Goal: Task Accomplishment & Management: Manage account settings

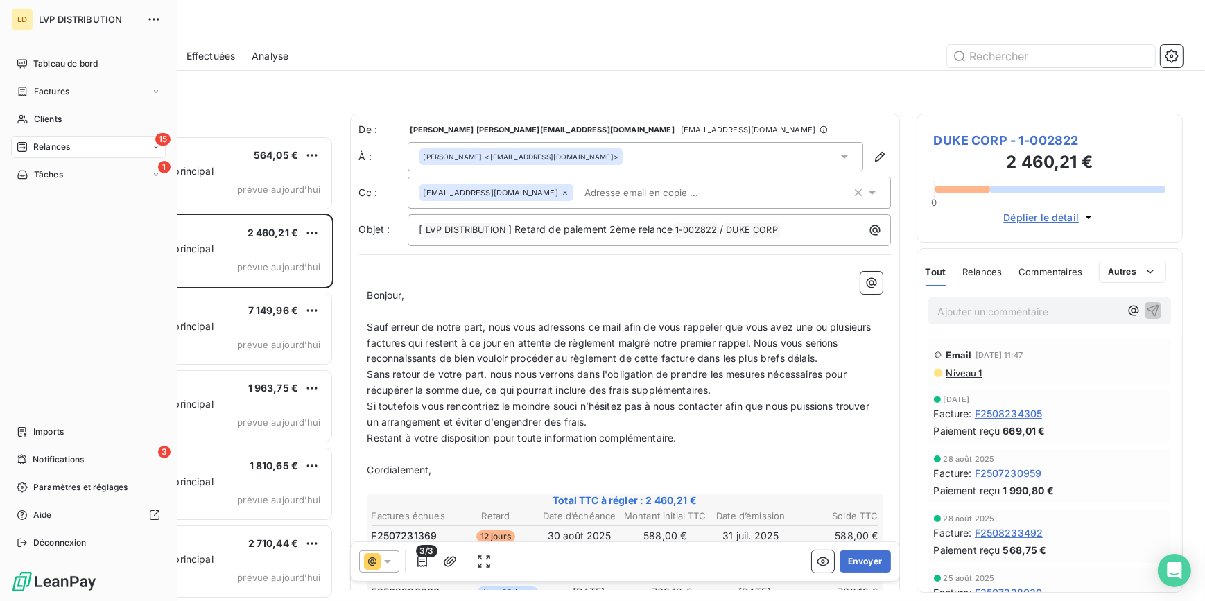
scroll to position [456, 256]
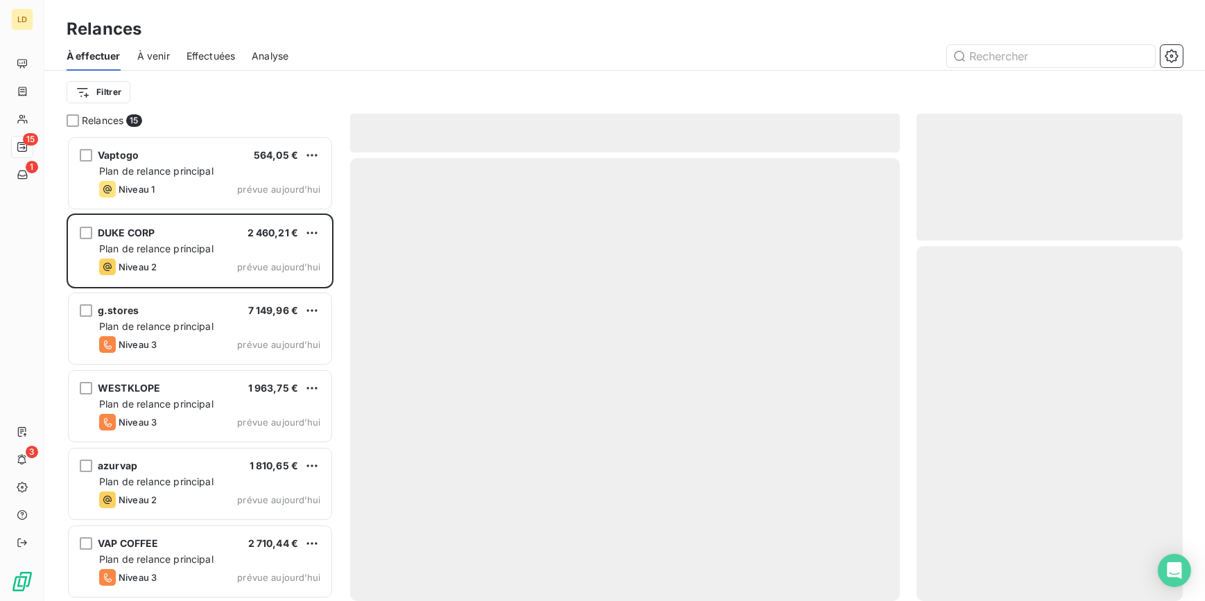
scroll to position [456, 256]
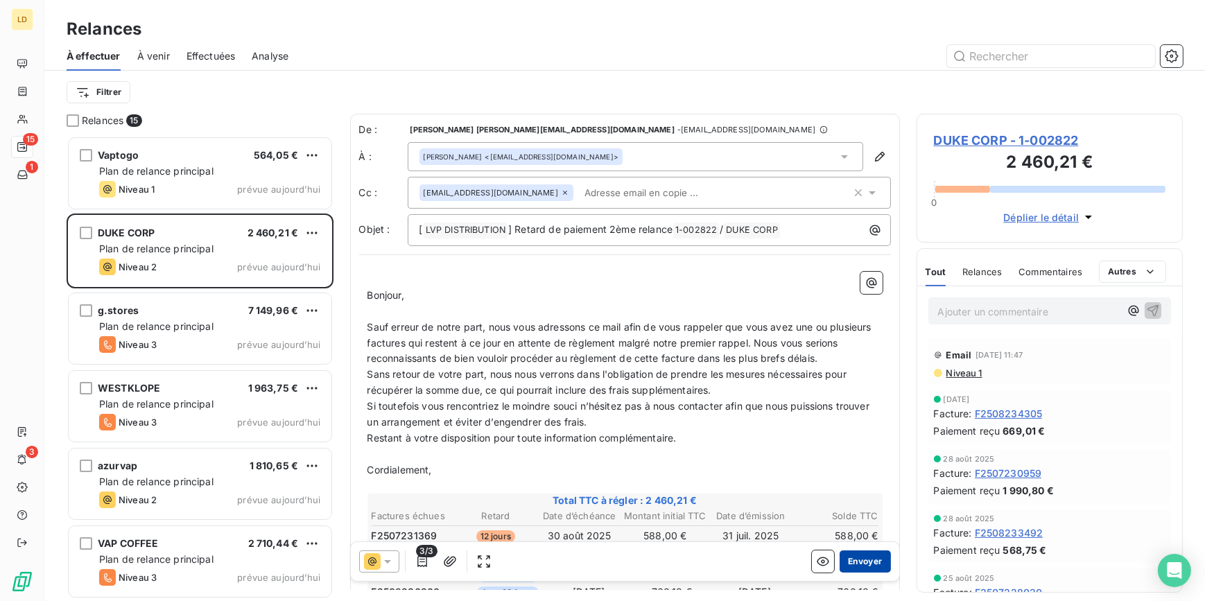
click at [859, 561] on button "Envoyer" at bounding box center [864, 561] width 51 height 22
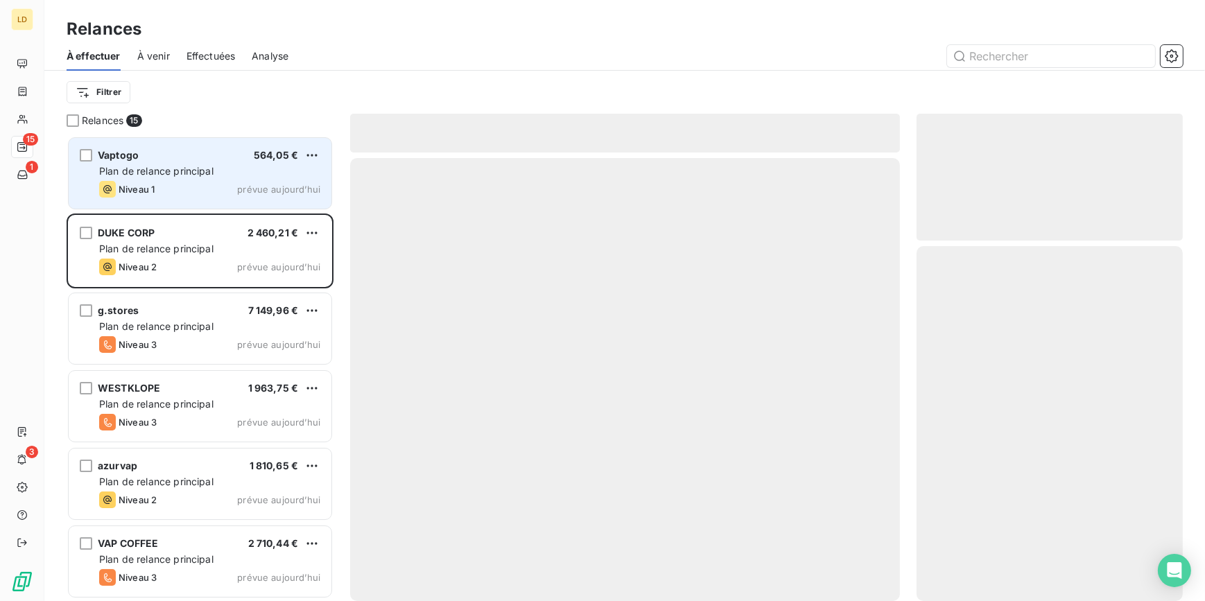
click at [212, 158] on div "Vaptogo 564,05 €" at bounding box center [209, 155] width 221 height 12
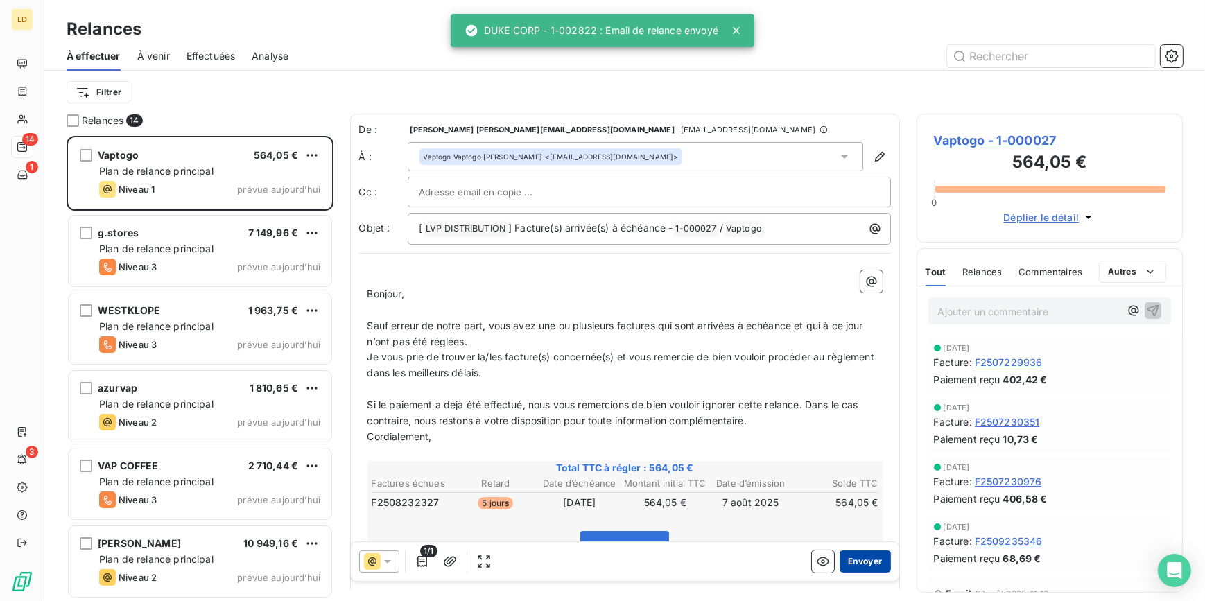
click at [851, 563] on button "Envoyer" at bounding box center [864, 561] width 51 height 22
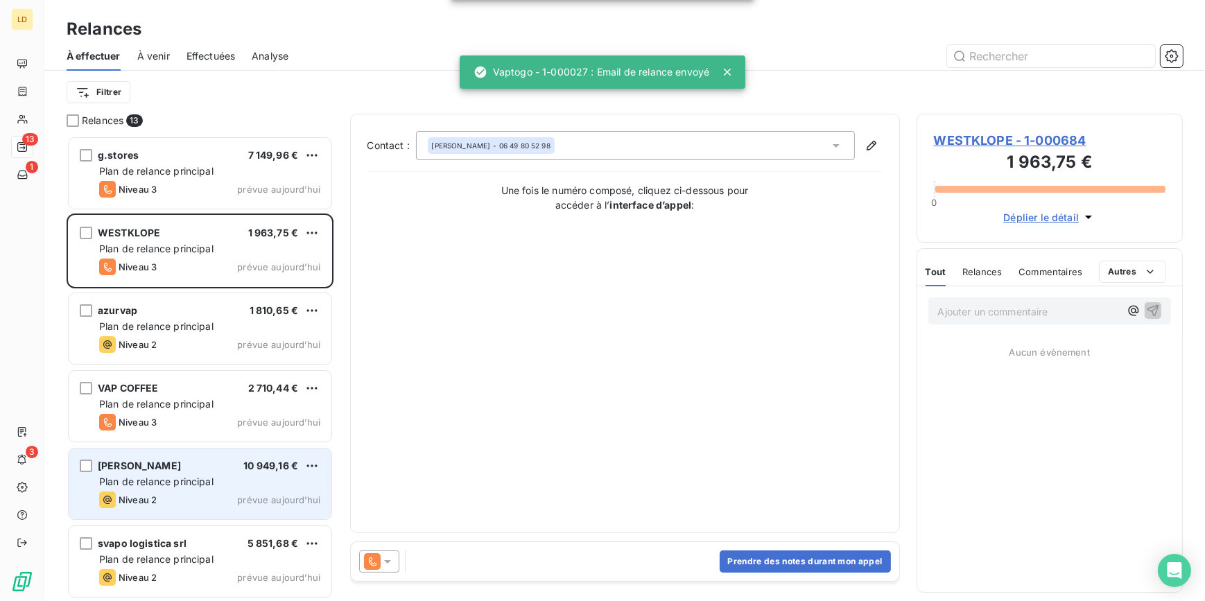
click at [220, 485] on div "Plan de relance principal" at bounding box center [209, 482] width 221 height 14
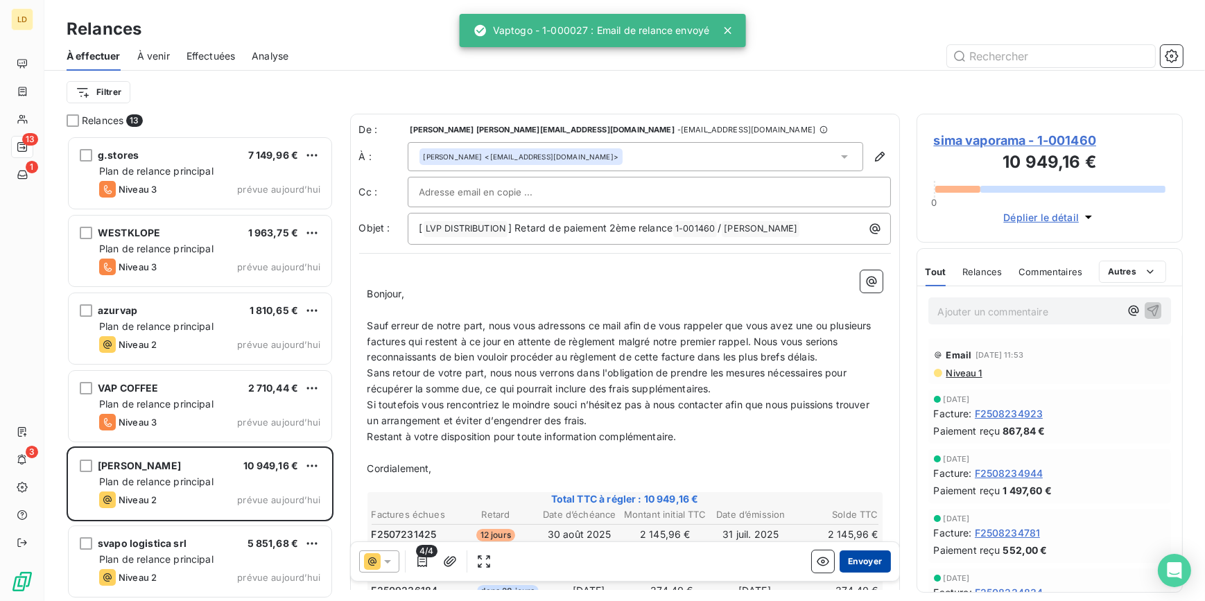
click at [855, 556] on button "Envoyer" at bounding box center [864, 561] width 51 height 22
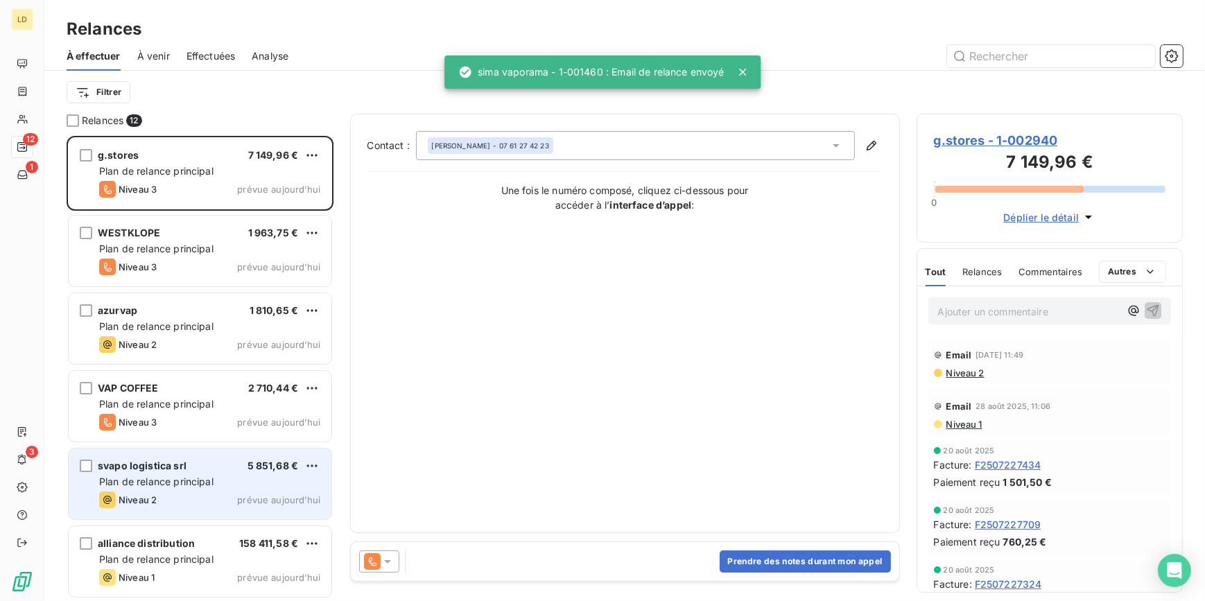
click at [182, 468] on span "svapo logistica srl" at bounding box center [142, 466] width 89 height 12
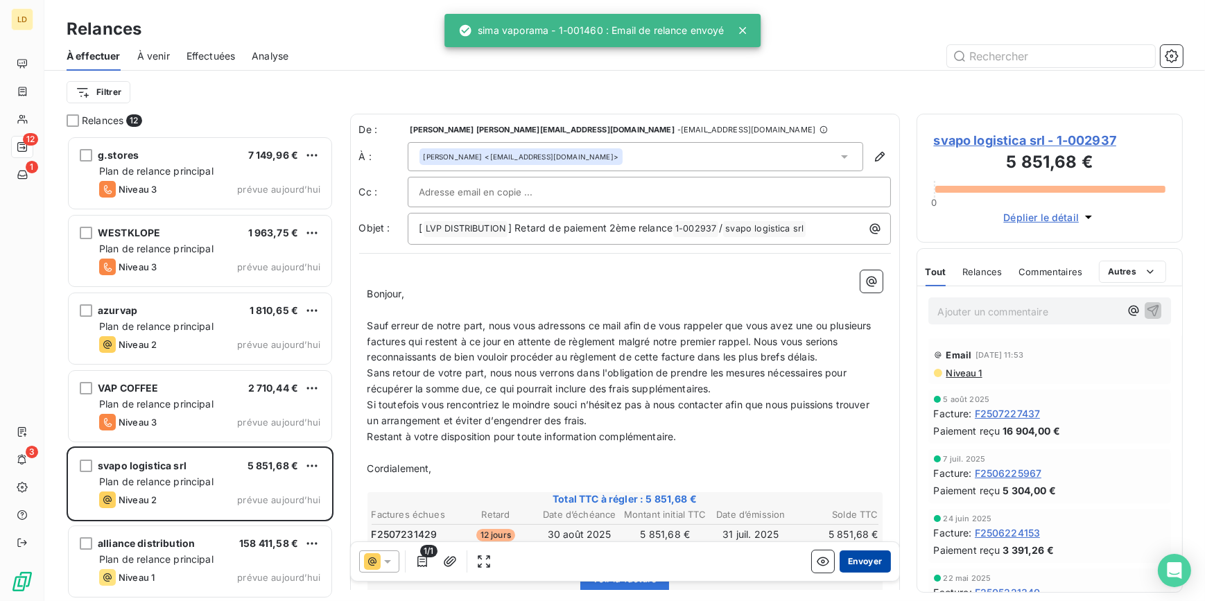
click at [864, 569] on button "Envoyer" at bounding box center [864, 561] width 51 height 22
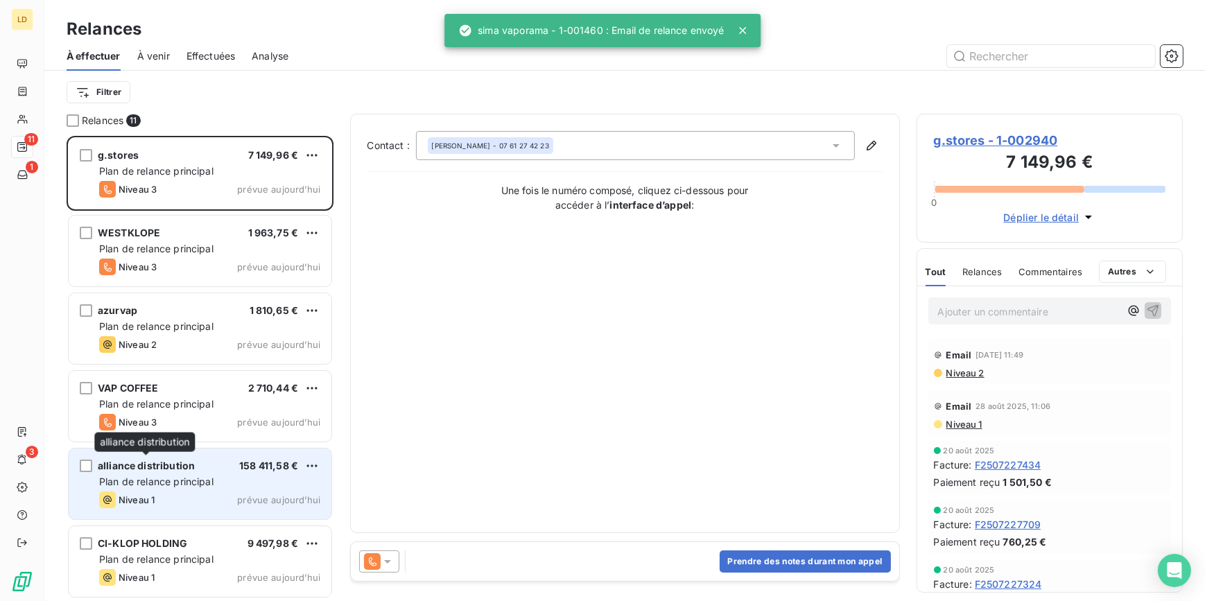
click at [150, 469] on span "alliance distribution" at bounding box center [146, 466] width 97 height 12
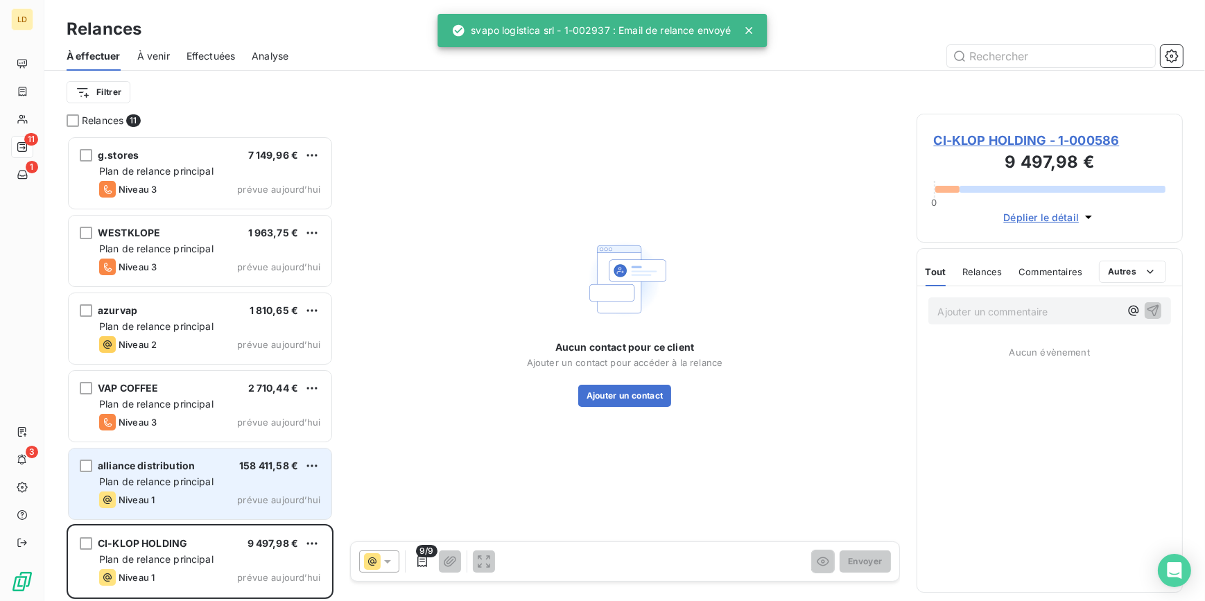
click at [213, 478] on span "Plan de relance principal" at bounding box center [156, 481] width 114 height 12
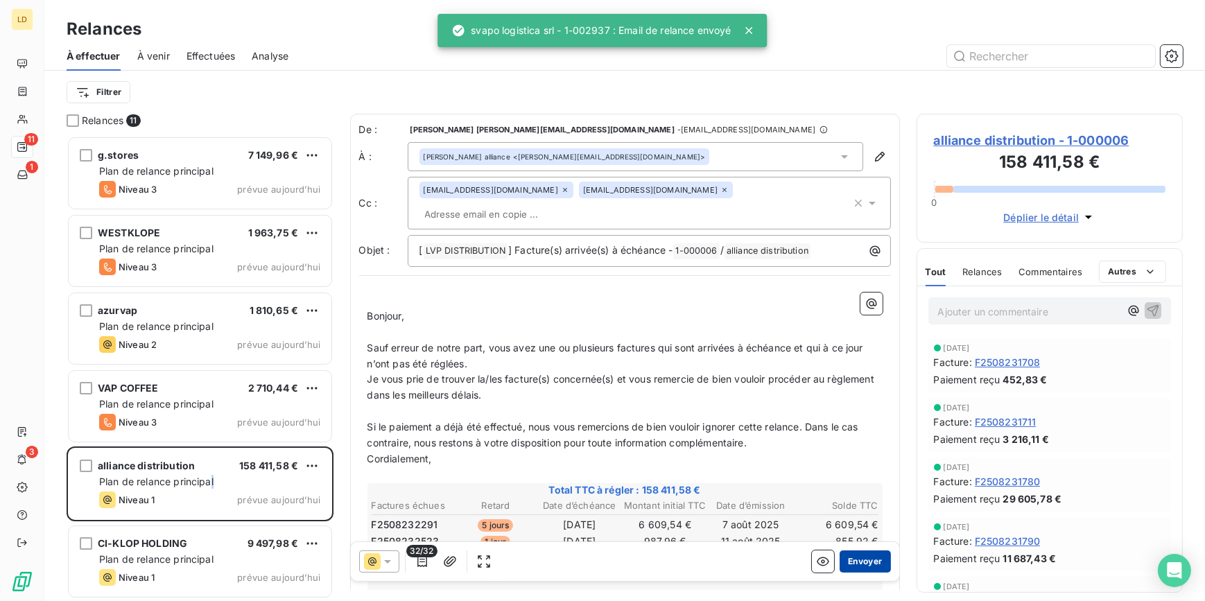
click at [857, 557] on button "Envoyer" at bounding box center [864, 561] width 51 height 22
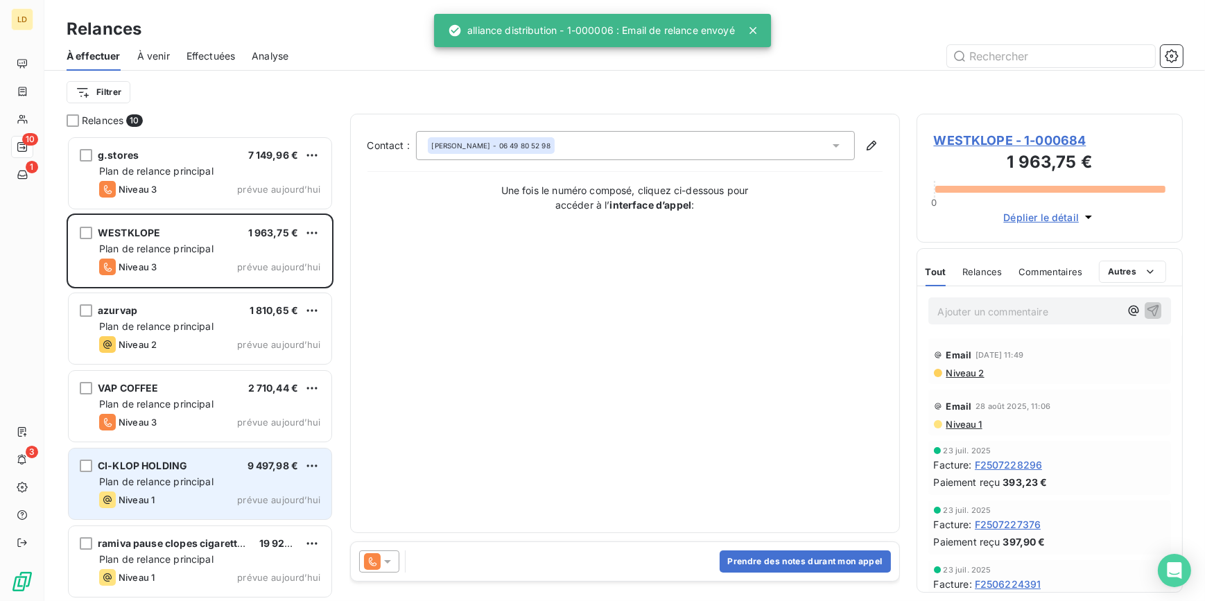
click at [132, 485] on span "Plan de relance principal" at bounding box center [156, 481] width 114 height 12
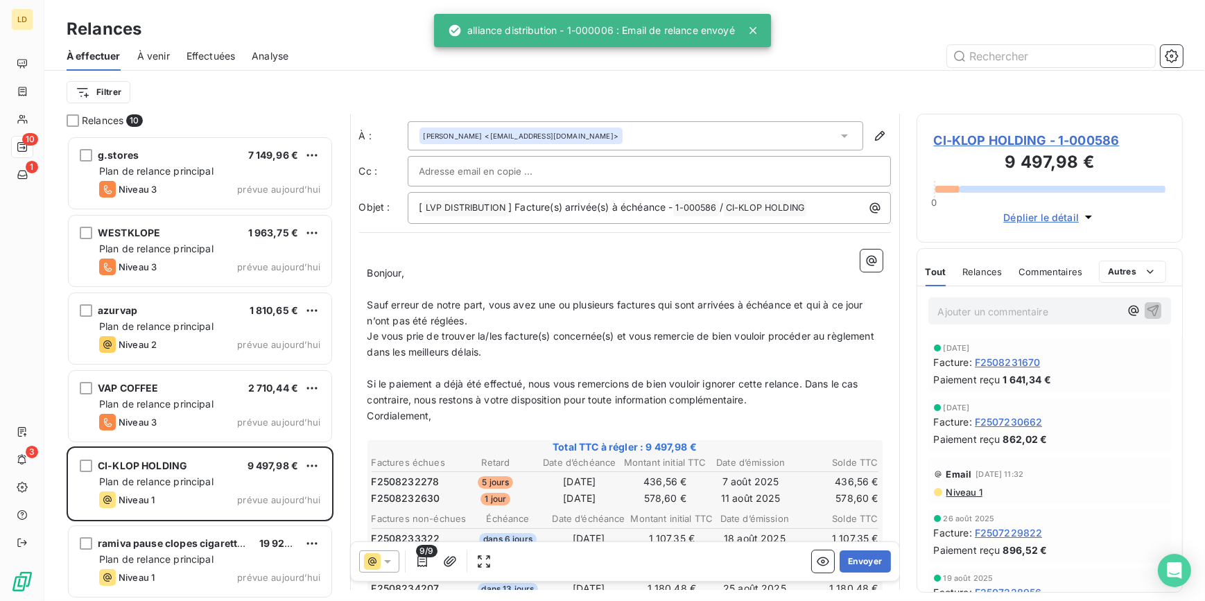
scroll to position [42, 0]
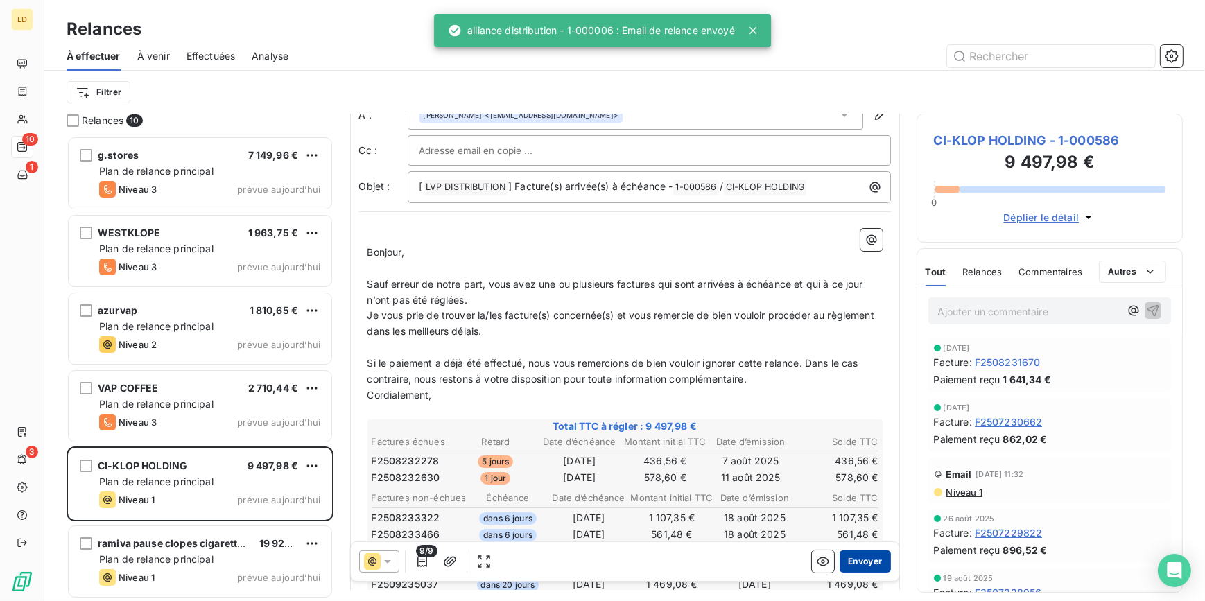
click at [851, 563] on button "Envoyer" at bounding box center [864, 561] width 51 height 22
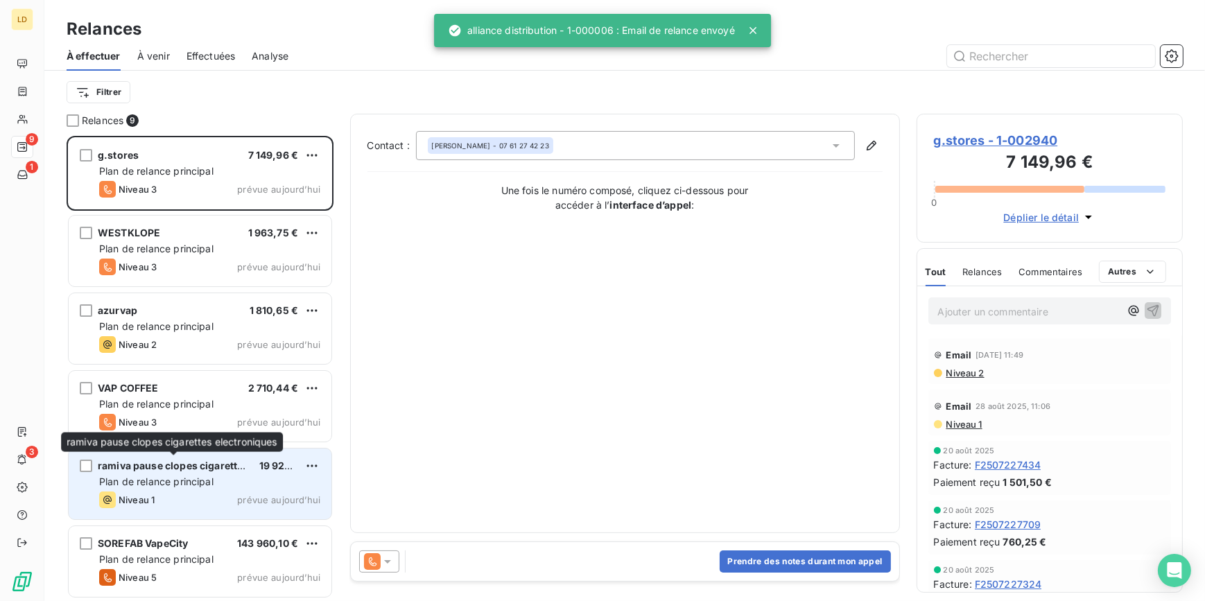
click at [132, 467] on span "ramiva pause clopes cigarettes electroniques" at bounding box center [208, 466] width 220 height 12
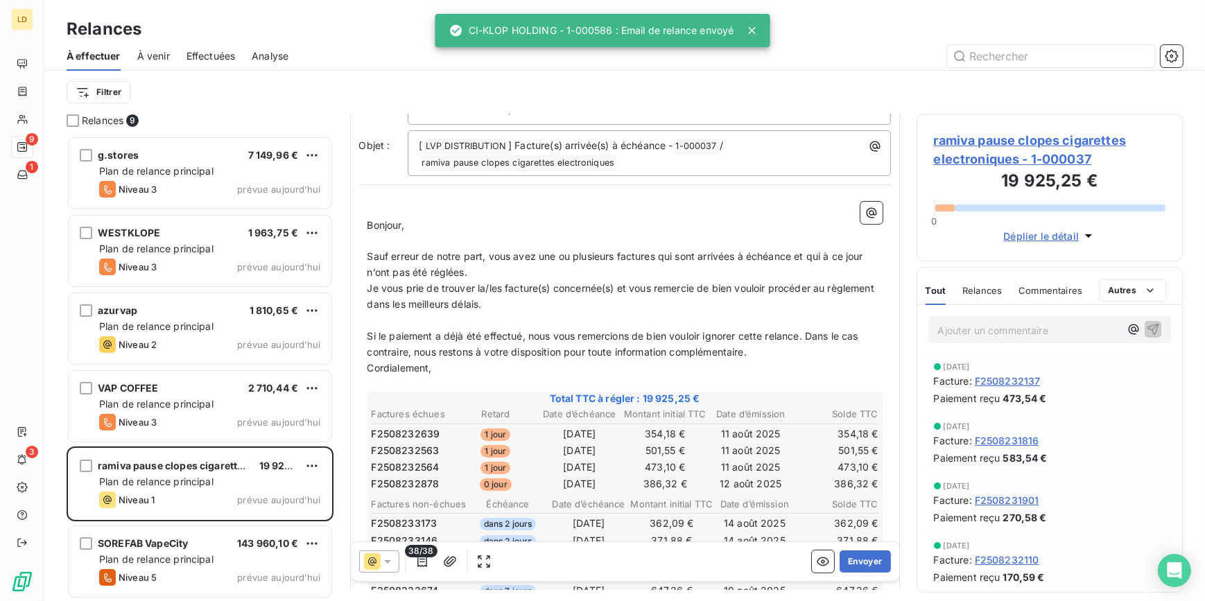
scroll to position [84, 0]
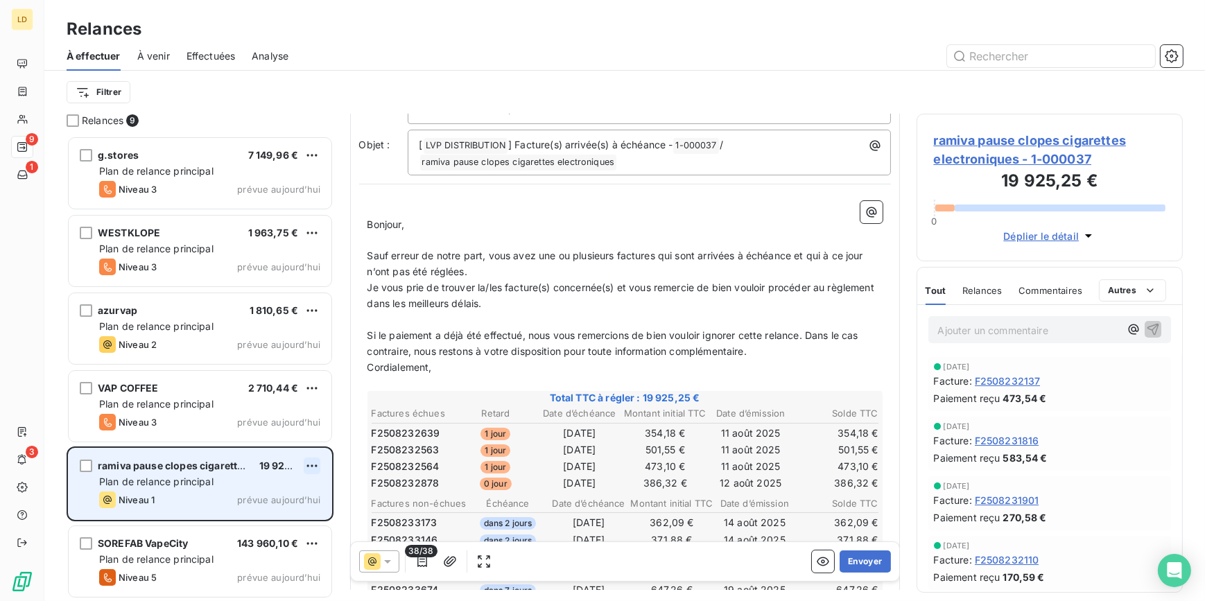
click at [317, 464] on html "LD 9 1 3 Relances À effectuer À venir Effectuées Analyse Filtrer Relances 9 g.s…" at bounding box center [602, 300] width 1205 height 601
click at [277, 518] on div "Passer cette action" at bounding box center [252, 518] width 124 height 22
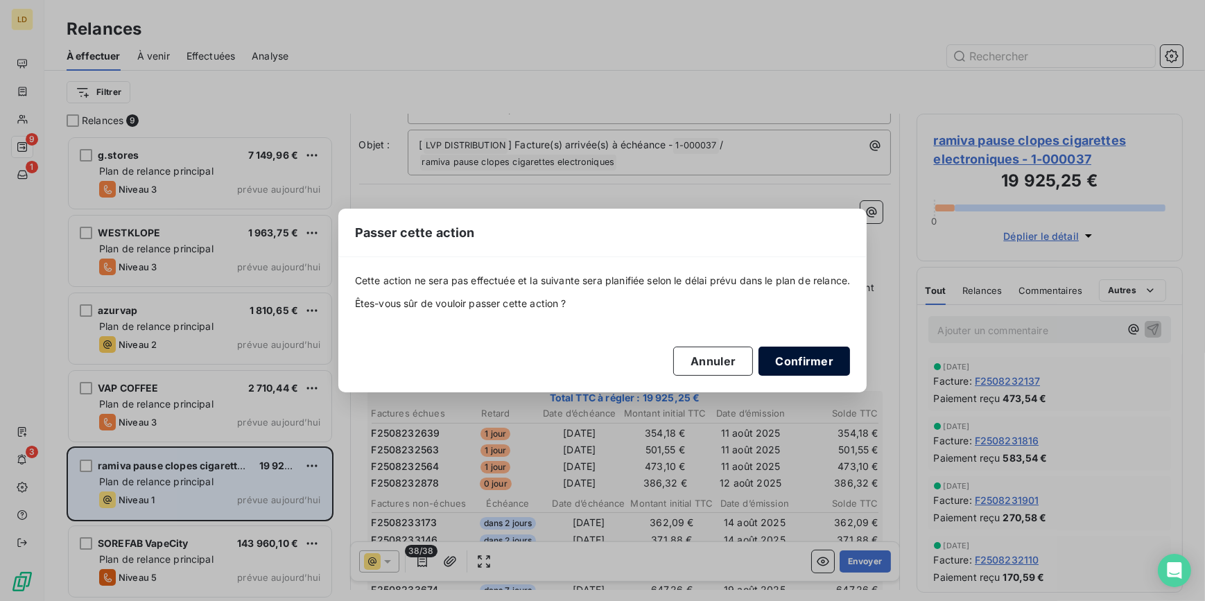
click at [804, 356] on button "Confirmer" at bounding box center [803, 361] width 91 height 29
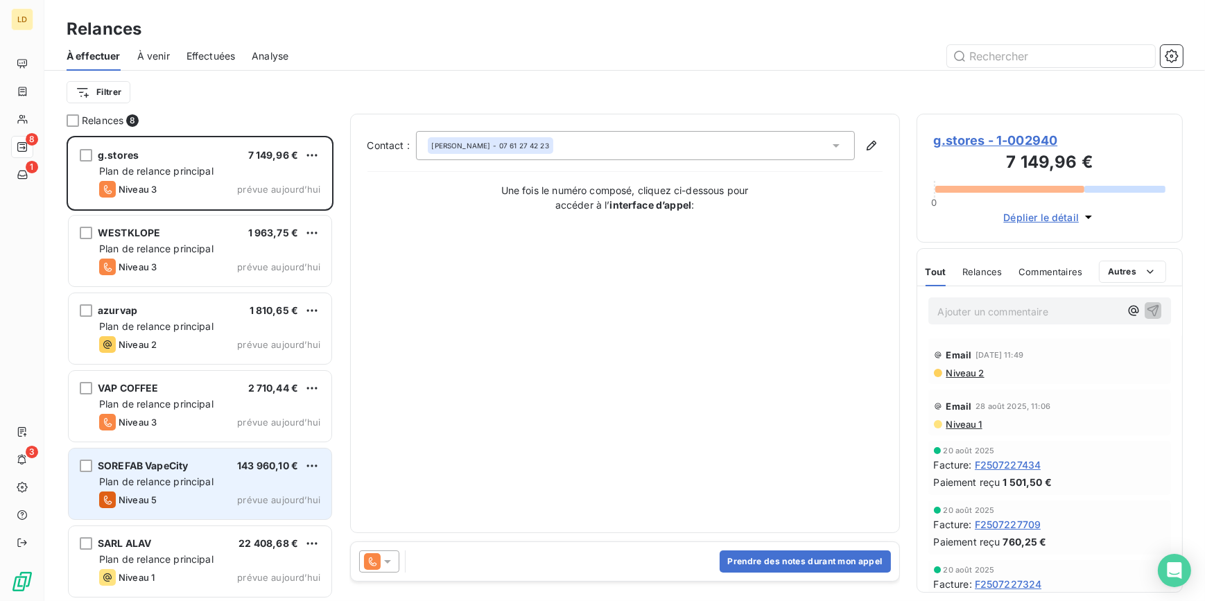
click at [198, 462] on div "SOREFAB VapeCity 143 960,10 €" at bounding box center [209, 466] width 221 height 12
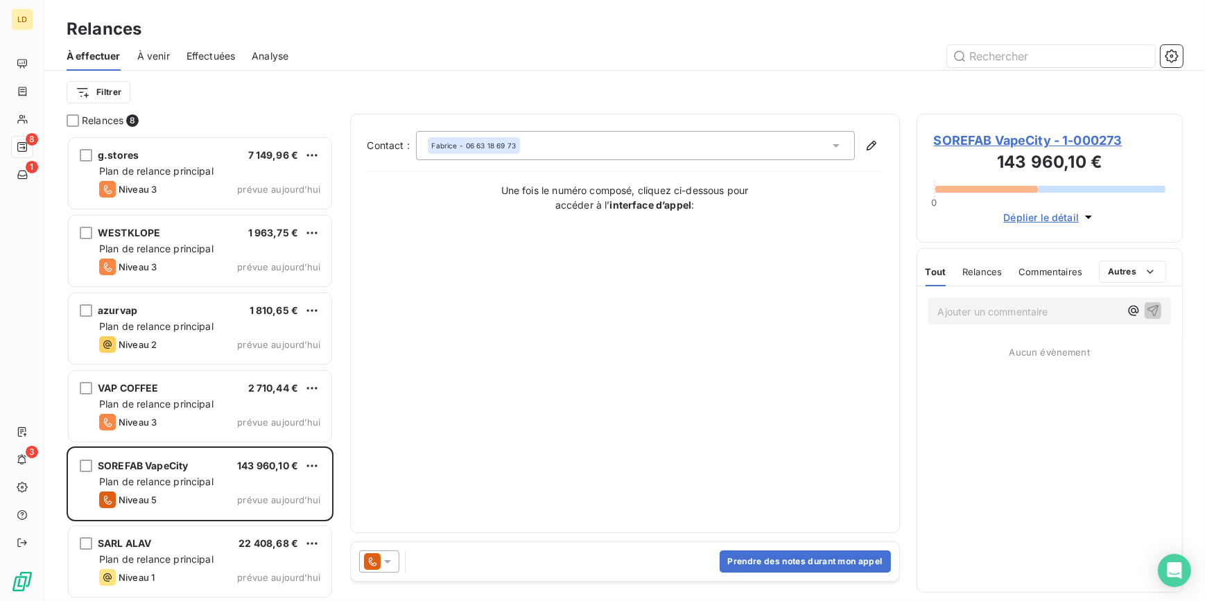
click at [385, 562] on icon at bounding box center [387, 561] width 14 height 14
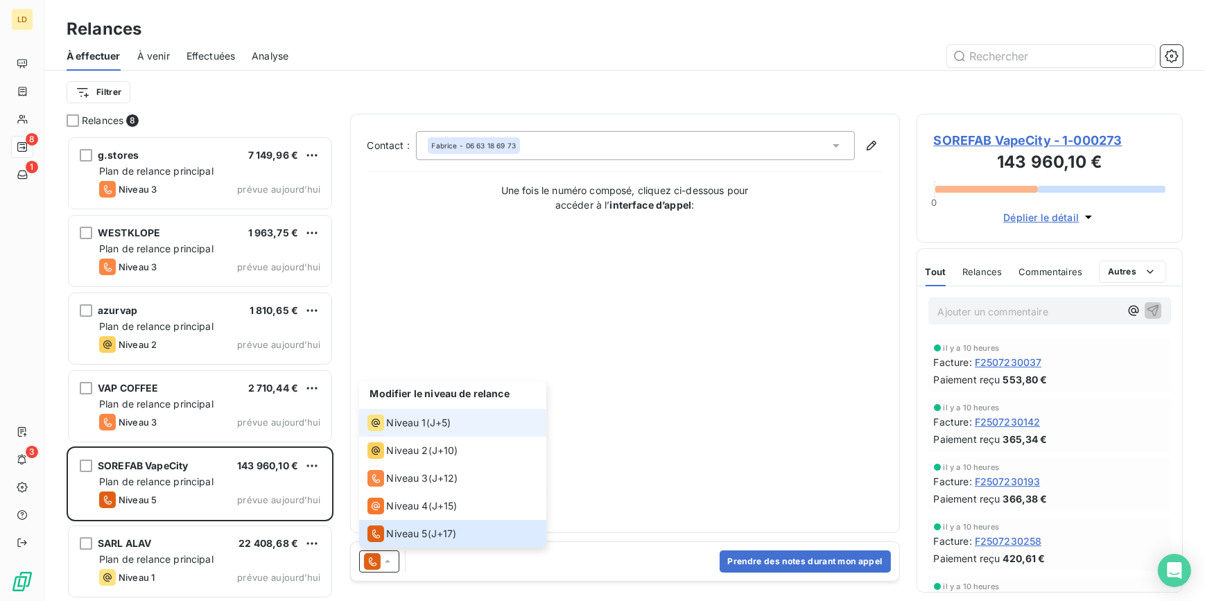
click at [448, 410] on li "Niveau 1 ( J+5 )" at bounding box center [452, 423] width 187 height 28
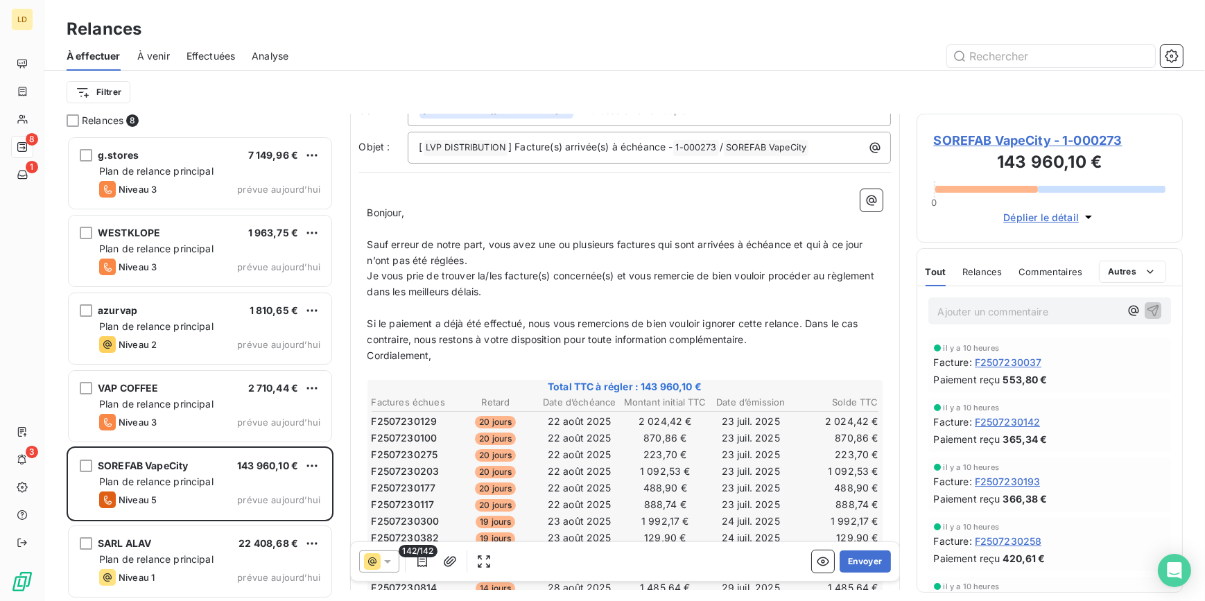
scroll to position [84, 0]
click at [855, 570] on button "Envoyer" at bounding box center [864, 561] width 51 height 22
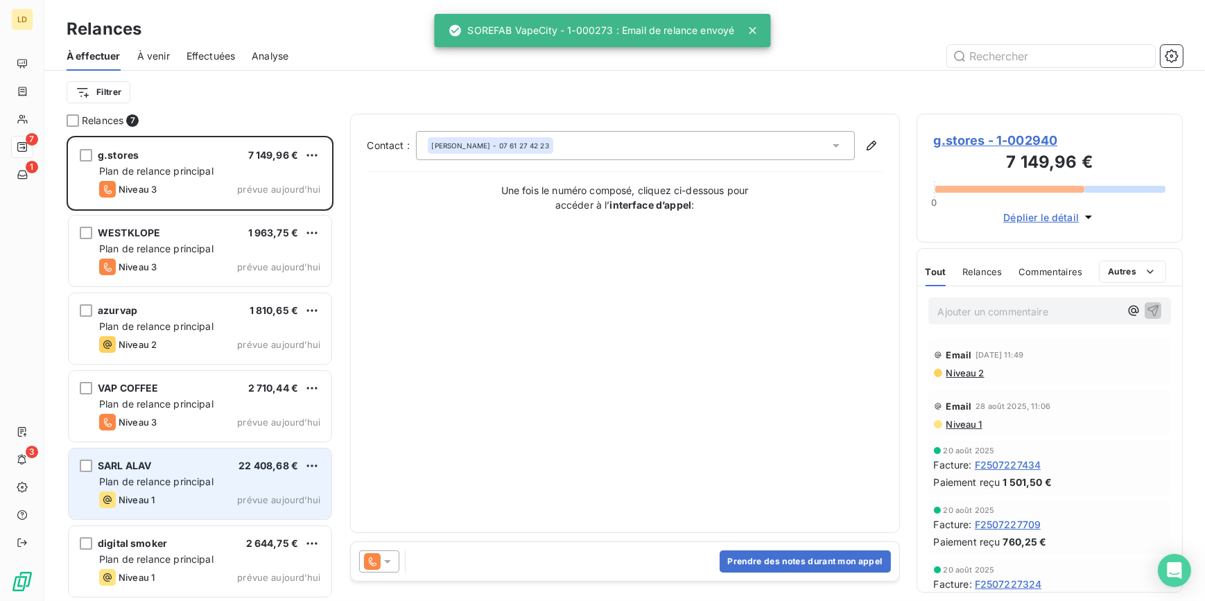
click at [173, 475] on span "Plan de relance principal" at bounding box center [156, 481] width 114 height 12
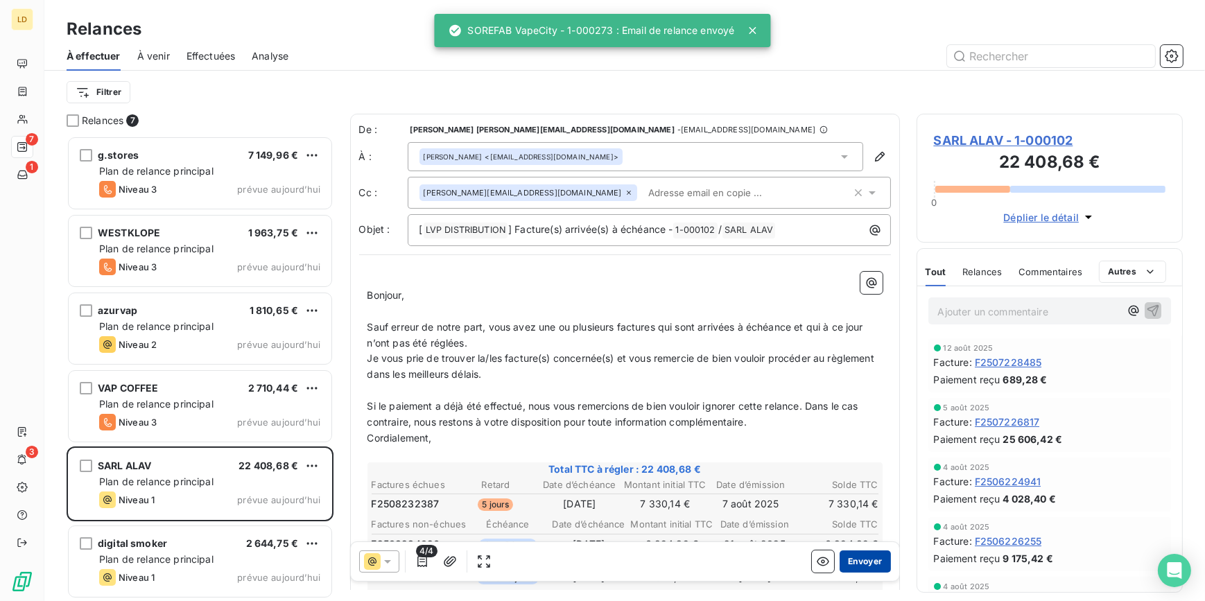
click at [868, 566] on button "Envoyer" at bounding box center [864, 561] width 51 height 22
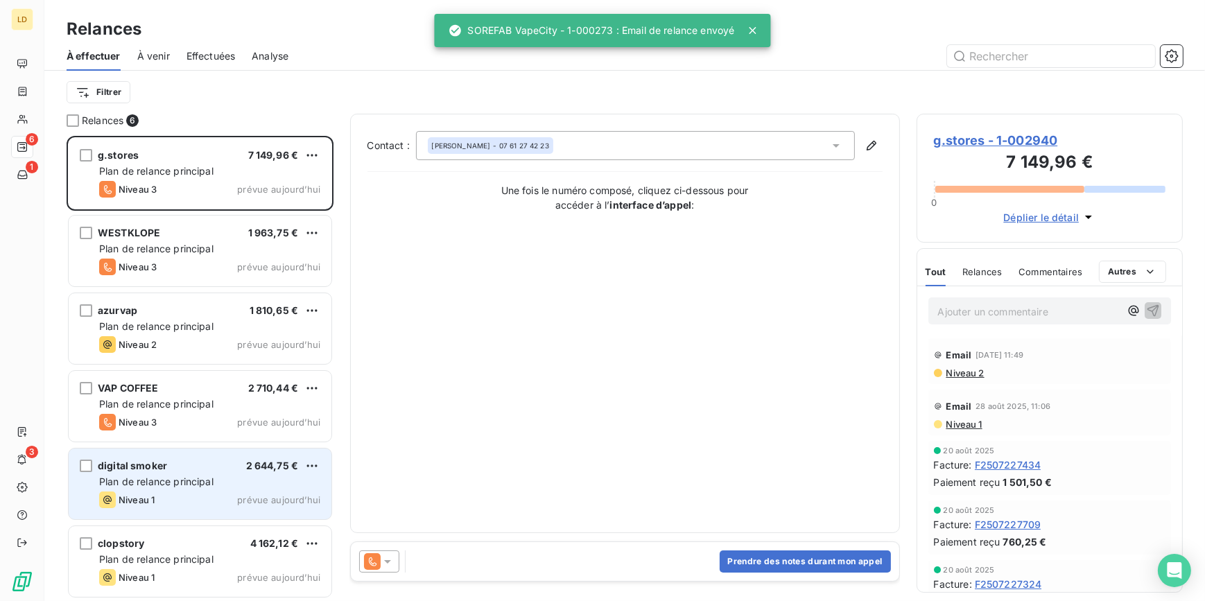
click at [165, 473] on div "digital smoker 2 644,75 € Plan de relance principal Niveau 1 prévue aujourd’hui" at bounding box center [200, 483] width 263 height 71
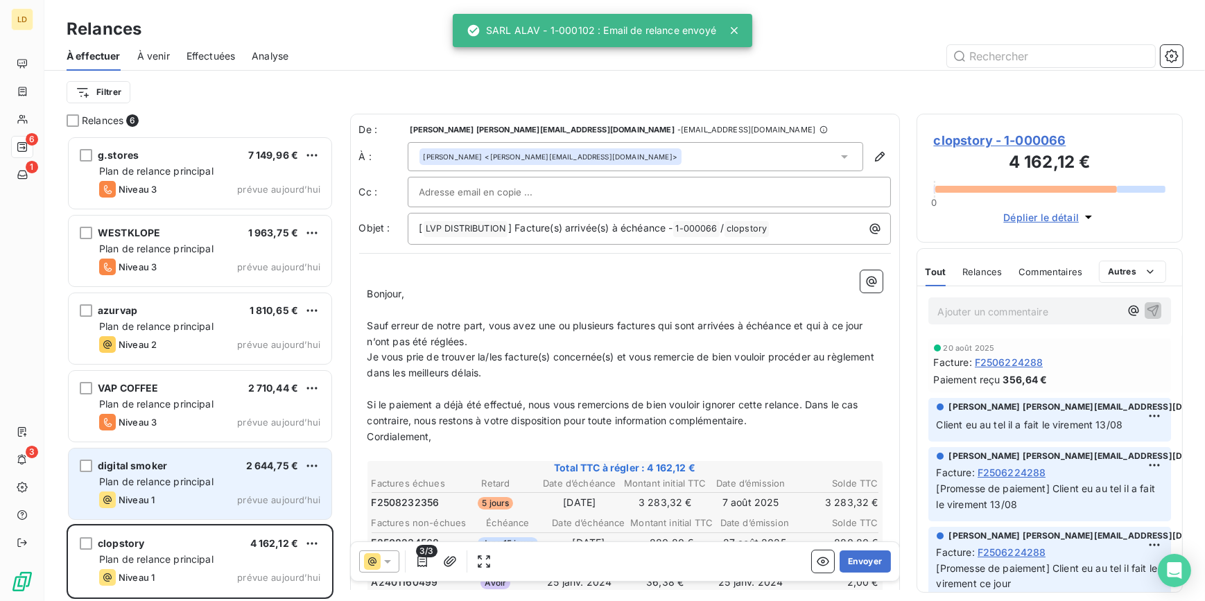
click at [211, 482] on span "Plan de relance principal" at bounding box center [156, 481] width 114 height 12
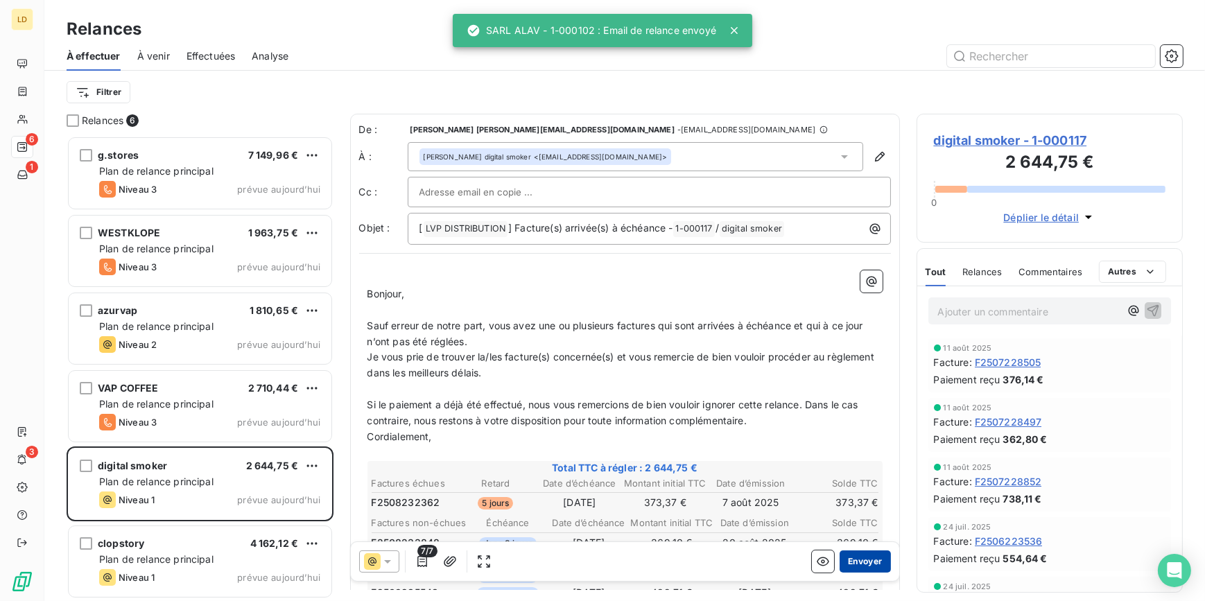
click at [859, 558] on button "Envoyer" at bounding box center [864, 561] width 51 height 22
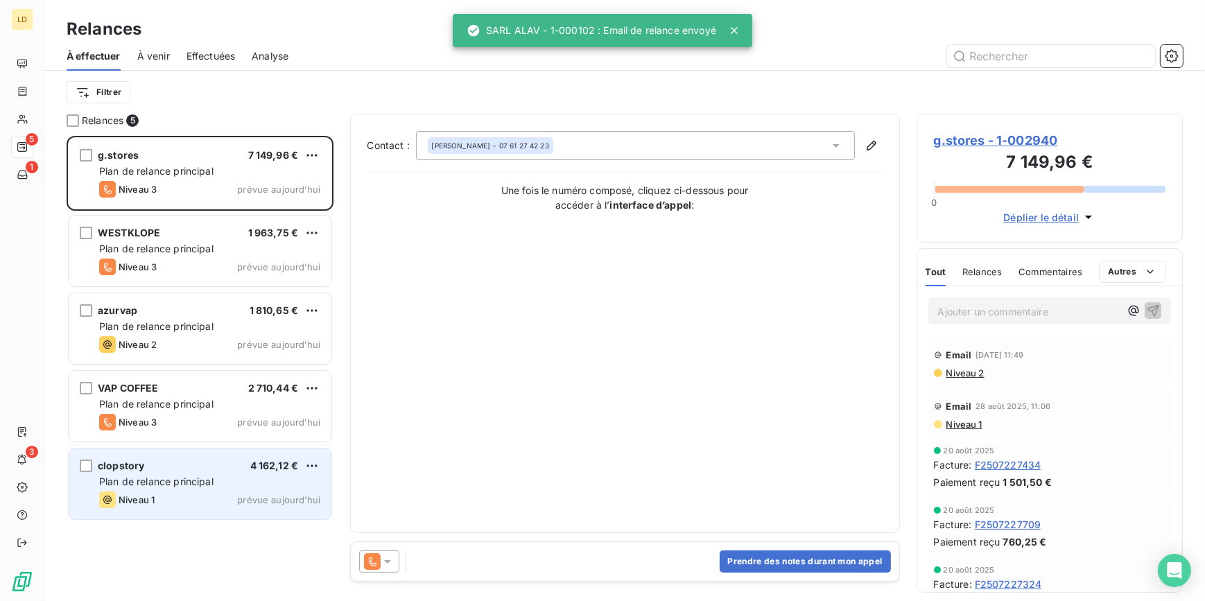
click at [193, 482] on span "Plan de relance principal" at bounding box center [156, 481] width 114 height 12
click at [186, 477] on span "Plan de relance principal" at bounding box center [156, 481] width 114 height 12
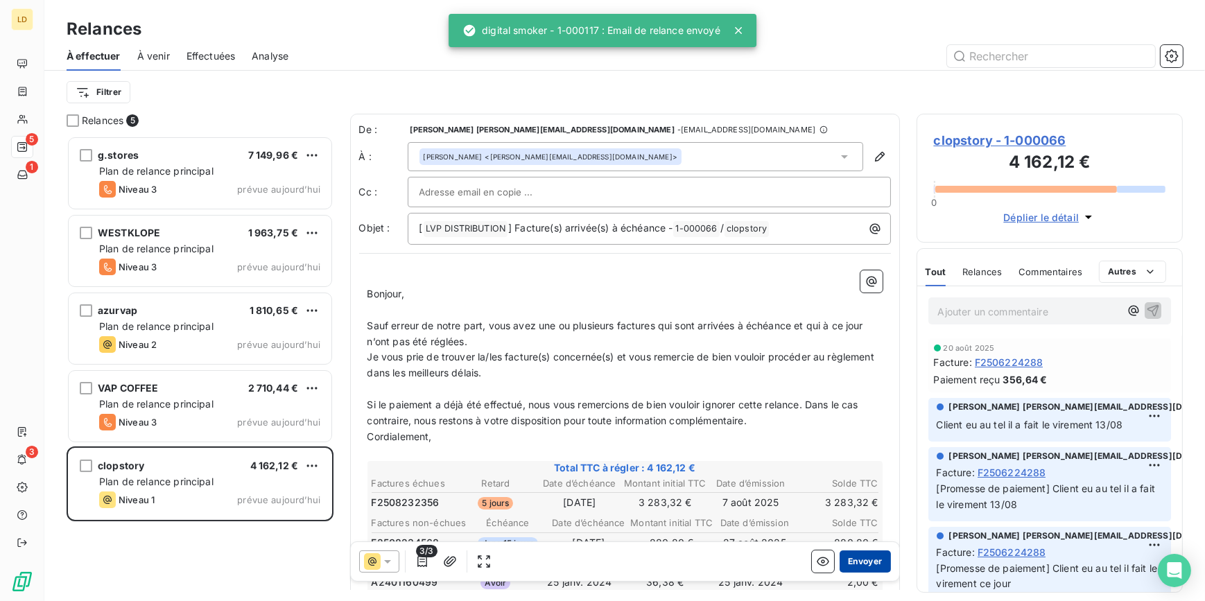
click at [854, 565] on button "Envoyer" at bounding box center [864, 561] width 51 height 22
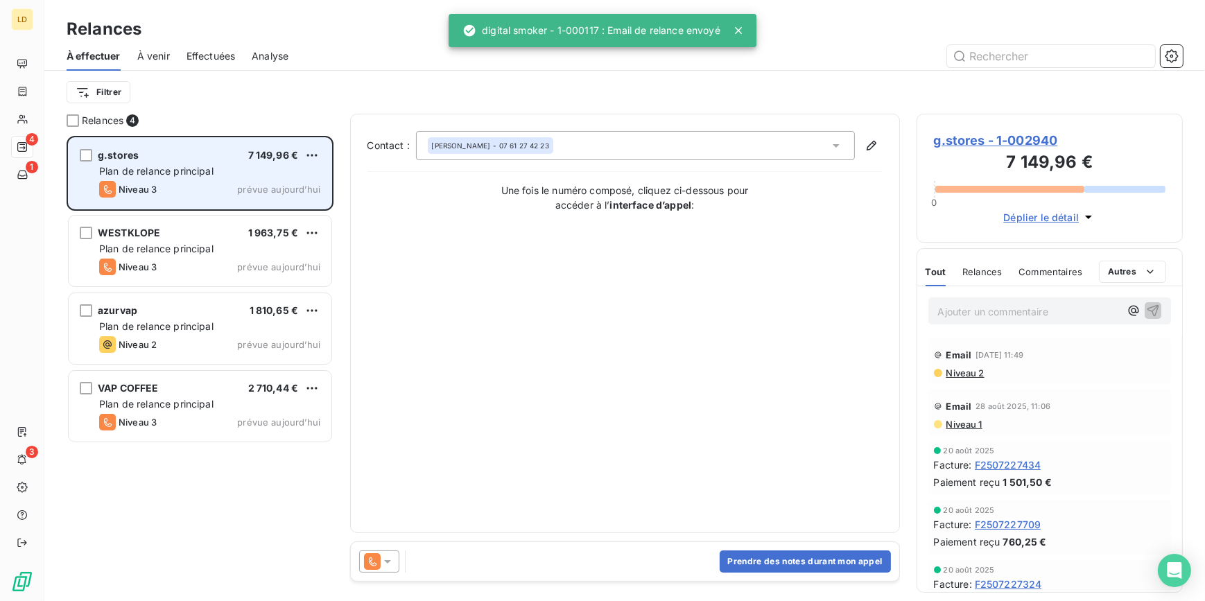
click at [193, 182] on div "Niveau 3 prévue aujourd’hui" at bounding box center [209, 189] width 221 height 17
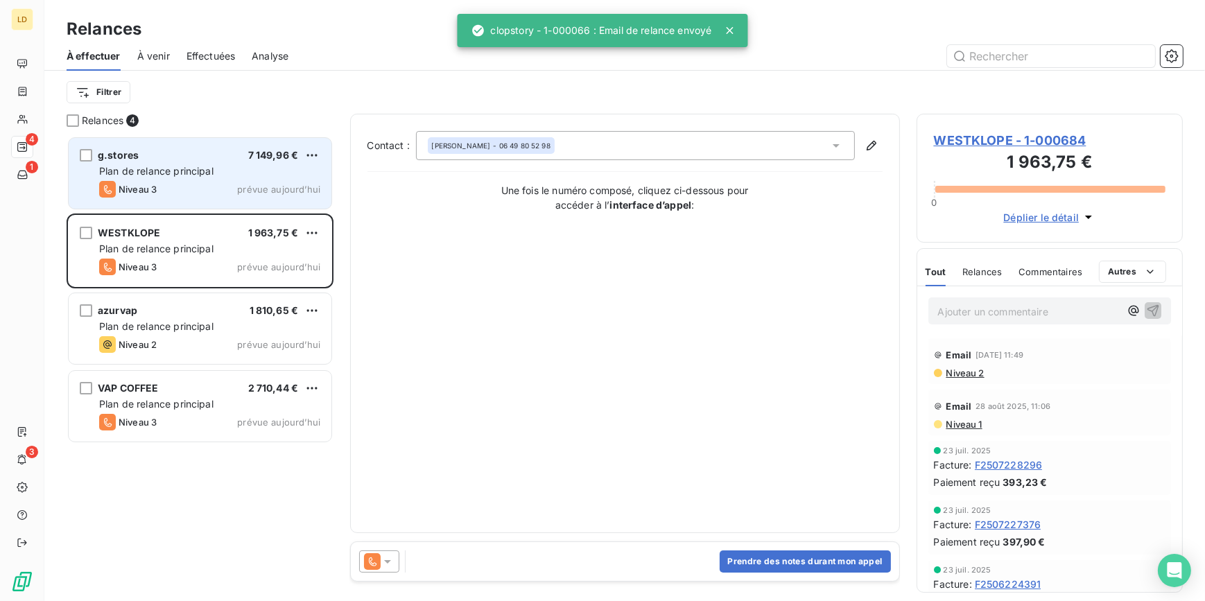
click at [176, 168] on span "Plan de relance principal" at bounding box center [156, 171] width 114 height 12
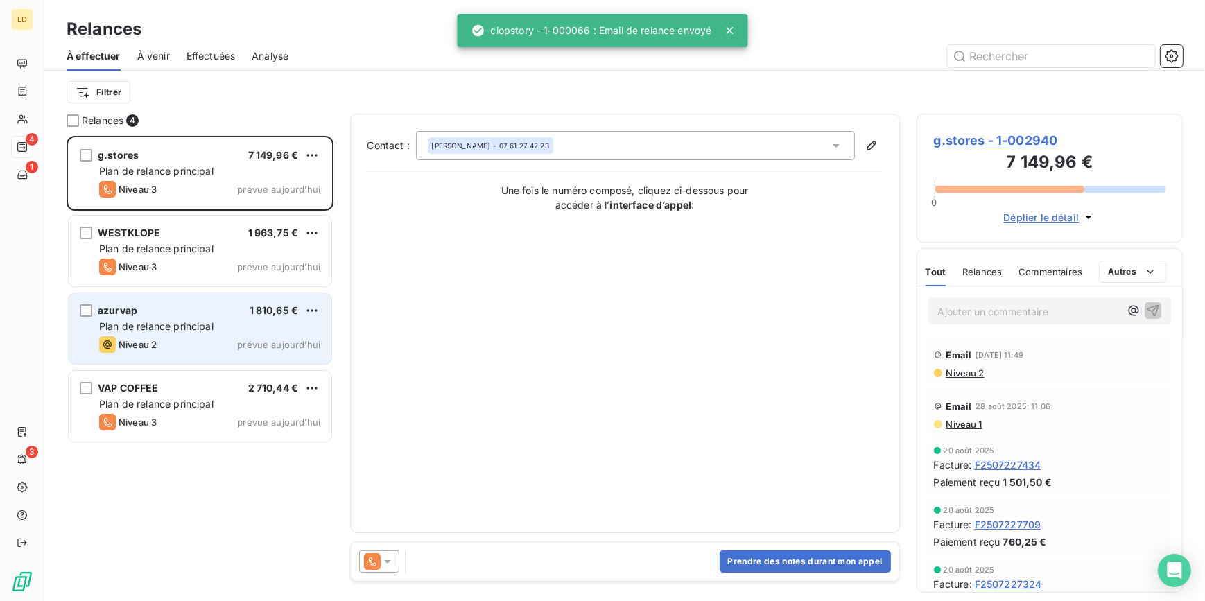
click at [149, 326] on span "Plan de relance principal" at bounding box center [156, 326] width 114 height 12
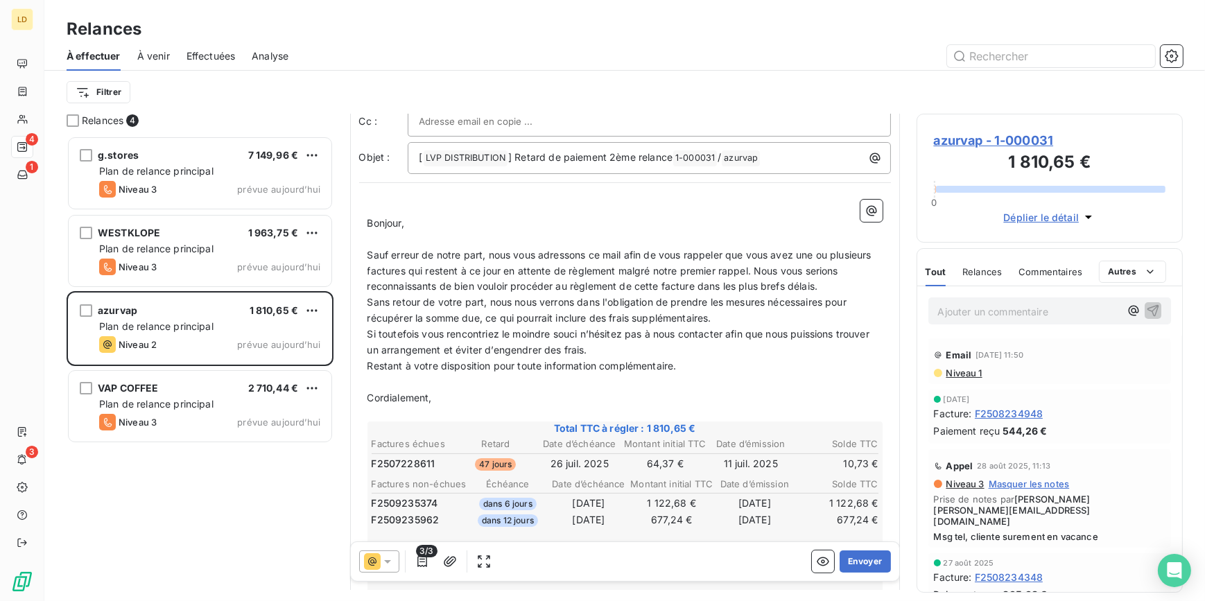
scroll to position [84, 0]
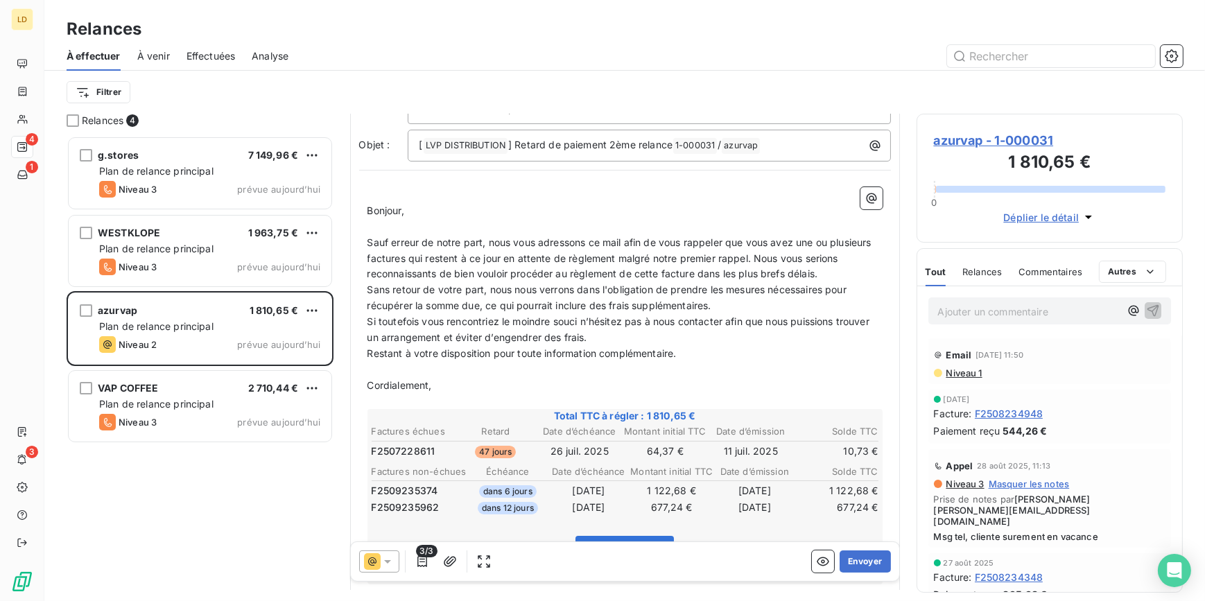
click at [1004, 138] on span "azurvap - 1-000031" at bounding box center [1050, 140] width 232 height 19
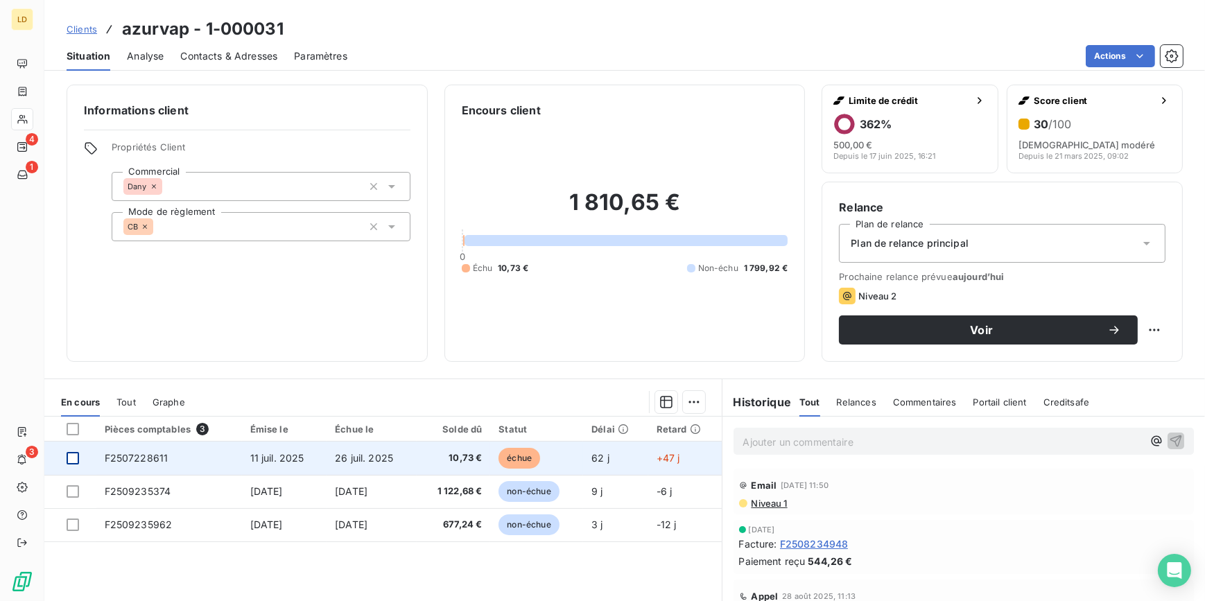
click at [73, 457] on div at bounding box center [73, 458] width 12 height 12
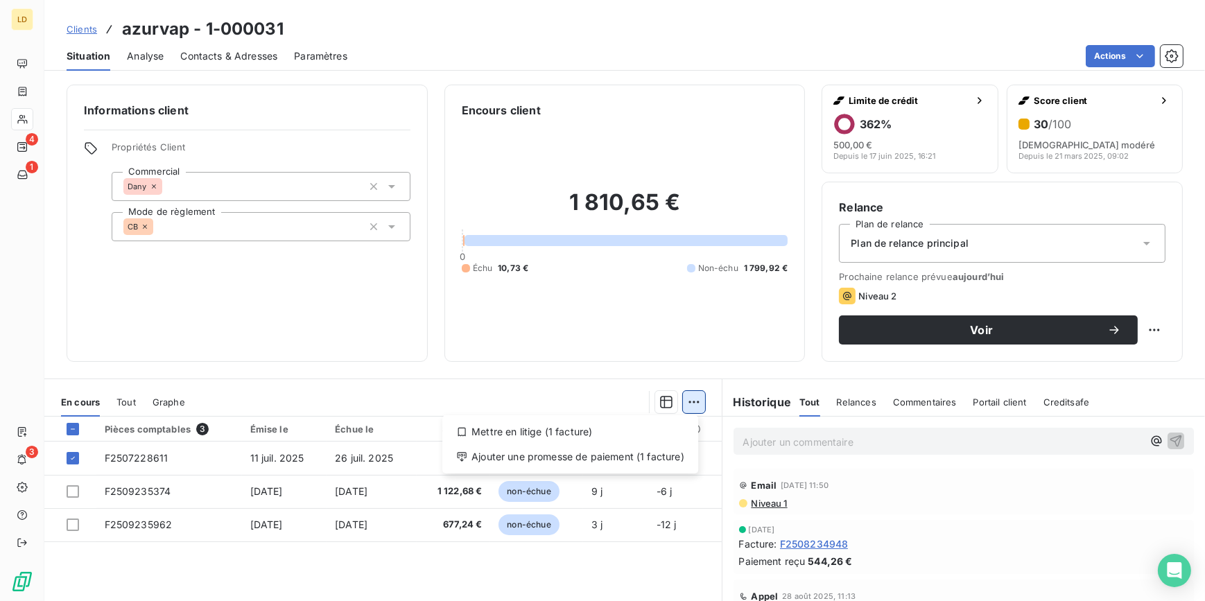
click at [692, 396] on html "LD 4 1 3 Clients azurvap - 1-000031 Situation Analyse Contacts & Adresses Param…" at bounding box center [602, 300] width 1205 height 601
click at [590, 439] on div "Mettre en litige (1 facture)" at bounding box center [570, 432] width 245 height 22
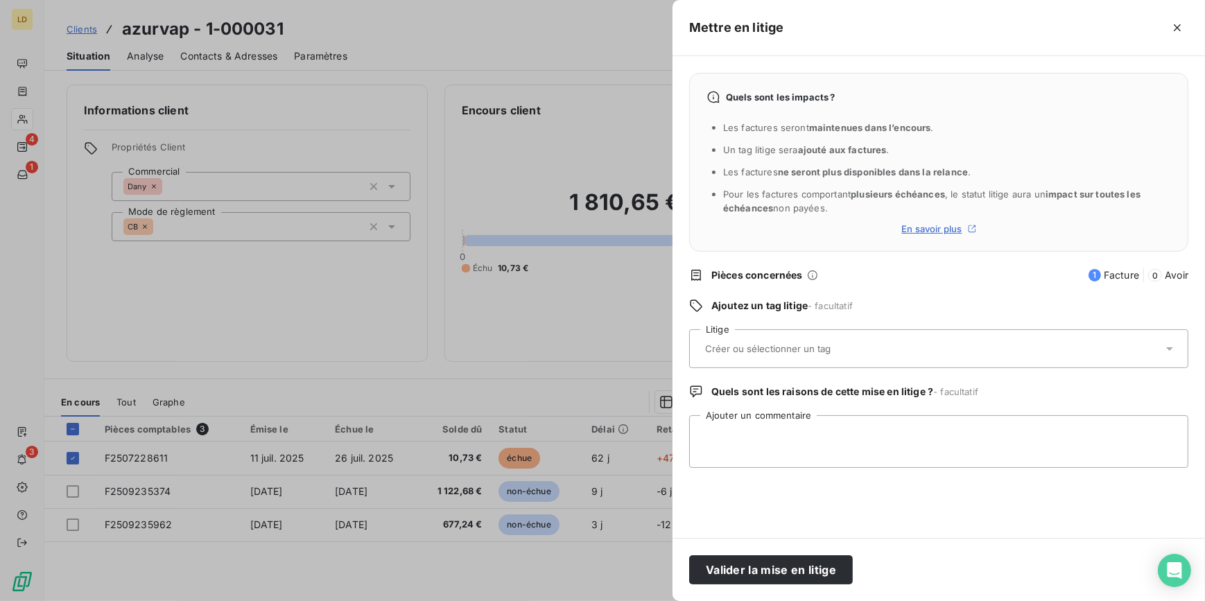
click at [746, 353] on input "text" at bounding box center [804, 348] width 202 height 12
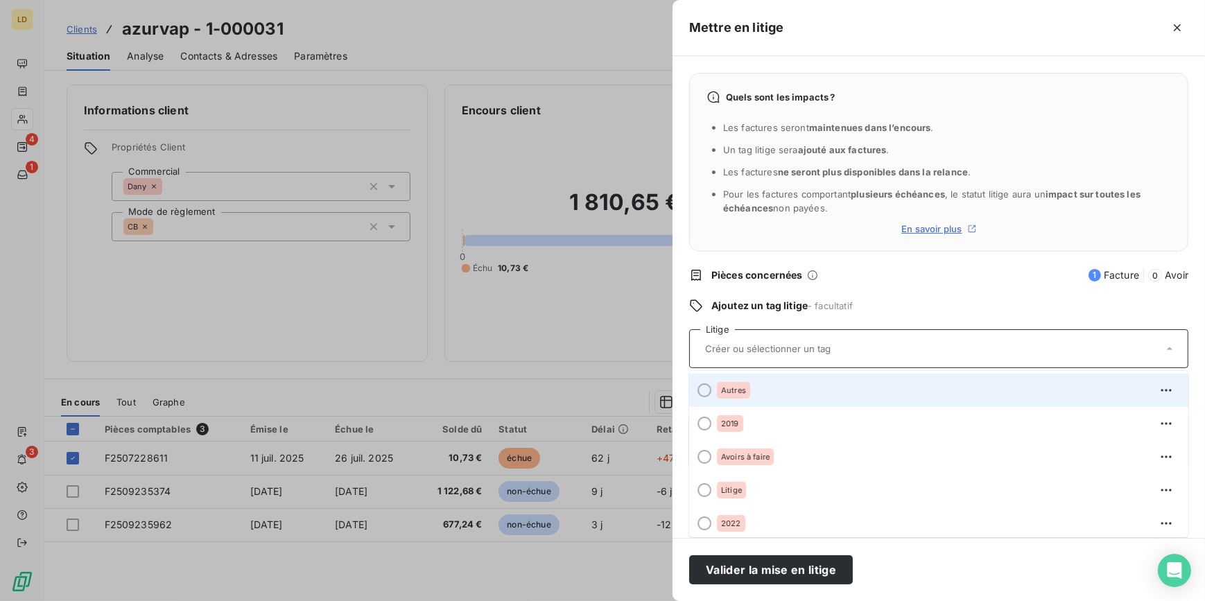
click at [725, 393] on span "Autres" at bounding box center [733, 390] width 25 height 8
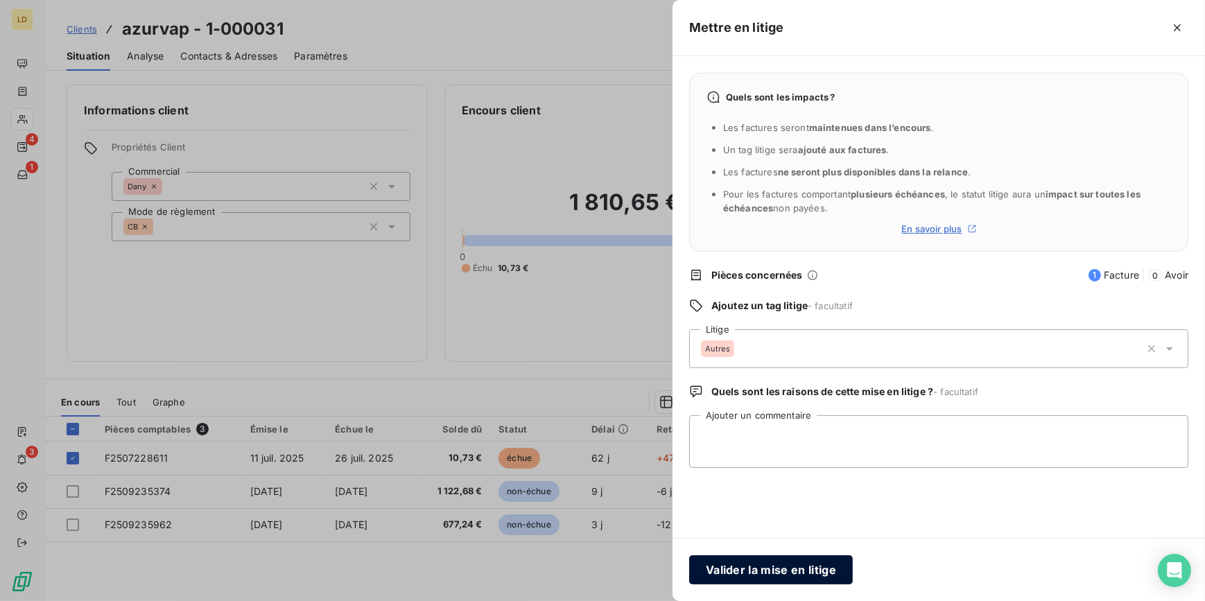
click at [776, 574] on button "Valider la mise en litige" at bounding box center [771, 569] width 164 height 29
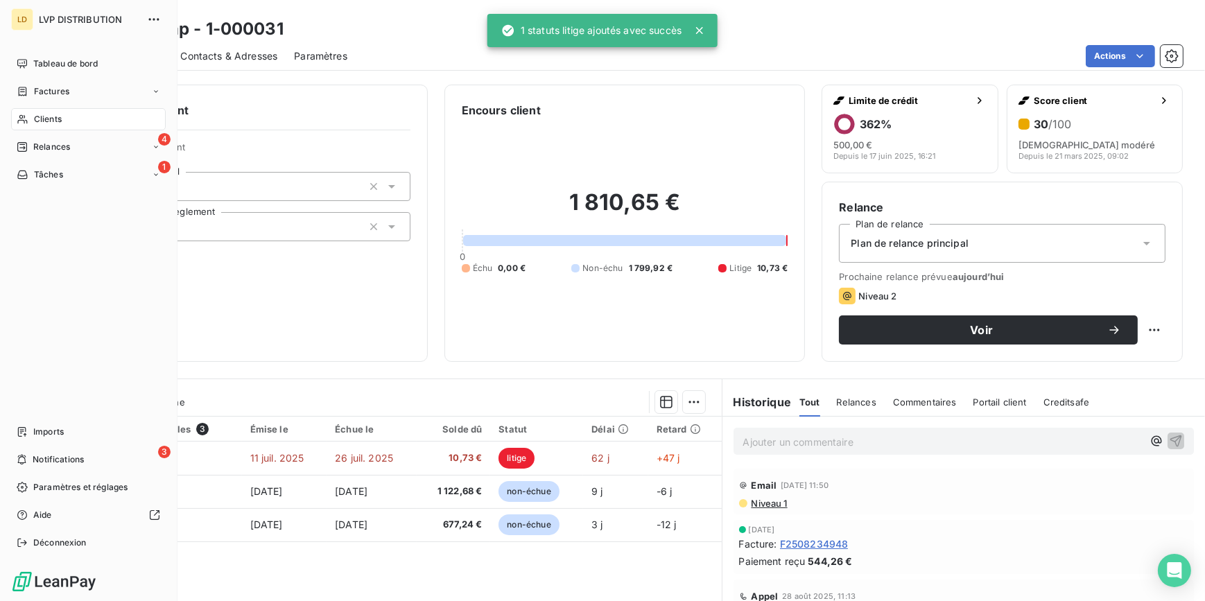
click at [33, 130] on div "Clients" at bounding box center [88, 119] width 155 height 22
click at [35, 143] on span "Relances" at bounding box center [51, 147] width 37 height 12
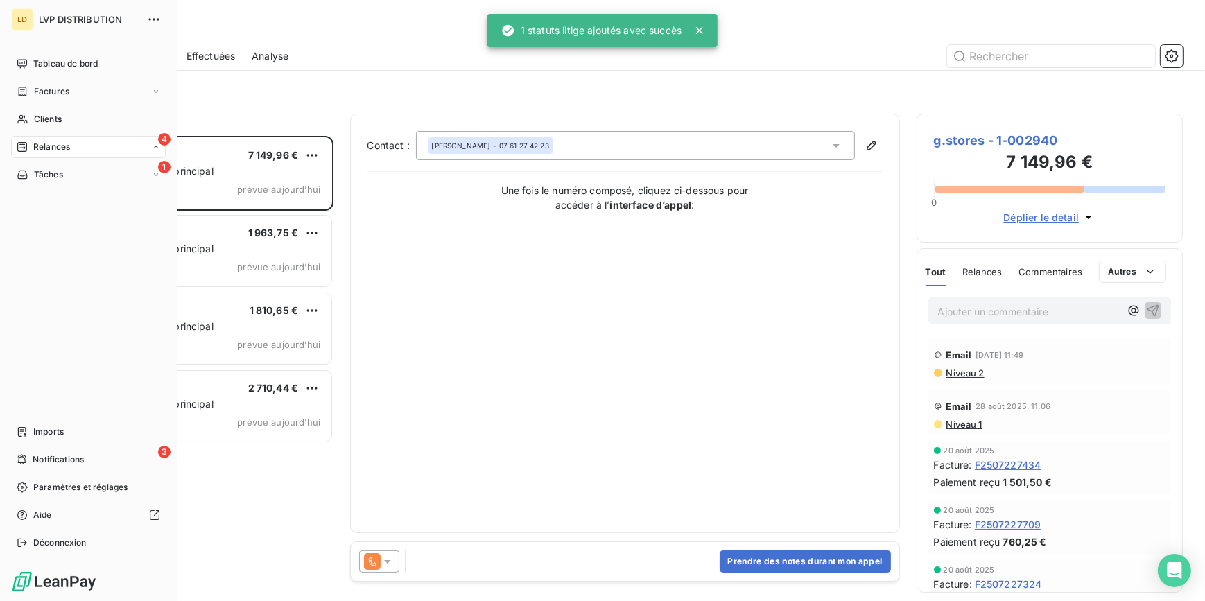
scroll to position [456, 256]
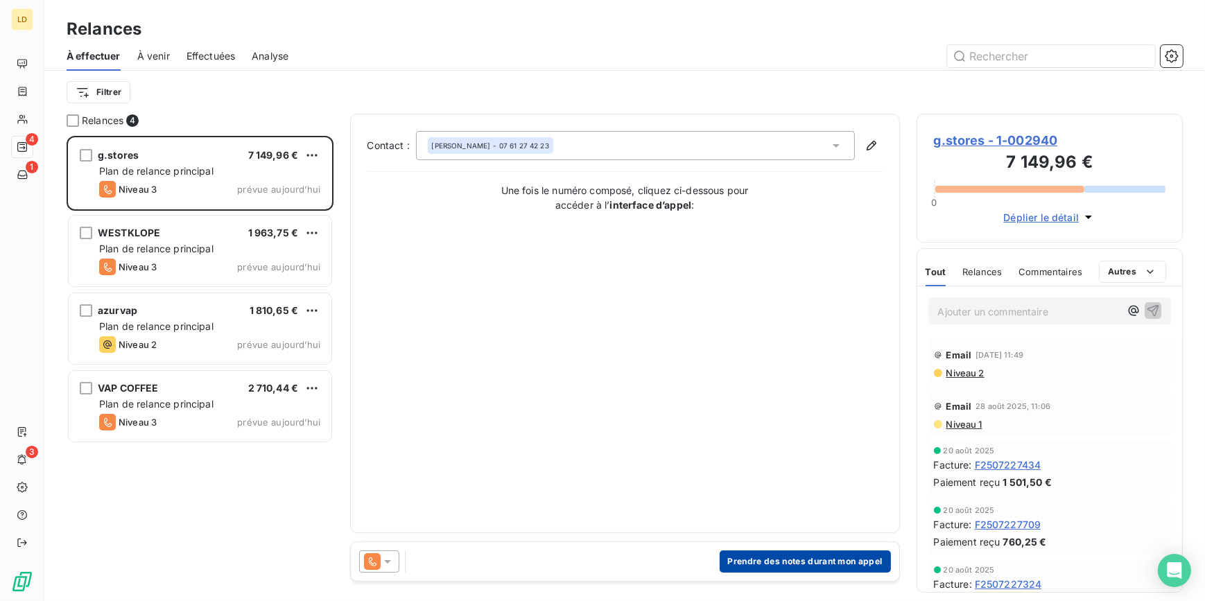
click at [797, 561] on button "Prendre des notes durant mon appel" at bounding box center [804, 561] width 171 height 22
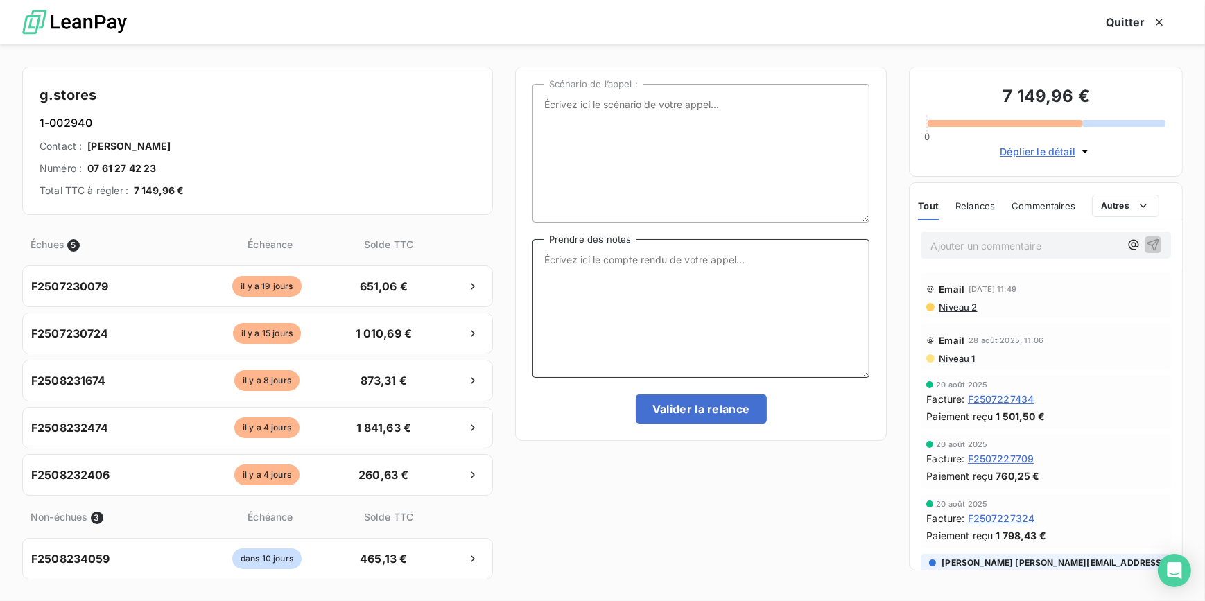
click at [651, 261] on textarea "Prendre des notes" at bounding box center [701, 308] width 338 height 139
type textarea "Client eu au tel"
click at [1157, 20] on icon "button" at bounding box center [1158, 22] width 7 height 7
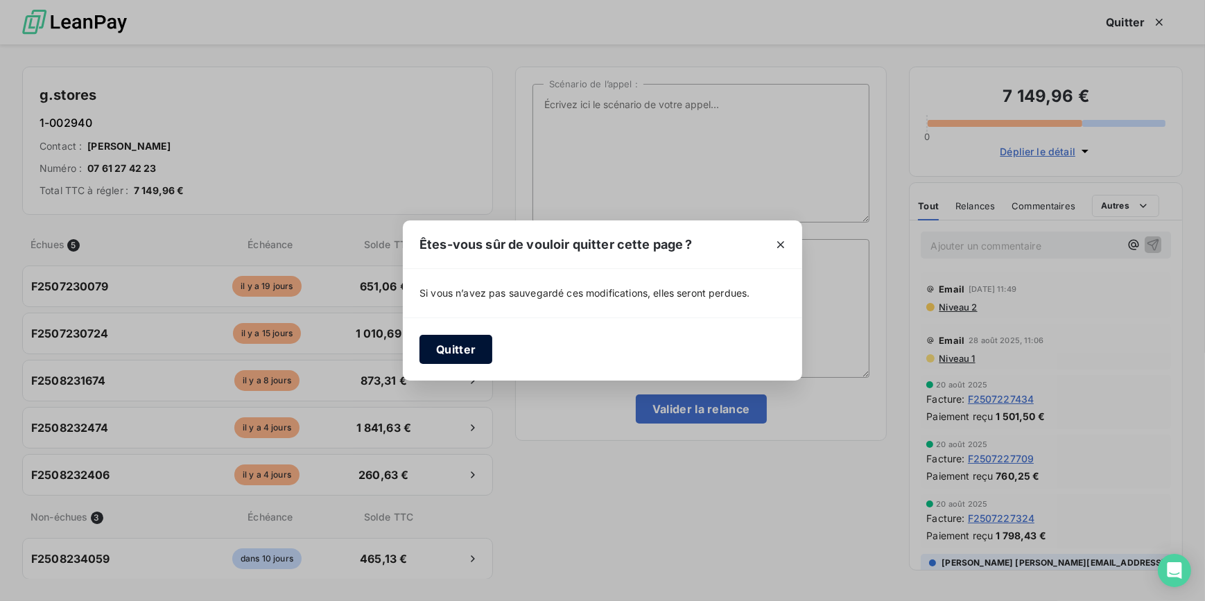
click at [457, 345] on button "Quitter" at bounding box center [455, 349] width 73 height 29
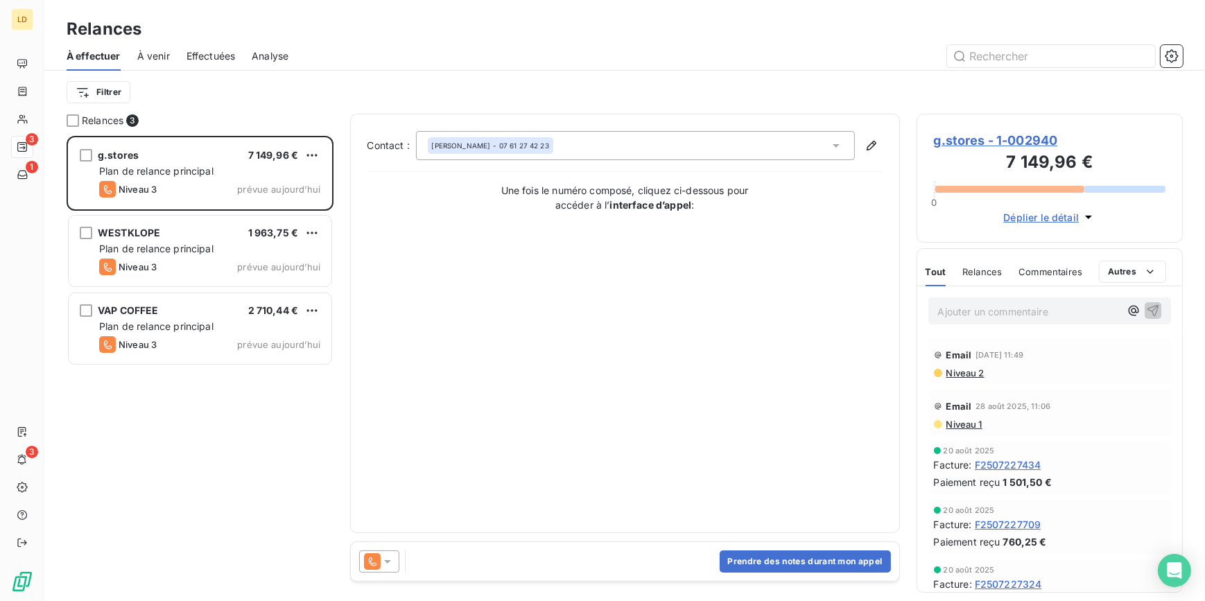
click at [970, 133] on span "g.stores - 1-002940" at bounding box center [1050, 140] width 232 height 19
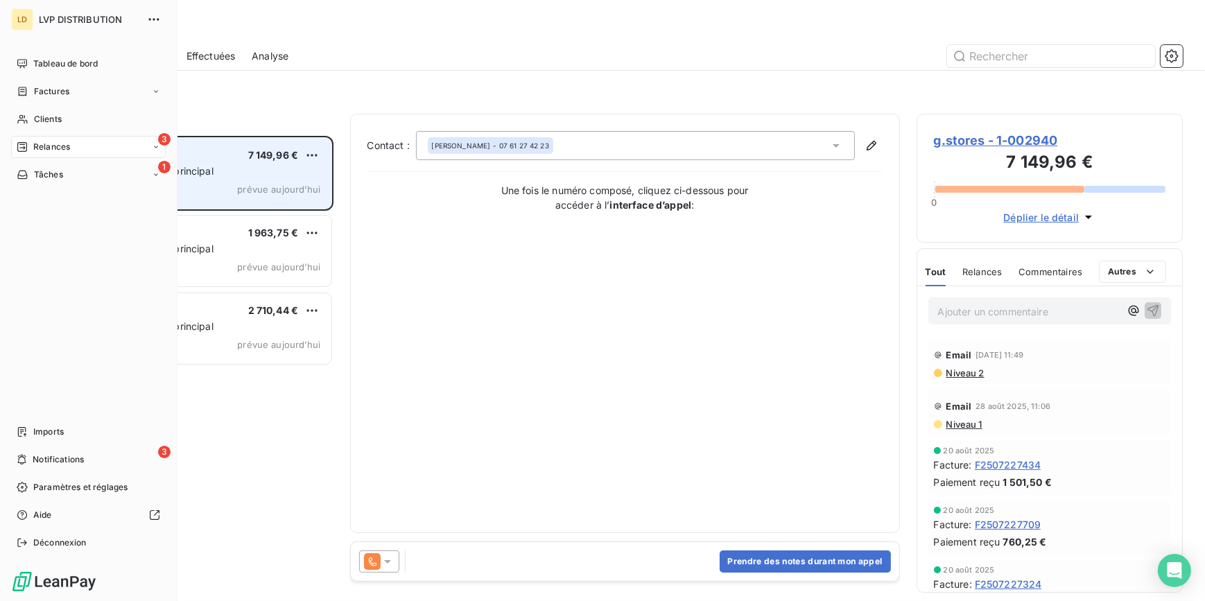
scroll to position [456, 256]
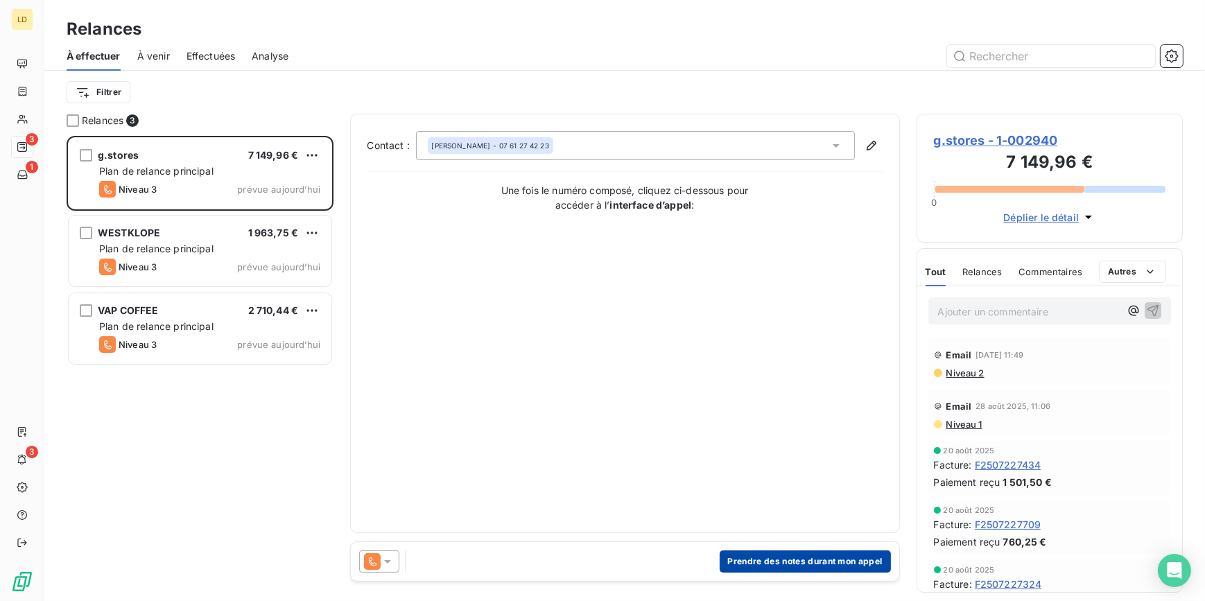
click at [818, 559] on button "Prendre des notes durant mon appel" at bounding box center [804, 561] width 171 height 22
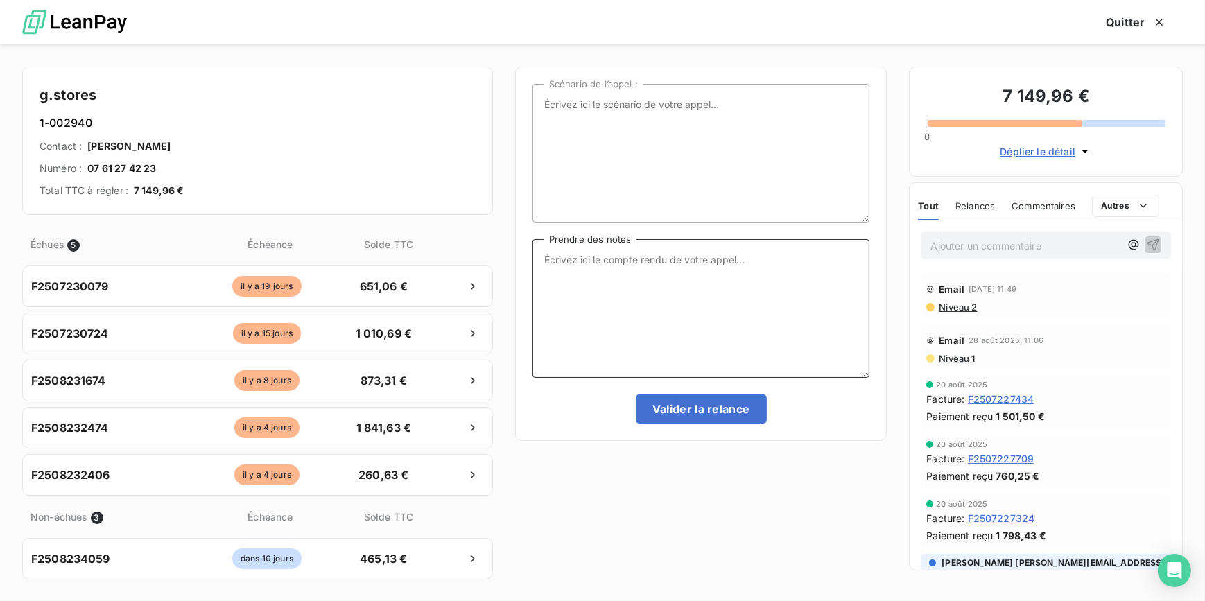
click at [623, 320] on textarea "Prendre des notes" at bounding box center [701, 308] width 338 height 139
click at [694, 270] on textarea "Client eu autel" at bounding box center [701, 308] width 338 height 139
drag, startPoint x: 628, startPoint y: 283, endPoint x: 521, endPoint y: 251, distance: 111.6
click at [521, 251] on div "Scénario de l’[PERSON_NAME] : Client eu au tel il n'avait pas [PERSON_NAME] éch…" at bounding box center [701, 254] width 372 height 374
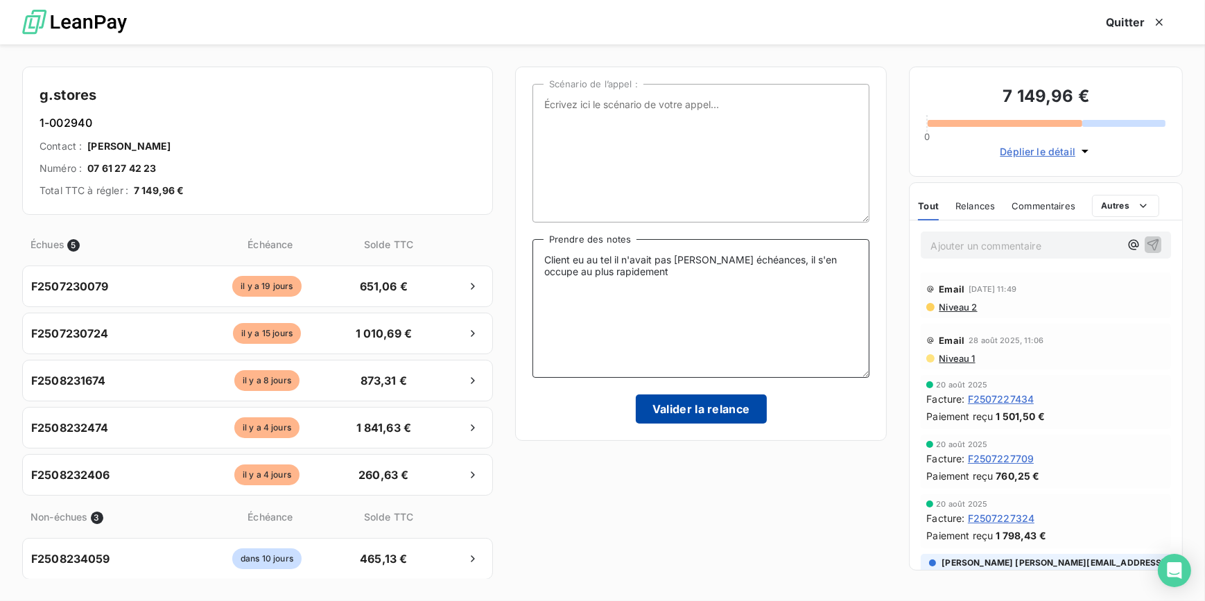
type textarea "Client eu au tel il n'avait pas [PERSON_NAME] échéances, il s'en occupe au plus…"
click at [681, 394] on button "Valider la relance" at bounding box center [701, 408] width 131 height 29
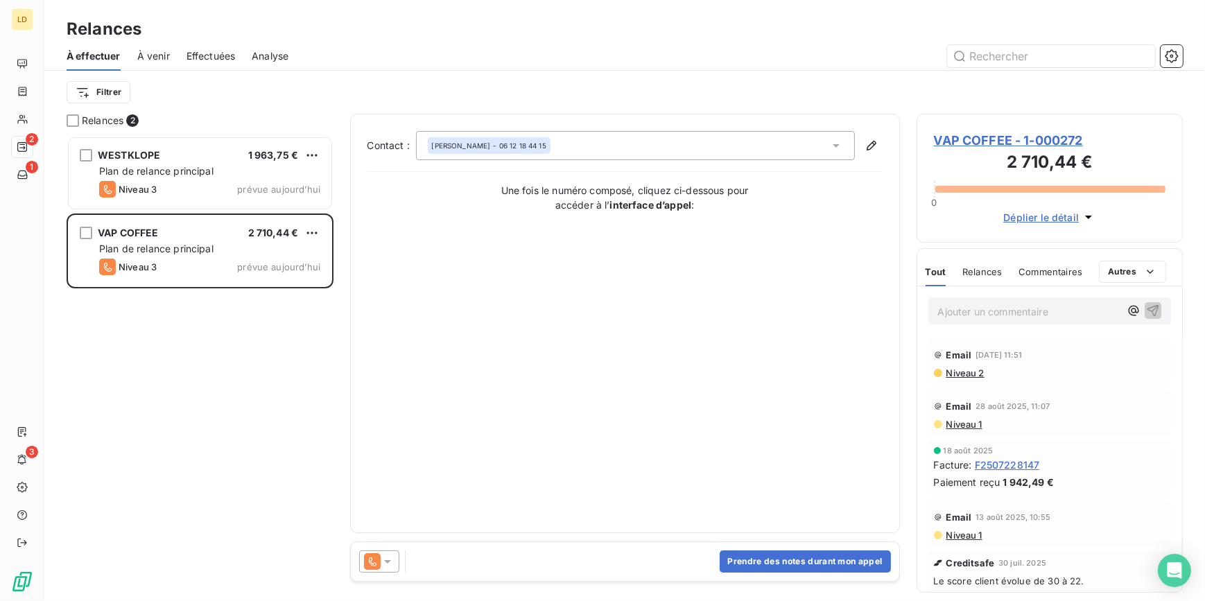
click at [392, 552] on div at bounding box center [379, 561] width 40 height 22
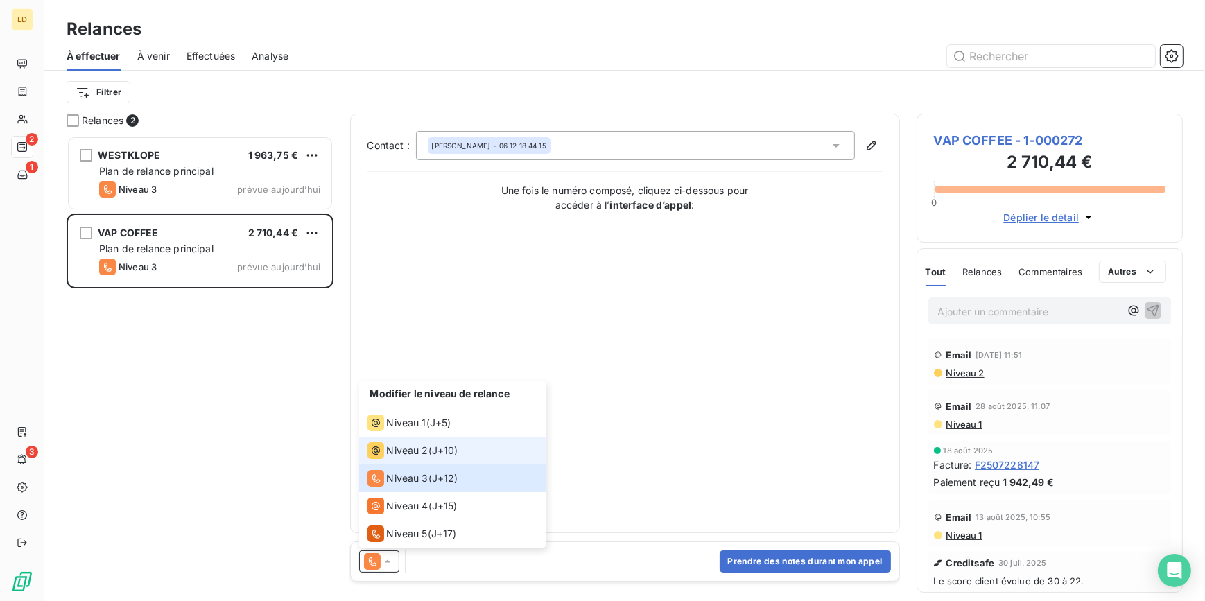
click at [405, 453] on span "Niveau 2" at bounding box center [408, 451] width 42 height 14
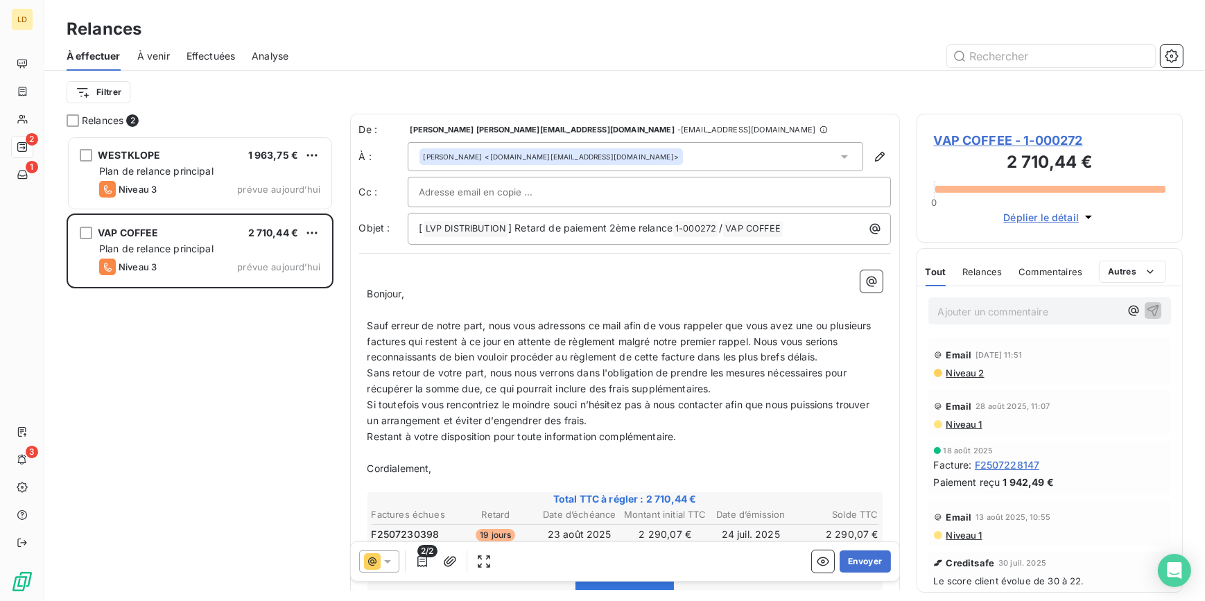
click at [374, 552] on div at bounding box center [379, 561] width 40 height 22
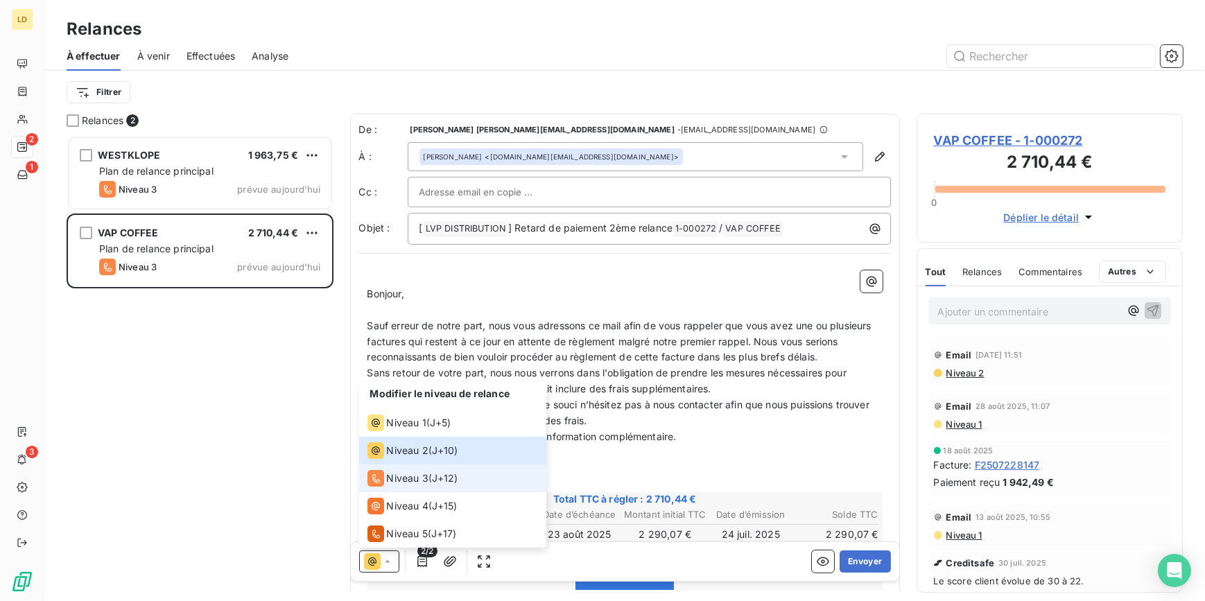
click at [400, 471] on span "Niveau 3" at bounding box center [408, 478] width 42 height 14
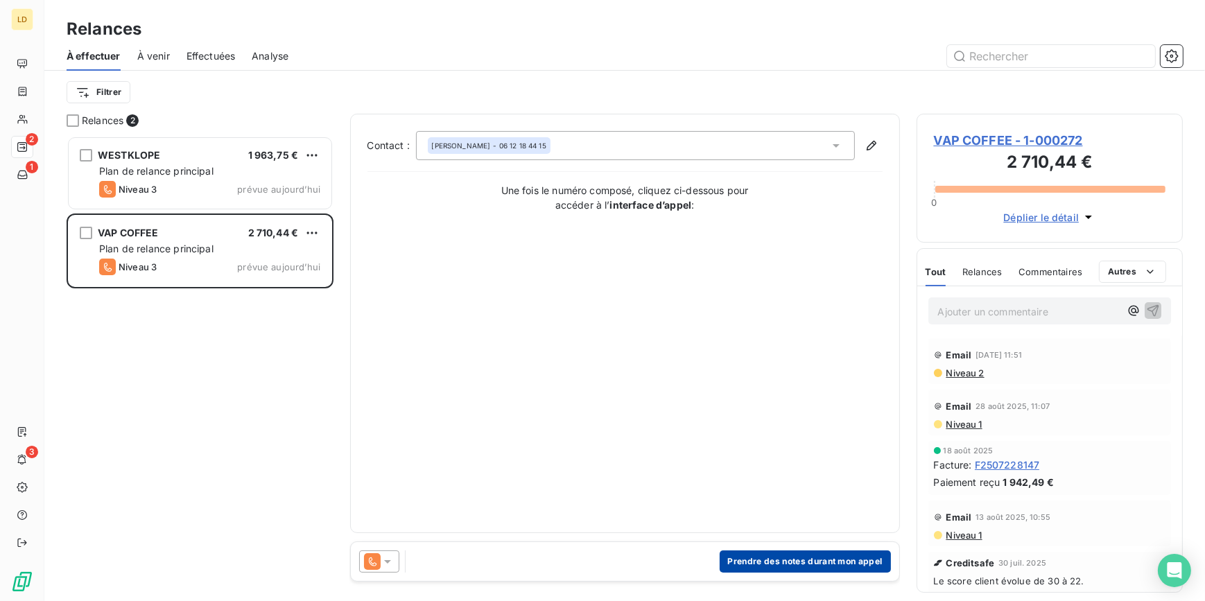
click at [825, 561] on button "Prendre des notes durant mon appel" at bounding box center [804, 561] width 171 height 22
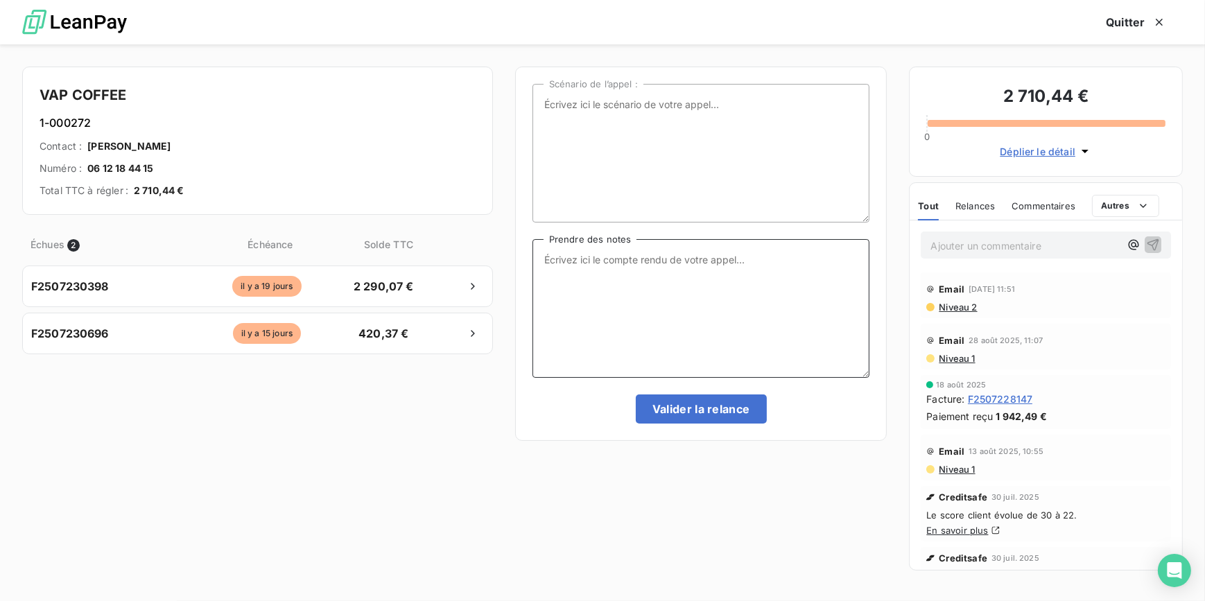
click at [704, 325] on textarea "Prendre des notes" at bounding box center [701, 308] width 338 height 139
click at [672, 279] on textarea "Prendre des notes" at bounding box center [701, 308] width 338 height 139
type textarea "Message tel laissé au client"
click at [706, 407] on button "Valider la relance" at bounding box center [701, 408] width 131 height 29
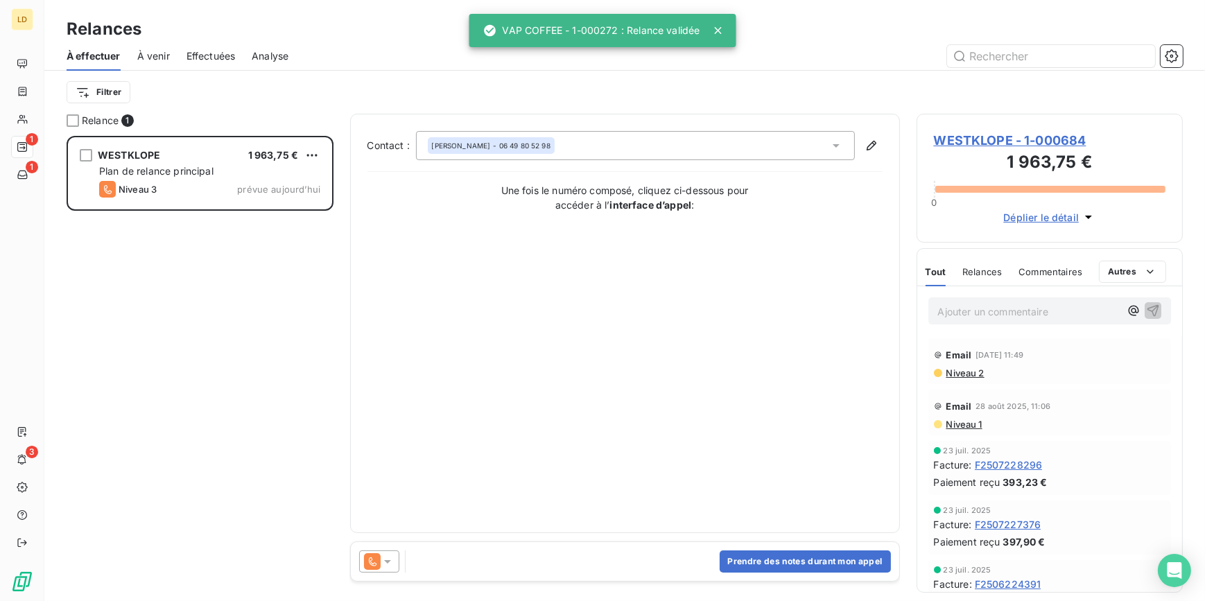
click at [344, 561] on div "Relance 1 WESTKLOPE 1 963,75 € Plan de relance principal Niveau 3 prévue aujour…" at bounding box center [624, 357] width 1160 height 487
click at [381, 556] on icon at bounding box center [387, 561] width 14 height 14
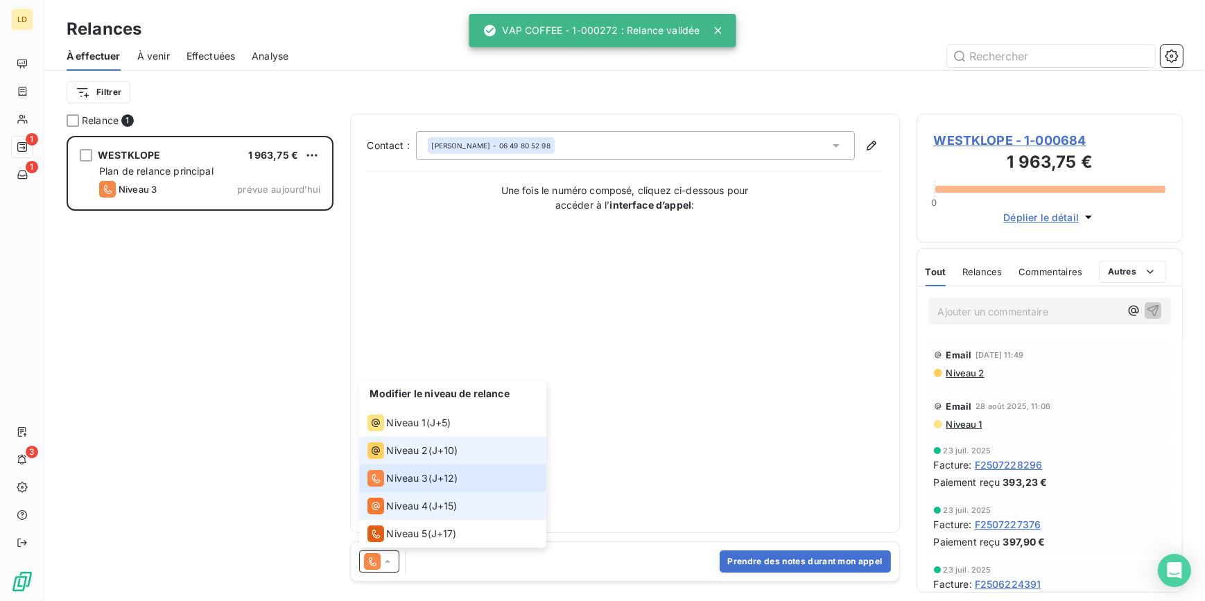
click at [392, 455] on span "Niveau 2" at bounding box center [408, 451] width 42 height 14
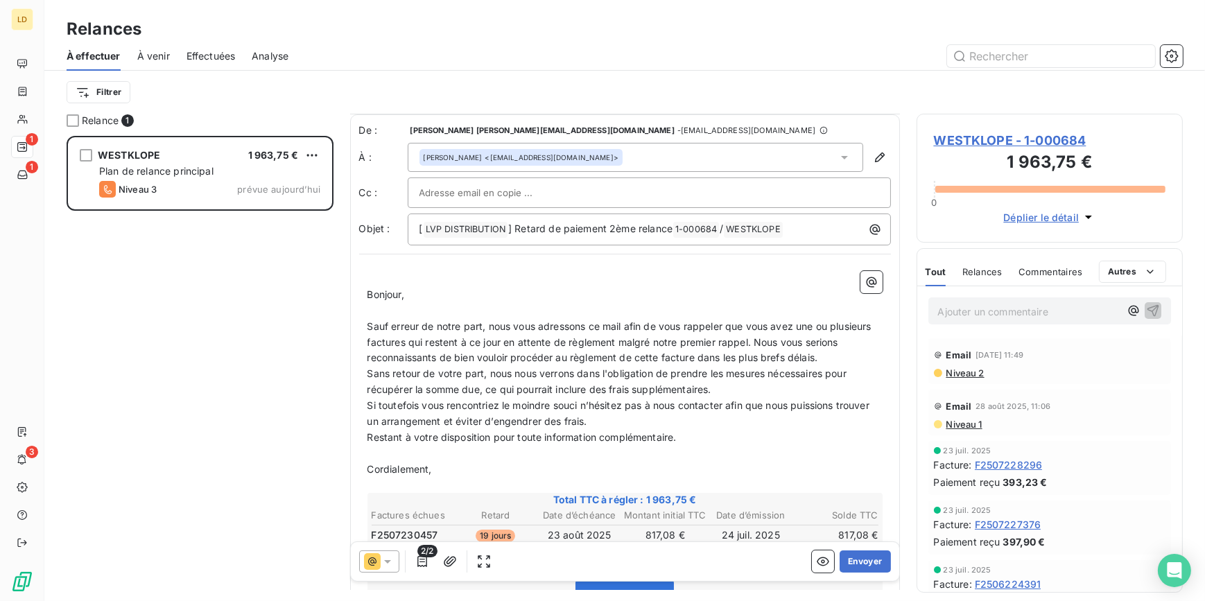
scroll to position [84, 0]
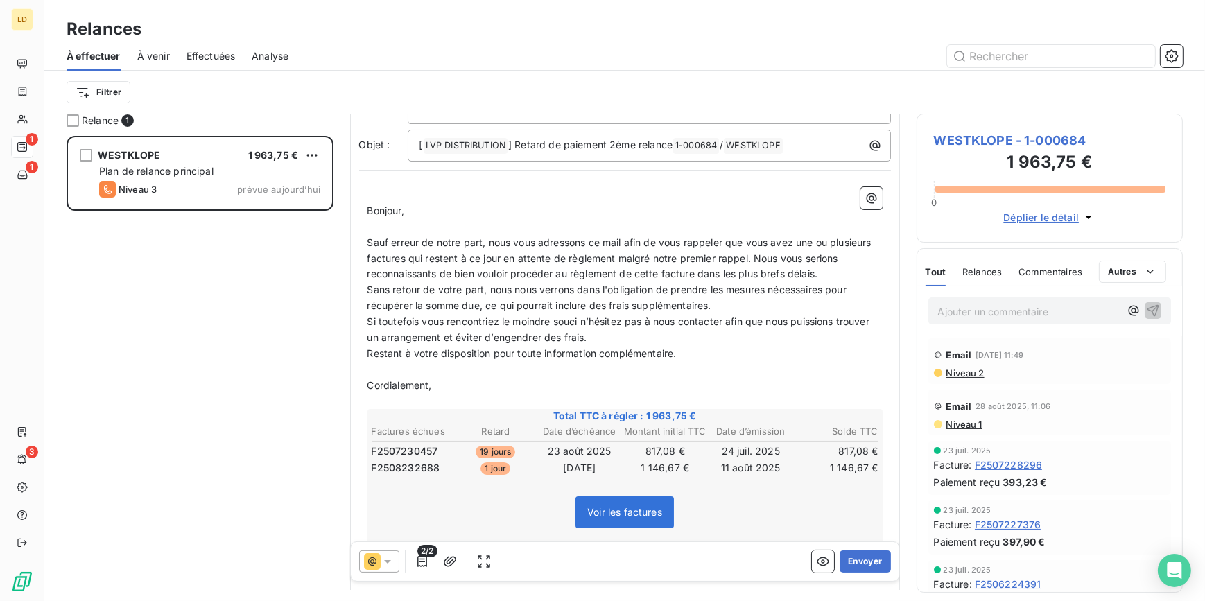
click at [387, 554] on icon at bounding box center [387, 561] width 14 height 14
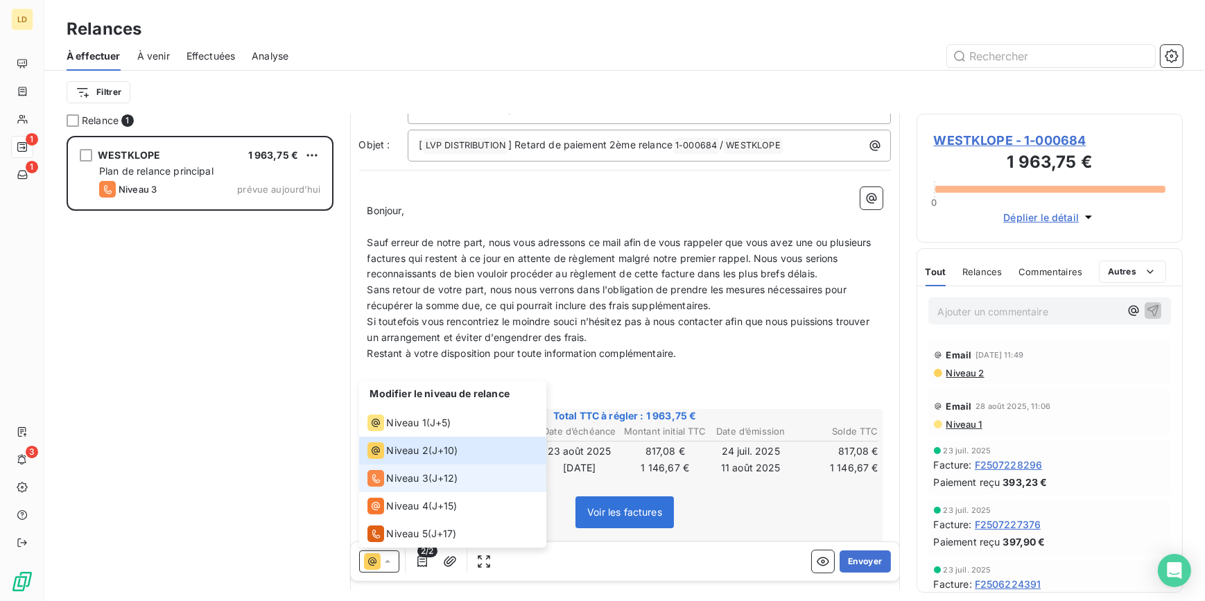
click at [391, 478] on span "Niveau 3" at bounding box center [408, 478] width 42 height 14
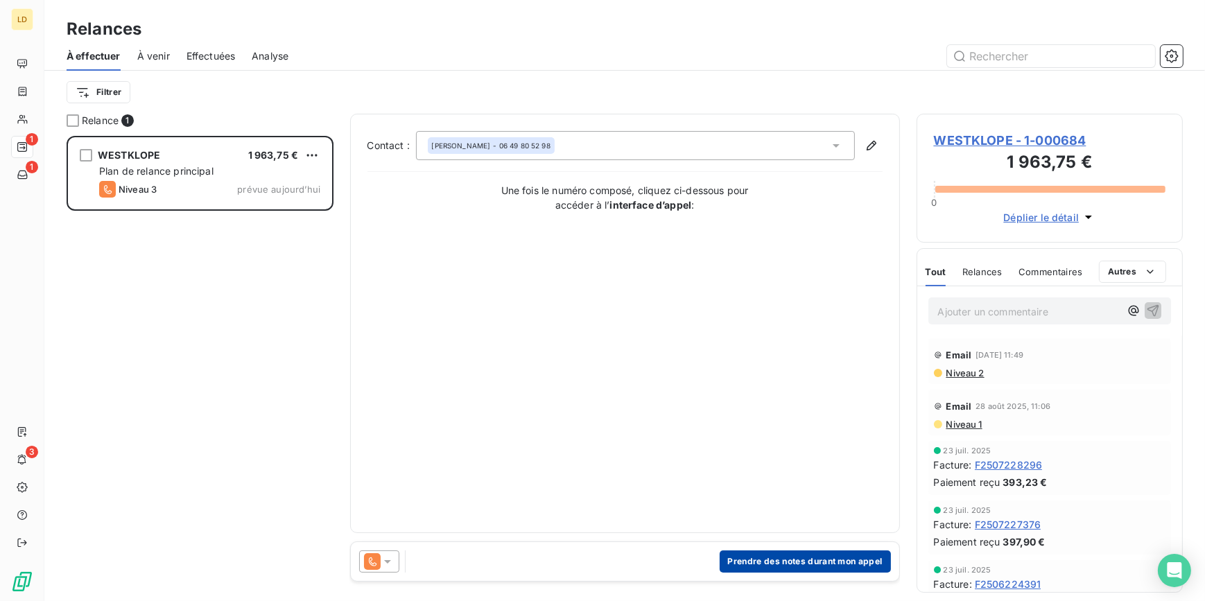
click at [796, 557] on button "Prendre des notes durant mon appel" at bounding box center [804, 561] width 171 height 22
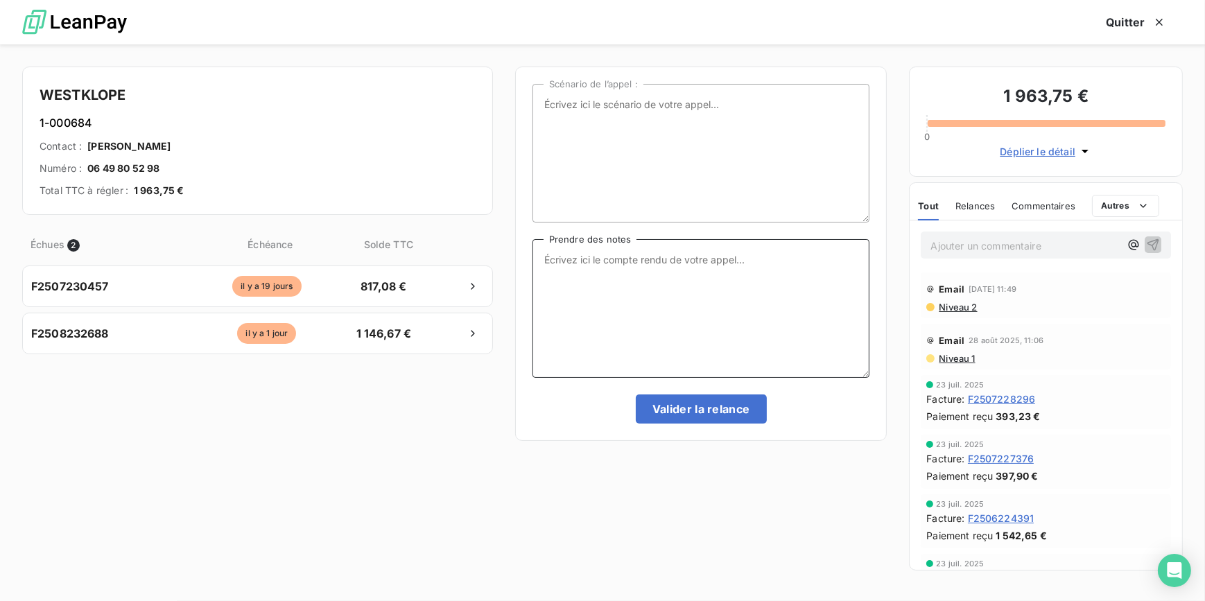
click at [699, 268] on textarea "Prendre des notes" at bounding box center [701, 308] width 338 height 139
type textarea "Message tel laissé au client"
drag, startPoint x: 694, startPoint y: 274, endPoint x: 467, endPoint y: 237, distance: 229.6
click at [467, 238] on div "WESTKLOPE [PHONE_NUMBER] Contact : [PERSON_NAME] Numéro : 06 49 80 52 98 Total …" at bounding box center [602, 322] width 1205 height 557
click at [590, 266] on textarea "Prendre des notes" at bounding box center [701, 308] width 338 height 139
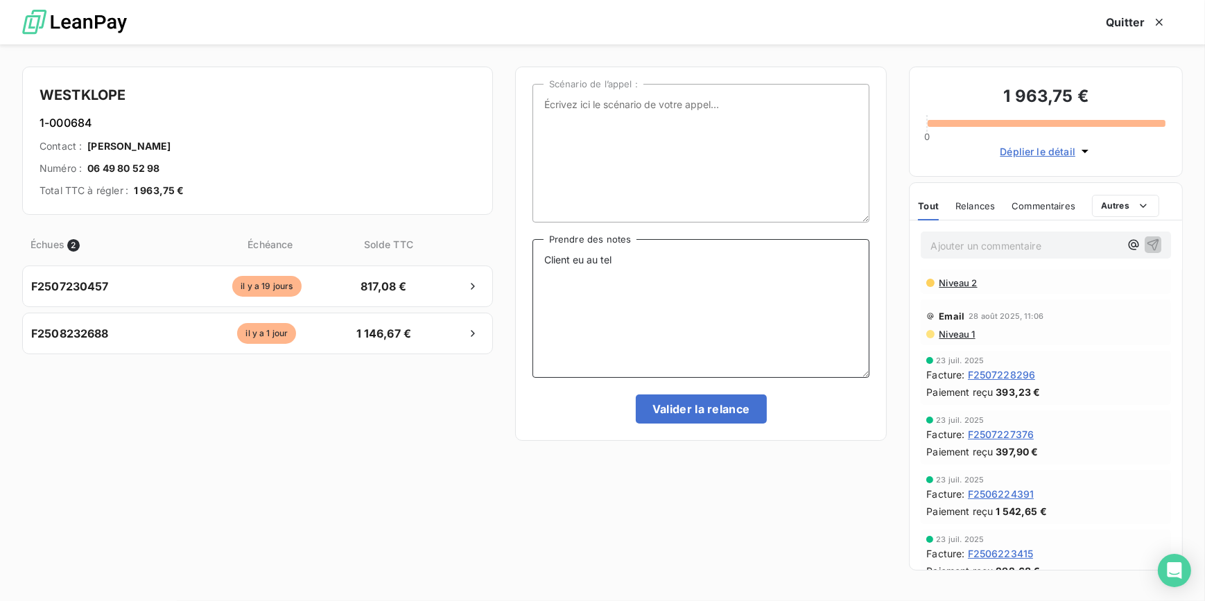
scroll to position [0, 0]
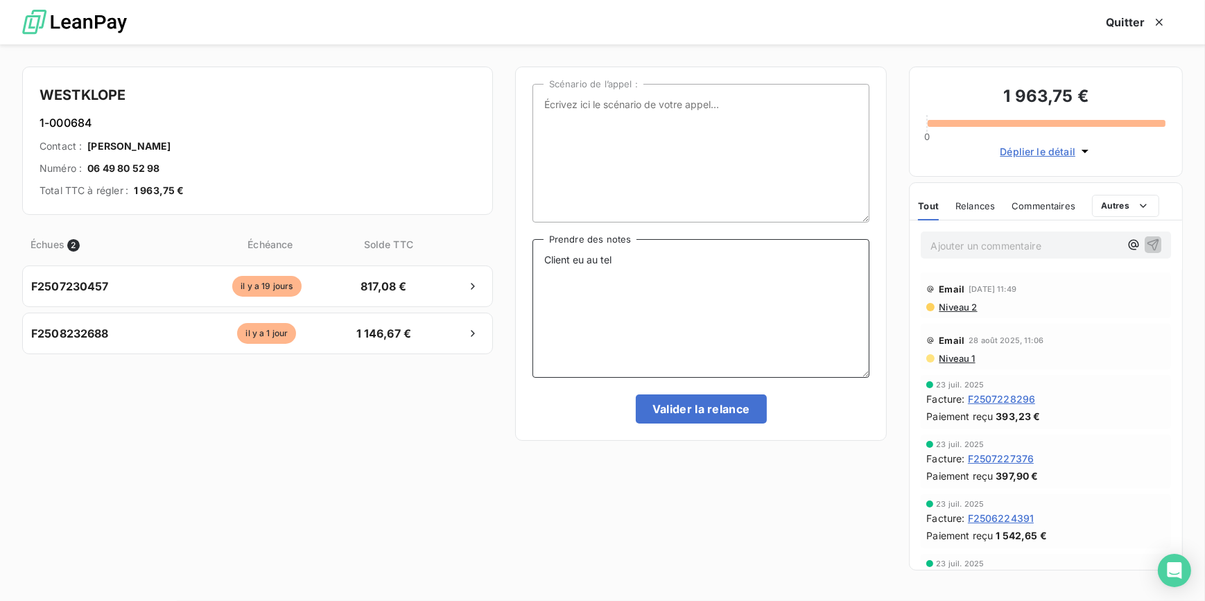
click at [661, 267] on textarea "Client eu au tel" at bounding box center [701, 308] width 338 height 139
click at [694, 258] on textarea "Client eu au tel il s'en occupe cet après midi" at bounding box center [701, 308] width 338 height 139
type textarea "Client eu au tel il s'en occupe cette après midi"
click at [721, 437] on div "Scénario de l’[PERSON_NAME] : Client eu au tel il s'en occupe cette après midi …" at bounding box center [701, 254] width 372 height 374
click at [721, 409] on button "Valider la relance" at bounding box center [701, 408] width 131 height 29
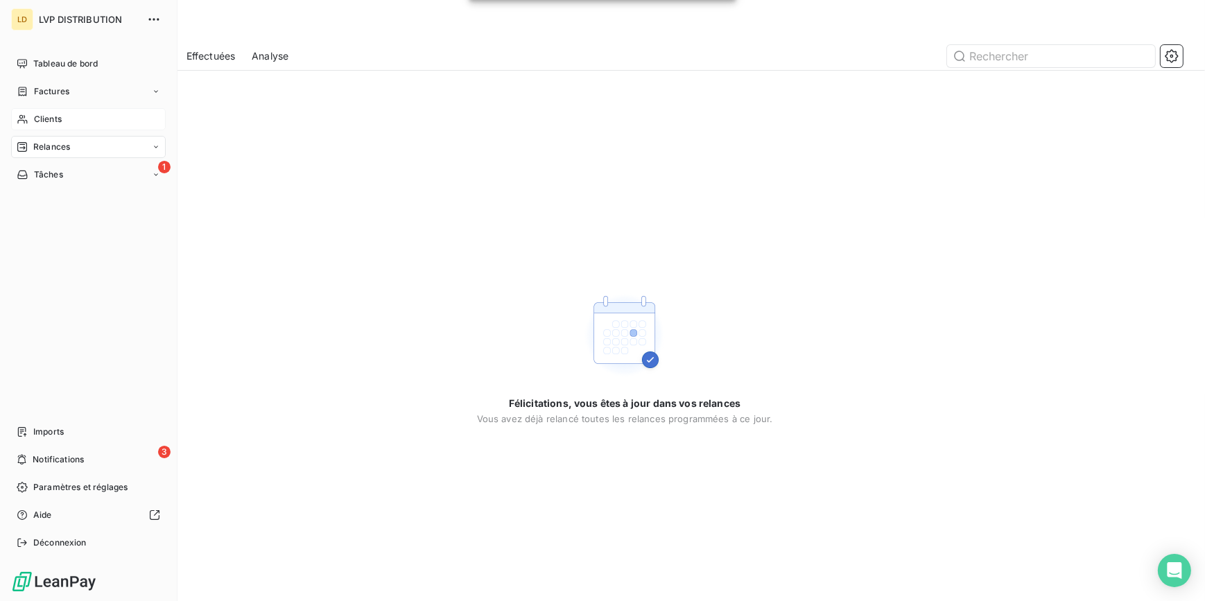
click at [42, 121] on span "Clients" at bounding box center [48, 119] width 28 height 12
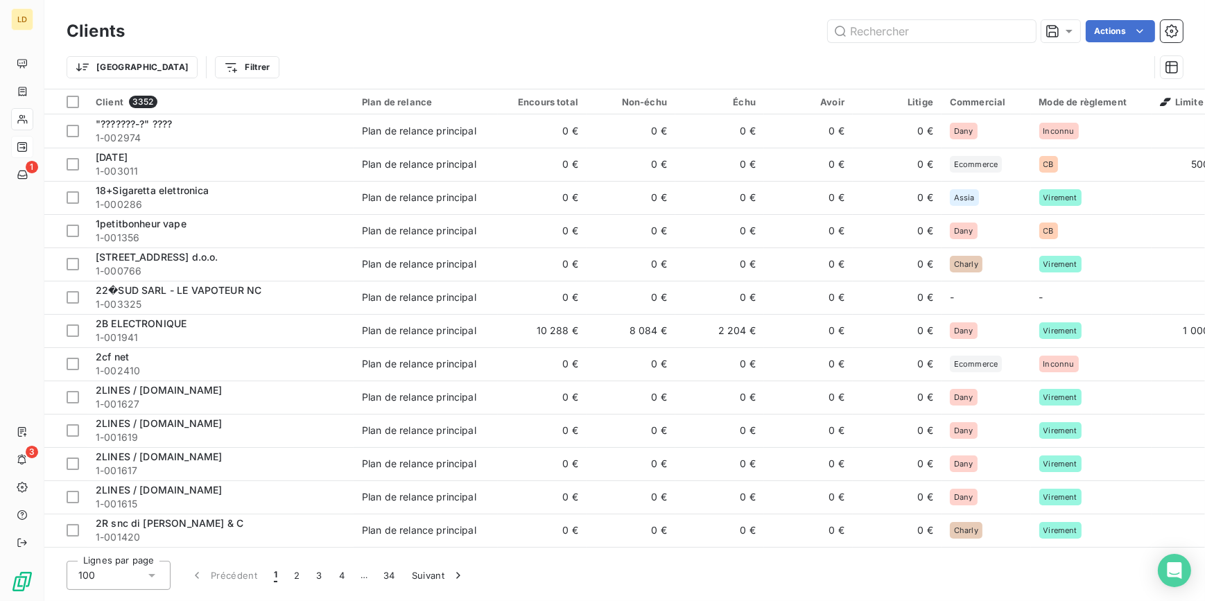
click at [864, 44] on div "Clients Actions" at bounding box center [625, 31] width 1116 height 29
click at [866, 34] on input "text" at bounding box center [932, 31] width 208 height 22
paste input "1-000740"
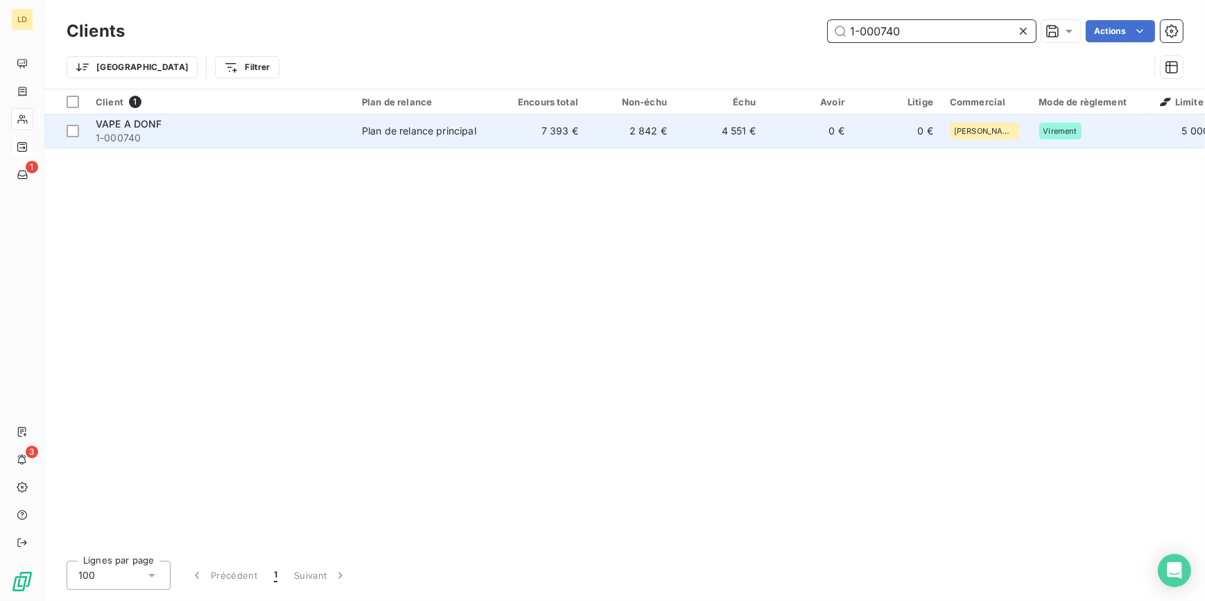
type input "1-000740"
click at [320, 124] on div "VAPE A DONF" at bounding box center [221, 124] width 250 height 14
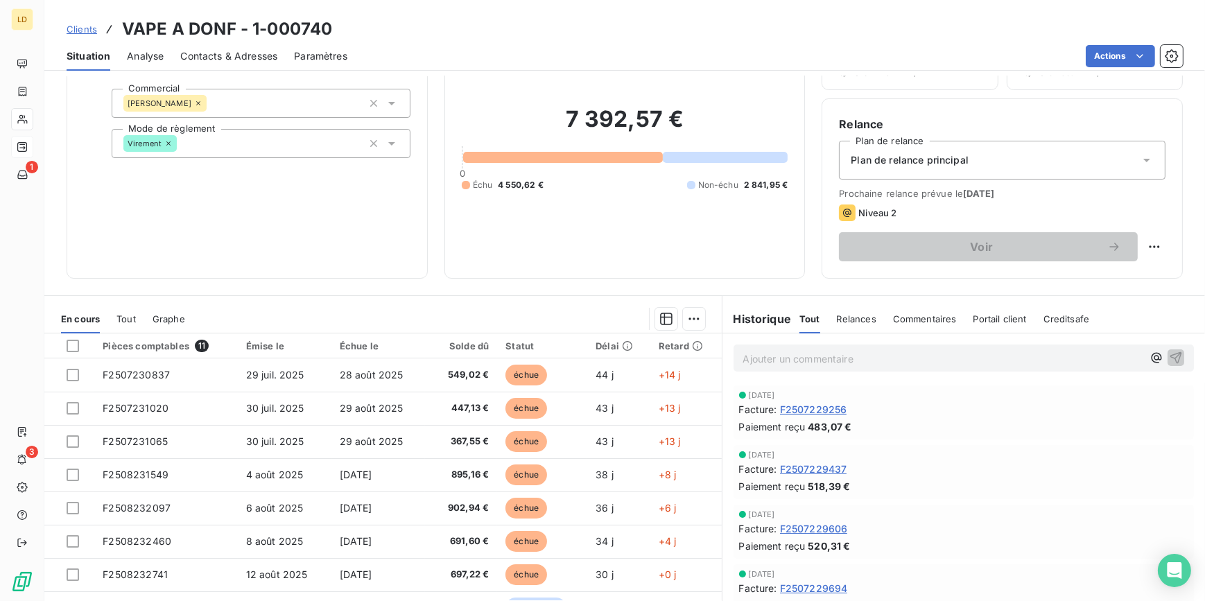
scroll to position [83, 0]
click at [30, 118] on div at bounding box center [22, 119] width 22 height 22
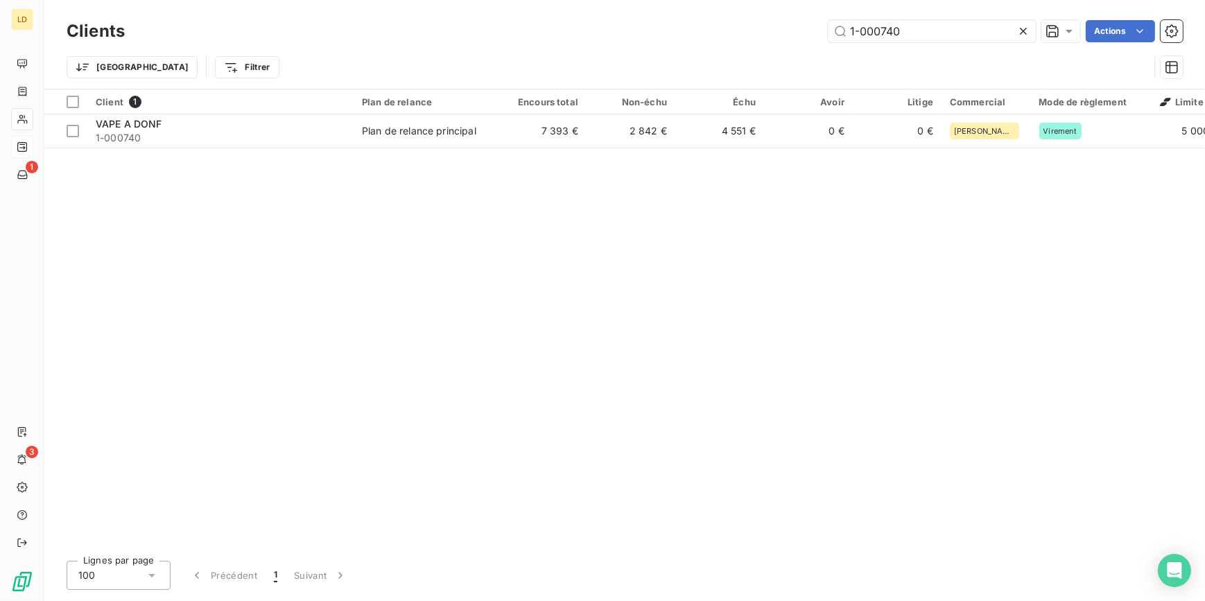
drag, startPoint x: 818, startPoint y: 10, endPoint x: 783, endPoint y: 10, distance: 34.7
click at [804, 10] on div "Clients 1-000740 Actions Trier Filtrer" at bounding box center [624, 44] width 1160 height 89
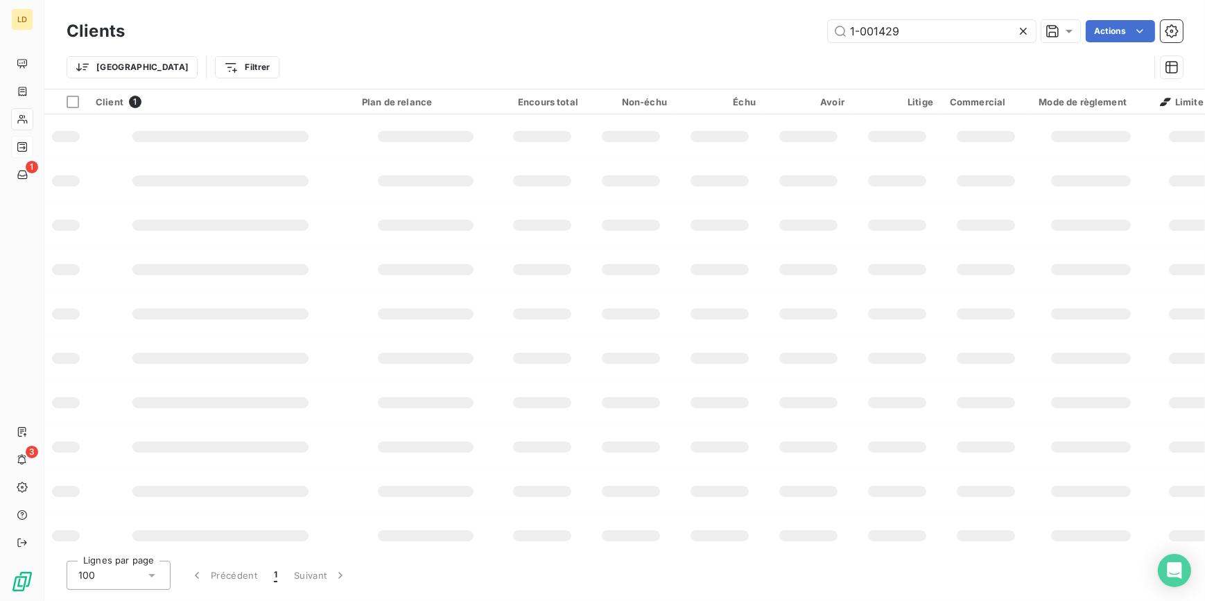
type input "1-001429"
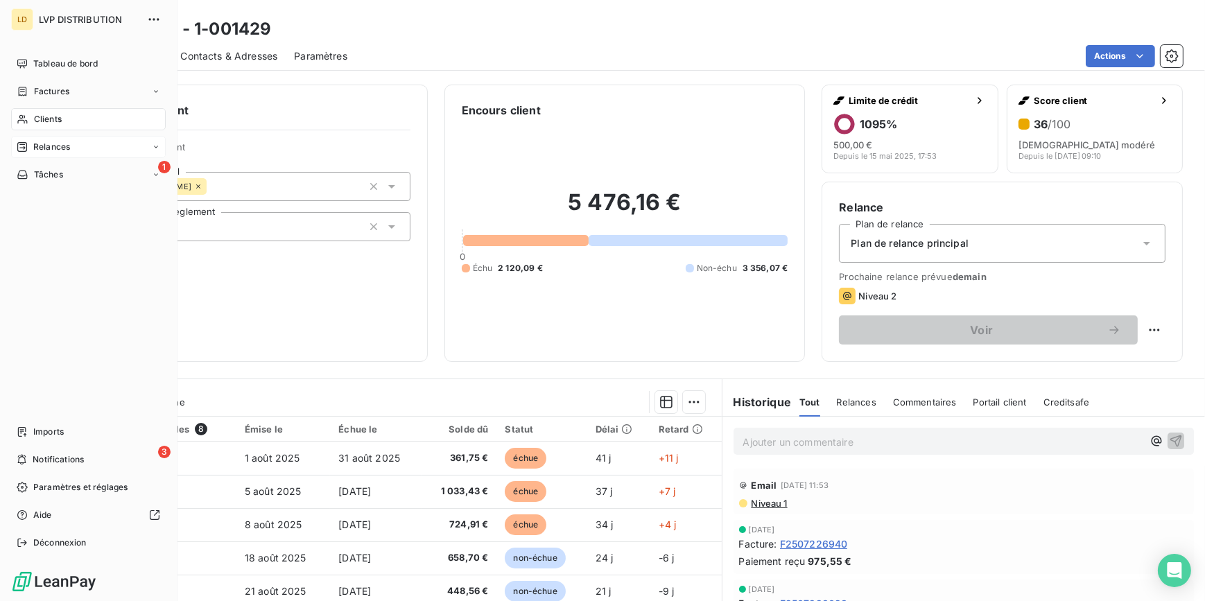
click at [23, 123] on icon at bounding box center [23, 119] width 12 height 11
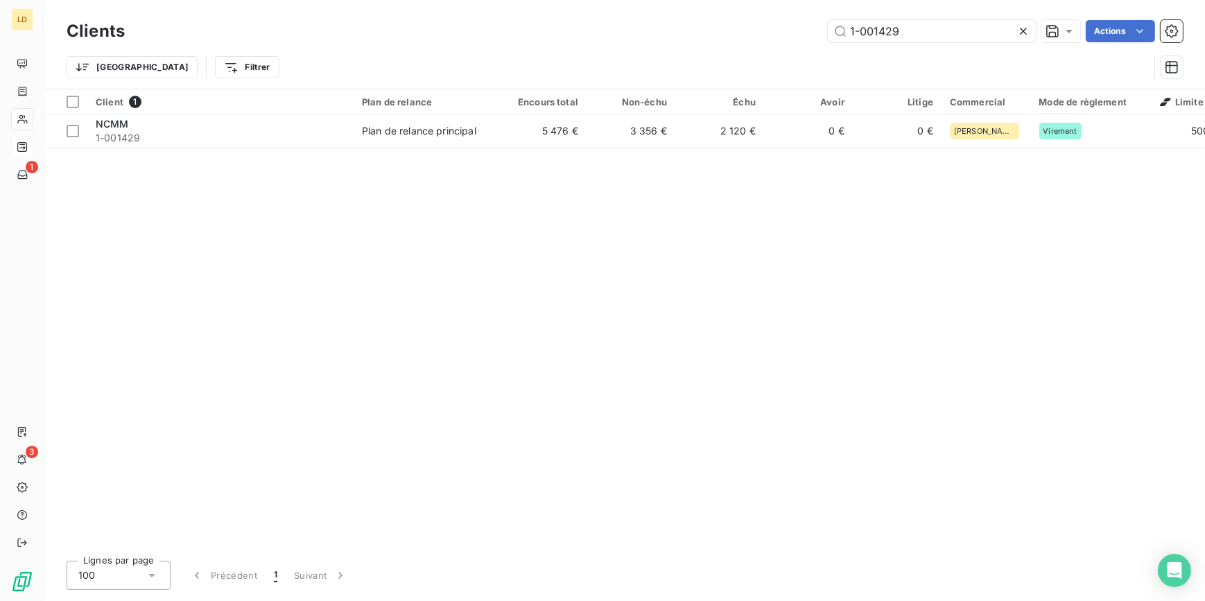
drag, startPoint x: 934, startPoint y: 32, endPoint x: 742, endPoint y: 35, distance: 192.7
click at [752, 35] on div "1-001429 Actions" at bounding box center [661, 31] width 1041 height 22
type input "v"
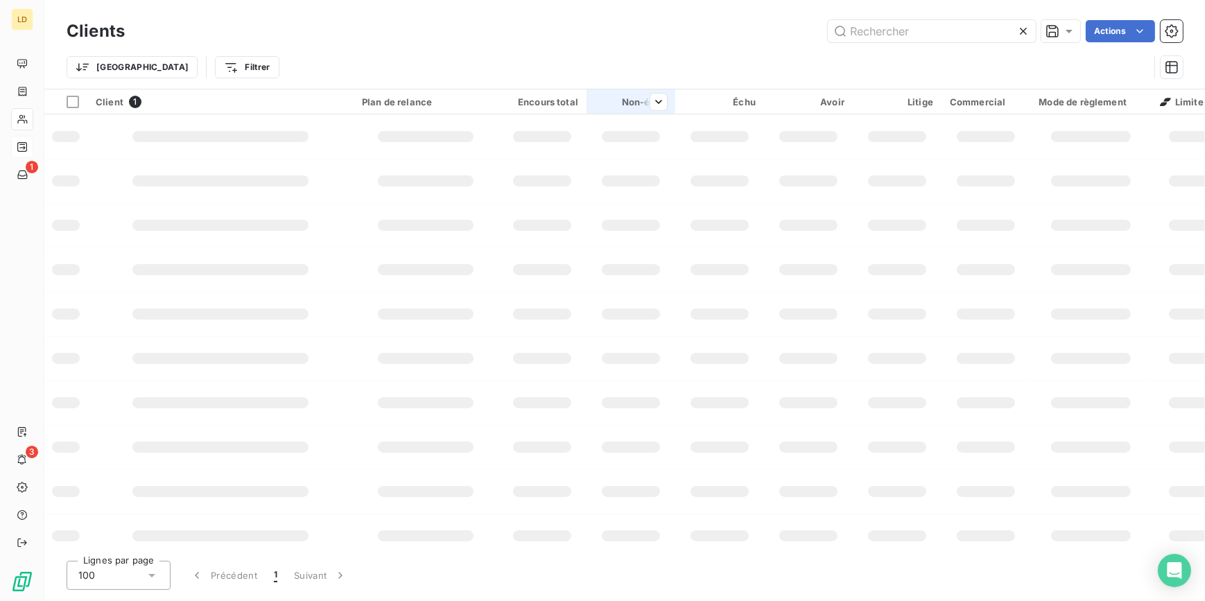
type input "1-001429"
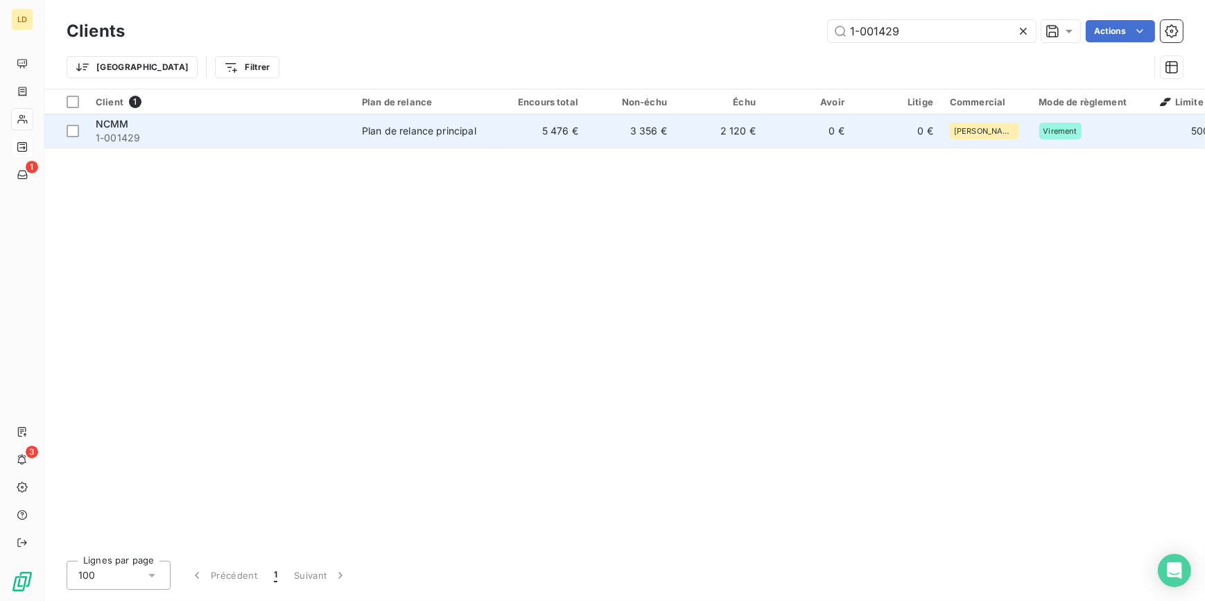
click at [581, 136] on td "5 476 €" at bounding box center [542, 130] width 89 height 33
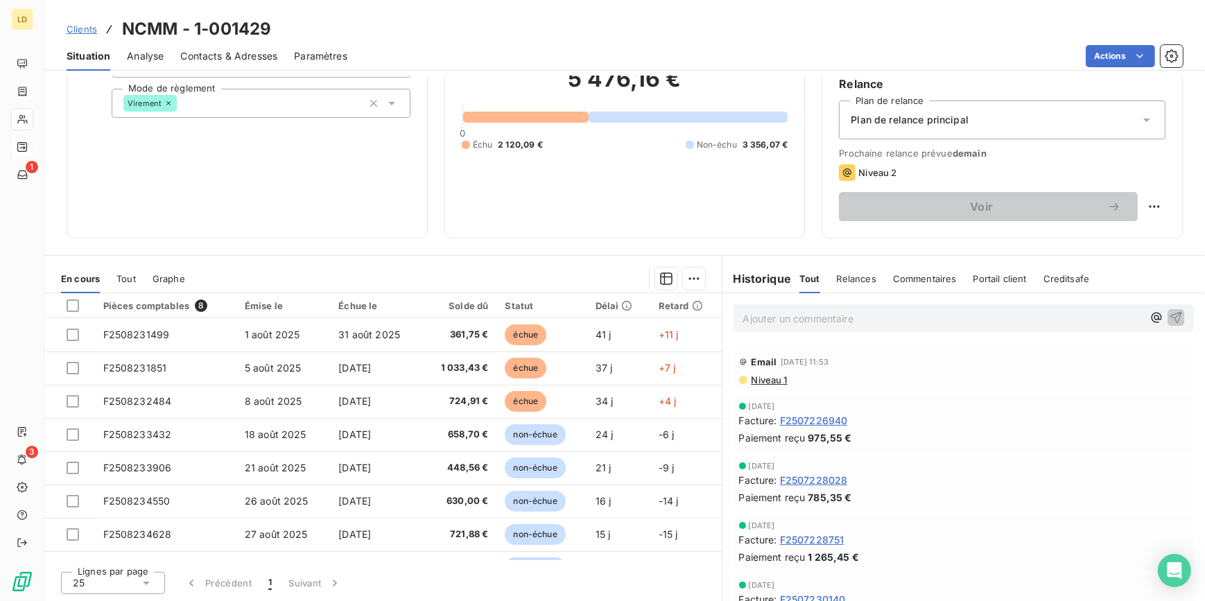
scroll to position [81, 0]
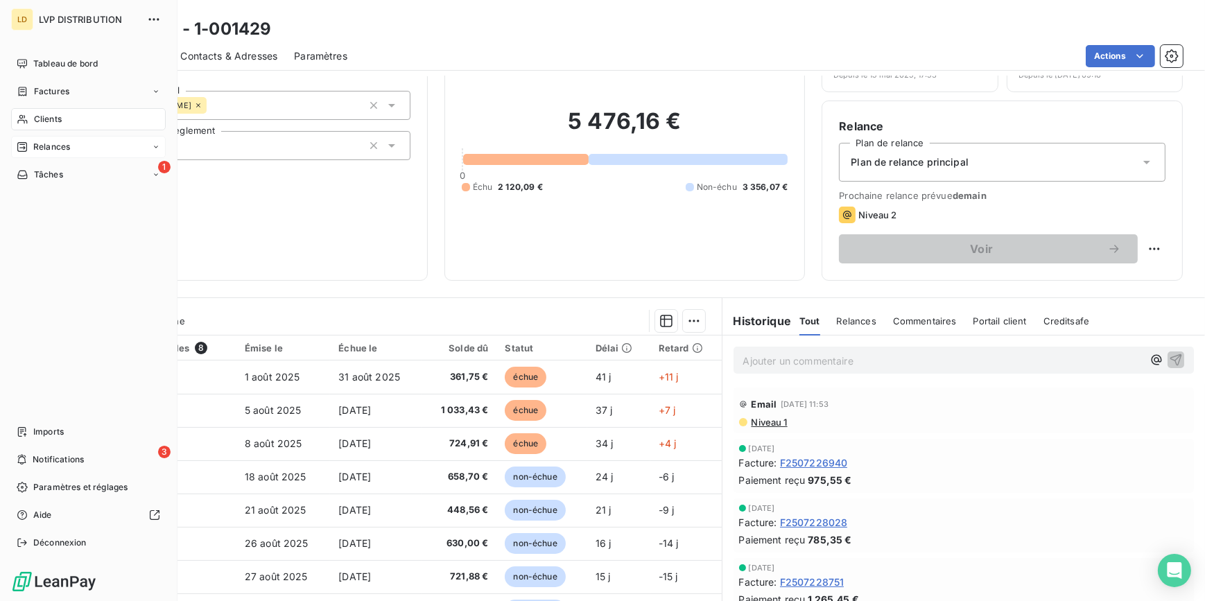
click at [35, 113] on span "Clients" at bounding box center [48, 119] width 28 height 12
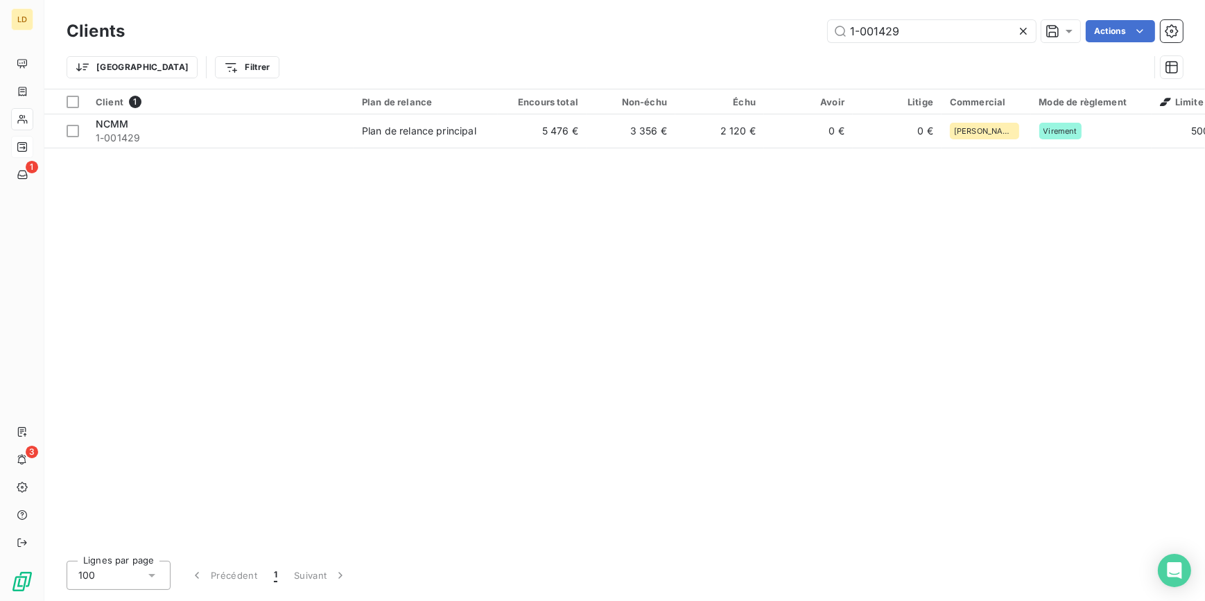
drag, startPoint x: 884, startPoint y: 26, endPoint x: 743, endPoint y: 25, distance: 141.4
click at [754, 25] on div "1-001429 Actions" at bounding box center [661, 31] width 1041 height 22
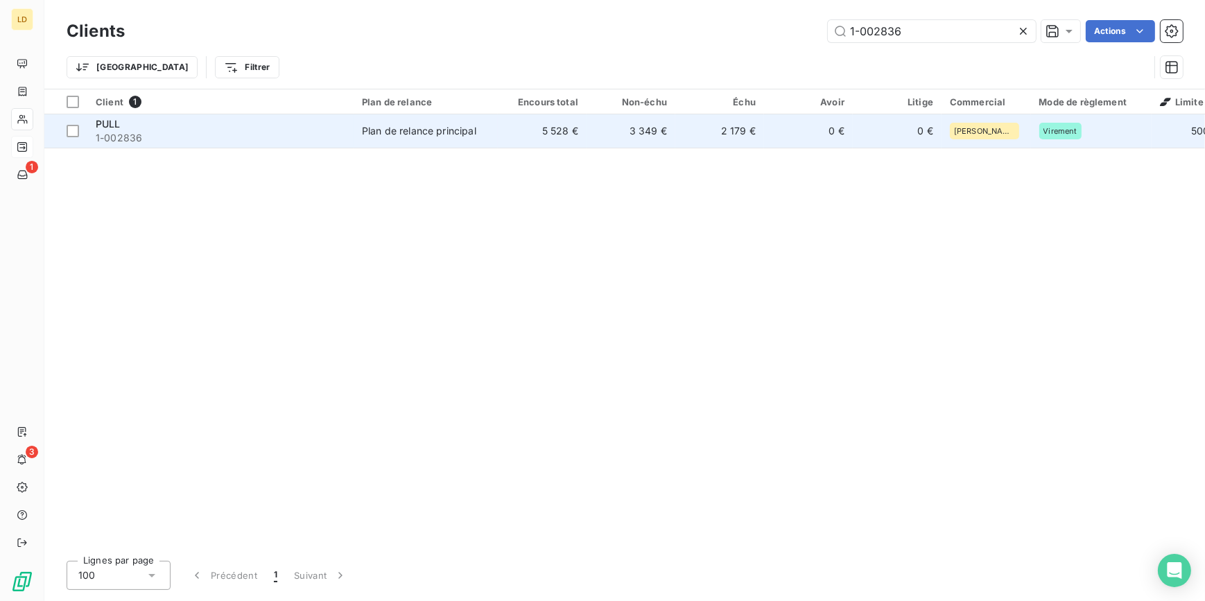
type input "1-002836"
click at [366, 126] on div "Plan de relance principal" at bounding box center [419, 131] width 114 height 14
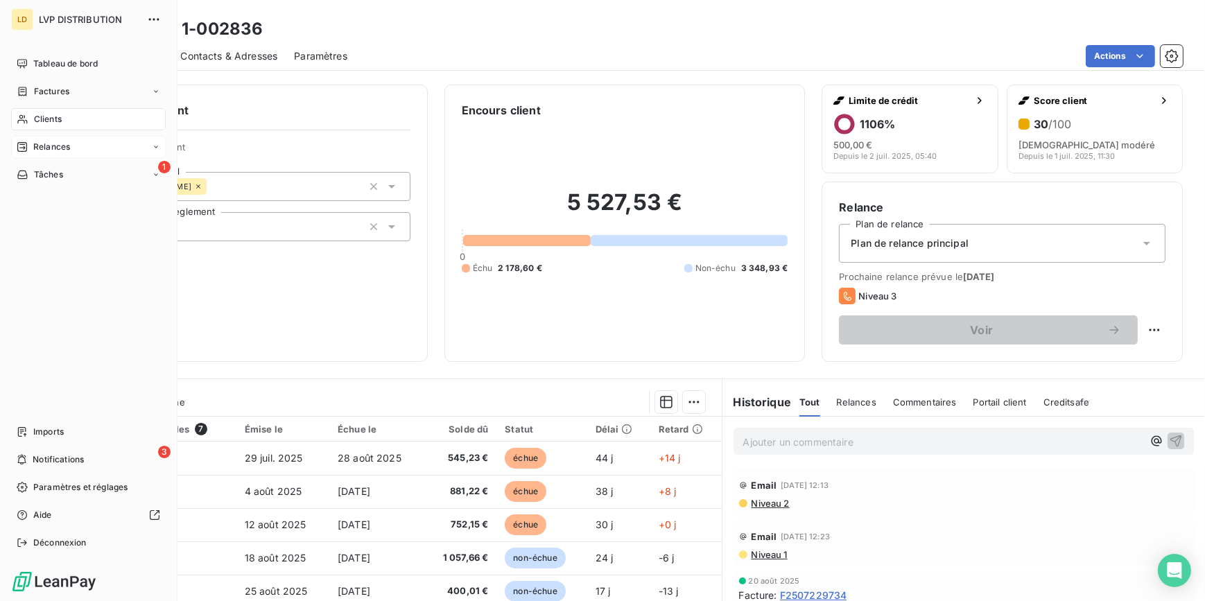
click at [21, 116] on icon at bounding box center [23, 119] width 12 height 11
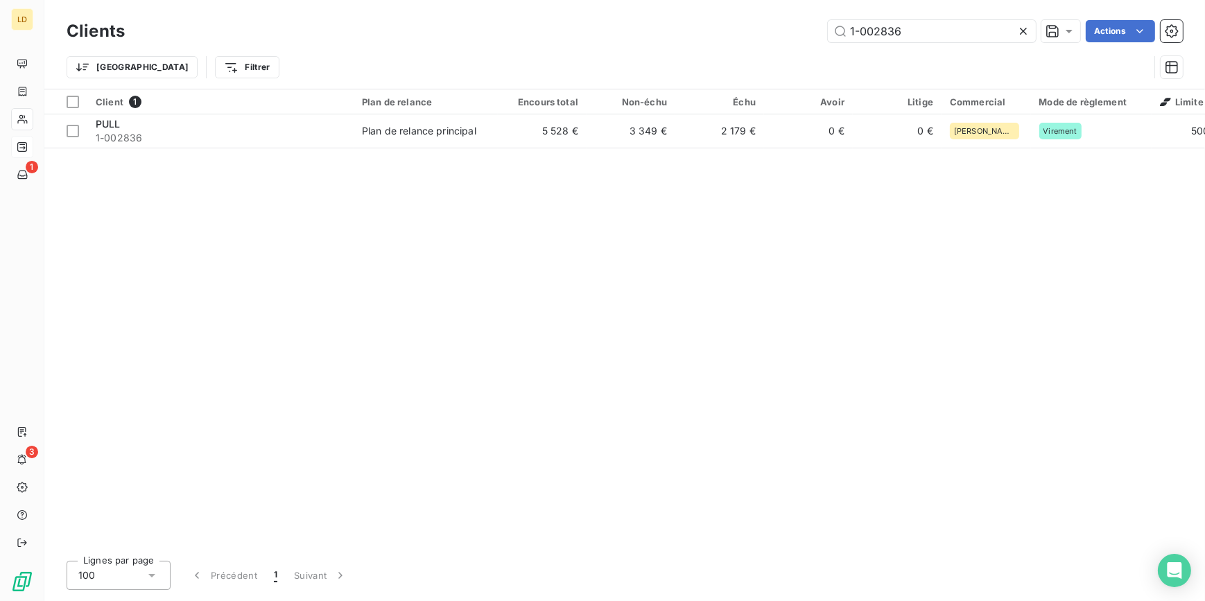
drag, startPoint x: 927, startPoint y: 30, endPoint x: 746, endPoint y: 28, distance: 180.2
click at [769, 26] on div "1-002836 Actions" at bounding box center [661, 31] width 1041 height 22
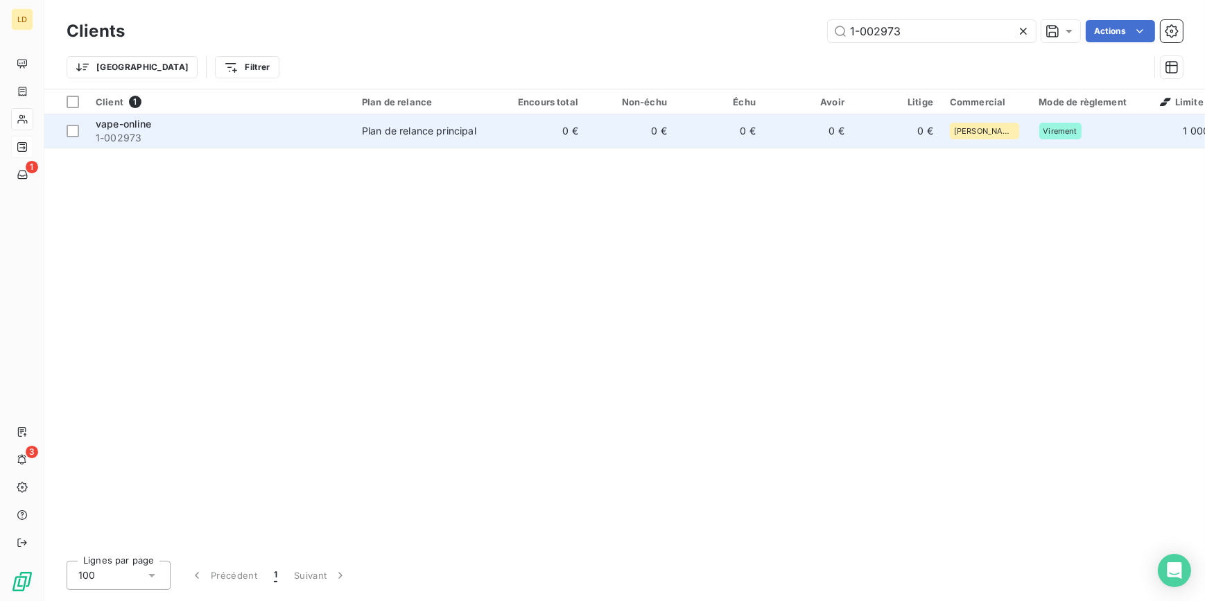
type input "1-002973"
click at [430, 129] on div "Plan de relance principal" at bounding box center [419, 131] width 114 height 14
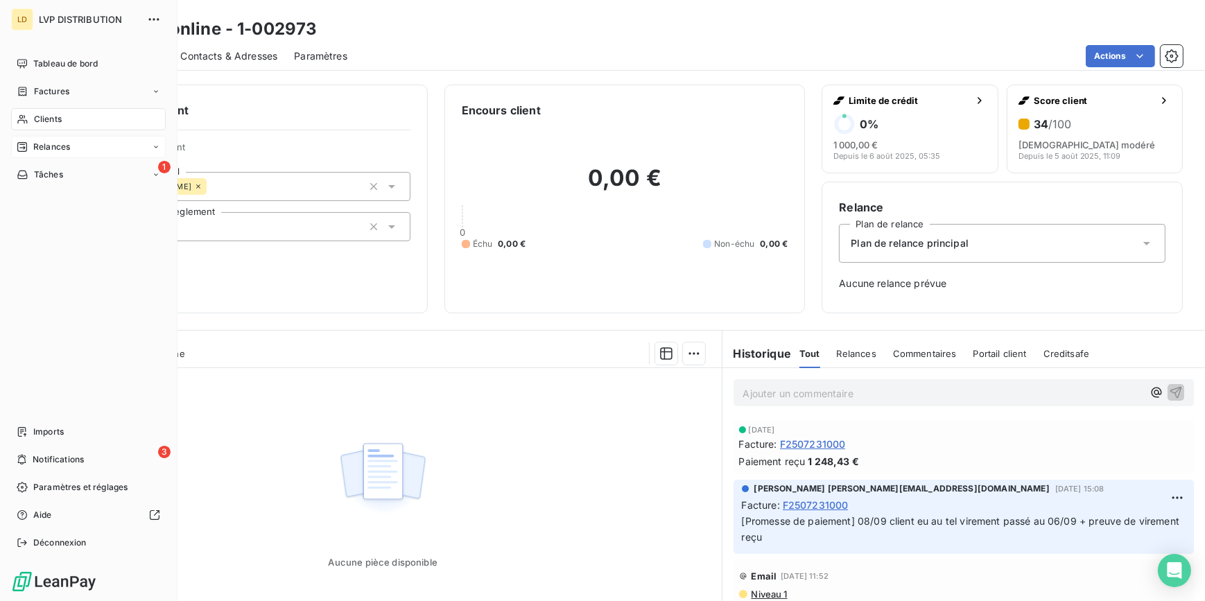
drag, startPoint x: 35, startPoint y: 117, endPoint x: 79, endPoint y: 114, distance: 43.8
click at [35, 117] on span "Clients" at bounding box center [48, 119] width 28 height 12
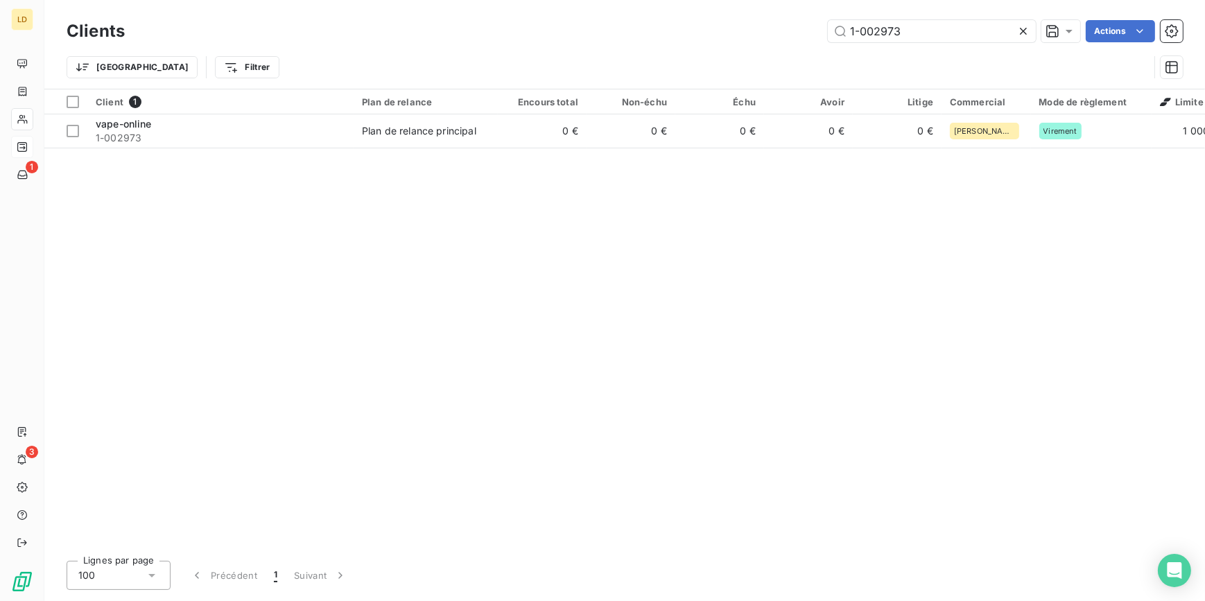
drag, startPoint x: 922, startPoint y: 42, endPoint x: 783, endPoint y: 30, distance: 139.7
click at [783, 30] on div "1-002973 Actions" at bounding box center [661, 31] width 1041 height 22
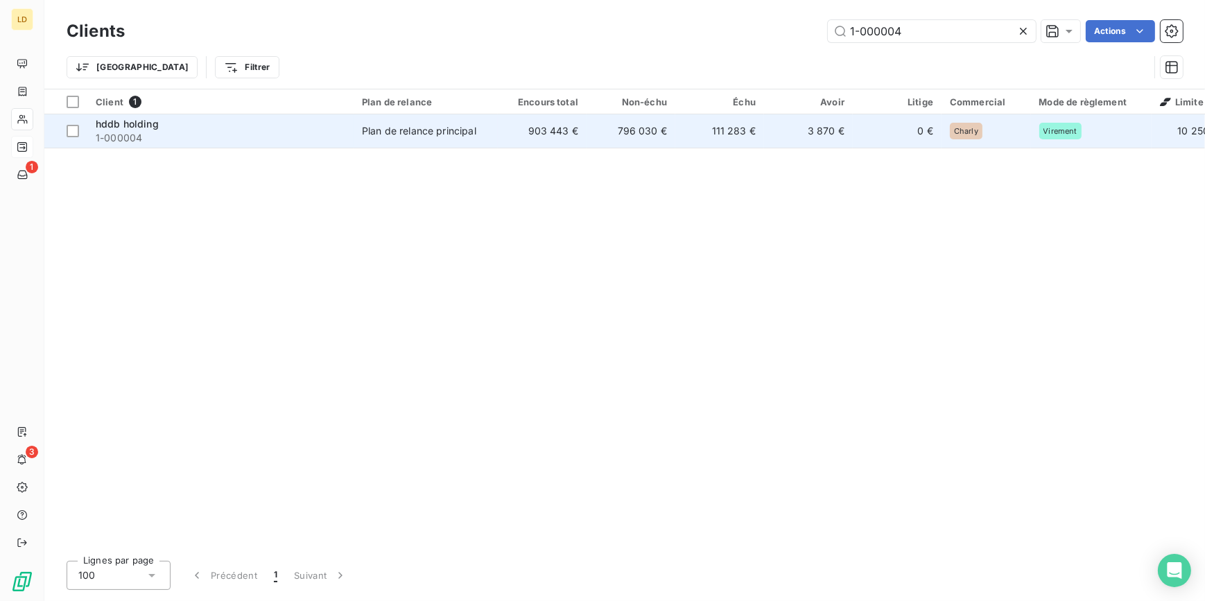
type input "1-000004"
click at [437, 128] on div "Plan de relance principal" at bounding box center [419, 131] width 114 height 14
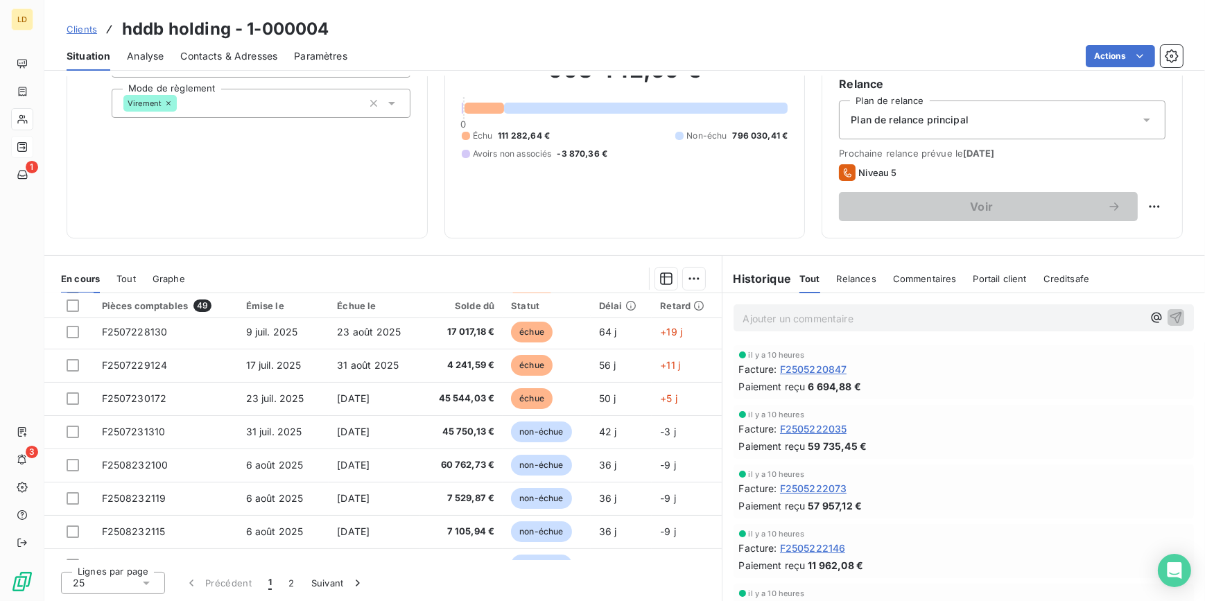
scroll to position [83, 0]
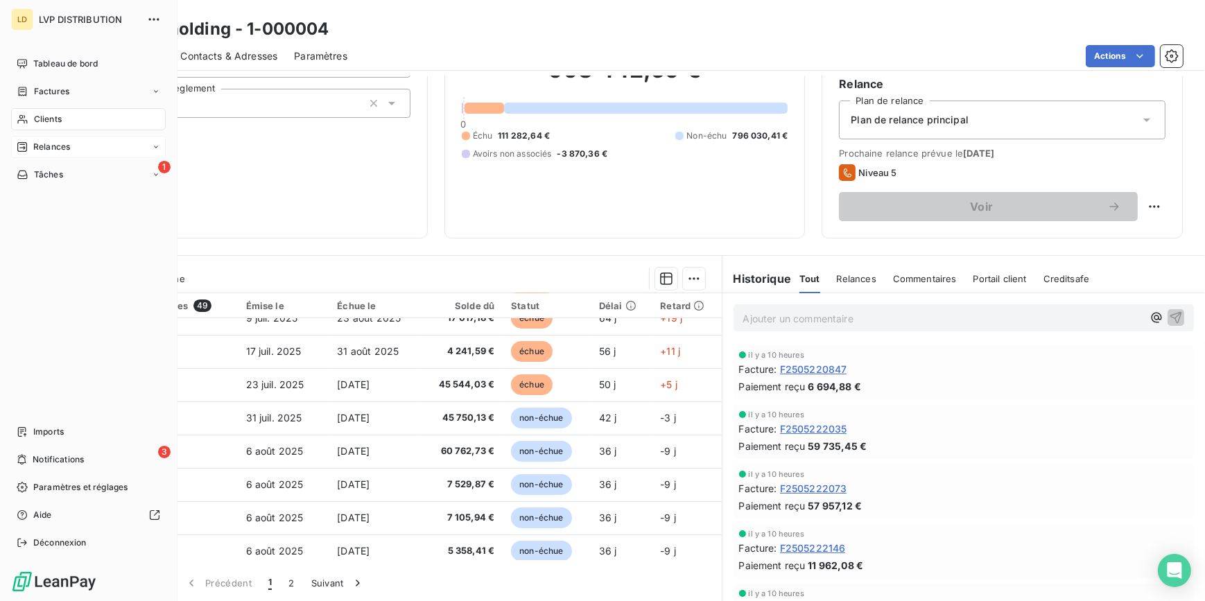
click at [31, 116] on div "Clients" at bounding box center [88, 119] width 155 height 22
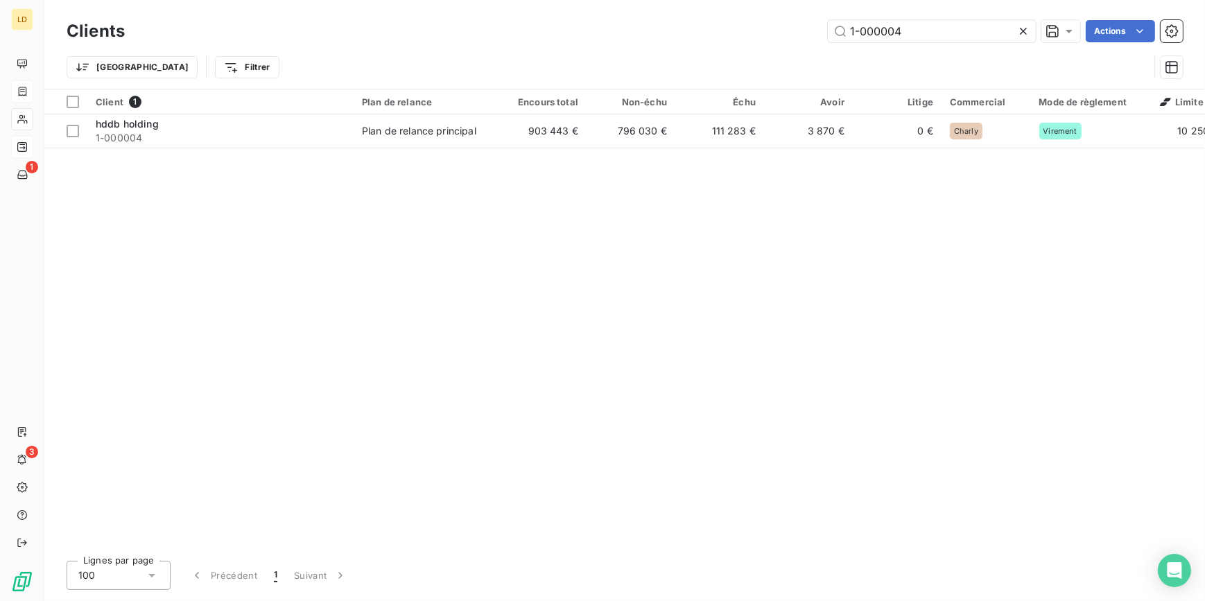
click at [24, 89] on icon at bounding box center [23, 91] width 12 height 11
drag, startPoint x: 922, startPoint y: 31, endPoint x: 715, endPoint y: 22, distance: 207.4
click at [763, 22] on div "1-000004 Actions" at bounding box center [661, 31] width 1041 height 22
paste input "F2506223457"
type input "F2506223457"
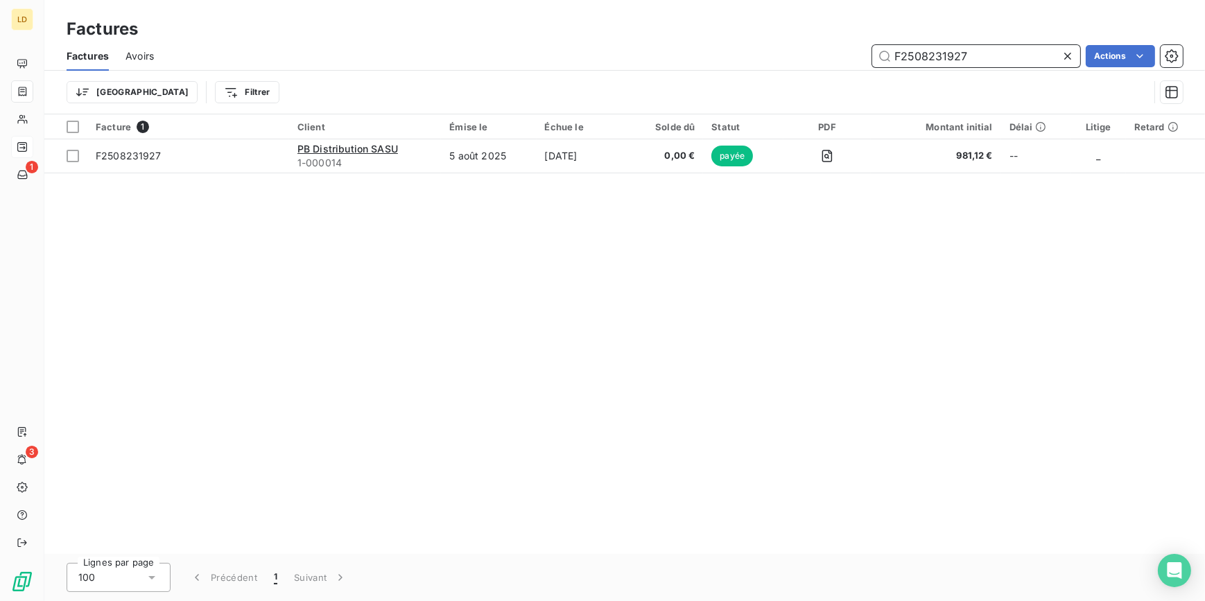
drag, startPoint x: 943, startPoint y: 46, endPoint x: 807, endPoint y: 42, distance: 135.2
click at [818, 40] on div "Factures Factures Avoirs F2508231927 Actions Trier Filtrer" at bounding box center [624, 57] width 1160 height 114
paste input "622345"
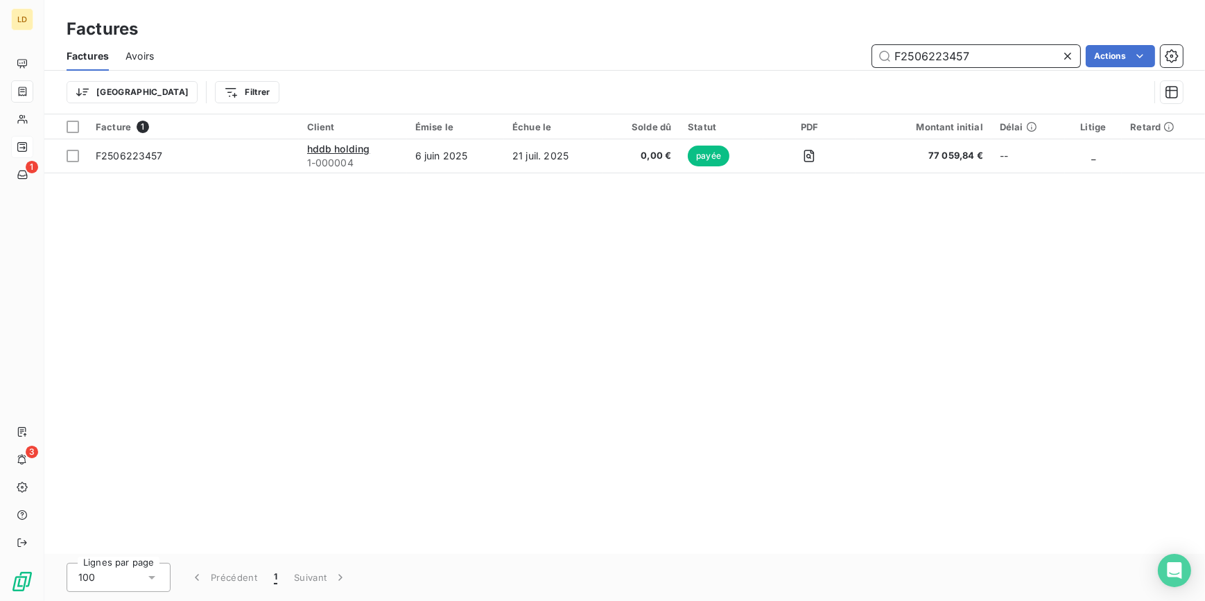
drag, startPoint x: 972, startPoint y: 56, endPoint x: 844, endPoint y: 56, distance: 127.5
click at [849, 56] on div "F2506223457 Actions" at bounding box center [676, 56] width 1012 height 22
paste input "5222146"
drag, startPoint x: 999, startPoint y: 46, endPoint x: 829, endPoint y: 48, distance: 170.5
click at [832, 48] on div "F2505222146 Actions" at bounding box center [676, 56] width 1012 height 22
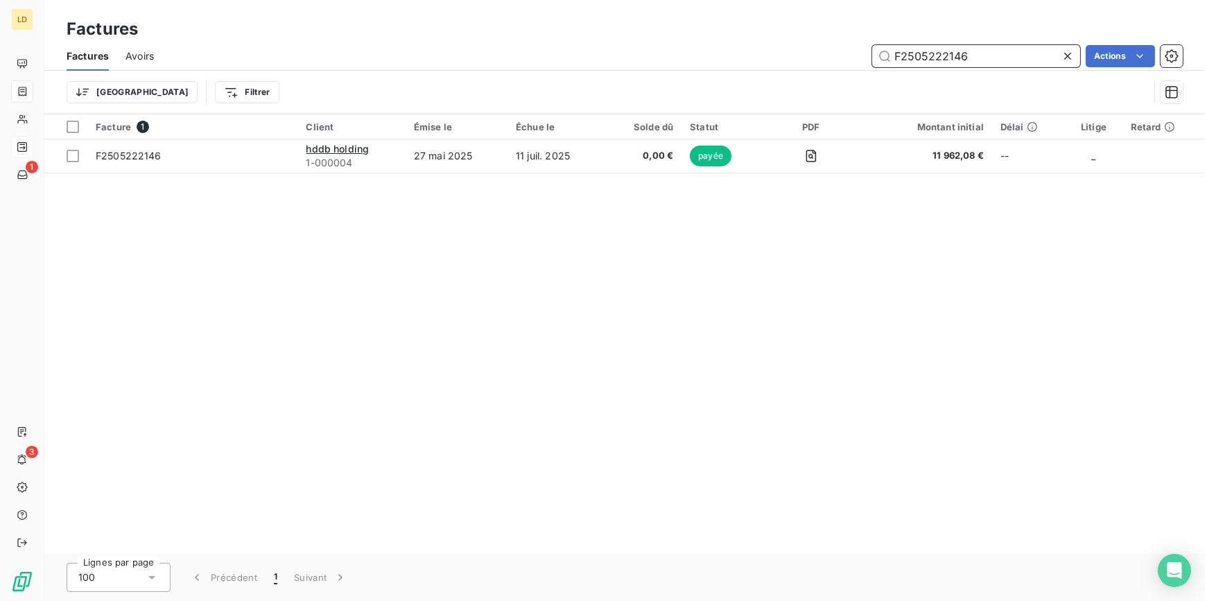
paste input "035"
drag, startPoint x: 991, startPoint y: 55, endPoint x: 718, endPoint y: 69, distance: 273.4
click at [740, 62] on div "F2505222035 Actions" at bounding box center [676, 56] width 1012 height 22
paste input "73"
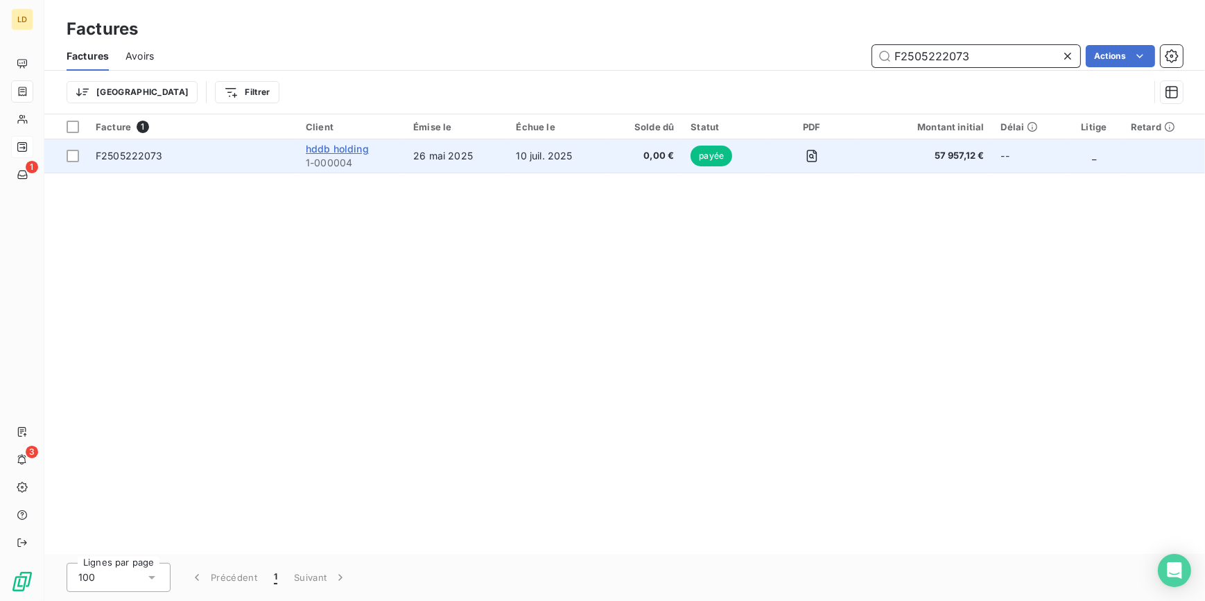
type input "F2505222073"
click at [342, 145] on span "hddb holding" at bounding box center [337, 149] width 63 height 12
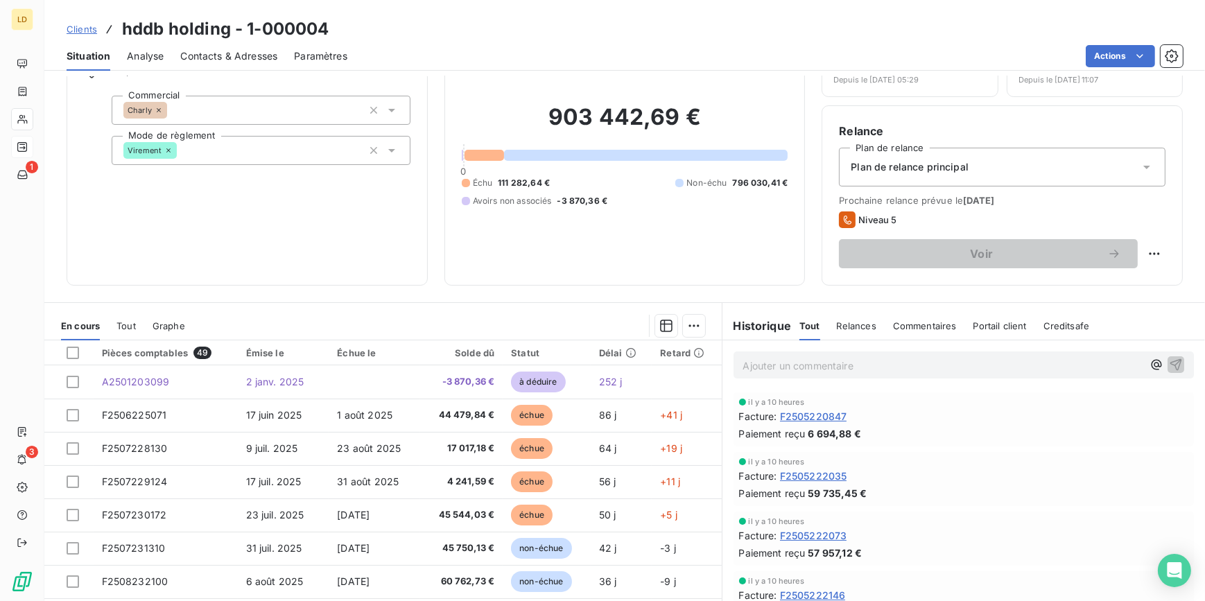
scroll to position [83, 0]
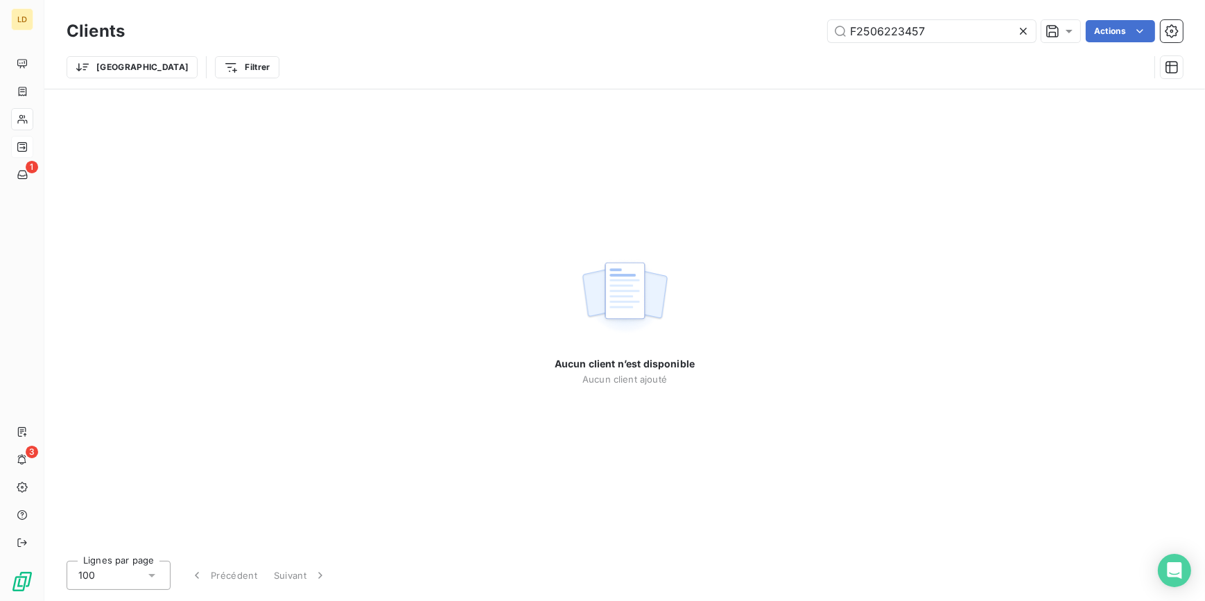
drag, startPoint x: 861, startPoint y: 22, endPoint x: 784, endPoint y: 23, distance: 77.6
click at [792, 22] on div "F2506223457 Actions" at bounding box center [661, 31] width 1041 height 22
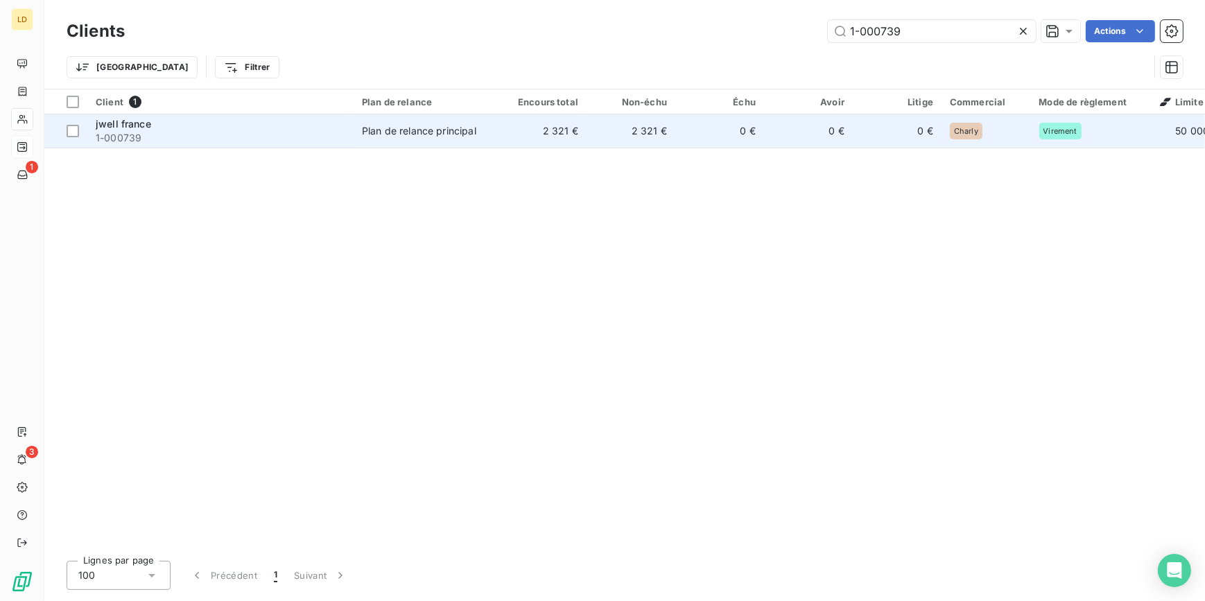
type input "1-000739"
click at [160, 125] on div "jwell france" at bounding box center [221, 124] width 250 height 14
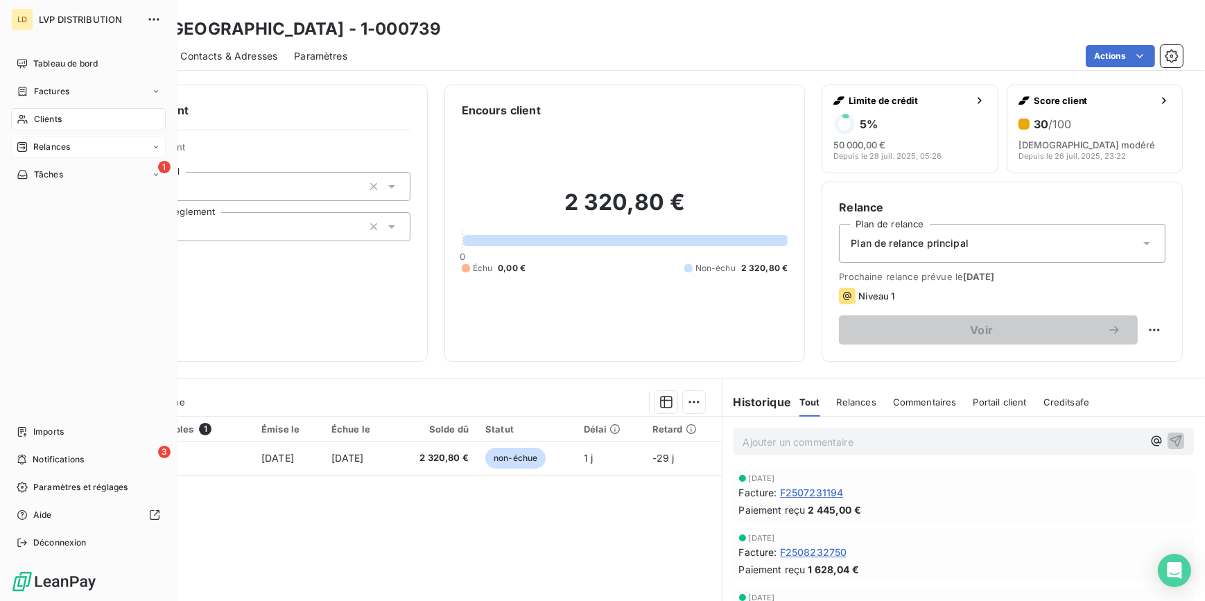
click at [46, 113] on span "Clients" at bounding box center [48, 119] width 28 height 12
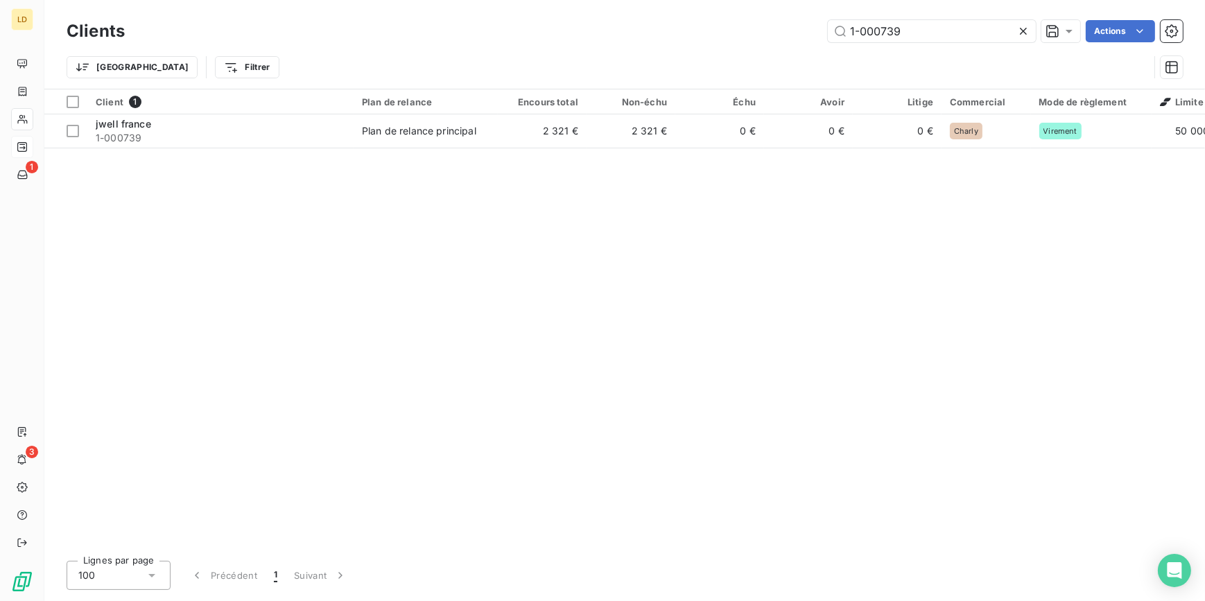
drag, startPoint x: 923, startPoint y: 25, endPoint x: 751, endPoint y: 31, distance: 172.0
click at [795, 26] on div "1-000739 Actions" at bounding box center [661, 31] width 1041 height 22
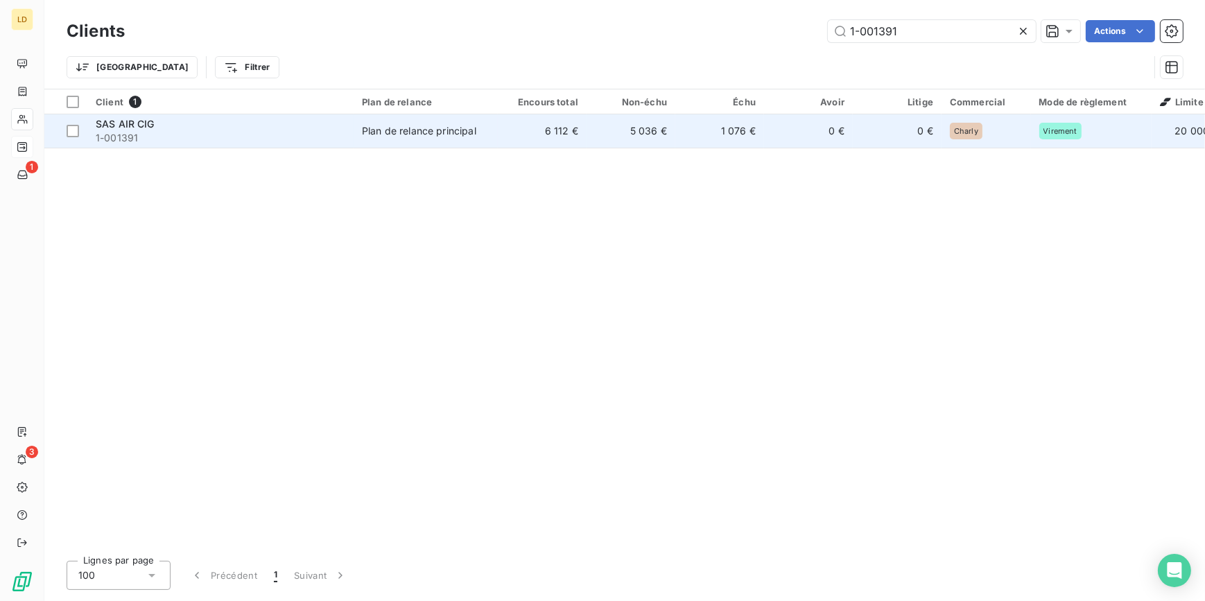
type input "1-001391"
click at [455, 132] on div "Plan de relance principal" at bounding box center [419, 131] width 114 height 14
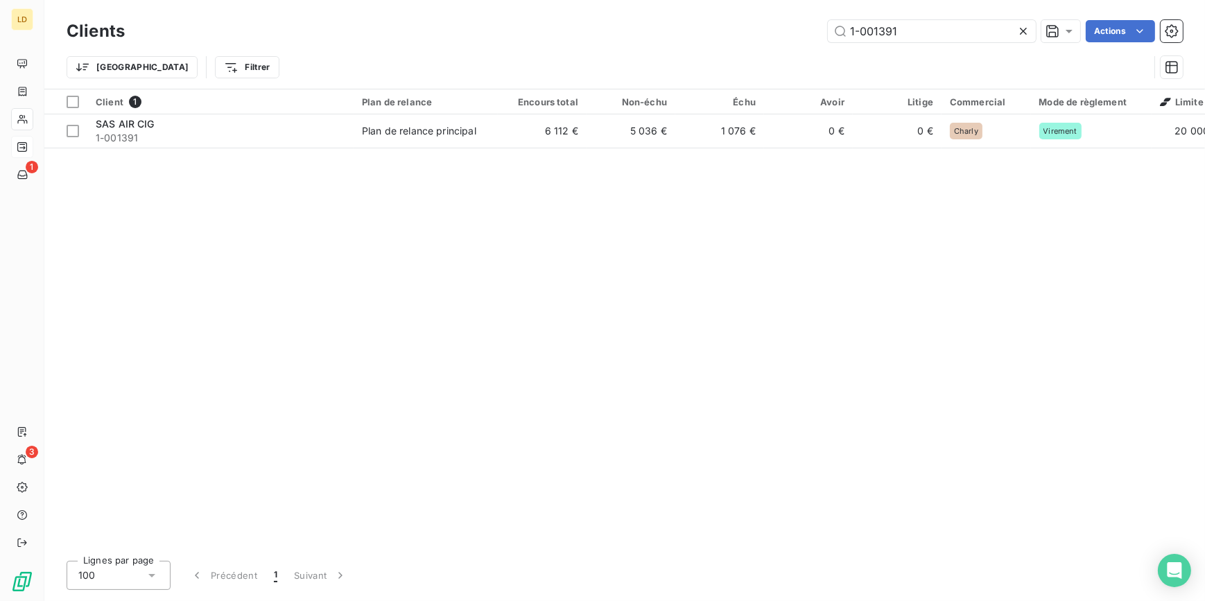
drag, startPoint x: 930, startPoint y: 28, endPoint x: 740, endPoint y: 21, distance: 190.7
click at [778, 21] on div "1-001391 Actions" at bounding box center [661, 31] width 1041 height 22
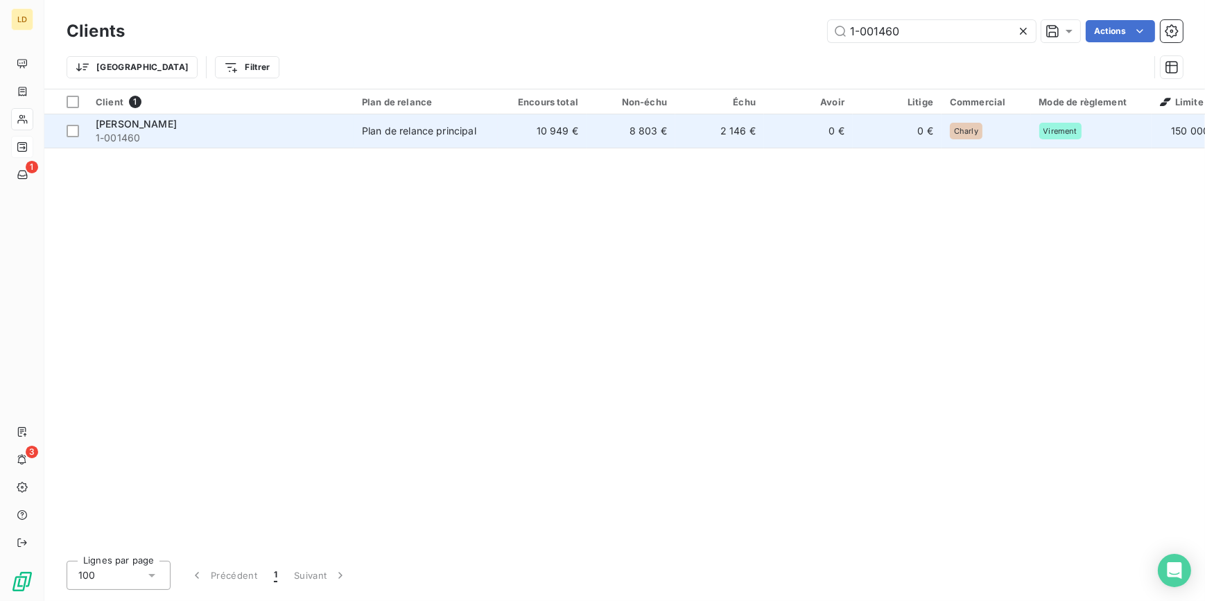
type input "1-001460"
click at [367, 137] on div "Plan de relance principal" at bounding box center [419, 131] width 114 height 14
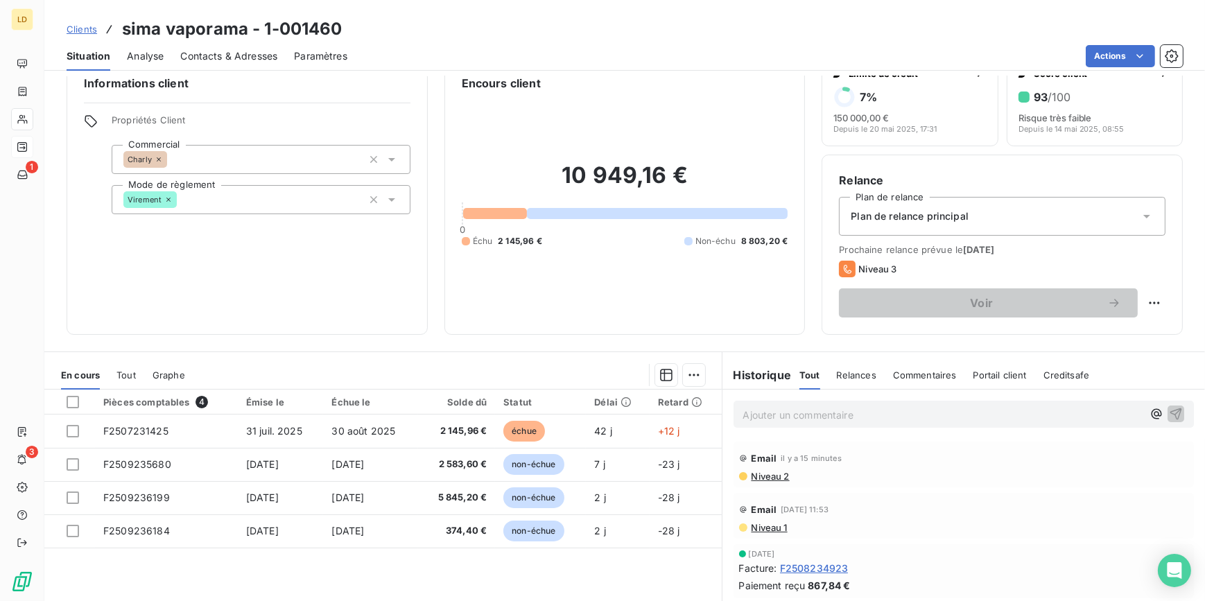
scroll to position [42, 0]
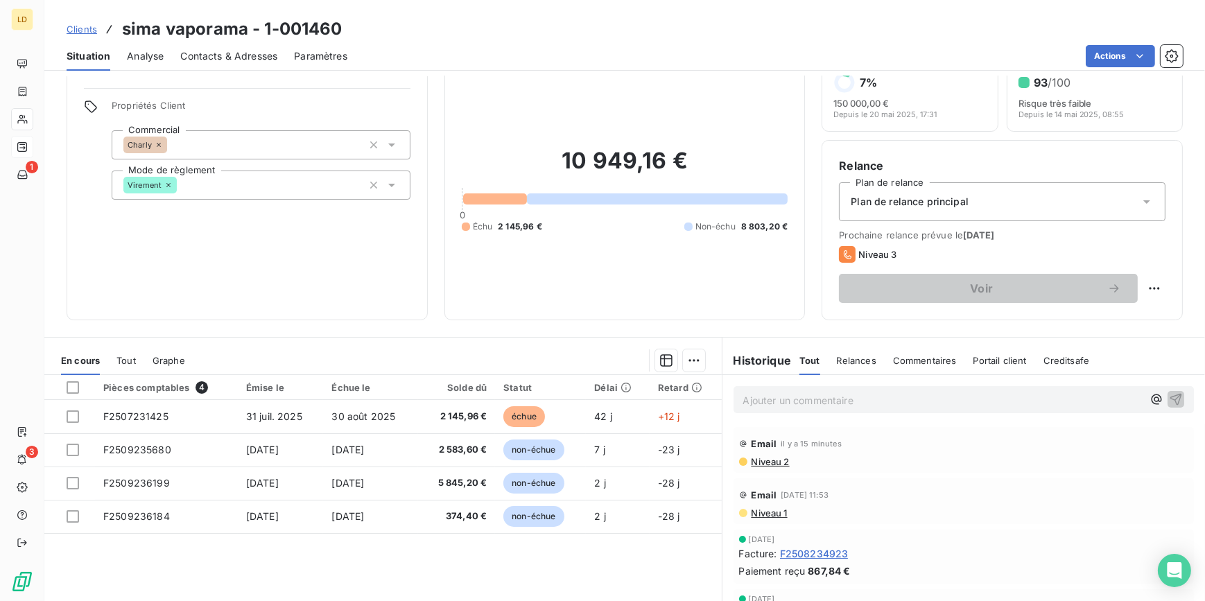
click at [26, 122] on icon at bounding box center [23, 119] width 12 height 11
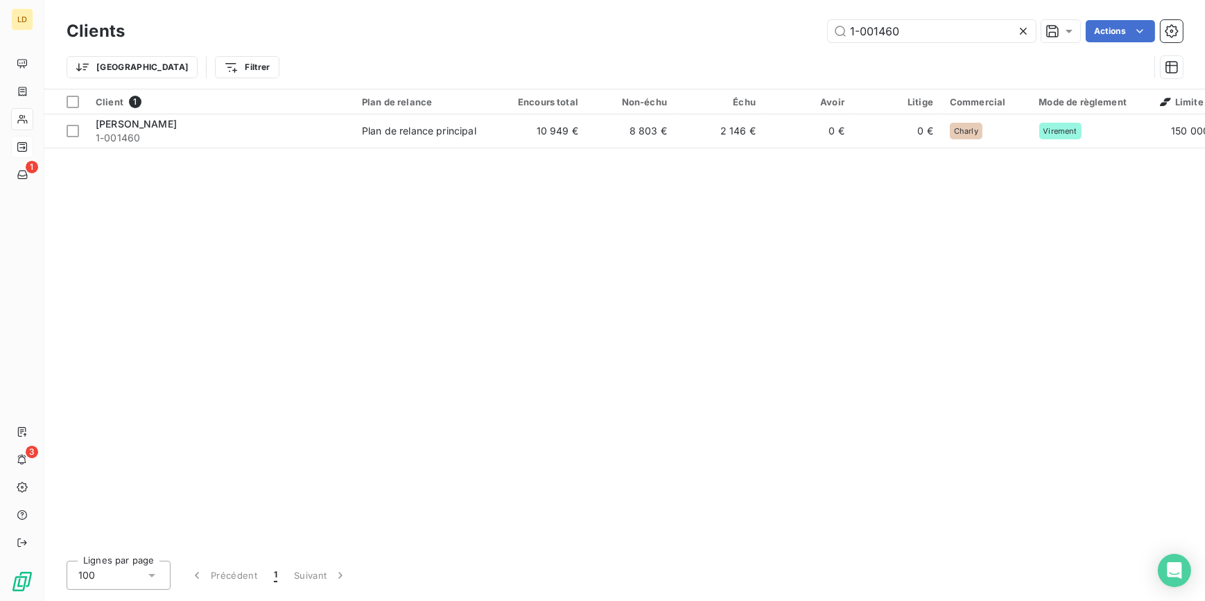
drag, startPoint x: 930, startPoint y: 28, endPoint x: 776, endPoint y: 22, distance: 154.7
click at [797, 21] on div "1-001460 Actions" at bounding box center [661, 31] width 1041 height 22
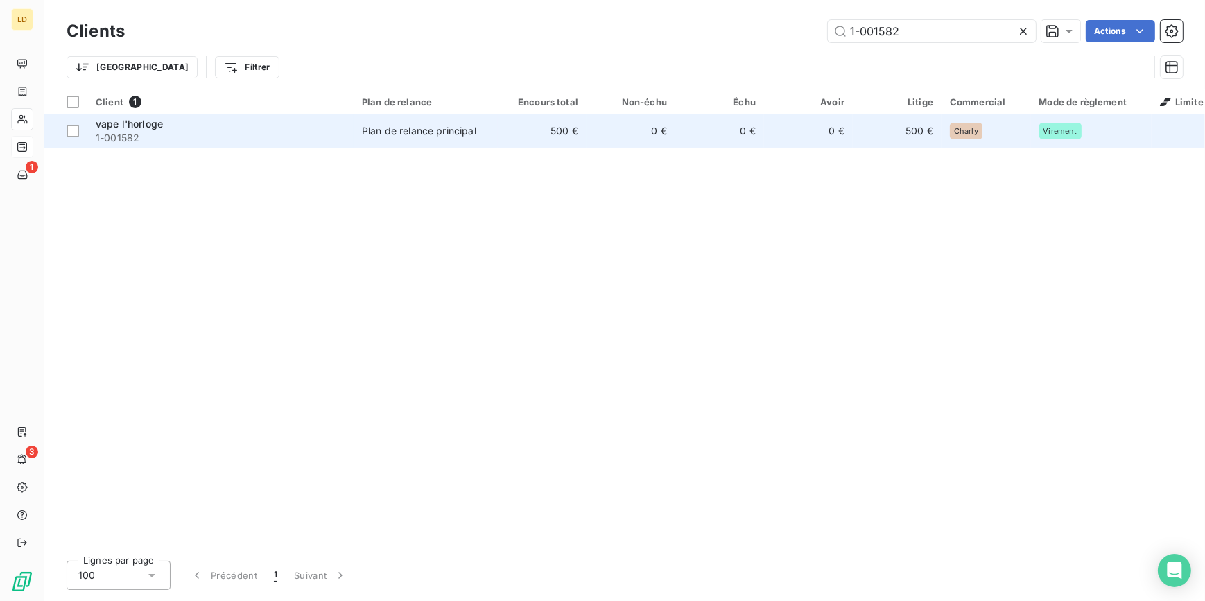
type input "1-001582"
click at [380, 140] on td "Plan de relance principal" at bounding box center [425, 130] width 144 height 33
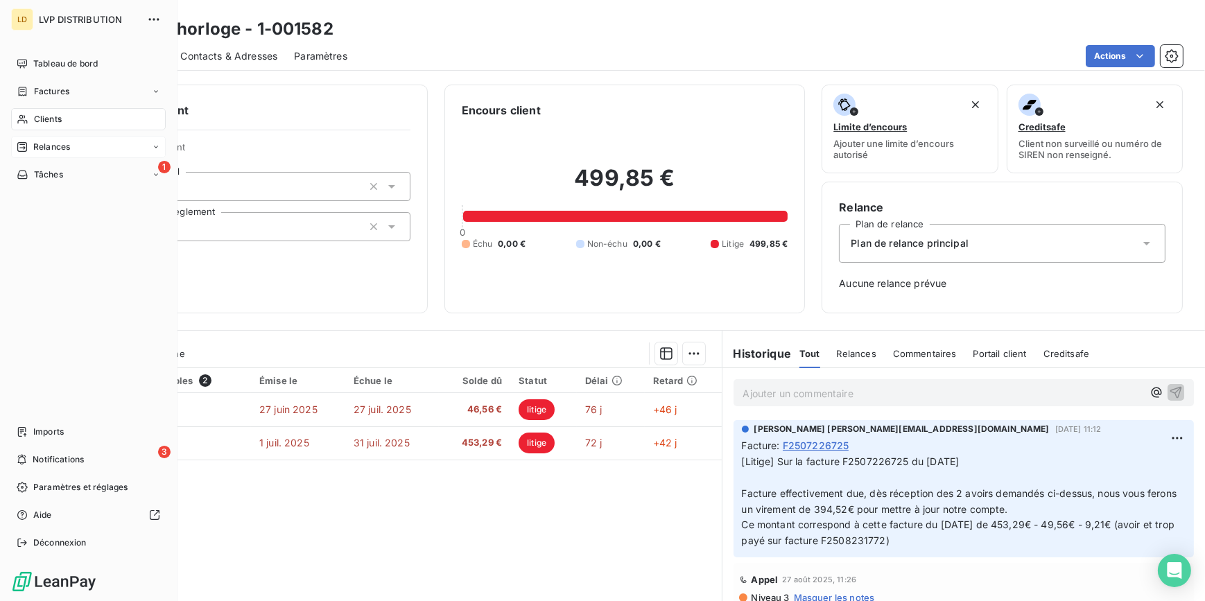
drag, startPoint x: 60, startPoint y: 115, endPoint x: 123, endPoint y: 113, distance: 63.8
click at [60, 115] on span "Clients" at bounding box center [48, 119] width 28 height 12
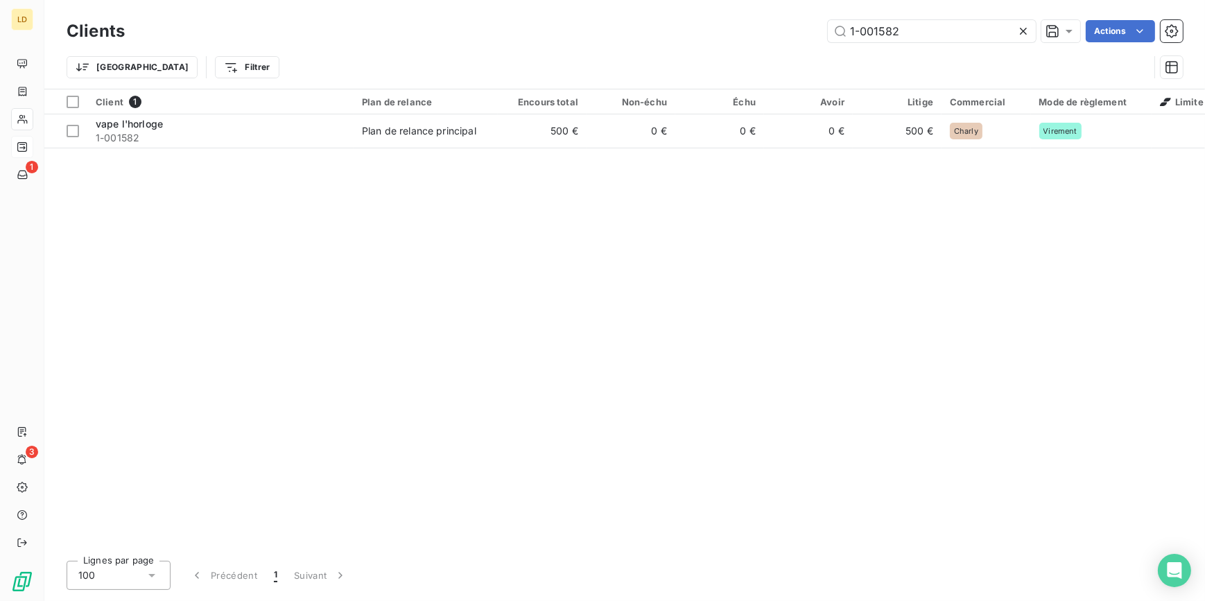
drag, startPoint x: 814, startPoint y: 19, endPoint x: 699, endPoint y: 26, distance: 114.6
click at [723, 19] on div "Clients 1-001582 Actions" at bounding box center [625, 31] width 1116 height 29
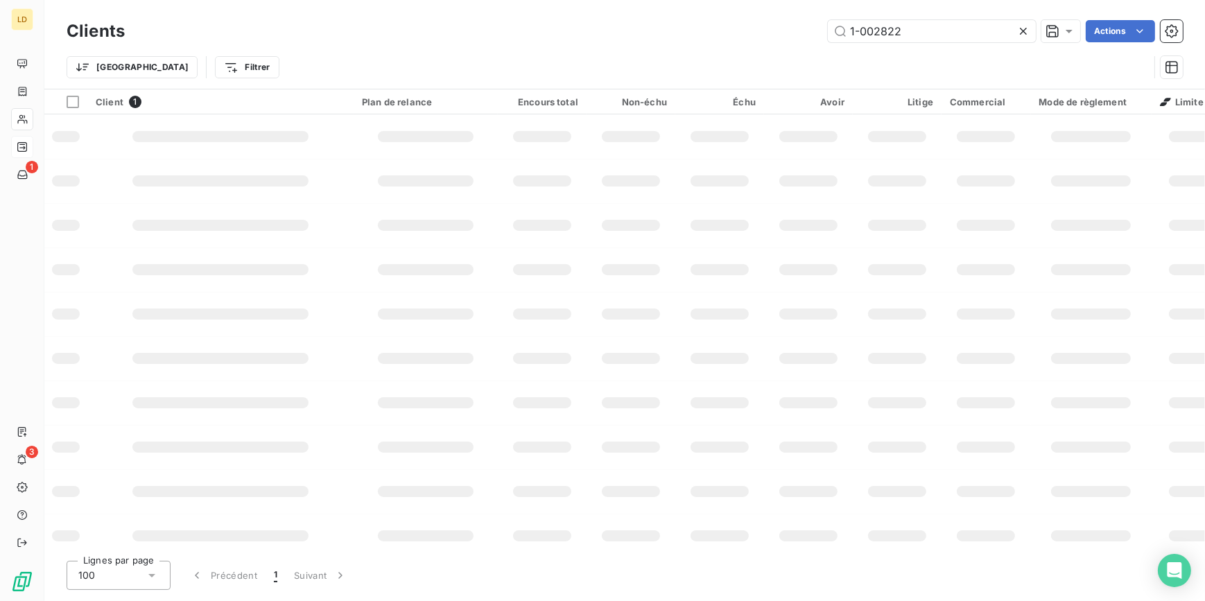
type input "1-002822"
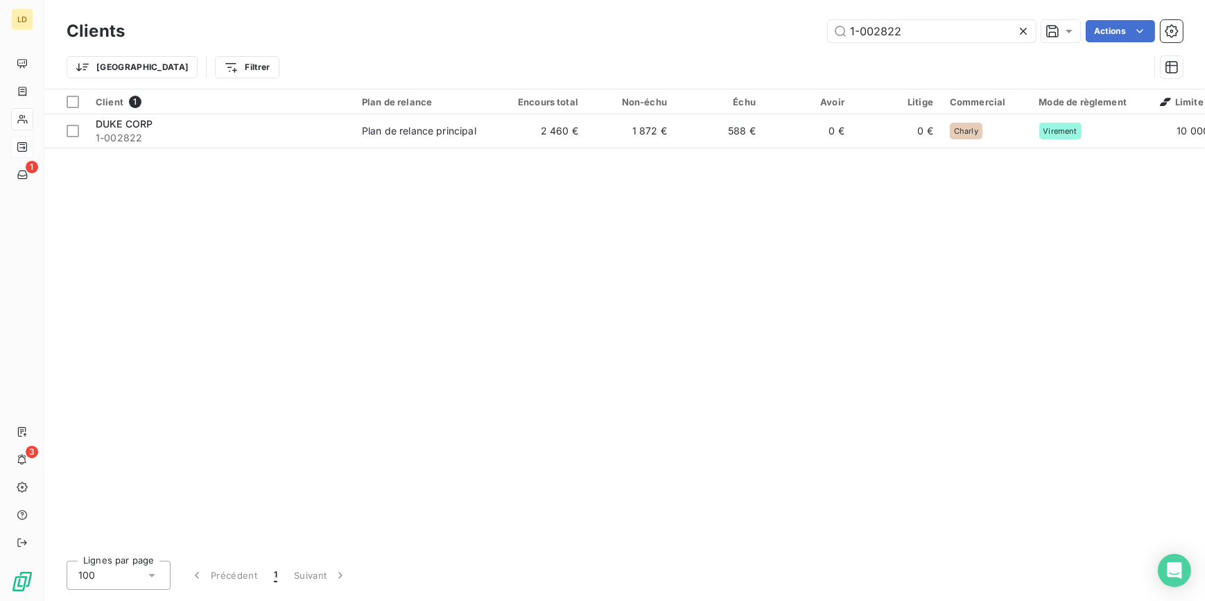
click at [281, 135] on span "1-002822" at bounding box center [221, 138] width 250 height 14
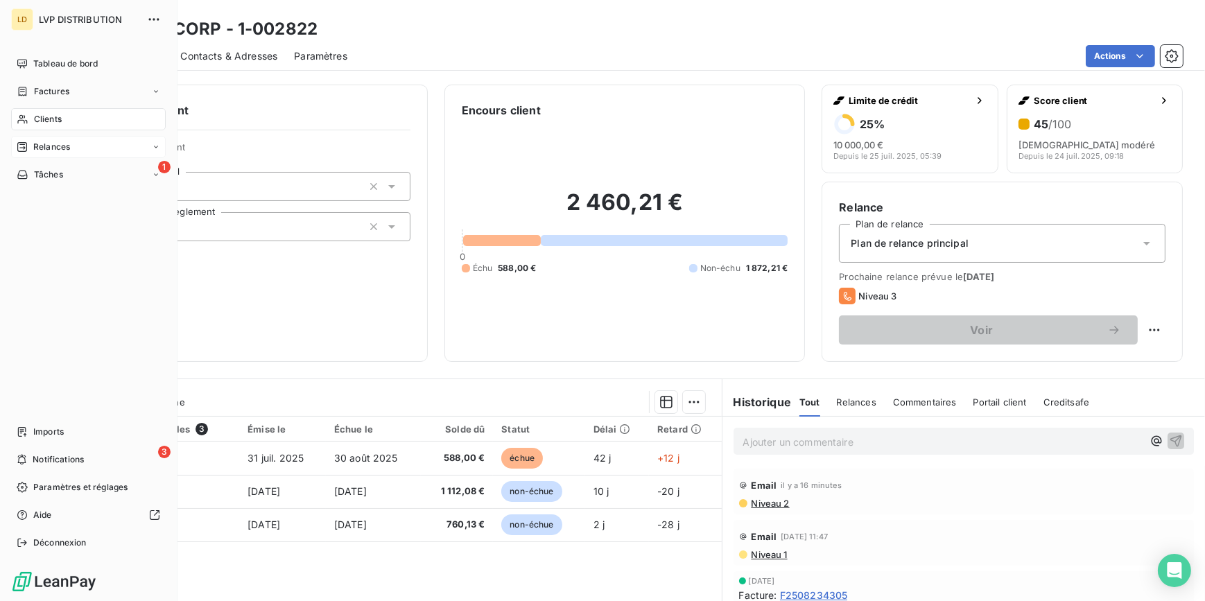
drag, startPoint x: 33, startPoint y: 118, endPoint x: 176, endPoint y: 105, distance: 143.3
click at [34, 118] on span "Clients" at bounding box center [48, 119] width 28 height 12
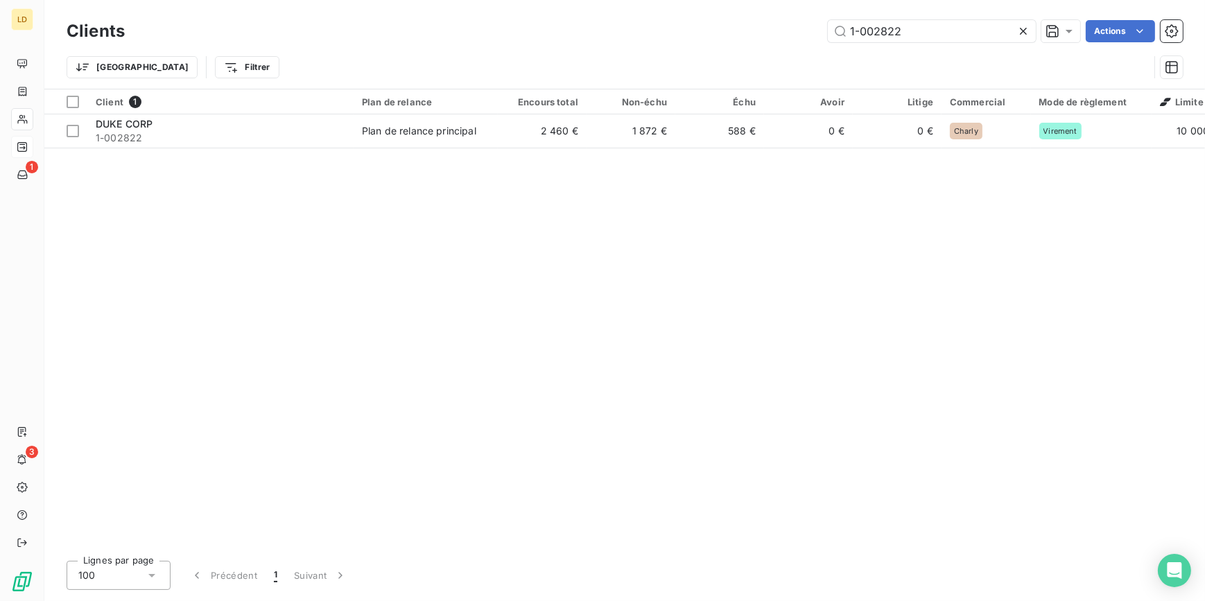
drag, startPoint x: 864, startPoint y: 31, endPoint x: 769, endPoint y: 25, distance: 95.2
click at [771, 25] on div "1-002822 Actions" at bounding box center [661, 31] width 1041 height 22
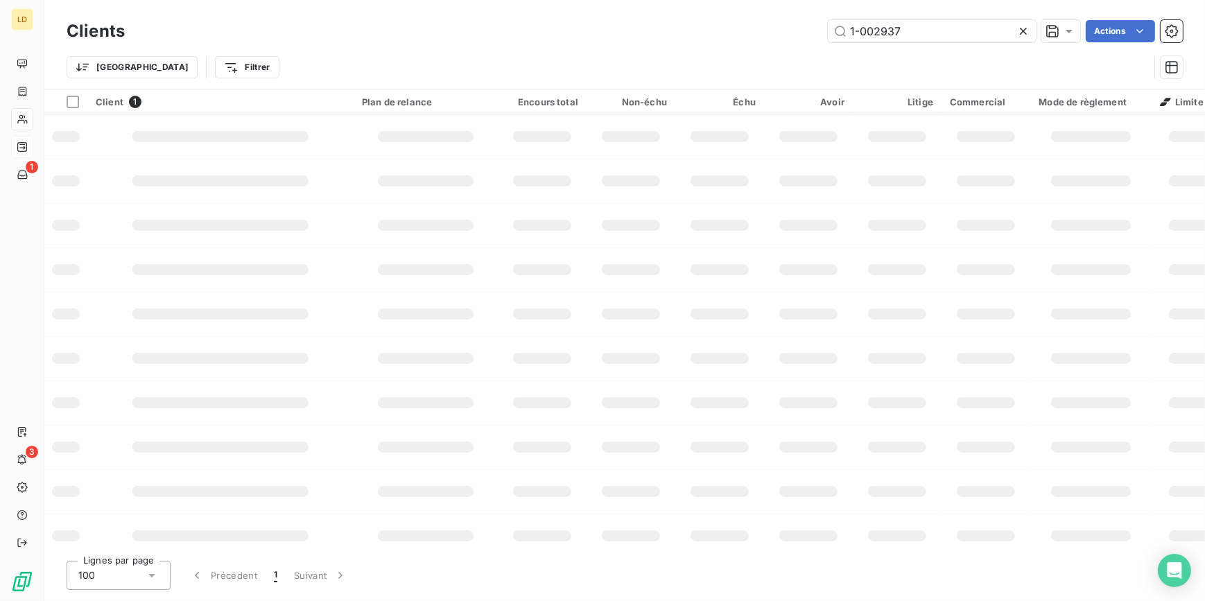
type input "1-002937"
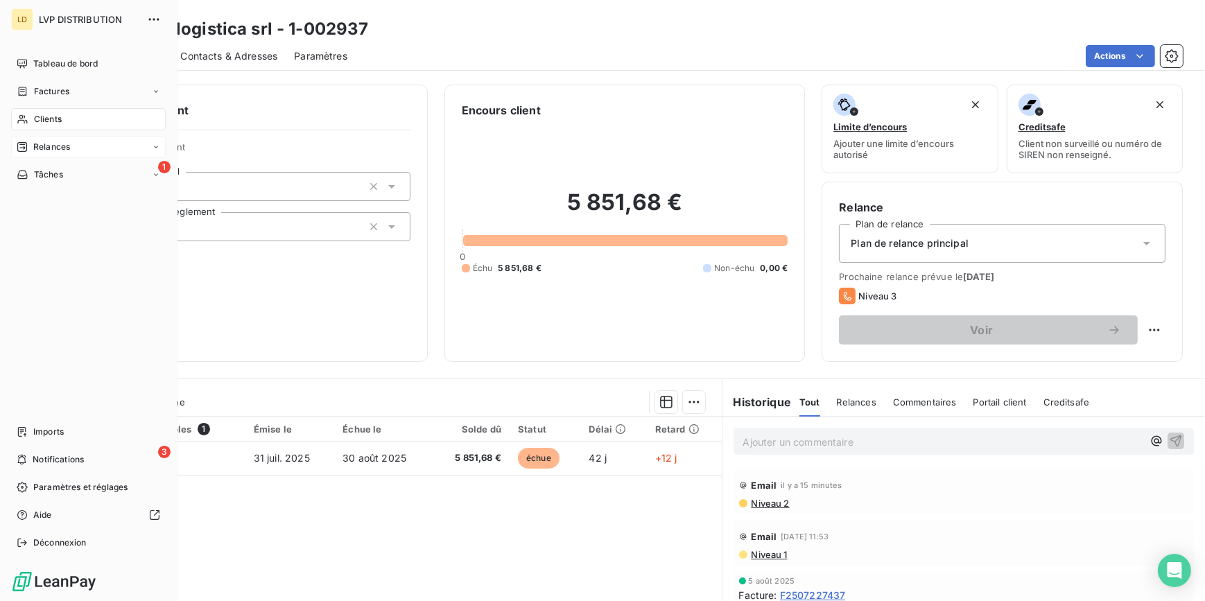
drag, startPoint x: 42, startPoint y: 121, endPoint x: 138, endPoint y: 118, distance: 95.7
click at [42, 121] on span "Clients" at bounding box center [48, 119] width 28 height 12
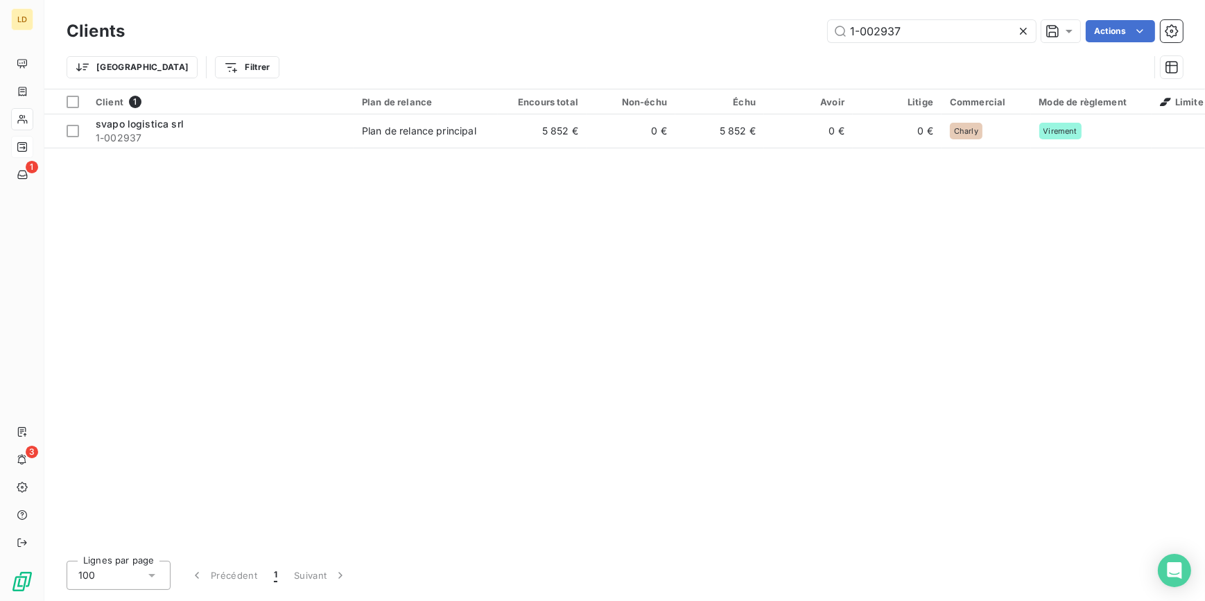
drag, startPoint x: 846, startPoint y: 27, endPoint x: 706, endPoint y: 46, distance: 141.9
click at [741, 33] on div "1-002937 Actions" at bounding box center [661, 31] width 1041 height 22
type input "1-003007"
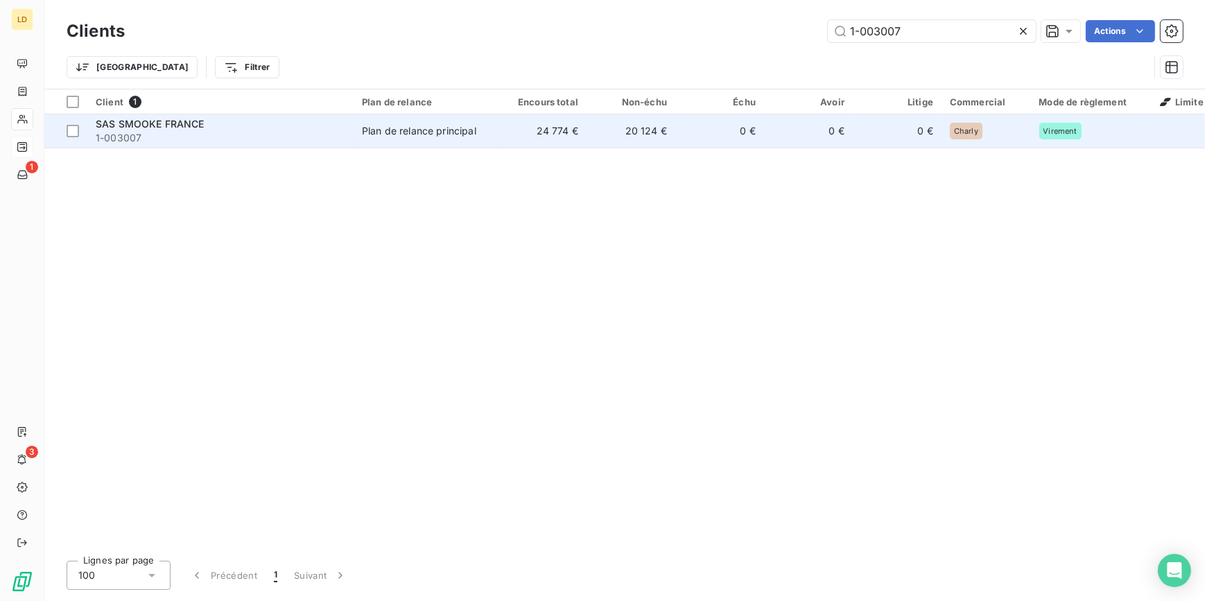
click at [737, 130] on td "0 €" at bounding box center [719, 130] width 89 height 33
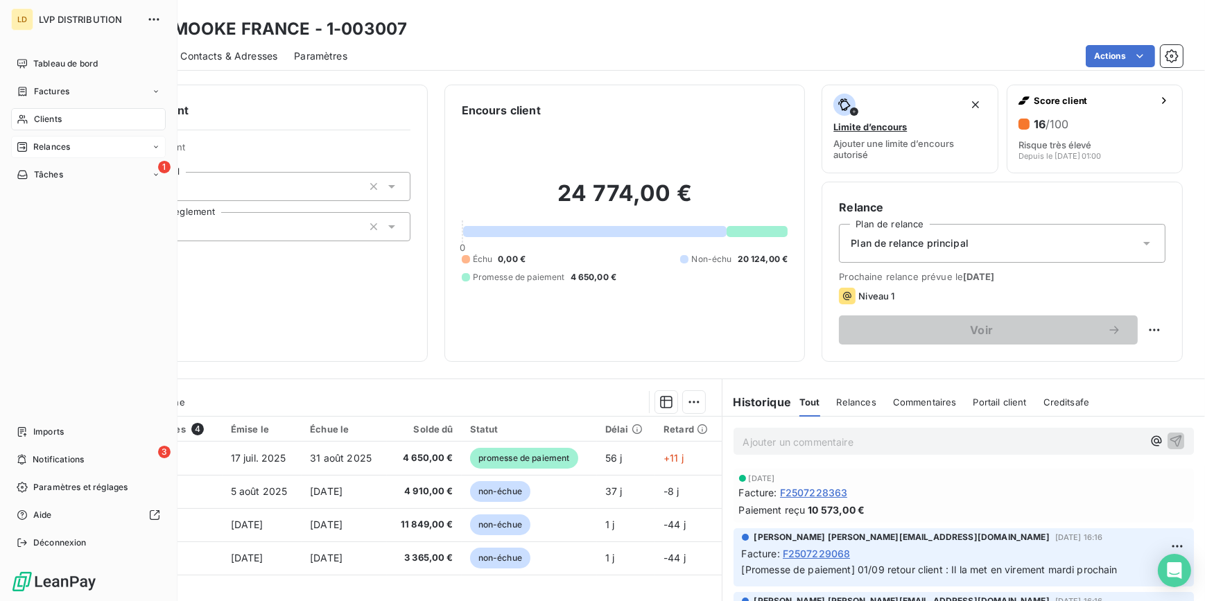
drag, startPoint x: 43, startPoint y: 114, endPoint x: 101, endPoint y: 112, distance: 58.2
click at [43, 114] on span "Clients" at bounding box center [48, 119] width 28 height 12
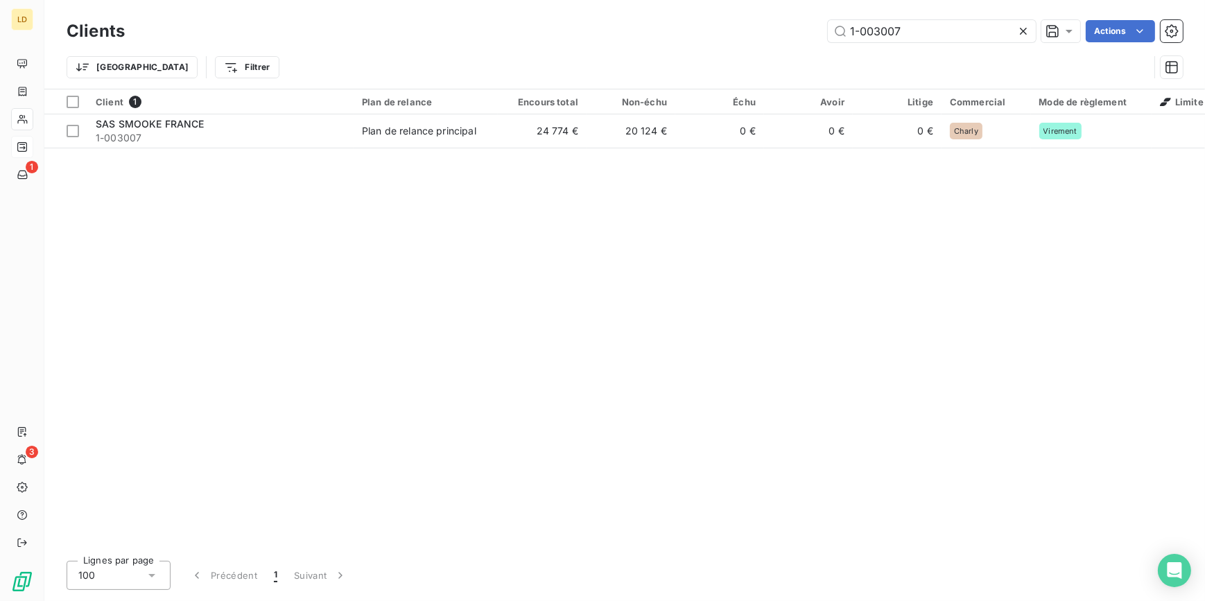
drag, startPoint x: 930, startPoint y: 27, endPoint x: 739, endPoint y: 20, distance: 191.4
click at [782, 19] on div "Clients 1-003007 Actions" at bounding box center [625, 31] width 1116 height 29
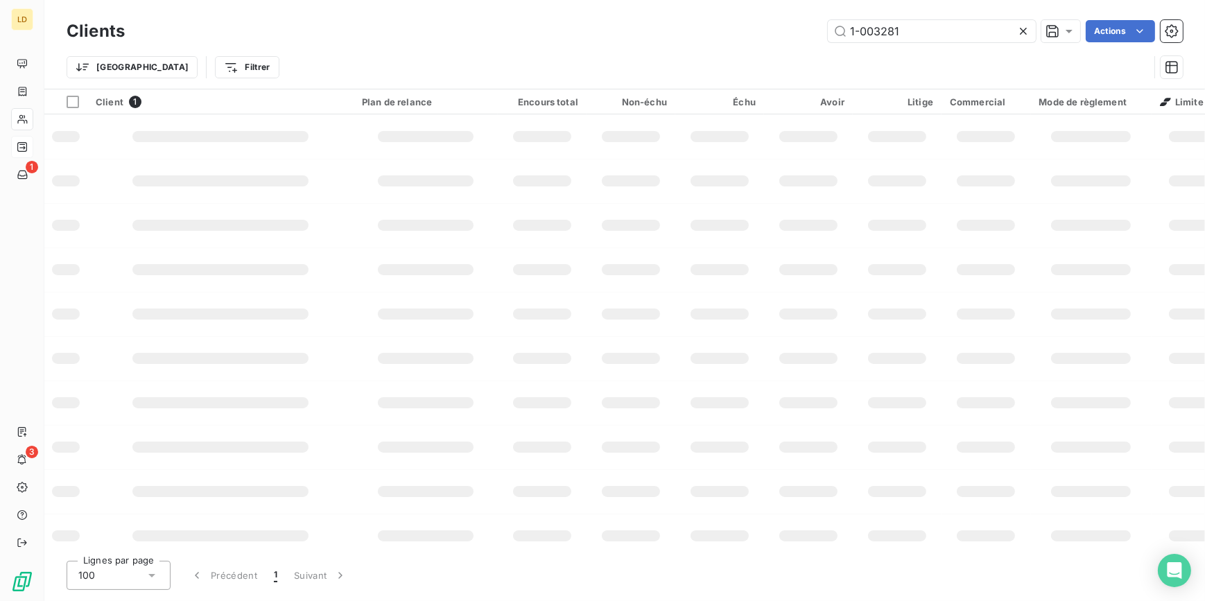
type input "1-003281"
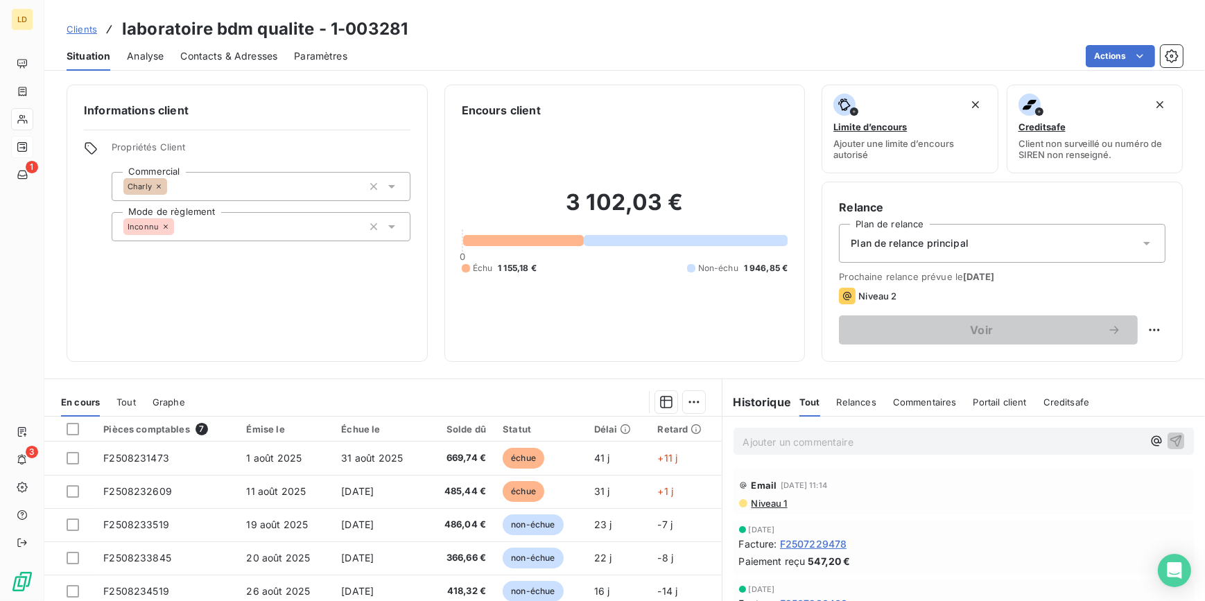
click at [30, 124] on div at bounding box center [22, 119] width 22 height 22
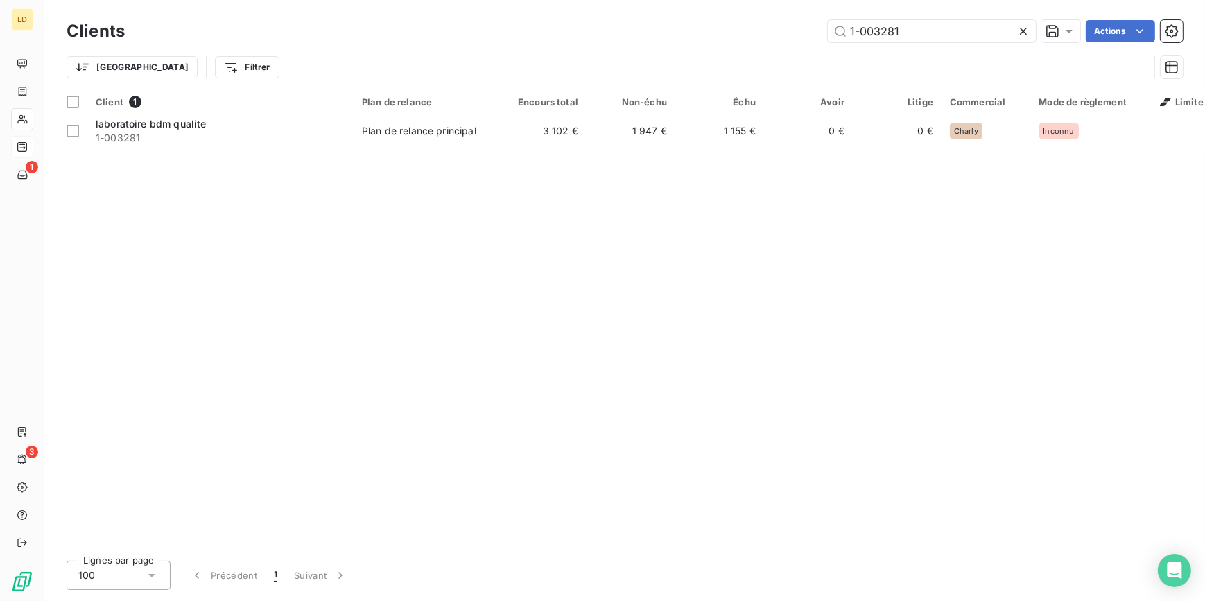
drag, startPoint x: 916, startPoint y: 29, endPoint x: 694, endPoint y: 28, distance: 221.8
click at [740, 21] on div "1-003281 Actions" at bounding box center [661, 31] width 1041 height 22
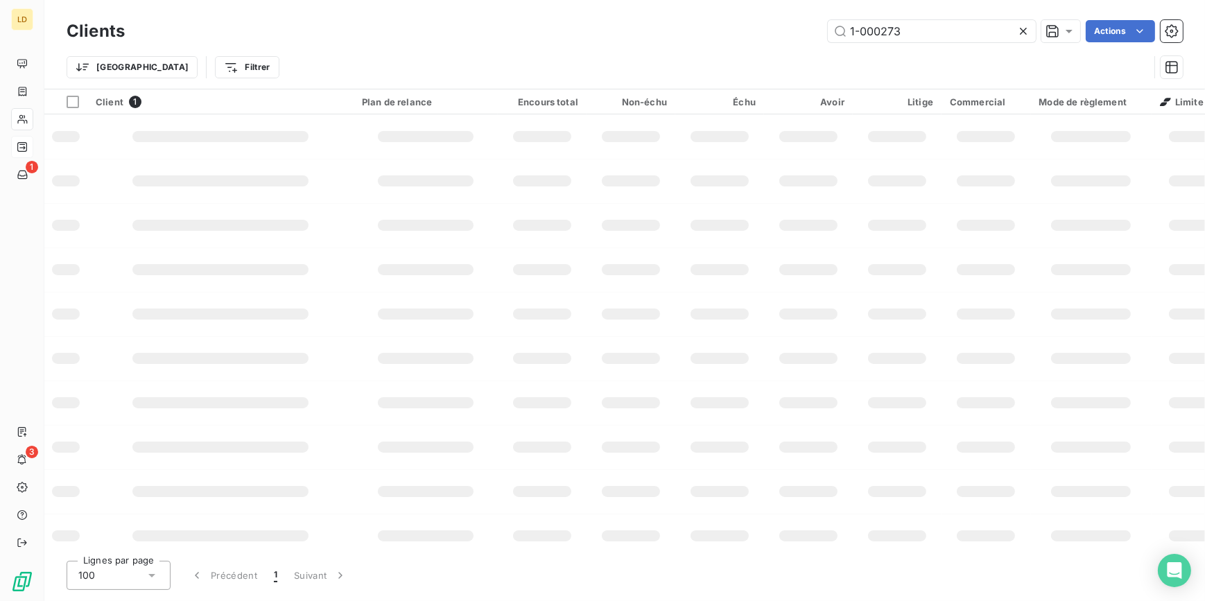
type input "1-000273"
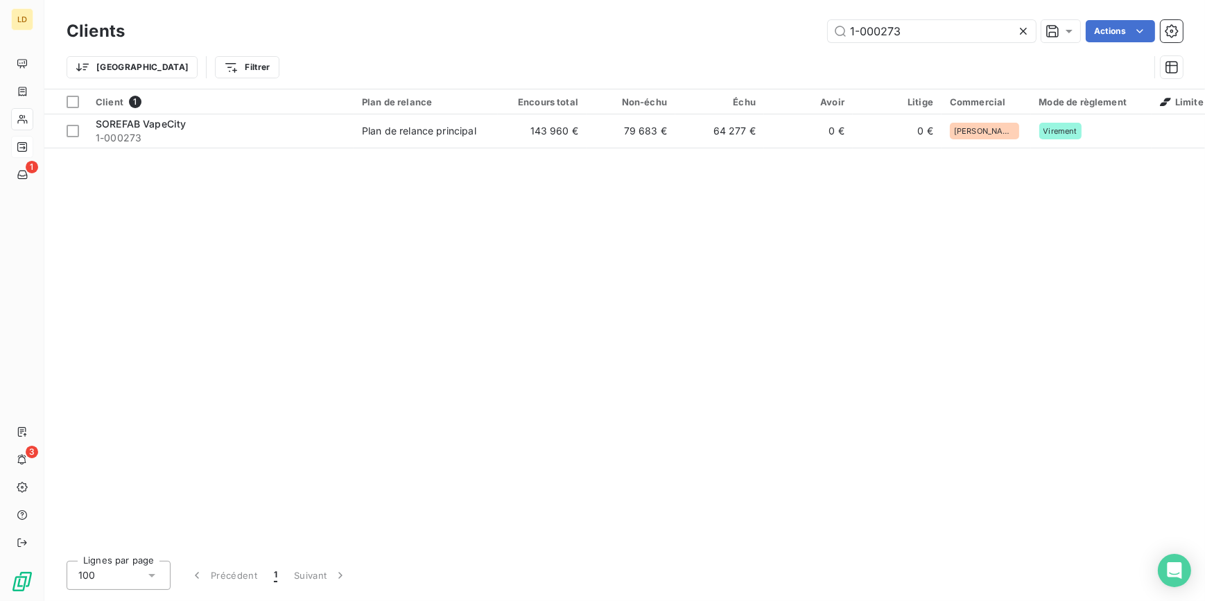
click at [558, 137] on td "143 960 €" at bounding box center [542, 130] width 89 height 33
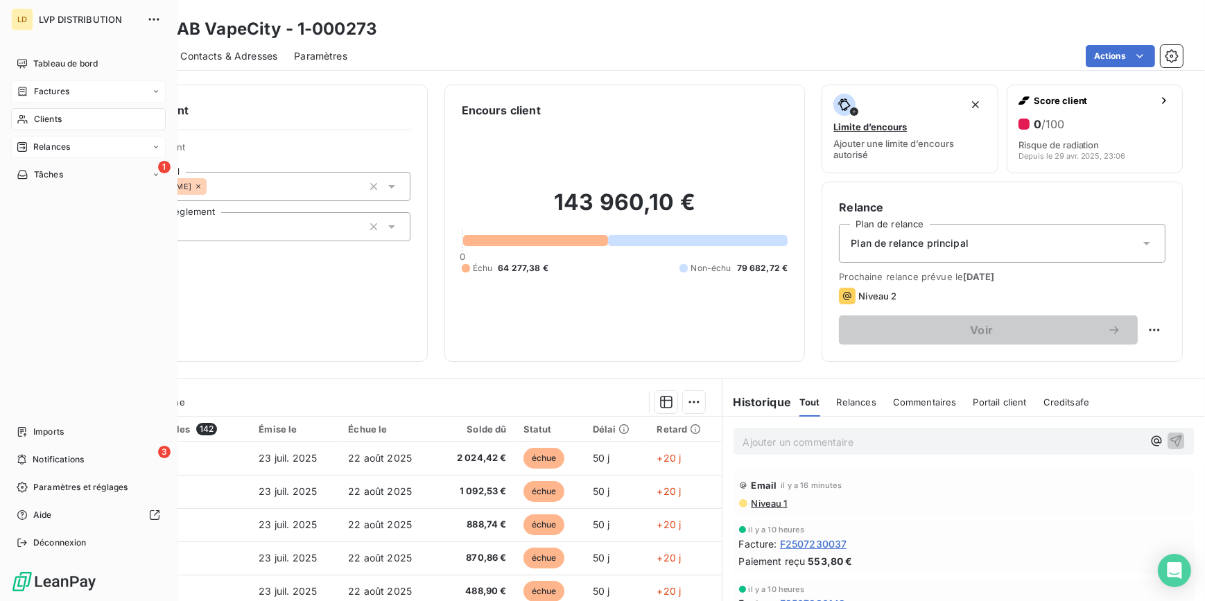
click at [51, 92] on span "Factures" at bounding box center [51, 91] width 35 height 12
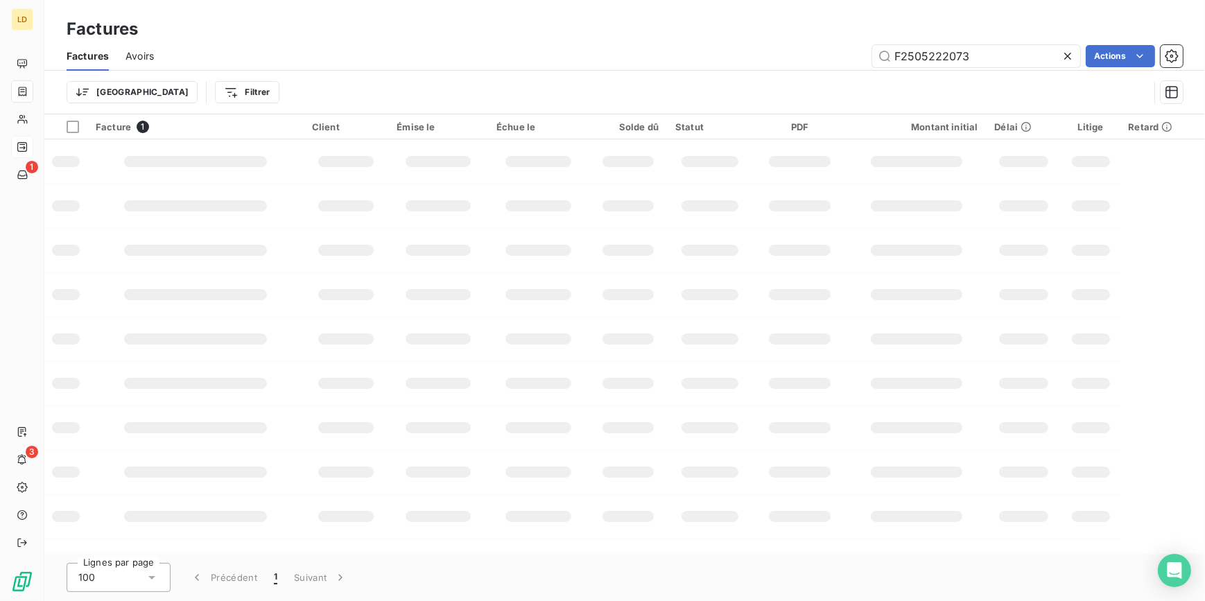
drag, startPoint x: 974, startPoint y: 56, endPoint x: 735, endPoint y: 58, distance: 238.4
click at [771, 54] on div "F2505222073 Actions" at bounding box center [676, 56] width 1012 height 22
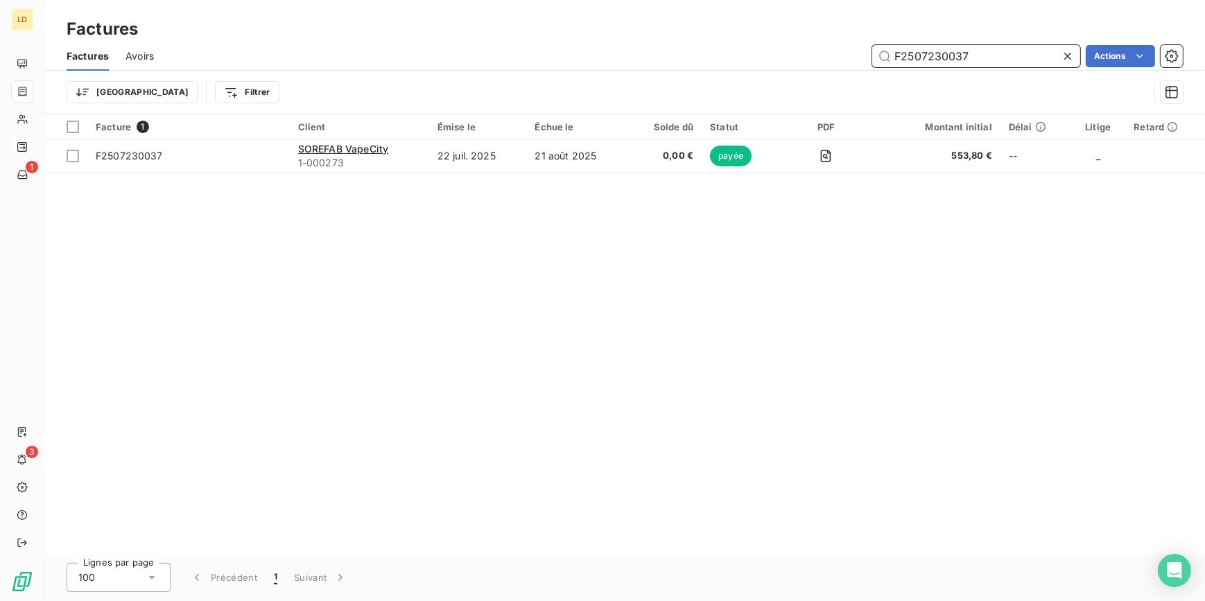
drag, startPoint x: 871, startPoint y: 52, endPoint x: 767, endPoint y: 58, distance: 104.8
click at [790, 53] on div "F2507230037 Actions" at bounding box center [676, 56] width 1012 height 22
paste input "11"
drag, startPoint x: 997, startPoint y: 49, endPoint x: 809, endPoint y: 55, distance: 188.6
click at [817, 54] on div "F2507230117 Actions" at bounding box center [676, 56] width 1012 height 22
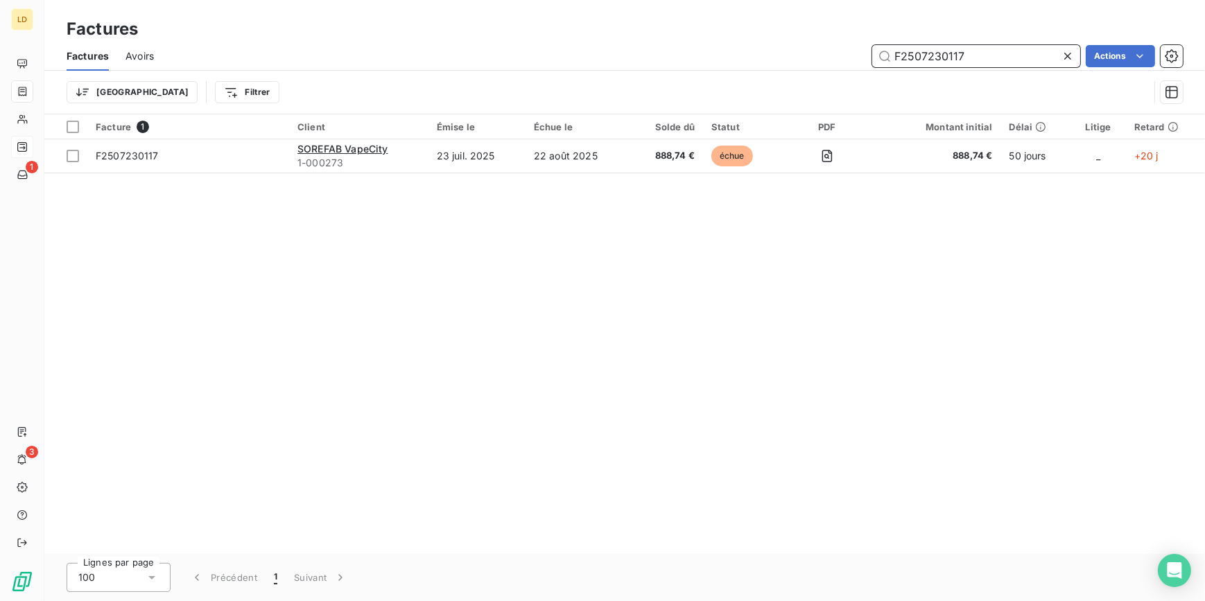
paste input "7"
drag, startPoint x: 976, startPoint y: 55, endPoint x: 726, endPoint y: 55, distance: 249.5
click at [768, 53] on div "F2507230177 Actions" at bounding box center [676, 56] width 1012 height 22
paste input "258"
drag, startPoint x: 922, startPoint y: 60, endPoint x: 740, endPoint y: 67, distance: 182.4
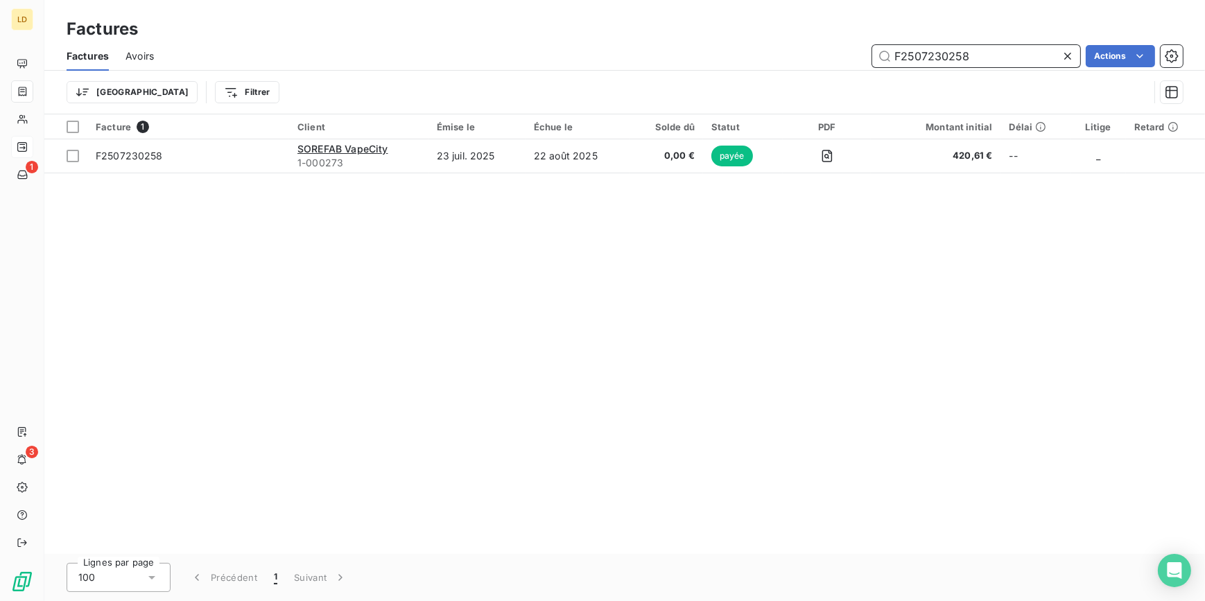
click at [811, 60] on div "F2507230258 Actions" at bounding box center [676, 56] width 1012 height 22
paste input "7"
drag, startPoint x: 816, startPoint y: 54, endPoint x: 742, endPoint y: 56, distance: 74.2
click at [765, 54] on div "F2507230278 Actions" at bounding box center [676, 56] width 1012 height 22
paste input "129"
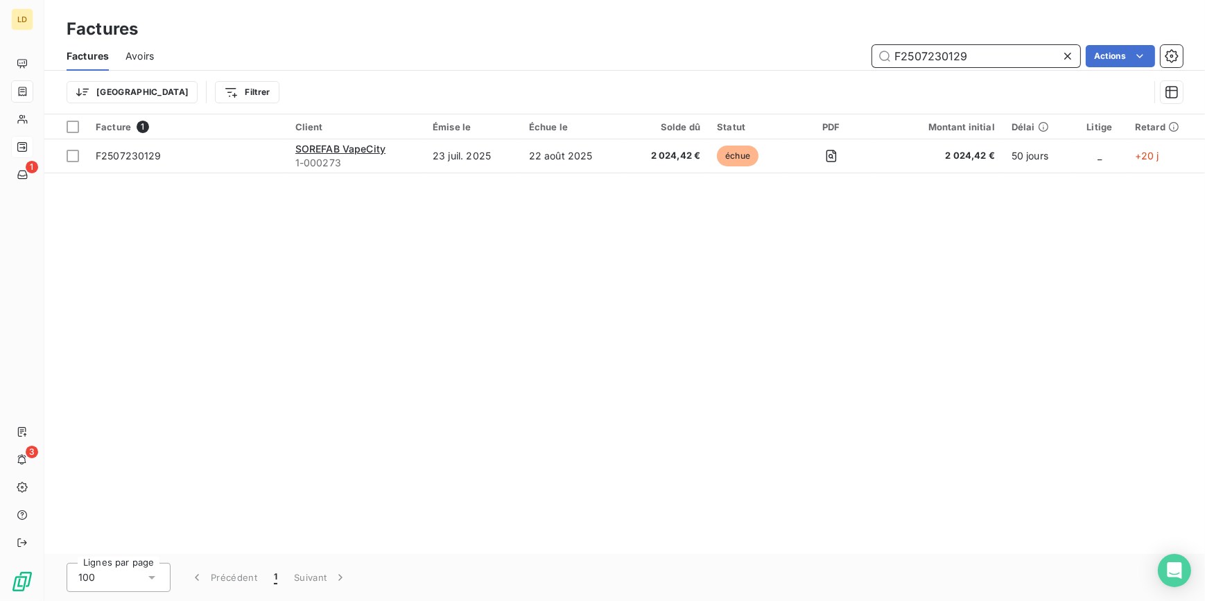
drag, startPoint x: 989, startPoint y: 55, endPoint x: 810, endPoint y: 60, distance: 179.6
click at [830, 57] on div "F2507230129 Actions" at bounding box center [676, 56] width 1012 height 22
paste input "93"
drag, startPoint x: 963, startPoint y: 55, endPoint x: 803, endPoint y: 62, distance: 160.9
click at [821, 60] on div "F2507230193 Actions" at bounding box center [676, 56] width 1012 height 22
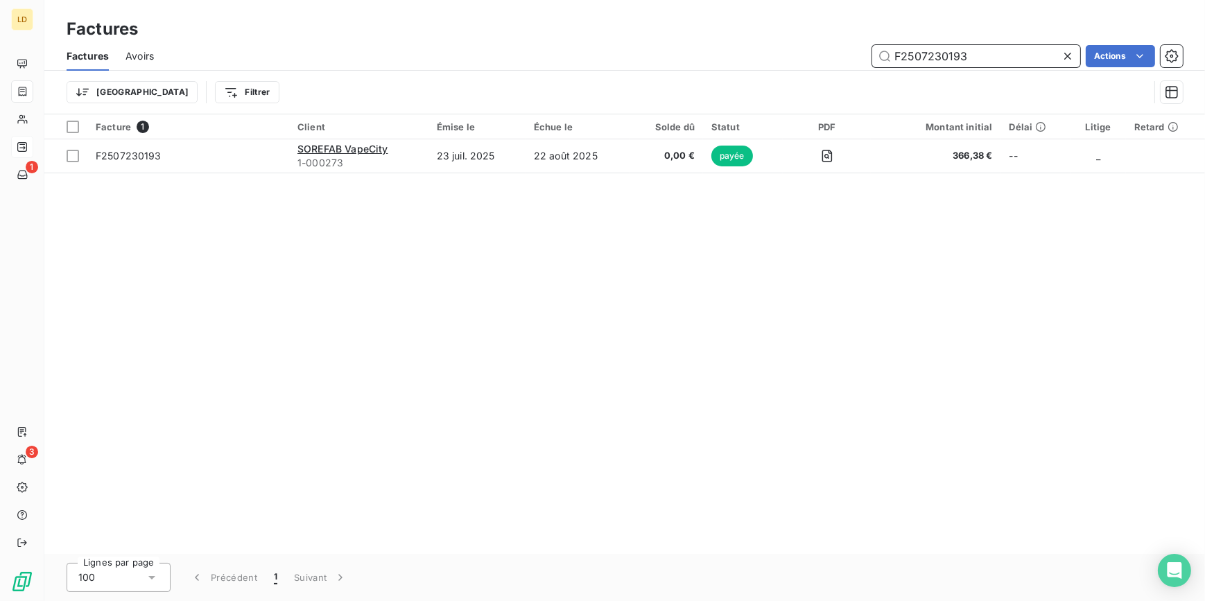
paste input "272"
drag, startPoint x: 996, startPoint y: 57, endPoint x: 818, endPoint y: 64, distance: 178.3
click at [846, 60] on div "F2507230272 Actions" at bounding box center [676, 56] width 1012 height 22
paste input "9"
drag, startPoint x: 983, startPoint y: 55, endPoint x: 847, endPoint y: 58, distance: 135.9
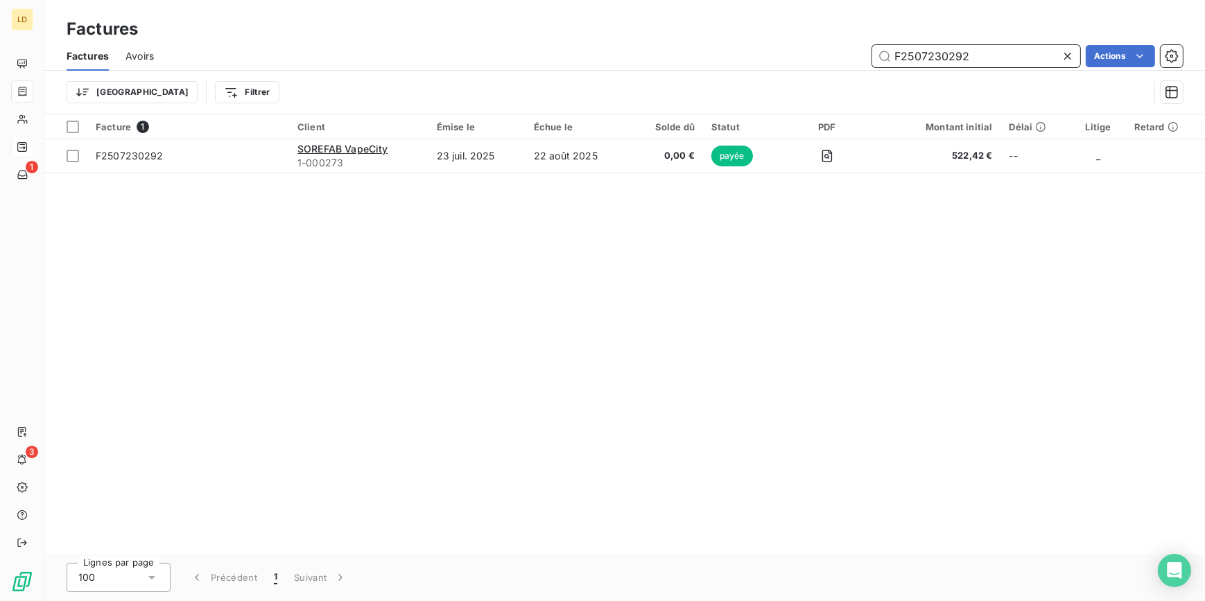
click at [851, 58] on div "F2507230292 Actions" at bounding box center [676, 56] width 1012 height 22
paste input "100"
drag, startPoint x: 867, startPoint y: 51, endPoint x: 724, endPoint y: 54, distance: 142.8
click at [796, 51] on div "F2507230100 Actions" at bounding box center [676, 56] width 1012 height 22
paste input "42"
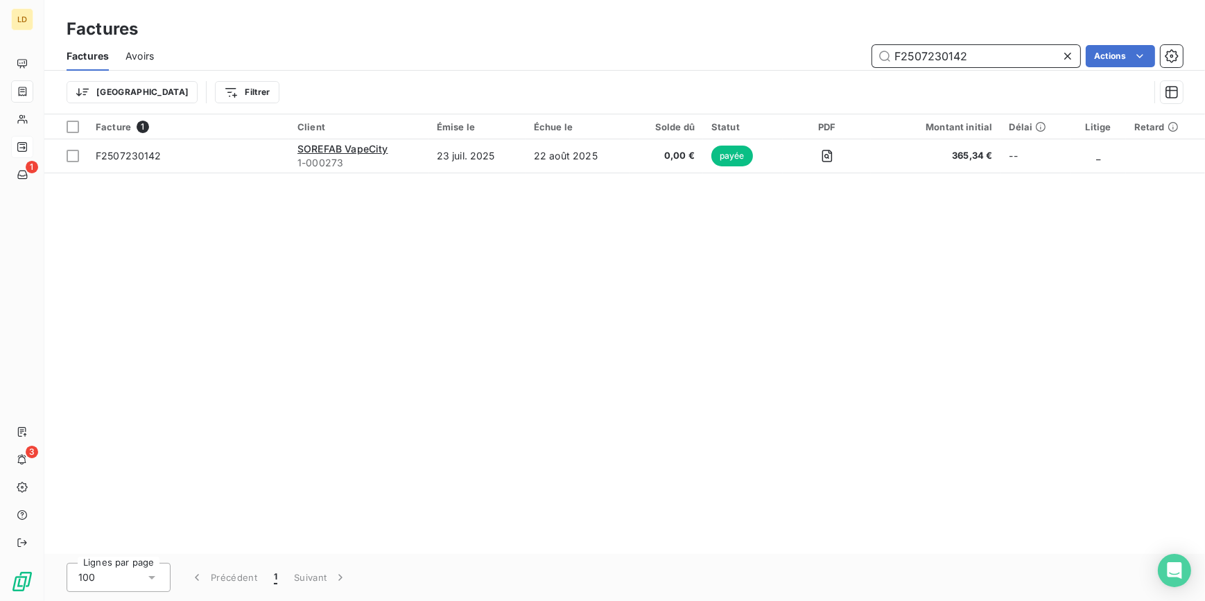
drag, startPoint x: 969, startPoint y: 58, endPoint x: 758, endPoint y: 70, distance: 211.8
click at [787, 67] on div "F2507230142 Actions" at bounding box center [676, 56] width 1012 height 22
paste input "203"
drag, startPoint x: 985, startPoint y: 51, endPoint x: 771, endPoint y: 67, distance: 214.7
click at [807, 62] on div "F2507230203 Actions" at bounding box center [676, 56] width 1012 height 22
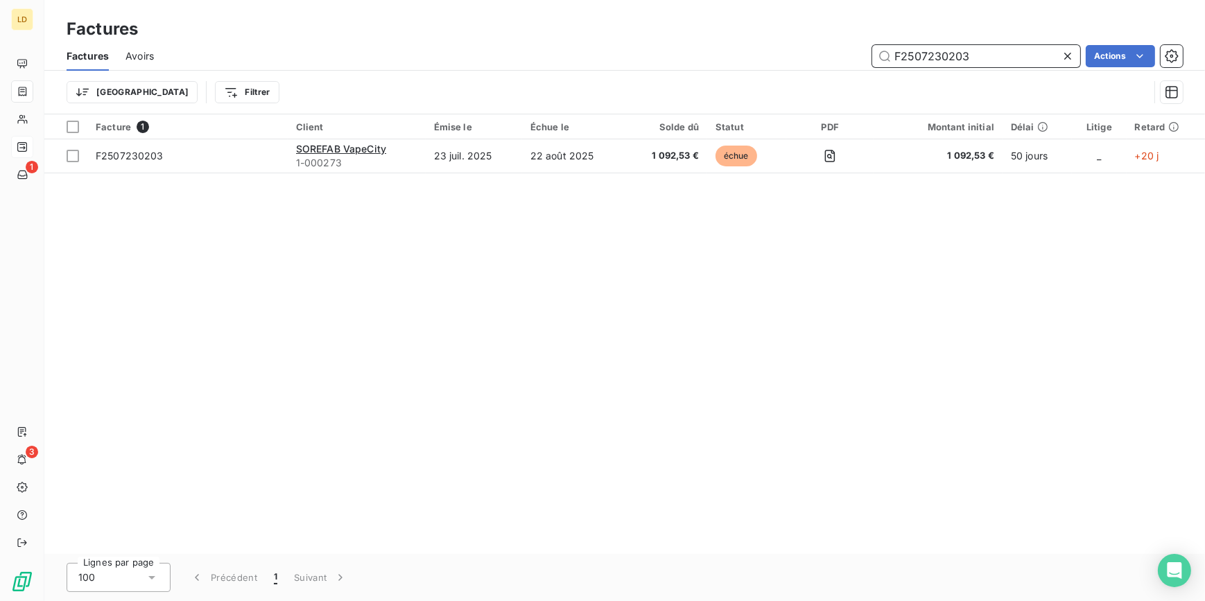
paste input "75"
drag, startPoint x: 861, startPoint y: 55, endPoint x: 766, endPoint y: 57, distance: 95.0
click at [818, 55] on div "F2507230275 Actions" at bounding box center [676, 56] width 1012 height 22
paste input "382"
drag, startPoint x: 929, startPoint y: 55, endPoint x: 753, endPoint y: 55, distance: 175.3
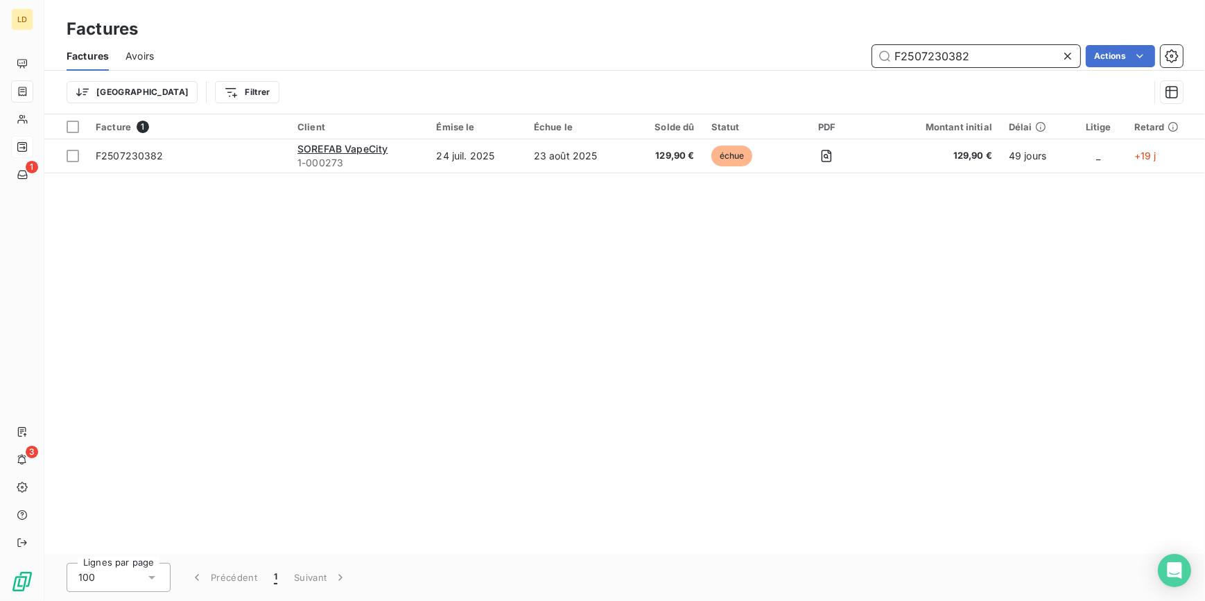
click at [798, 55] on div "F2507230382 Actions" at bounding box center [676, 56] width 1012 height 22
paste input "429"
type input "F2507230429"
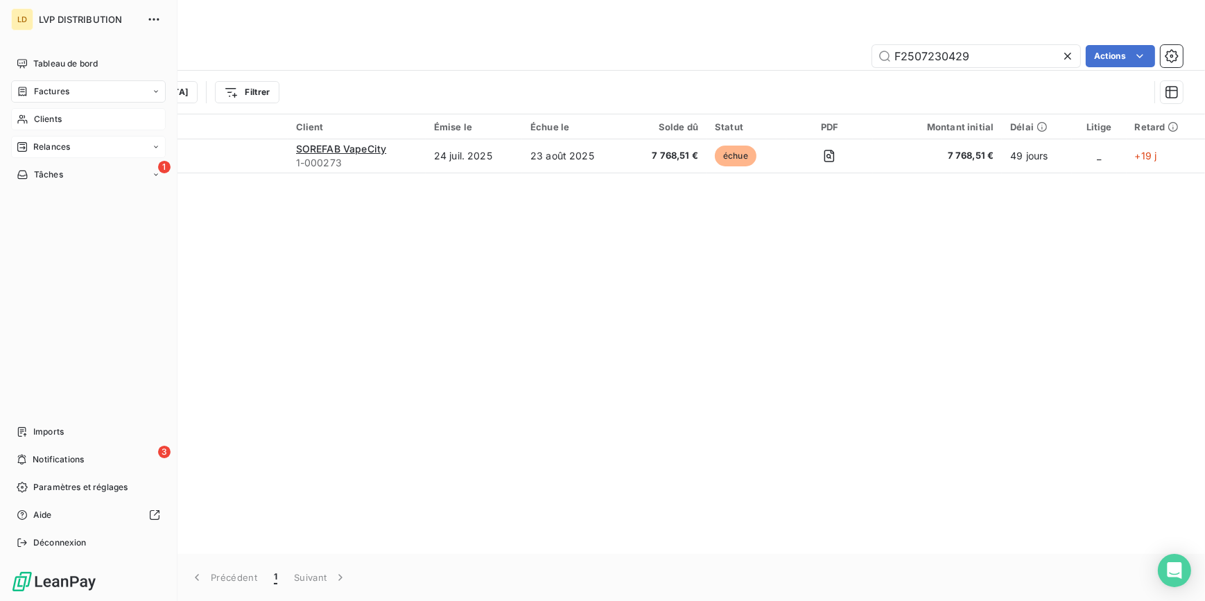
drag, startPoint x: 58, startPoint y: 120, endPoint x: 69, endPoint y: 117, distance: 12.1
click at [58, 120] on span "Clients" at bounding box center [48, 119] width 28 height 12
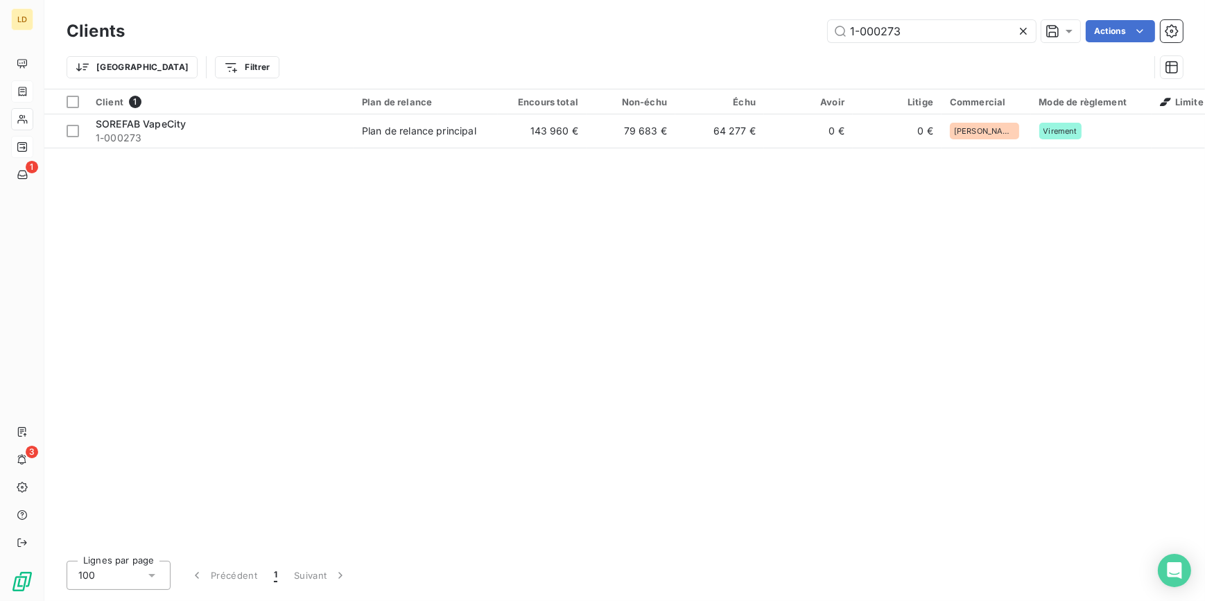
drag, startPoint x: 916, startPoint y: 28, endPoint x: 727, endPoint y: 40, distance: 189.6
click at [735, 38] on div "1-000273 Actions" at bounding box center [661, 31] width 1041 height 22
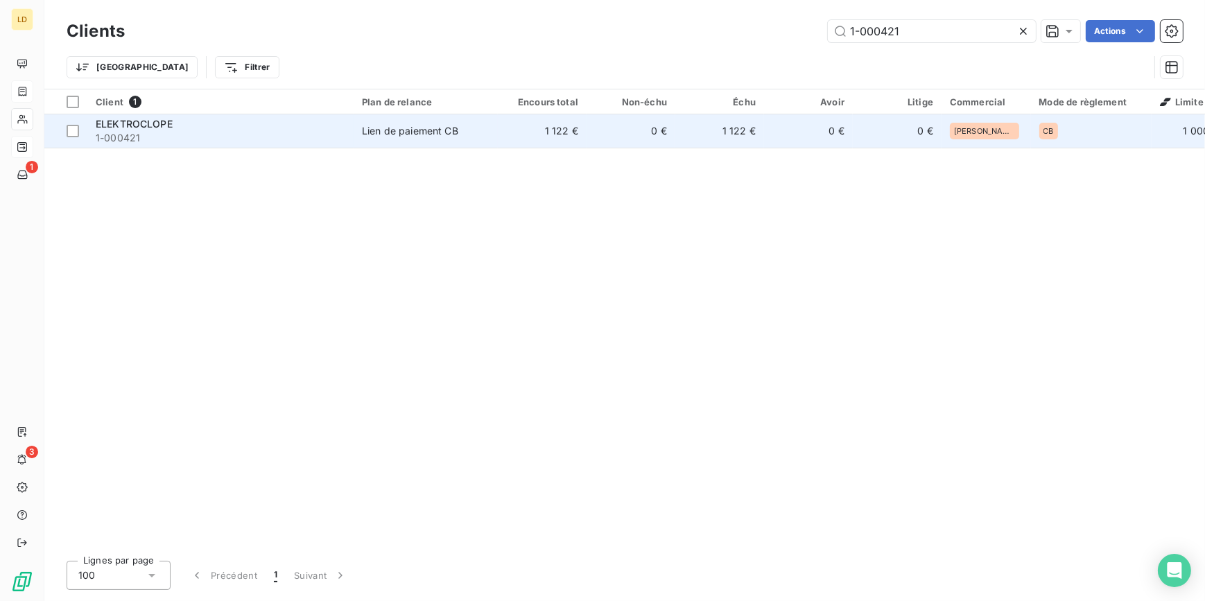
type input "1-000421"
click at [527, 135] on td "1 122 €" at bounding box center [542, 130] width 89 height 33
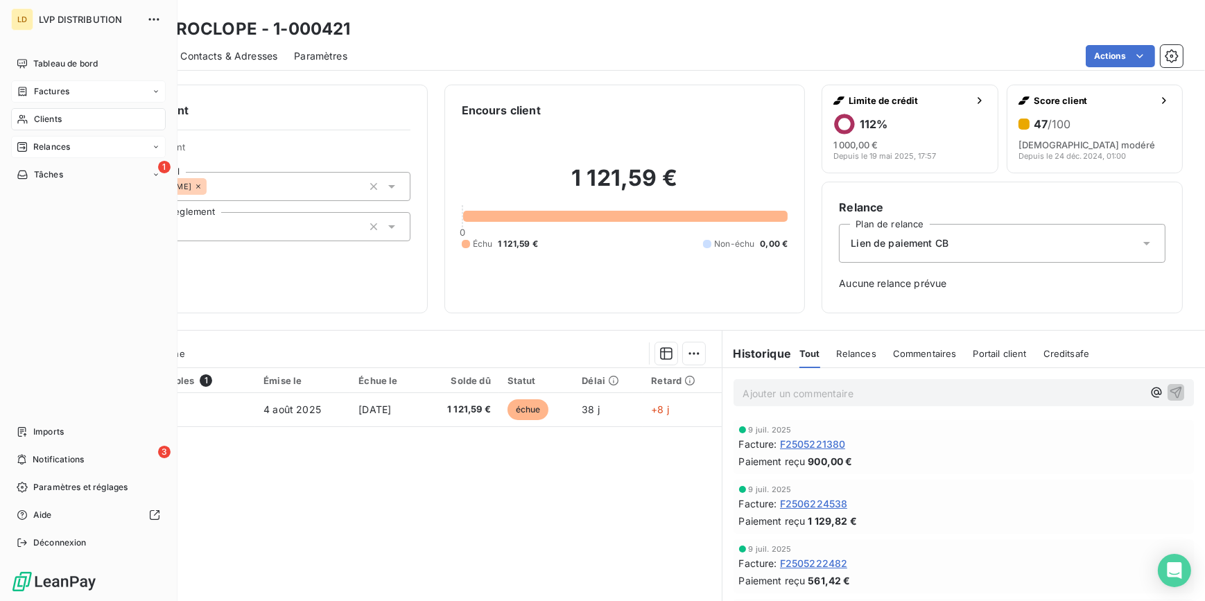
click at [31, 119] on div "Clients" at bounding box center [88, 119] width 155 height 22
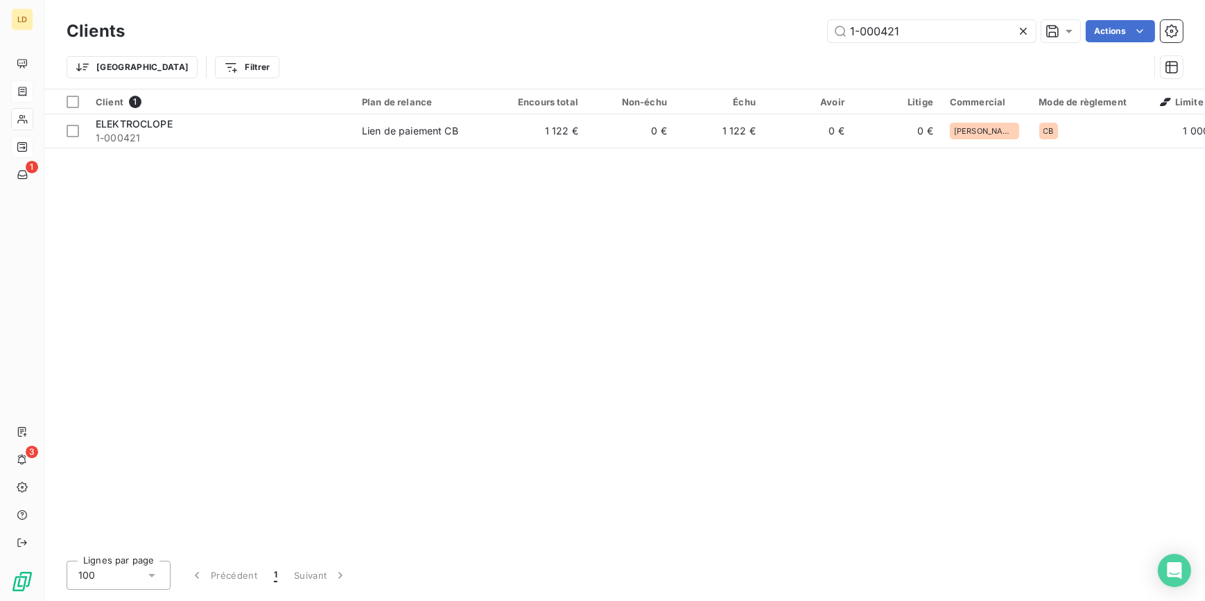
drag, startPoint x: 963, startPoint y: 25, endPoint x: 740, endPoint y: 26, distance: 223.2
click at [743, 24] on div "1-000421 Actions" at bounding box center [661, 31] width 1041 height 22
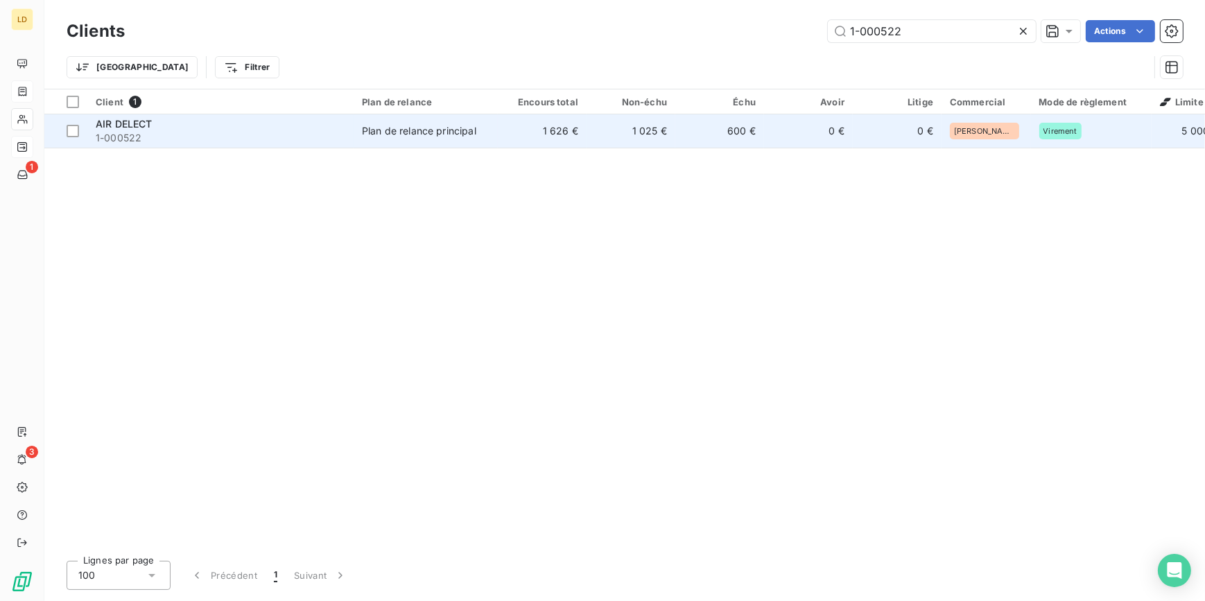
type input "1-000522"
click at [553, 139] on td "1 626 €" at bounding box center [542, 130] width 89 height 33
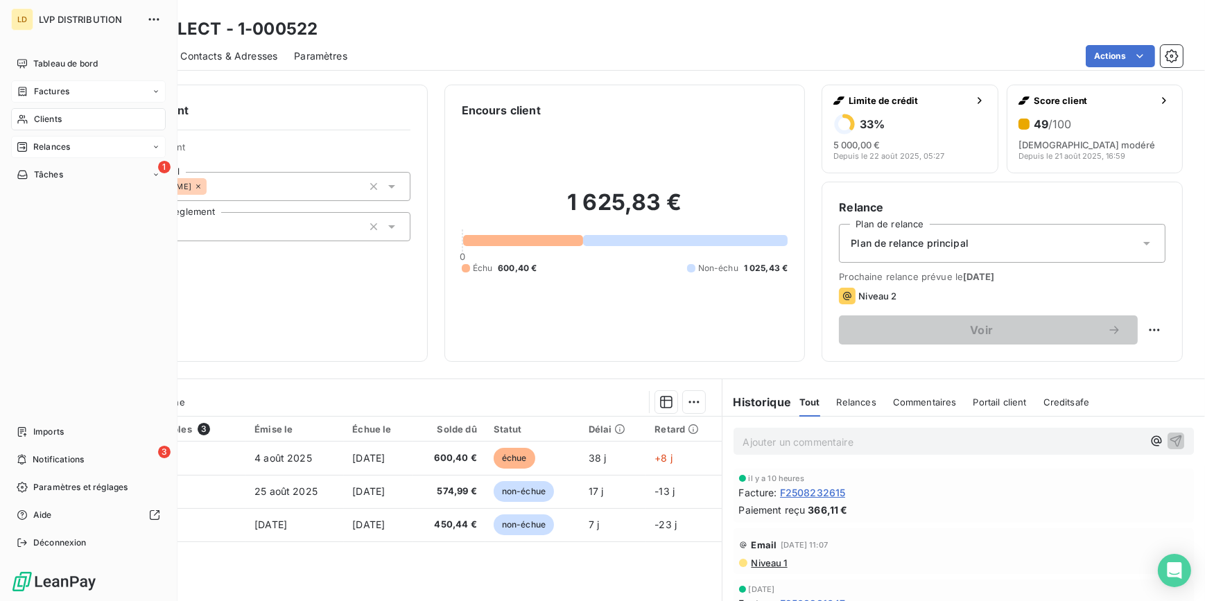
click at [41, 117] on span "Clients" at bounding box center [48, 119] width 28 height 12
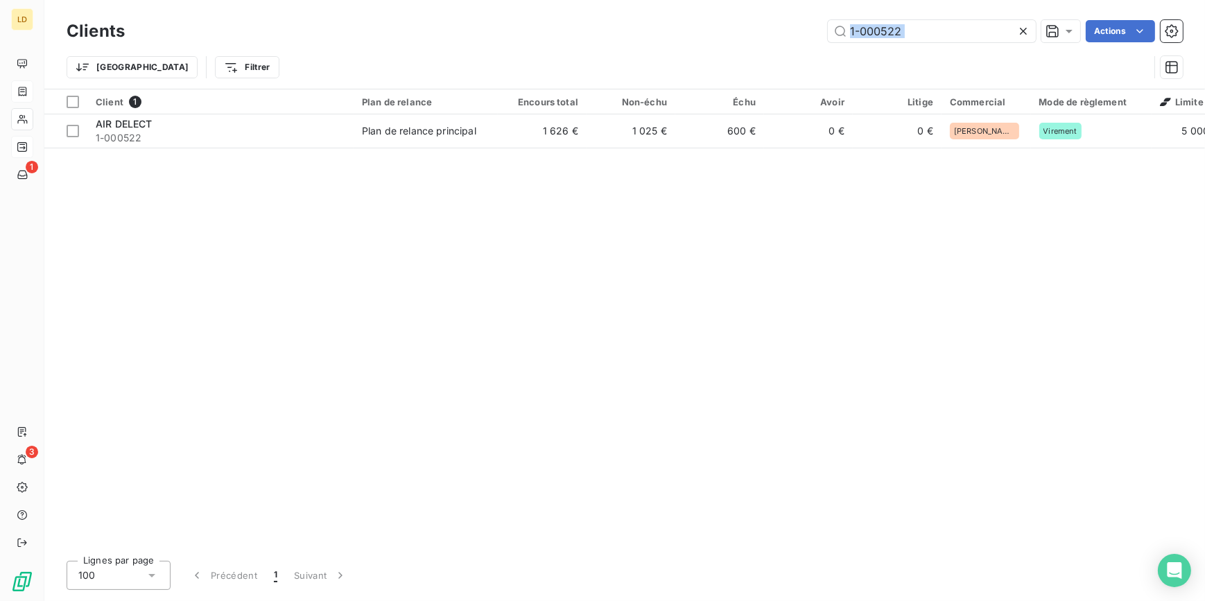
drag, startPoint x: 917, startPoint y: 49, endPoint x: 789, endPoint y: 33, distance: 128.5
click at [790, 33] on div "Clients 1-000522 Actions Trier Filtrer" at bounding box center [625, 53] width 1116 height 72
click at [922, 35] on input "1-000522" at bounding box center [932, 31] width 208 height 22
drag, startPoint x: 922, startPoint y: 33, endPoint x: 773, endPoint y: 26, distance: 149.2
click at [773, 26] on div "1-000522 Actions" at bounding box center [661, 31] width 1041 height 22
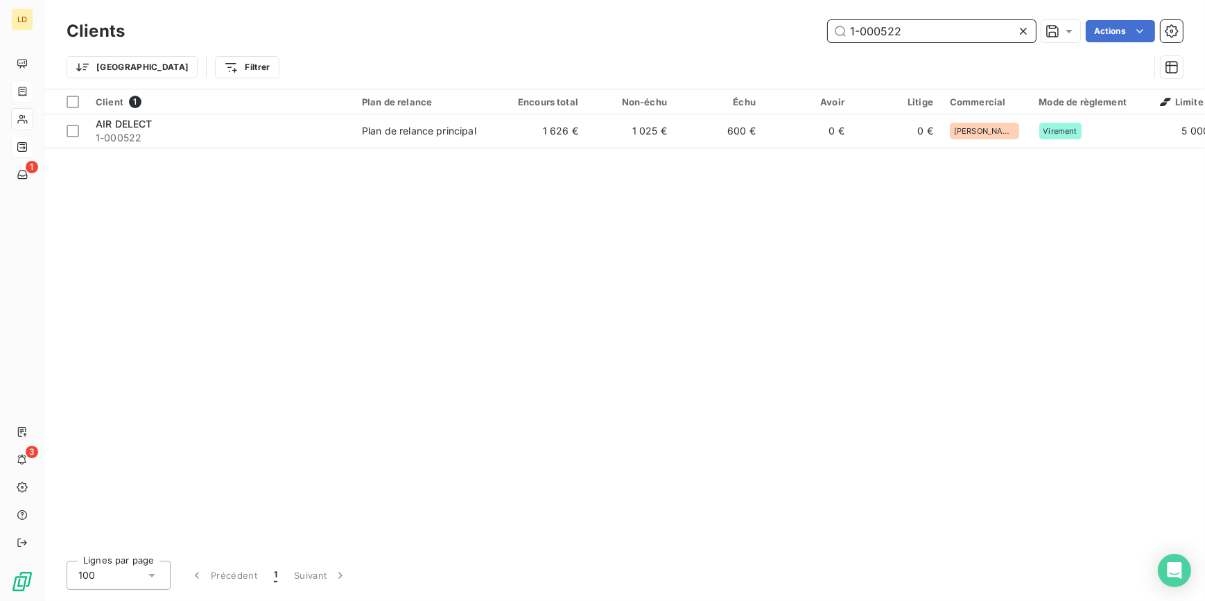
paste input "4"
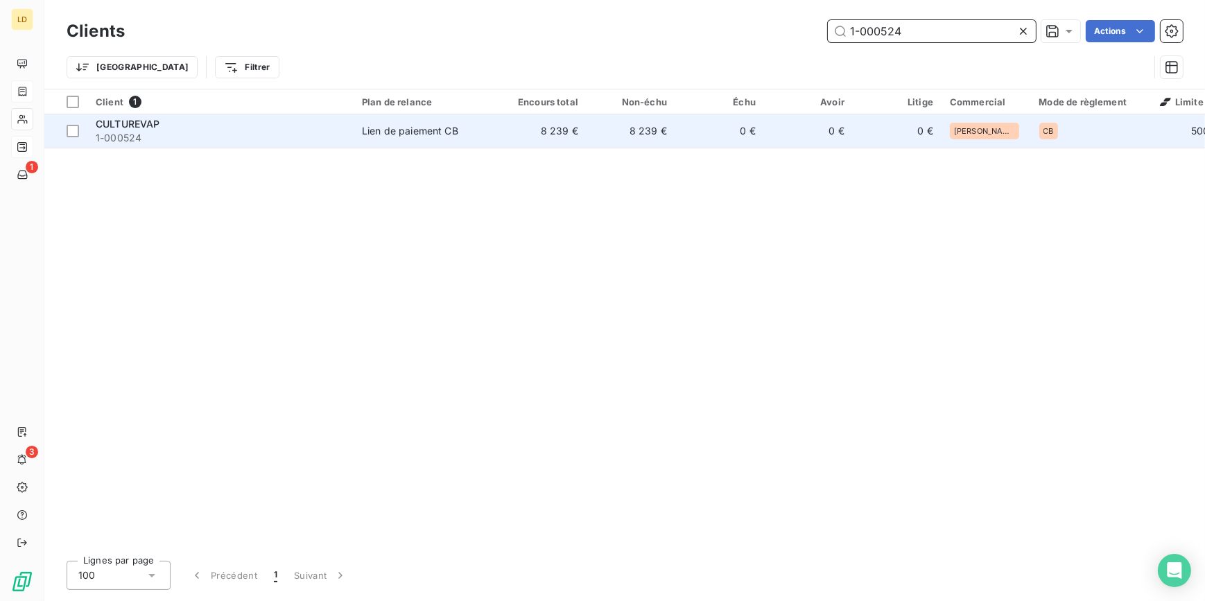
type input "1-000524"
click at [521, 133] on td "8 239 €" at bounding box center [542, 130] width 89 height 33
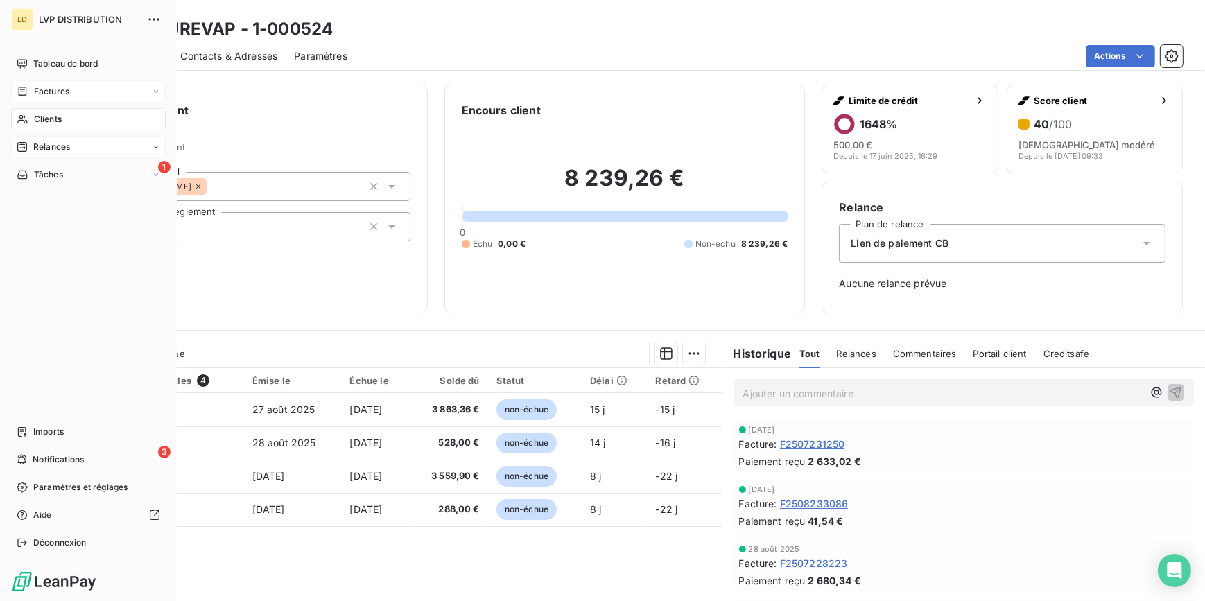
click at [35, 92] on span "Factures" at bounding box center [51, 91] width 35 height 12
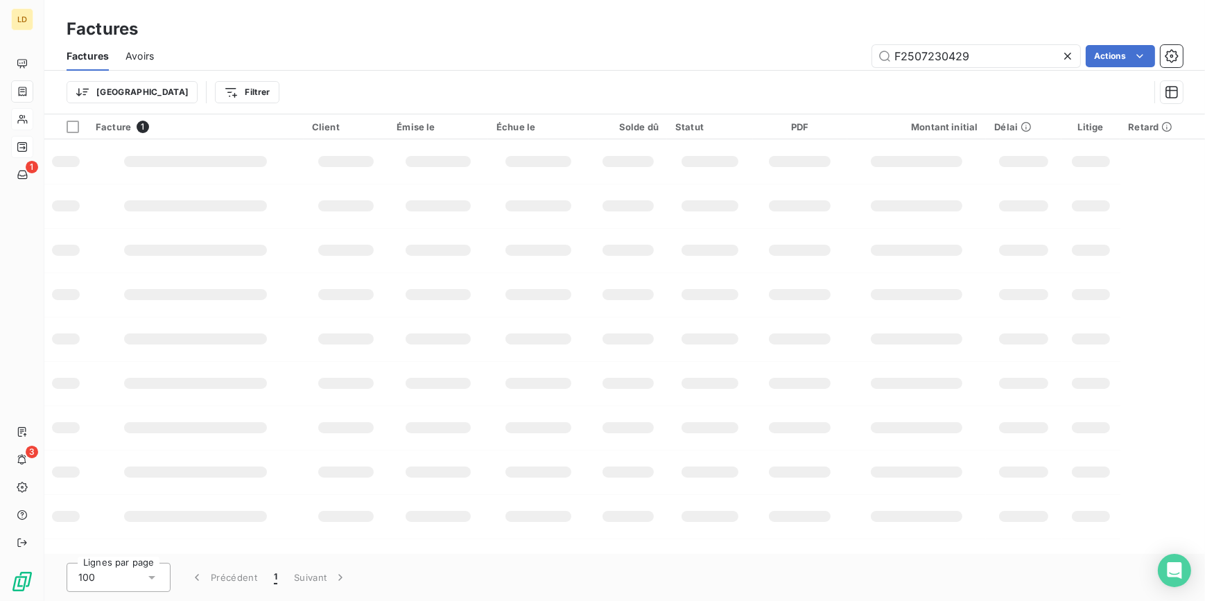
drag, startPoint x: 848, startPoint y: 38, endPoint x: 778, endPoint y: 37, distance: 70.7
click at [801, 38] on div "Factures Factures Avoirs F2507230429 Actions Trier Filtrer" at bounding box center [624, 57] width 1160 height 114
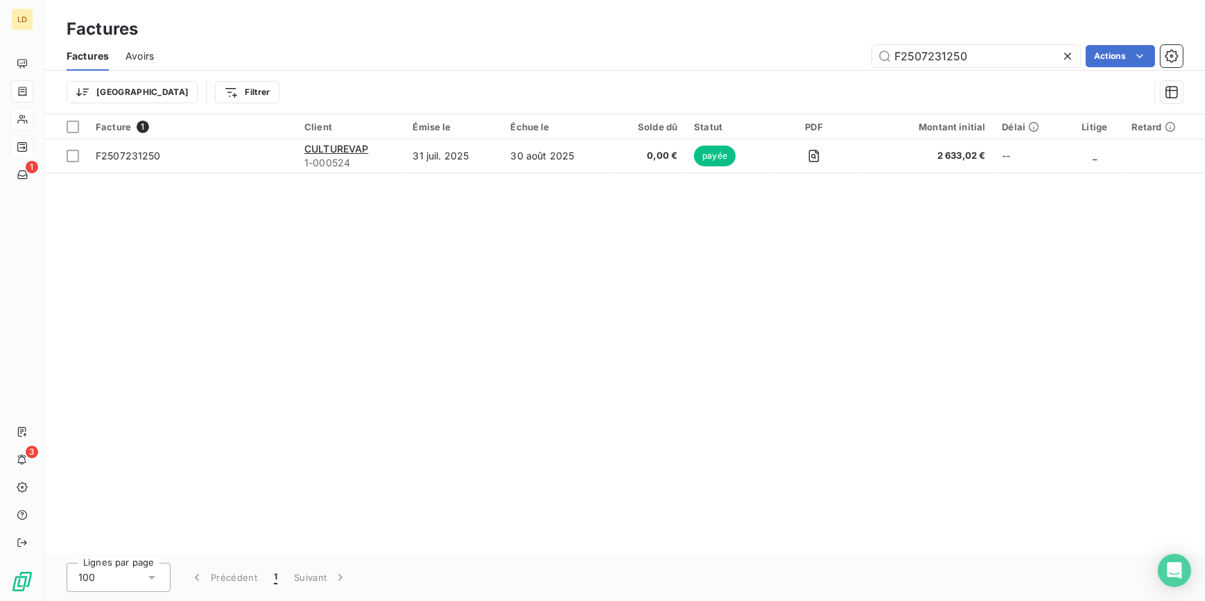
type input "F2507231250"
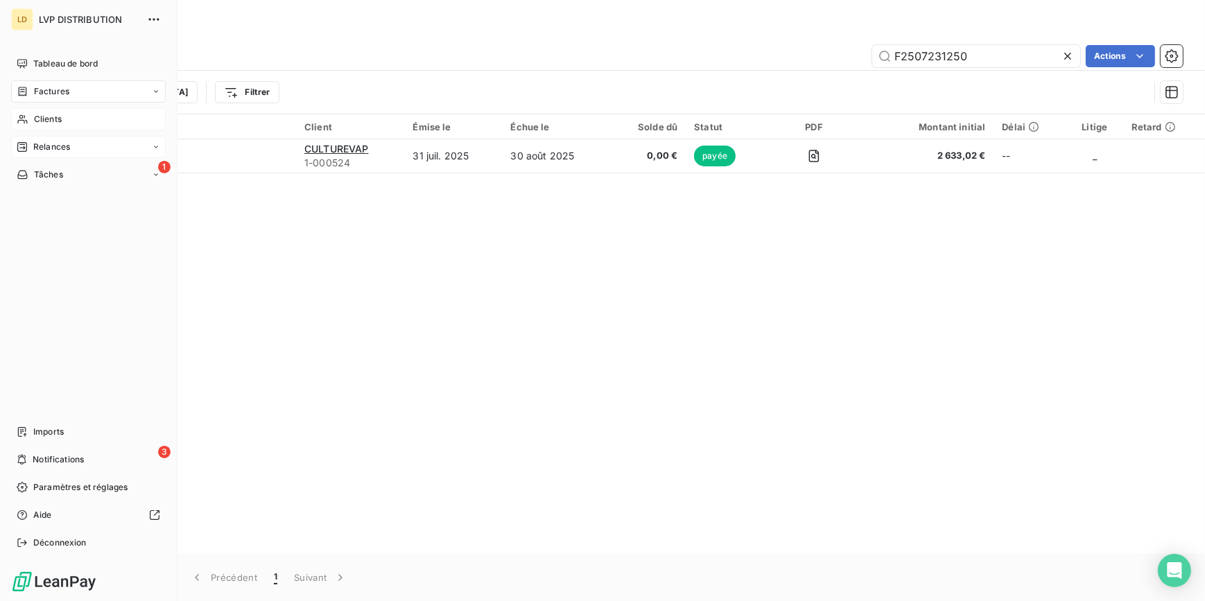
click at [55, 123] on span "Clients" at bounding box center [48, 119] width 28 height 12
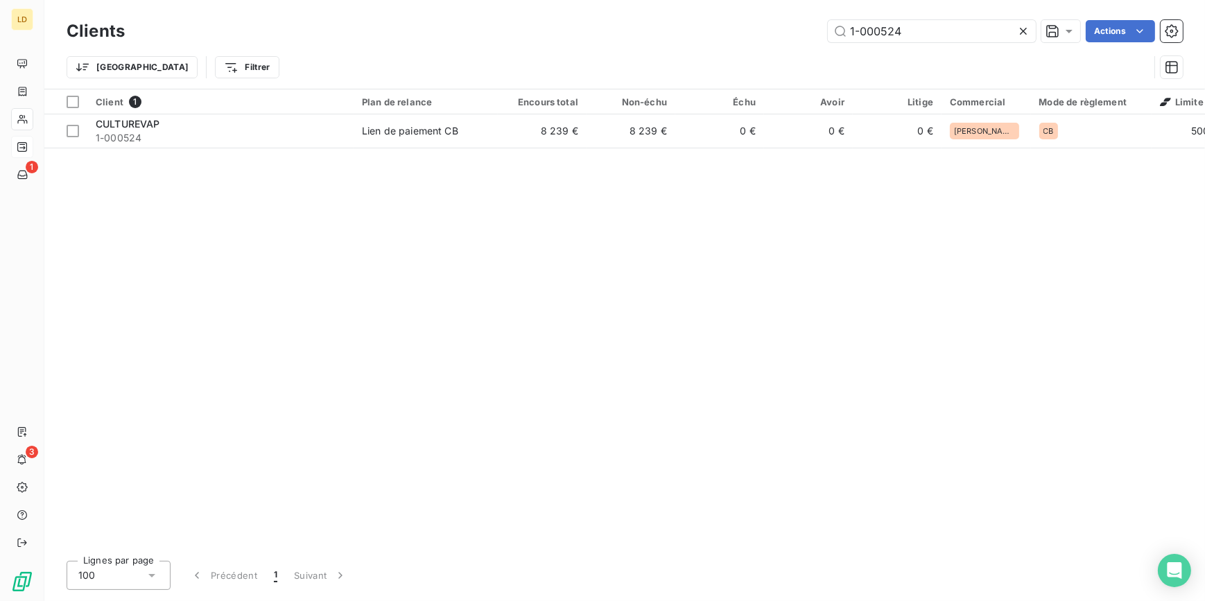
click at [756, 41] on div "Clients 1-000524 Actions" at bounding box center [625, 31] width 1116 height 29
click at [931, 29] on input "1-000524" at bounding box center [932, 31] width 208 height 22
drag, startPoint x: 915, startPoint y: 29, endPoint x: 784, endPoint y: 30, distance: 131.0
click at [797, 30] on div "1-000524 Actions" at bounding box center [661, 31] width 1041 height 22
paste input "4"
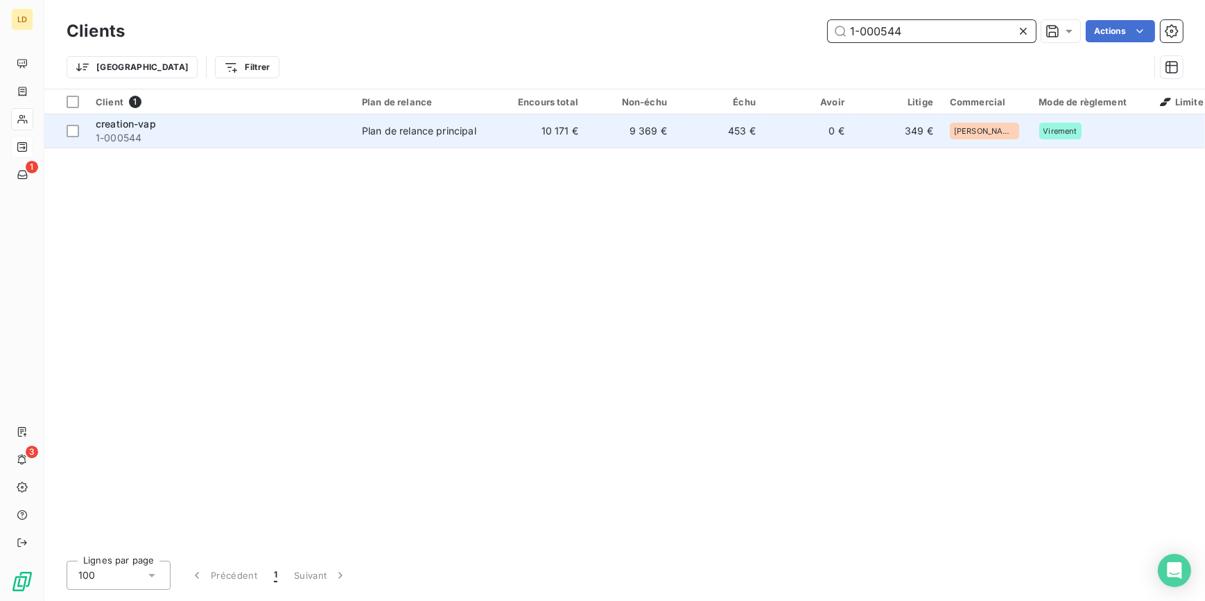
type input "1-000544"
click at [393, 146] on td "Plan de relance principal" at bounding box center [425, 130] width 144 height 33
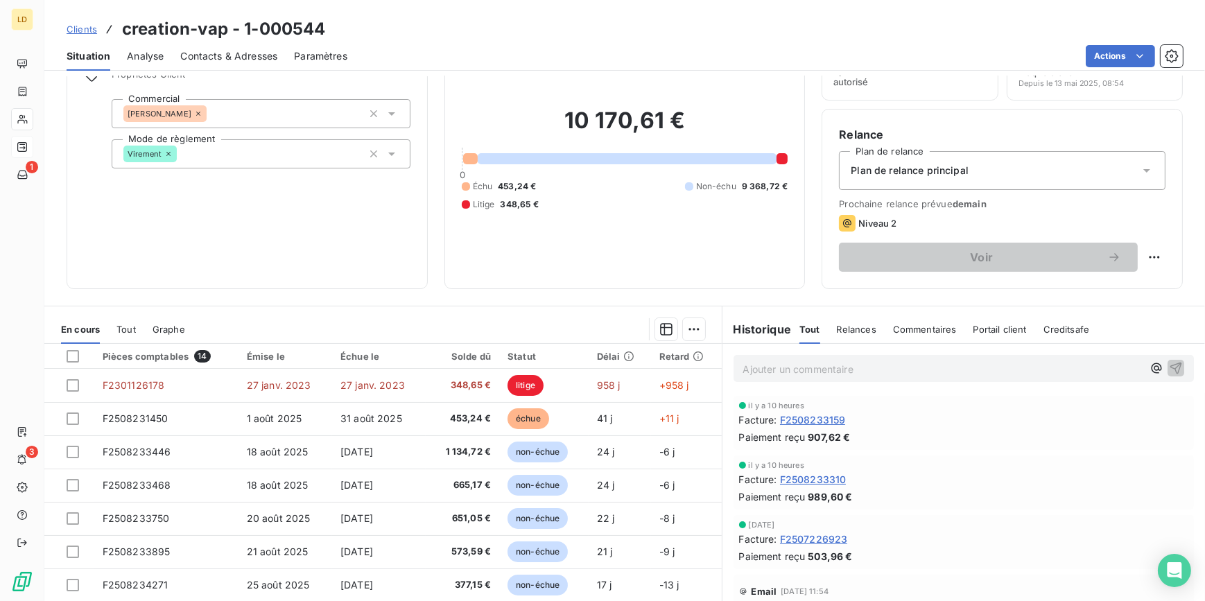
scroll to position [83, 0]
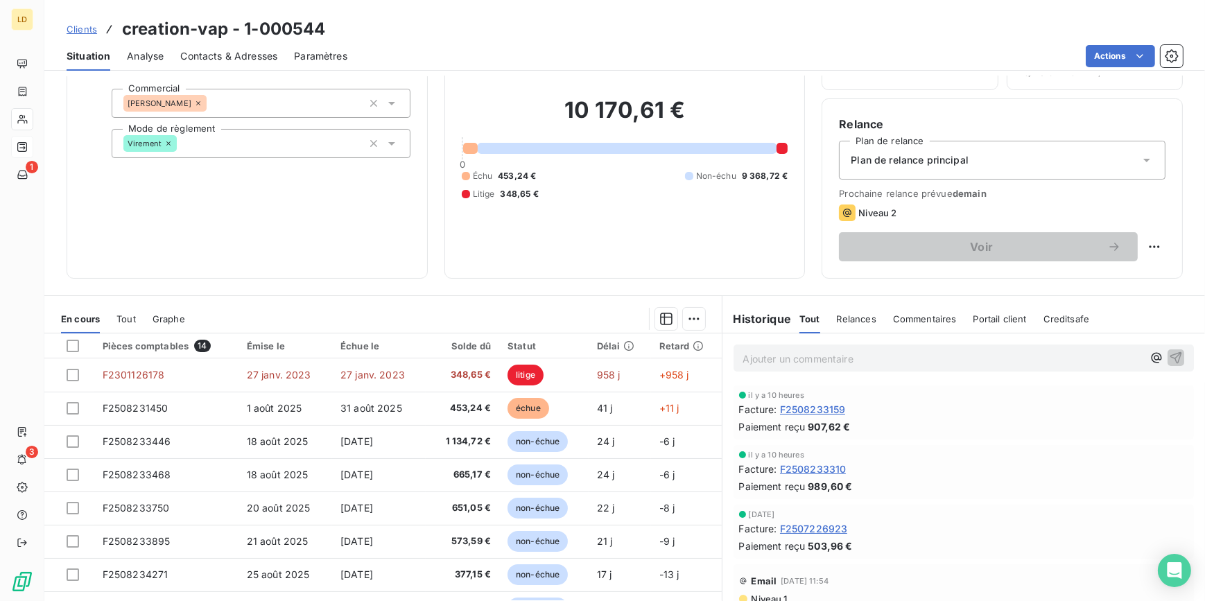
click at [33, 116] on div at bounding box center [22, 119] width 22 height 22
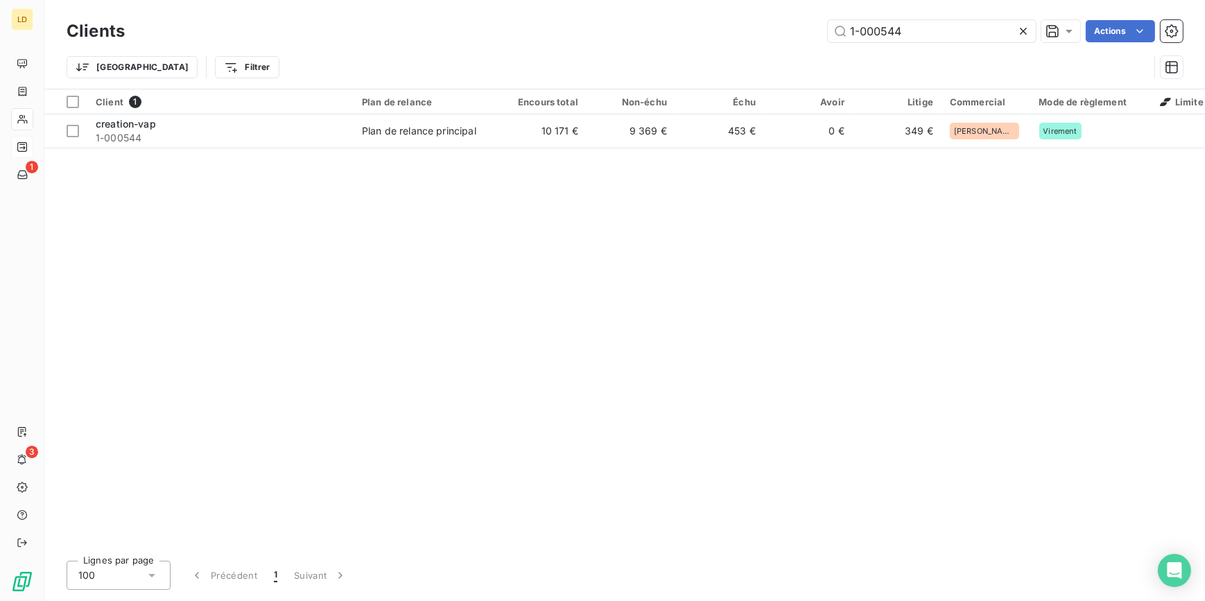
drag, startPoint x: 854, startPoint y: 22, endPoint x: 717, endPoint y: 21, distance: 136.5
click at [738, 21] on div "1-000544 Actions" at bounding box center [661, 31] width 1041 height 22
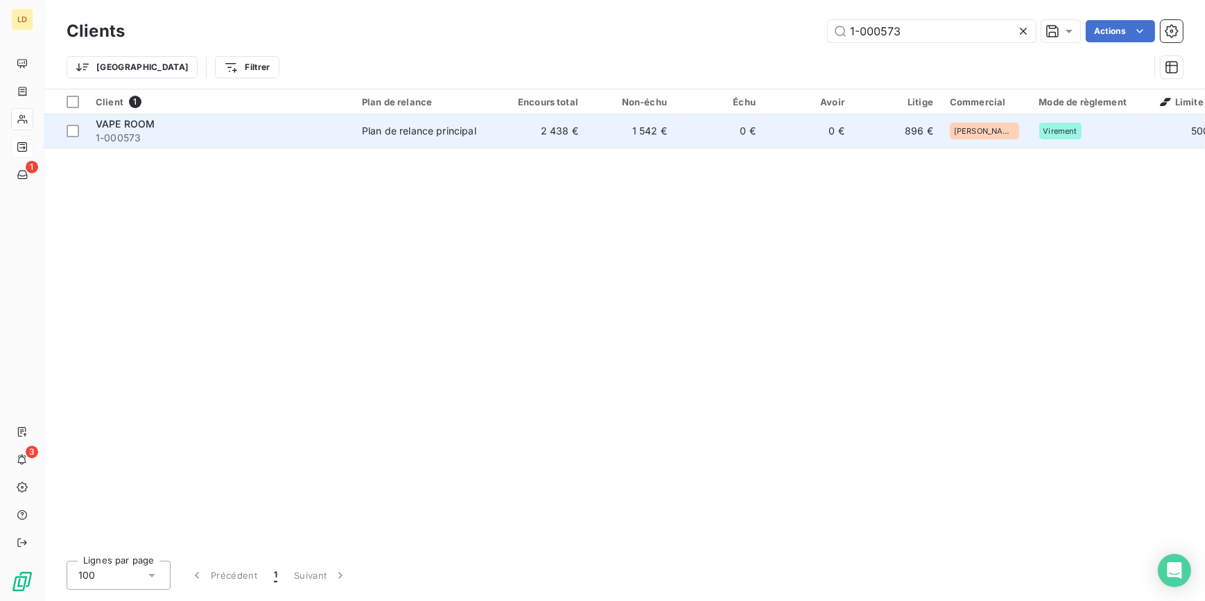
type input "1-000573"
click at [452, 130] on div "Plan de relance principal" at bounding box center [419, 131] width 114 height 14
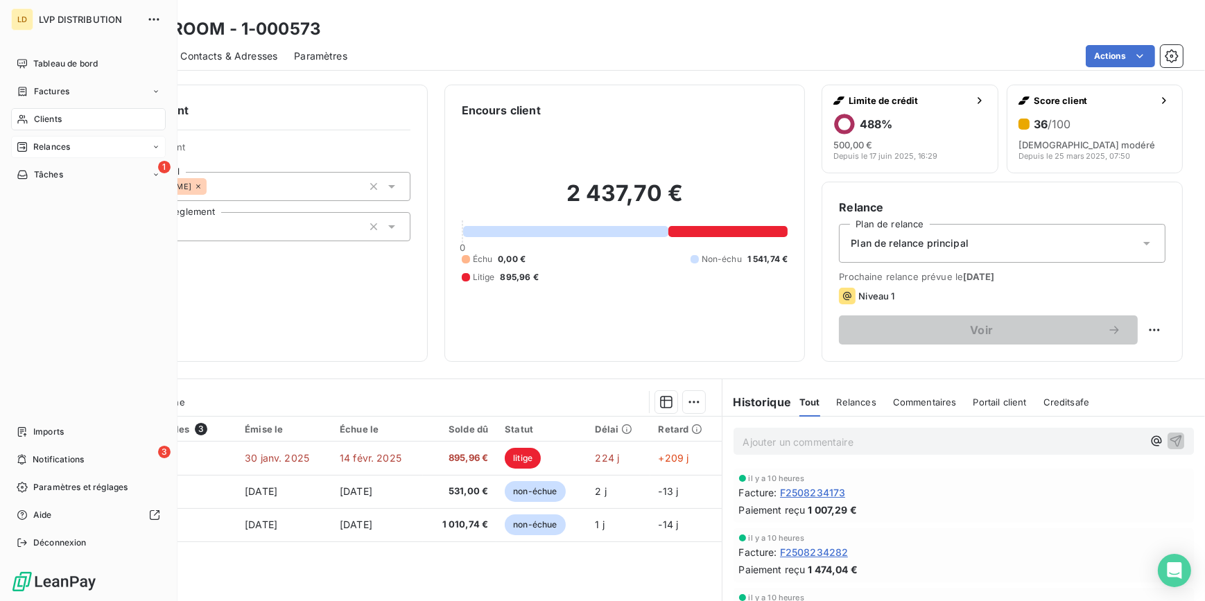
click at [26, 116] on icon at bounding box center [23, 119] width 12 height 11
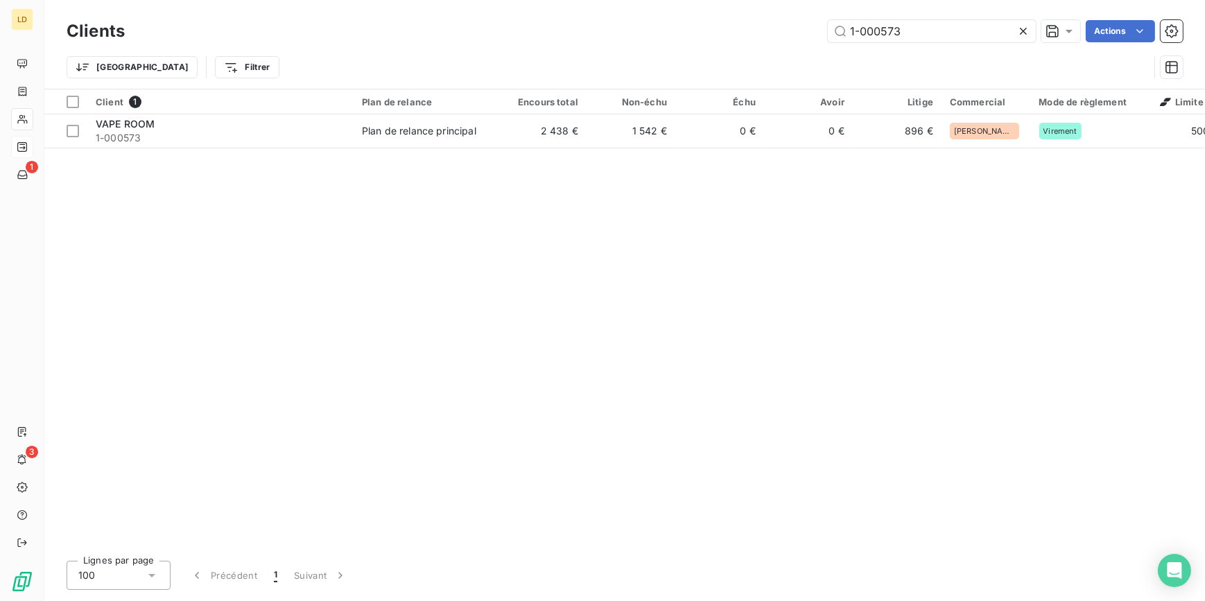
drag, startPoint x: 943, startPoint y: 36, endPoint x: 740, endPoint y: 34, distance: 203.8
click at [769, 31] on div "1-000573 Actions" at bounding box center [661, 31] width 1041 height 22
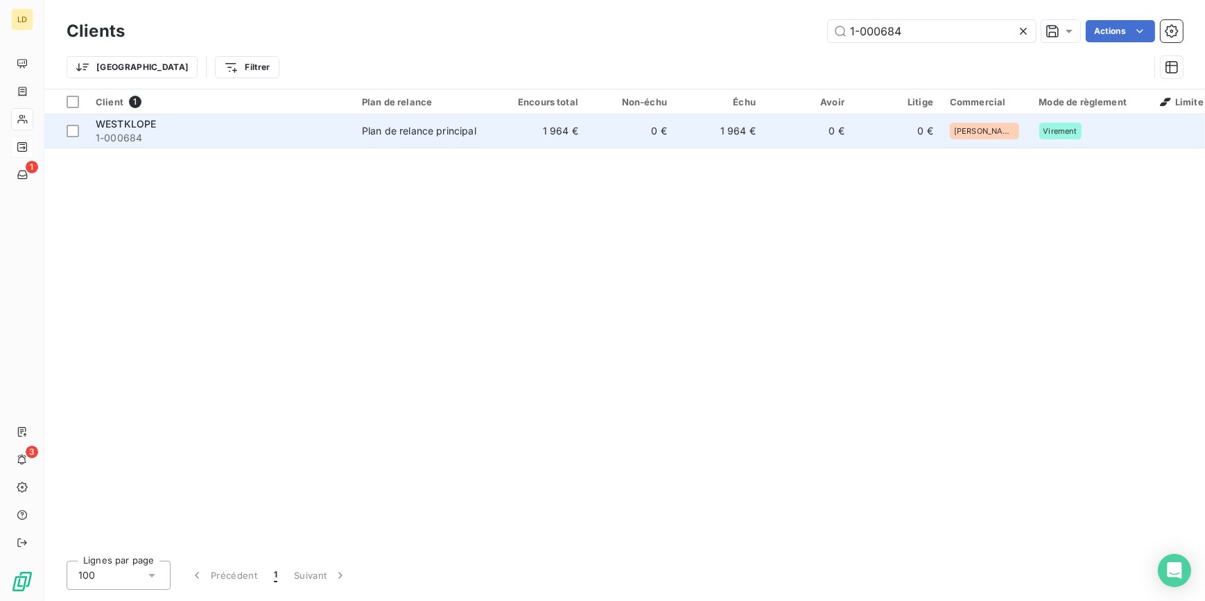
type input "1-000684"
click at [514, 136] on td "1 964 €" at bounding box center [542, 130] width 89 height 33
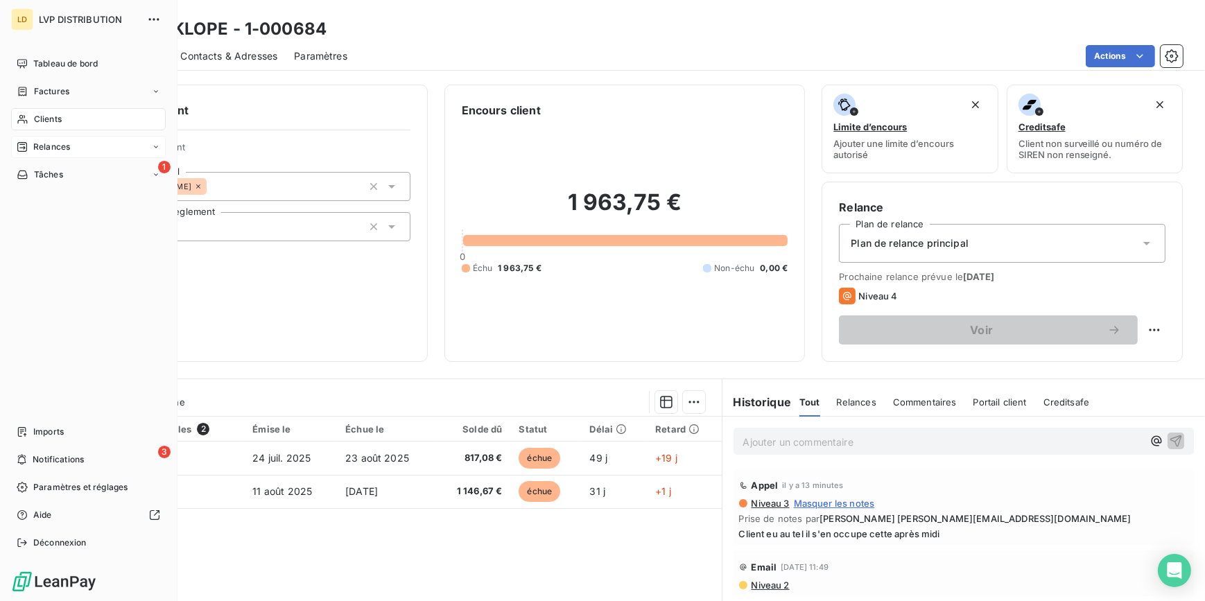
click at [42, 142] on span "Relances" at bounding box center [51, 147] width 37 height 12
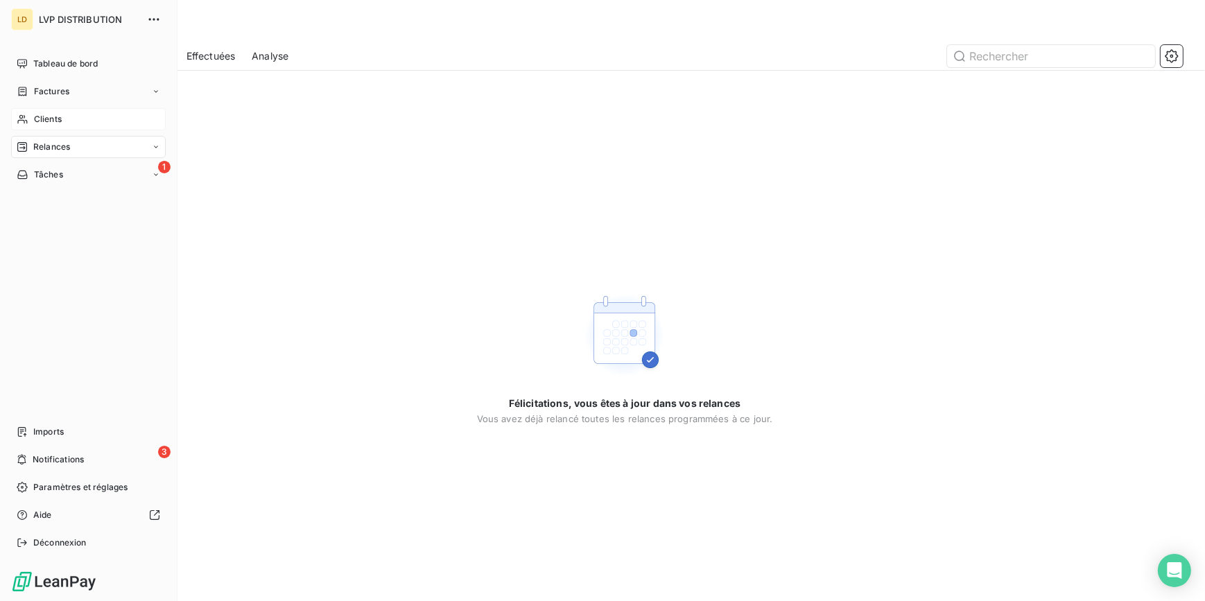
drag, startPoint x: 43, startPoint y: 121, endPoint x: 147, endPoint y: 121, distance: 104.0
click at [43, 121] on span "Clients" at bounding box center [48, 119] width 28 height 12
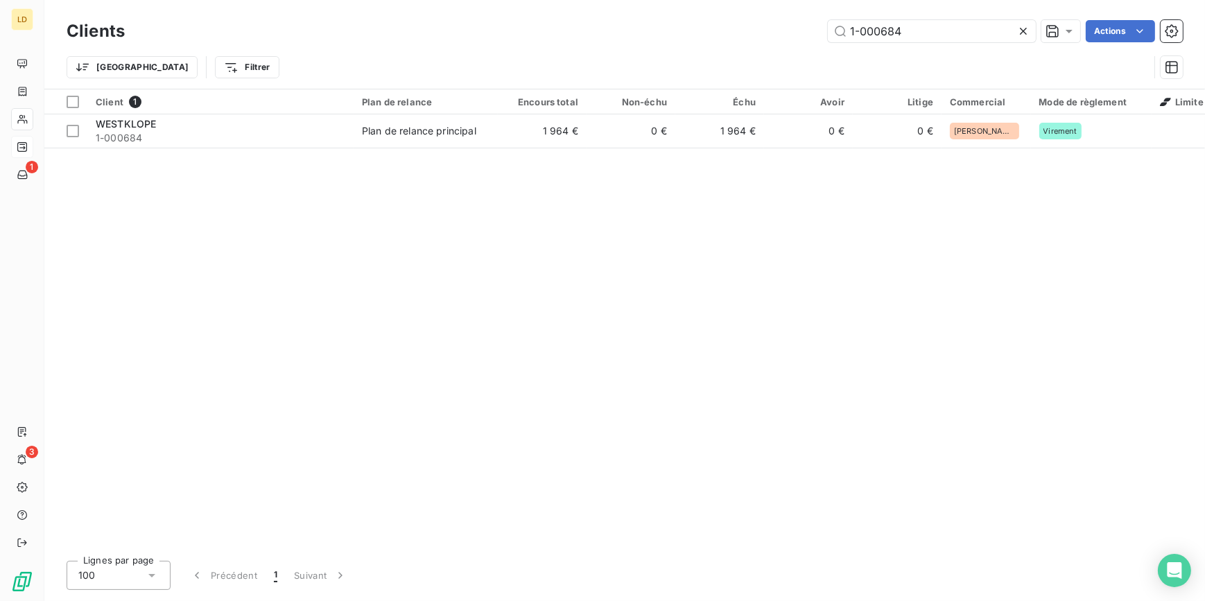
drag, startPoint x: 933, startPoint y: 35, endPoint x: 753, endPoint y: 20, distance: 180.8
click at [762, 17] on div "Clients 1-000684 Actions" at bounding box center [625, 31] width 1116 height 29
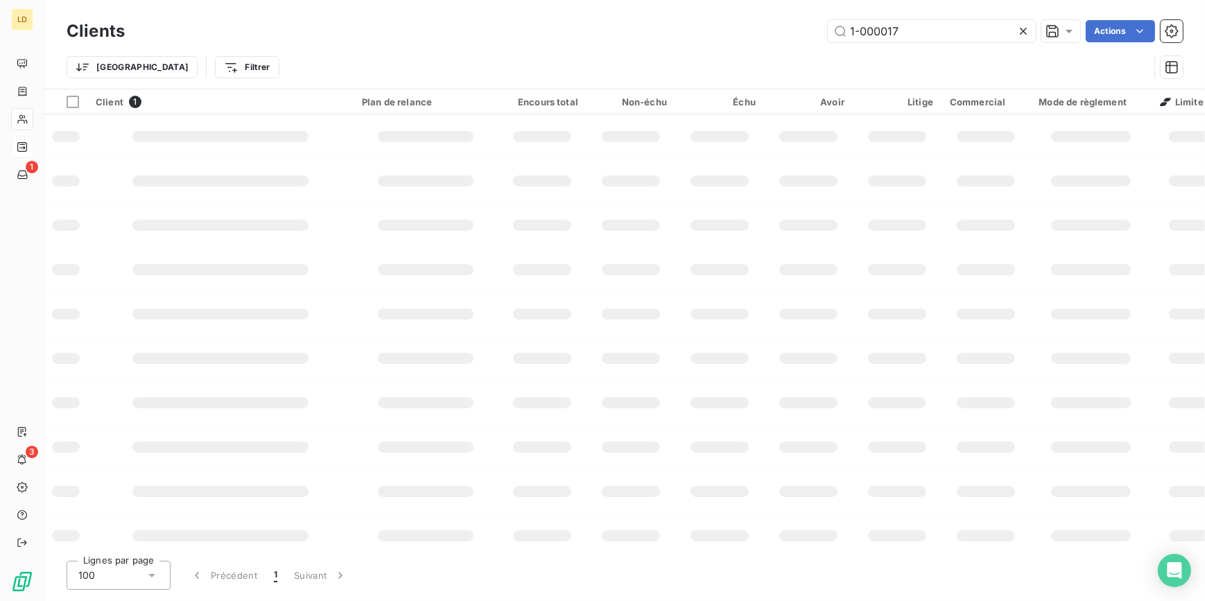
type input "1-000017"
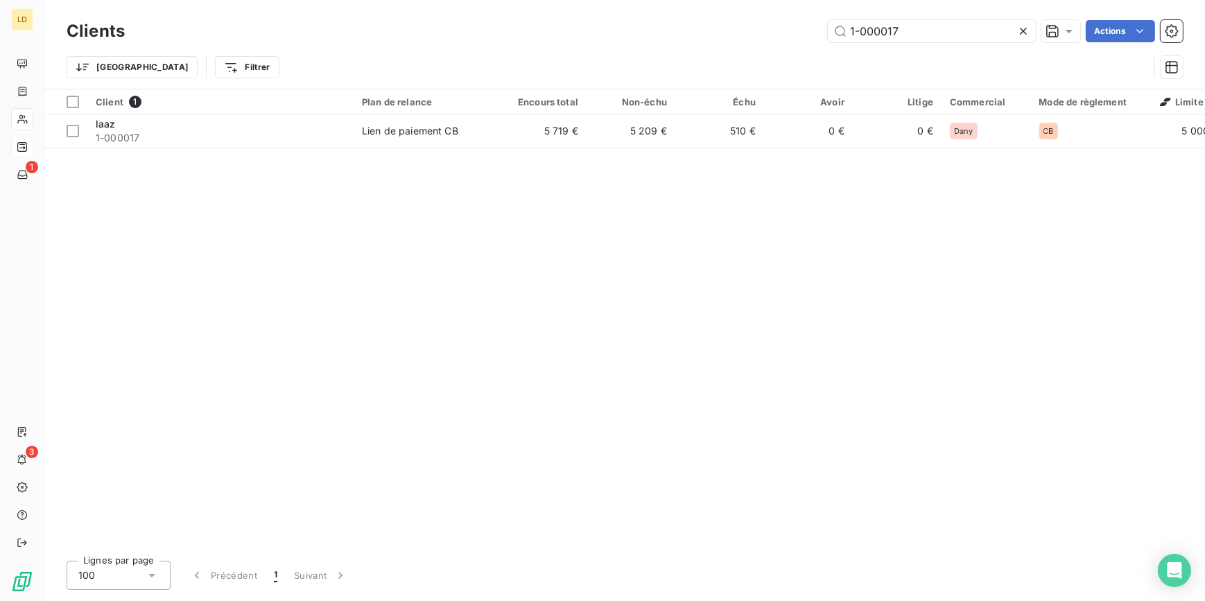
click at [356, 139] on td "Lien de paiement CB" at bounding box center [425, 130] width 144 height 33
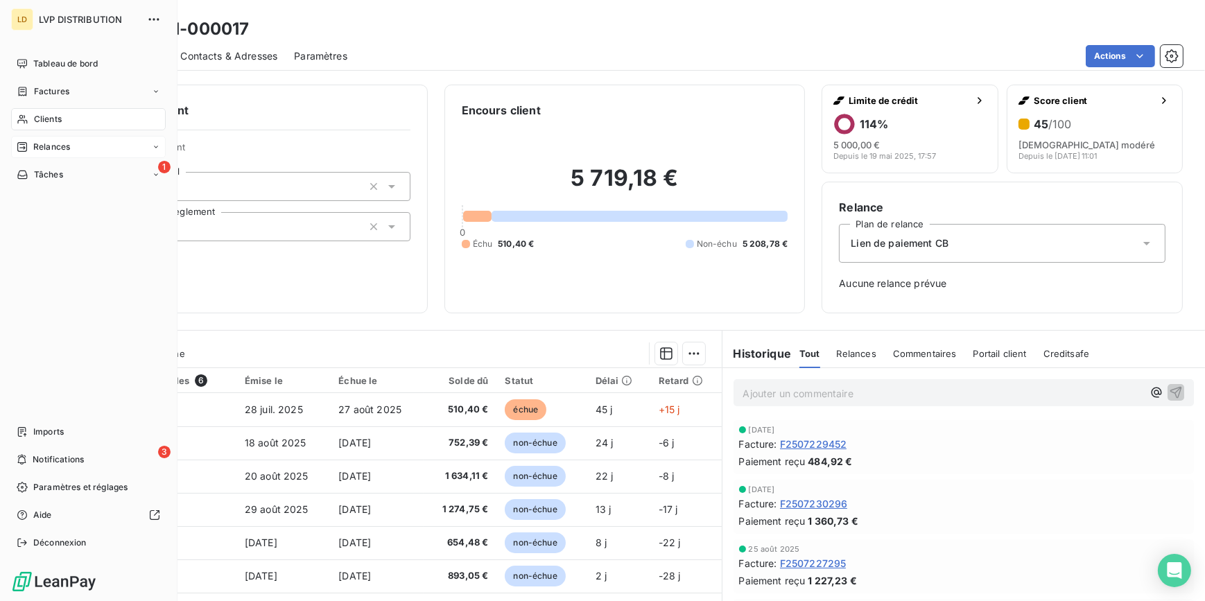
click at [20, 112] on div "Clients" at bounding box center [88, 119] width 155 height 22
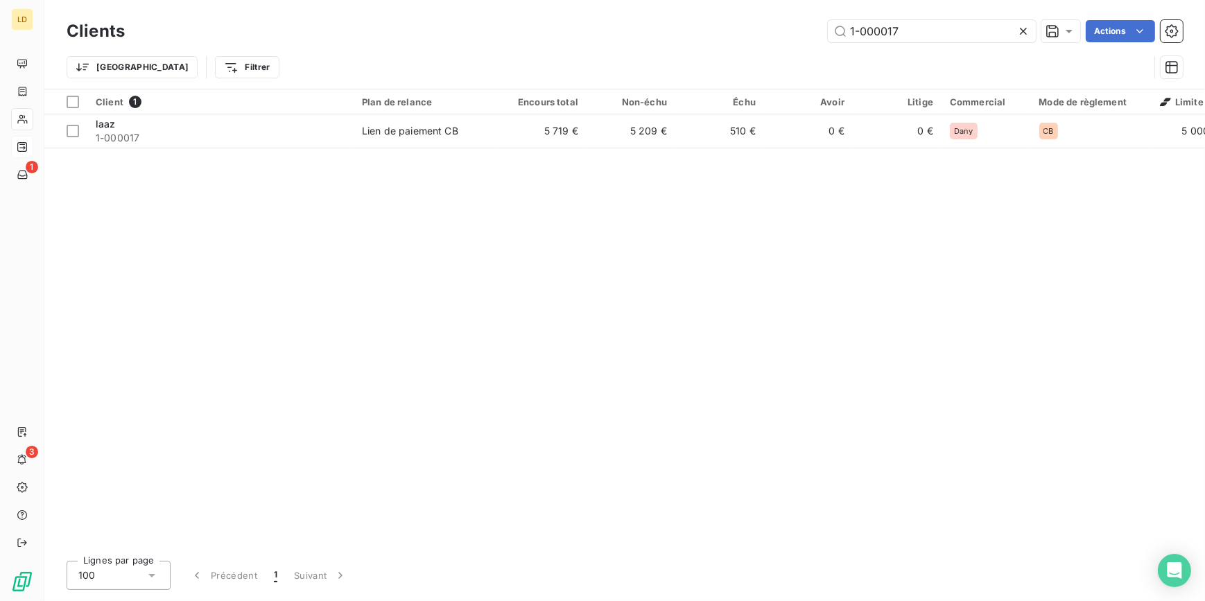
drag, startPoint x: 902, startPoint y: 28, endPoint x: 735, endPoint y: 19, distance: 166.6
click at [751, 17] on div "Clients 1-000017 Actions" at bounding box center [625, 31] width 1116 height 29
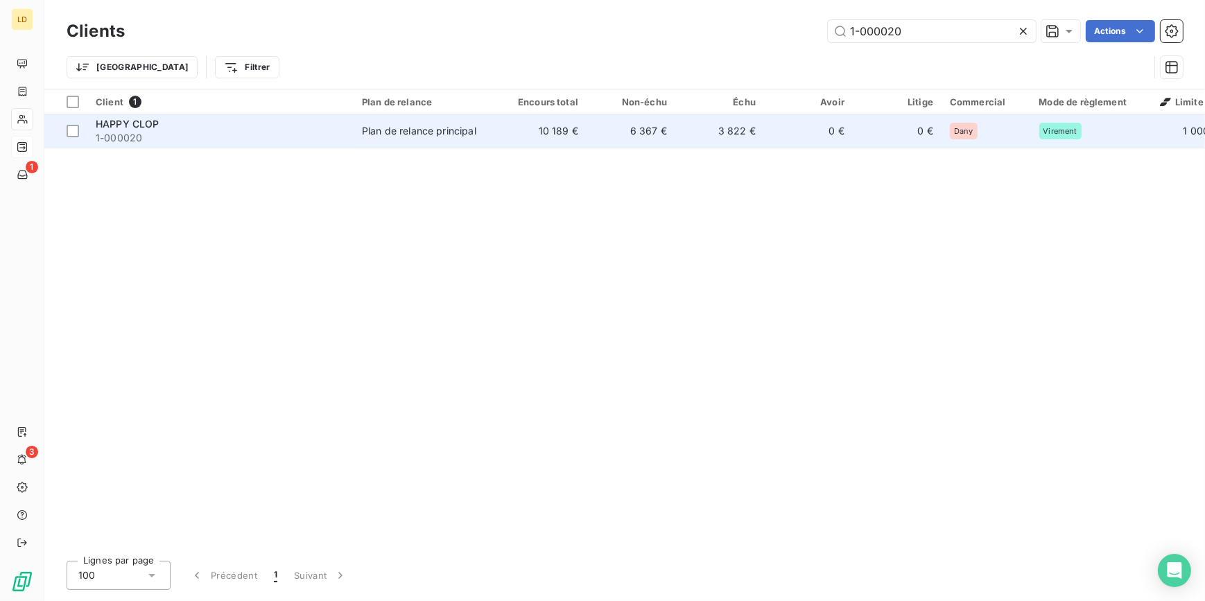
type input "1-000020"
click at [529, 130] on td "10 189 €" at bounding box center [542, 130] width 89 height 33
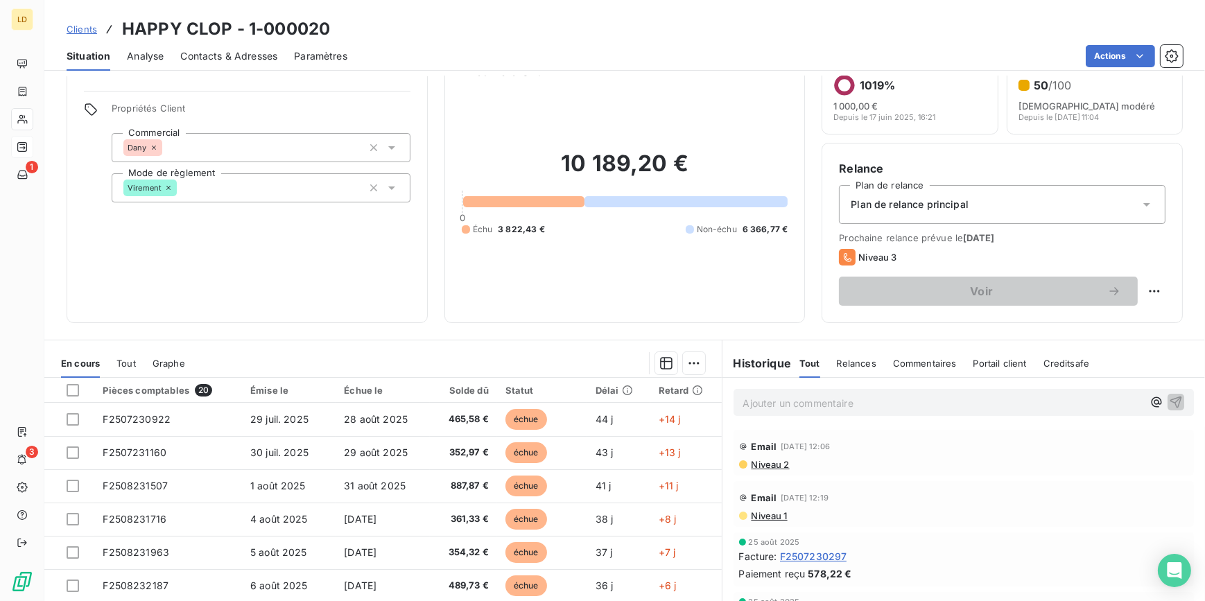
scroll to position [123, 0]
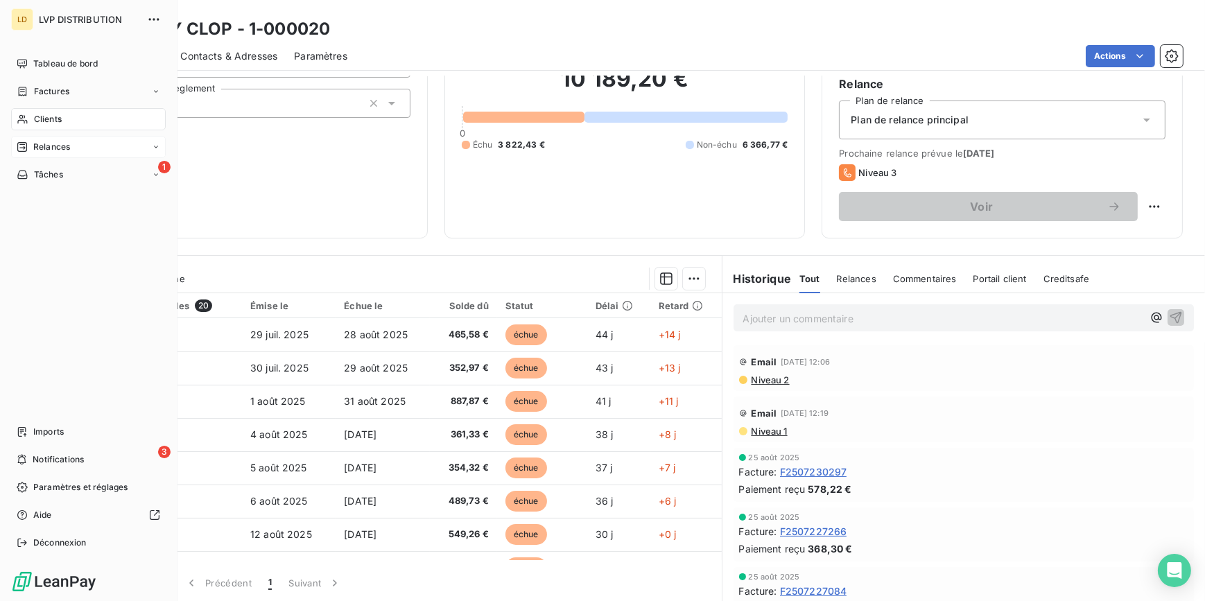
click at [55, 119] on span "Clients" at bounding box center [48, 119] width 28 height 12
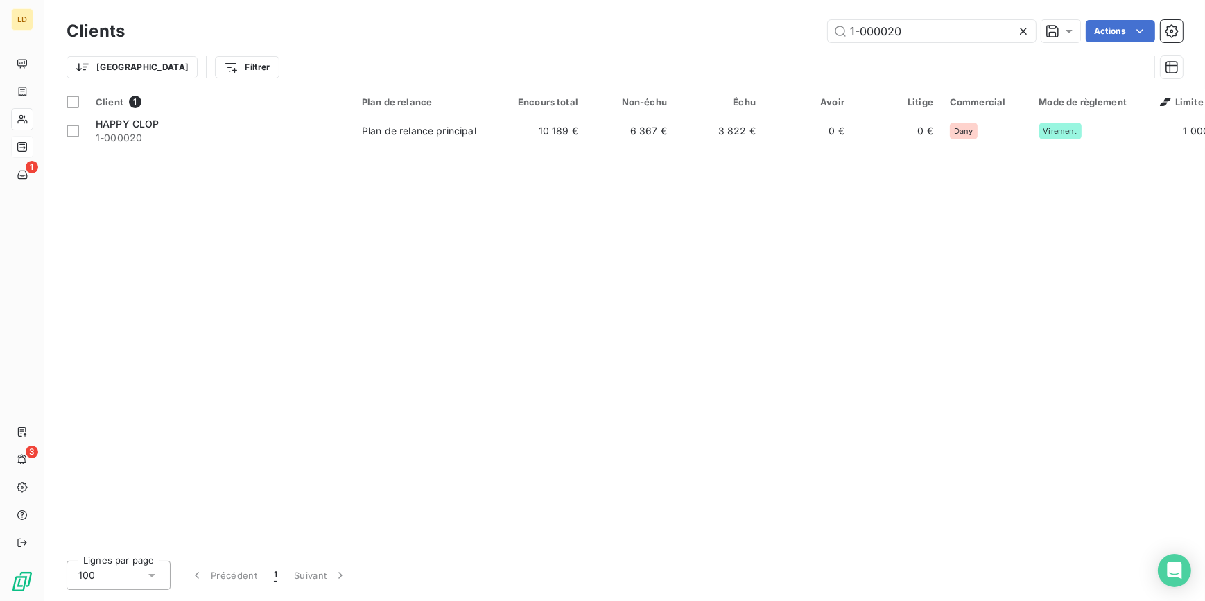
click at [758, 24] on div "1-000020 Actions" at bounding box center [661, 31] width 1041 height 22
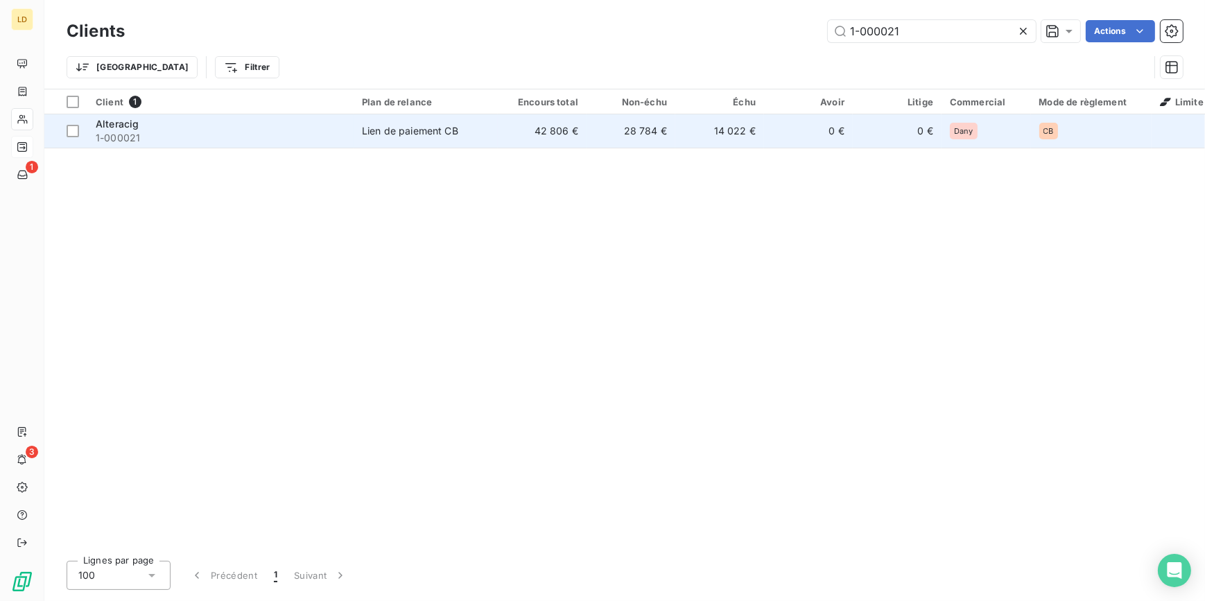
type input "1-000021"
click at [408, 141] on td "Lien de paiement CB" at bounding box center [425, 130] width 144 height 33
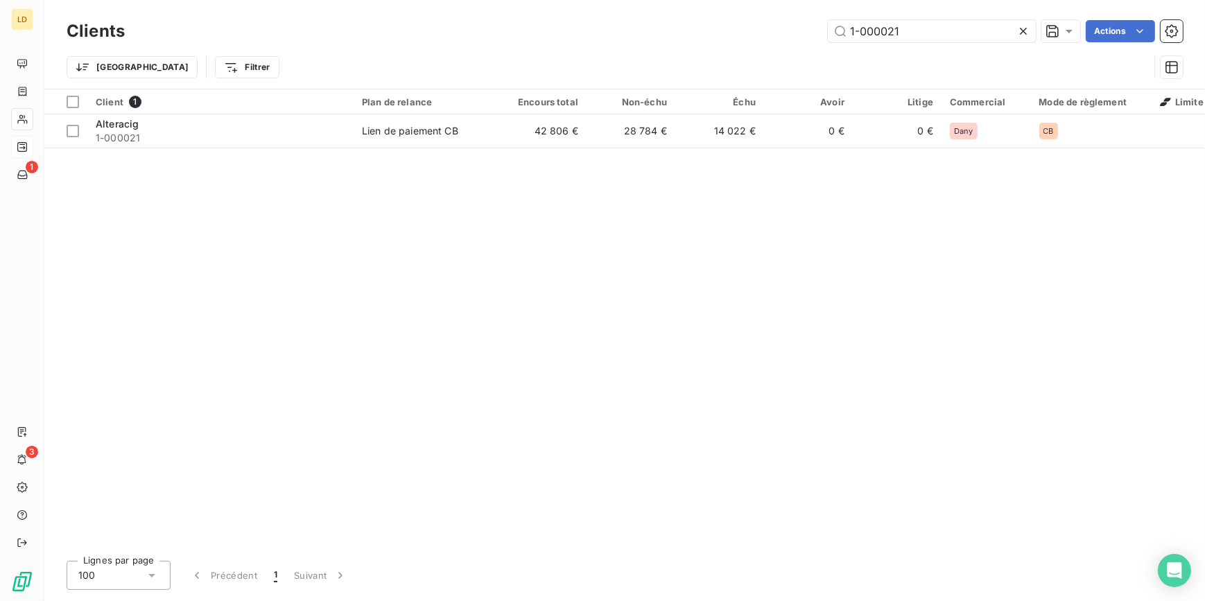
drag, startPoint x: 843, startPoint y: 27, endPoint x: 765, endPoint y: 33, distance: 78.6
click at [777, 29] on div "1-000021 Actions" at bounding box center [661, 31] width 1041 height 22
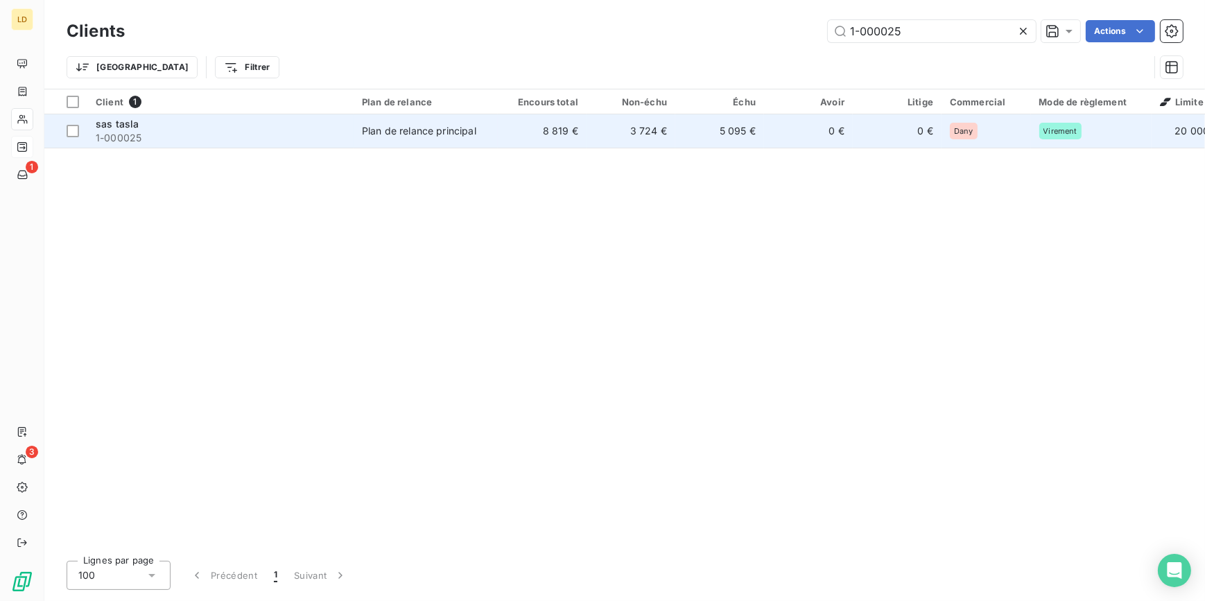
type input "1-000025"
click at [419, 141] on td "Plan de relance principal" at bounding box center [425, 130] width 144 height 33
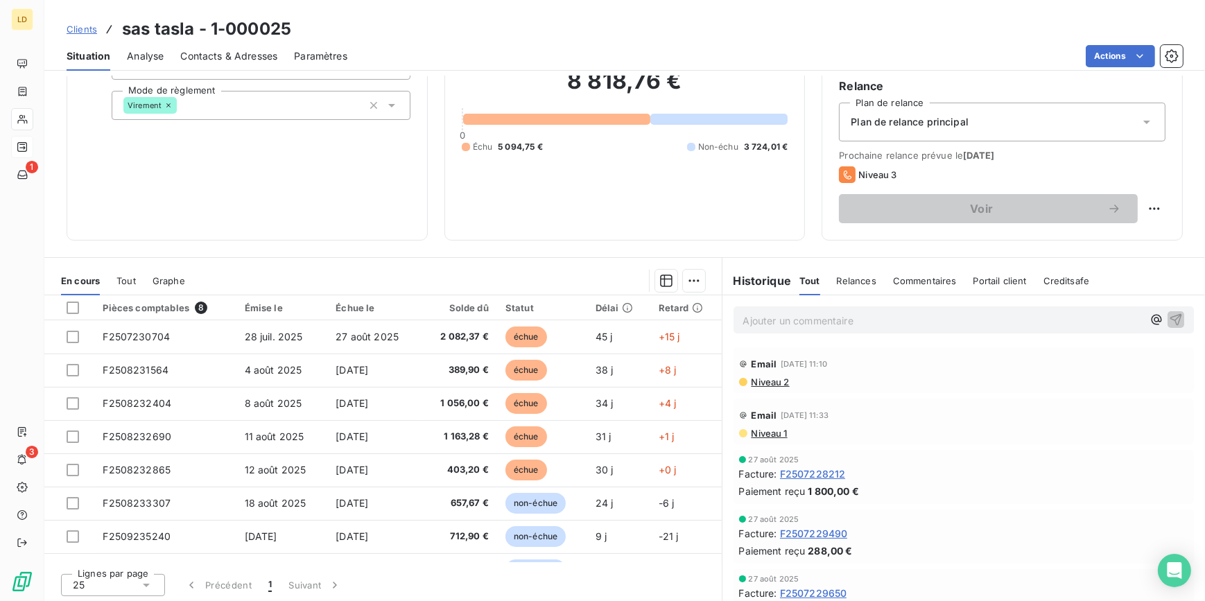
scroll to position [123, 0]
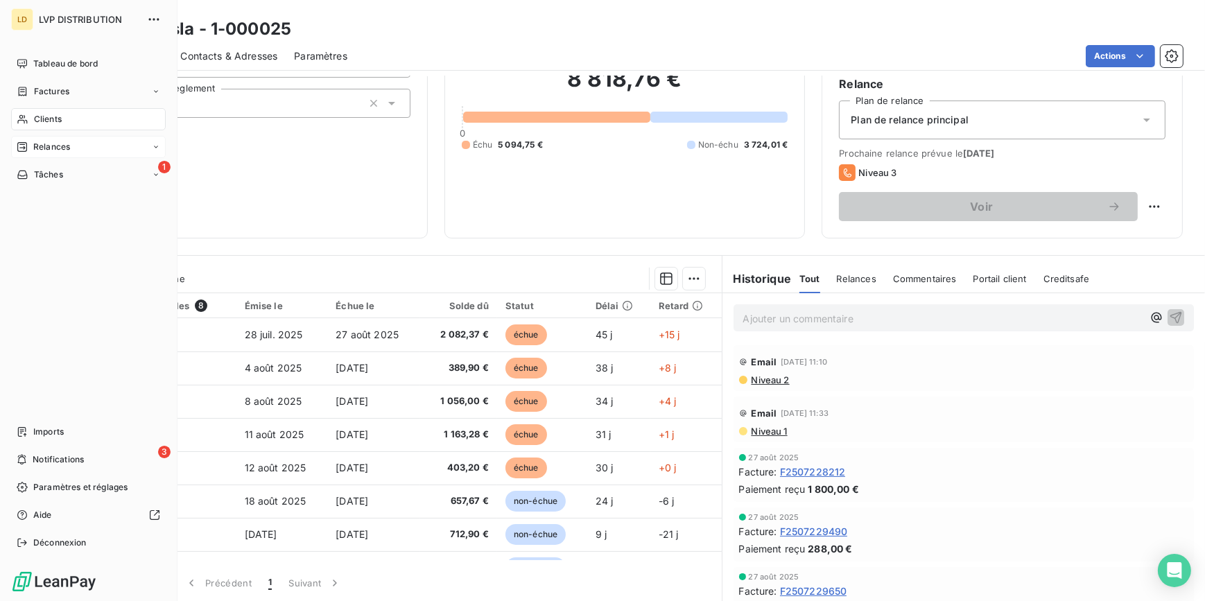
click at [34, 111] on div "Clients" at bounding box center [88, 119] width 155 height 22
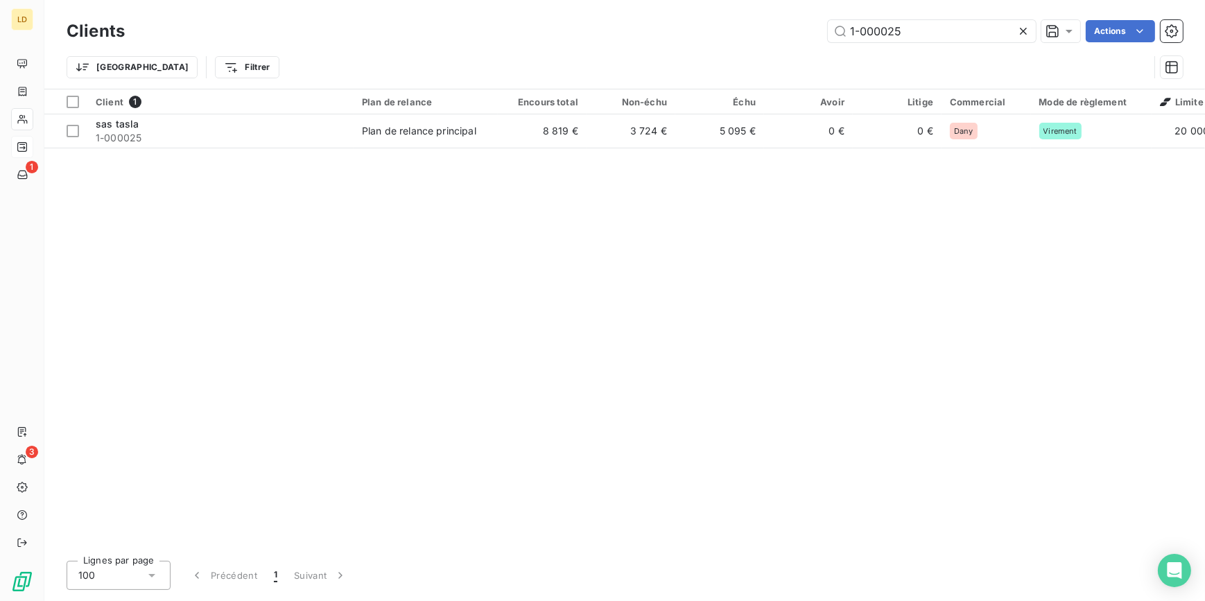
drag, startPoint x: 930, startPoint y: 26, endPoint x: 740, endPoint y: 24, distance: 190.6
click at [758, 24] on div "1-000025 Actions" at bounding box center [661, 31] width 1041 height 22
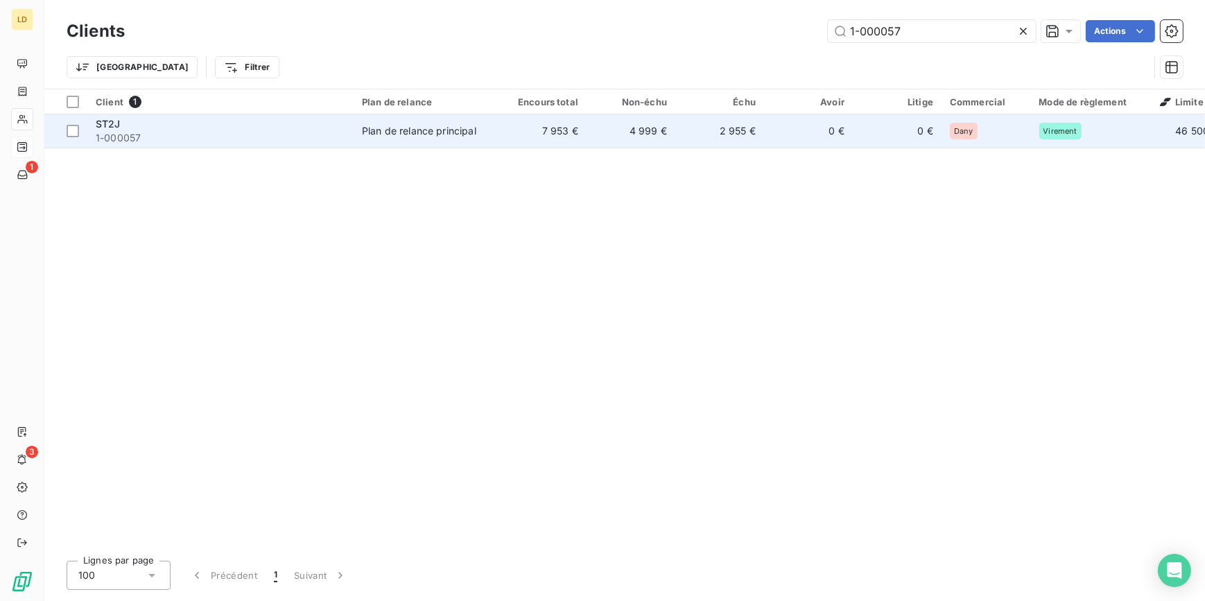
type input "1-000057"
click at [399, 135] on div "Plan de relance principal" at bounding box center [419, 131] width 114 height 14
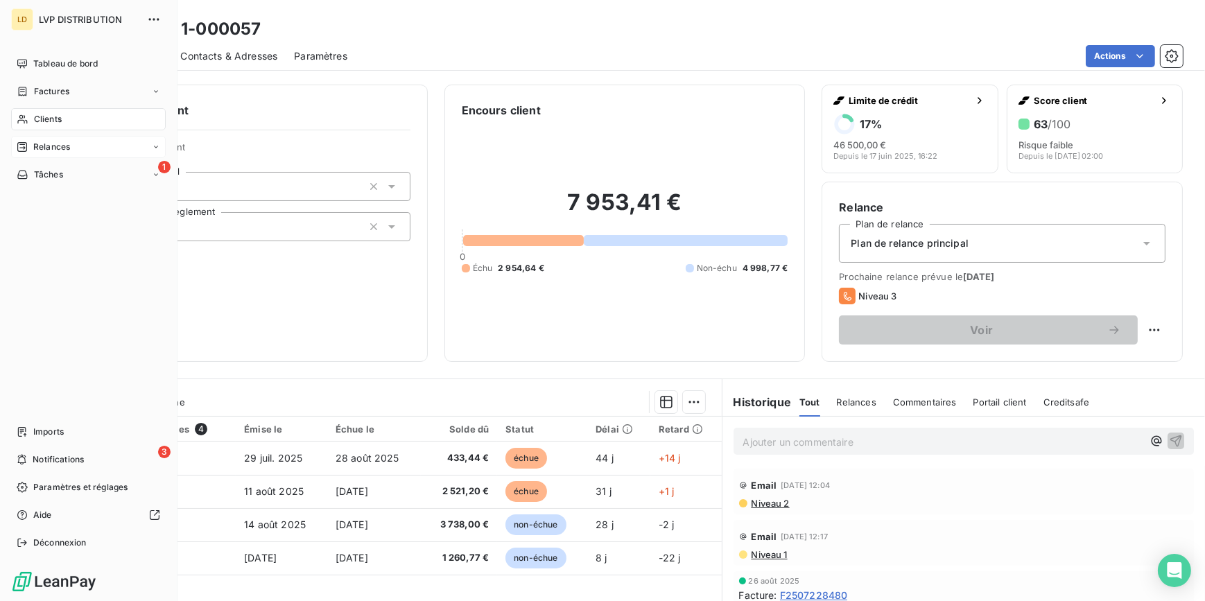
click at [33, 111] on div "Clients" at bounding box center [88, 119] width 155 height 22
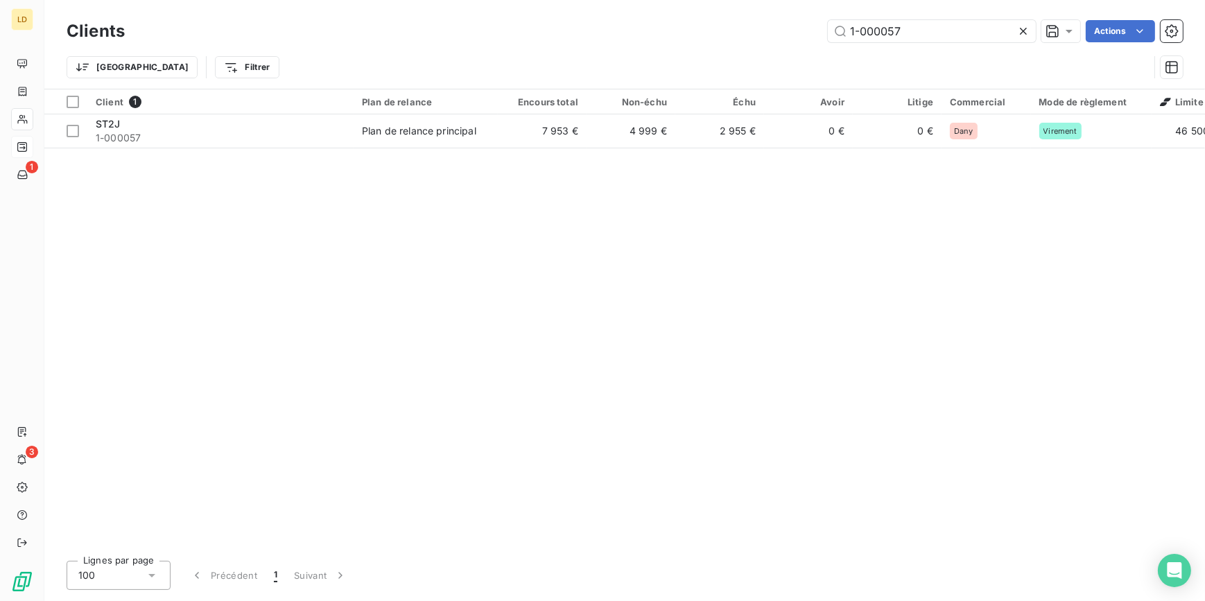
drag, startPoint x: 963, startPoint y: 35, endPoint x: 747, endPoint y: 35, distance: 216.2
click at [775, 35] on div "1-000057 Actions" at bounding box center [661, 31] width 1041 height 22
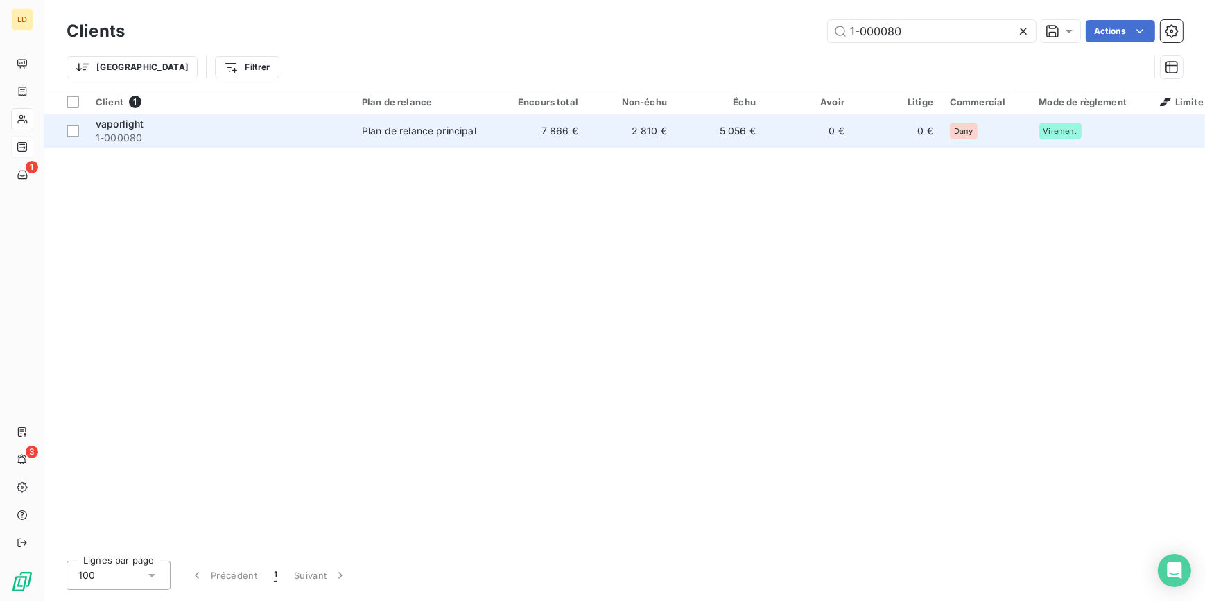
type input "1-000080"
click at [293, 141] on span "1-000080" at bounding box center [221, 138] width 250 height 14
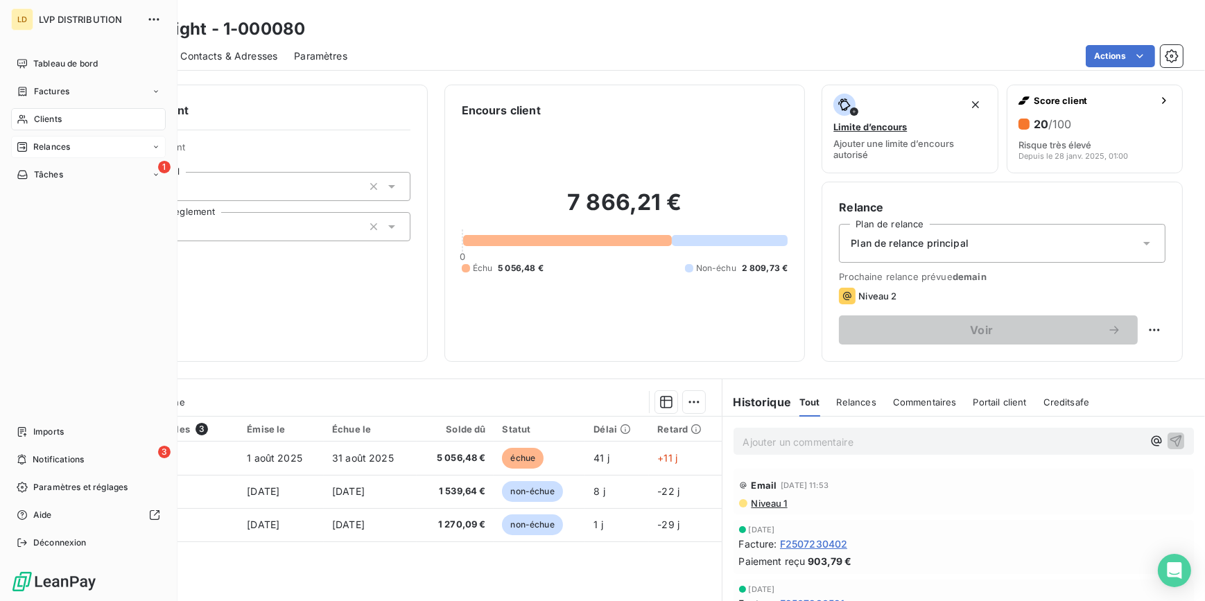
click at [29, 125] on div "Clients" at bounding box center [88, 119] width 155 height 22
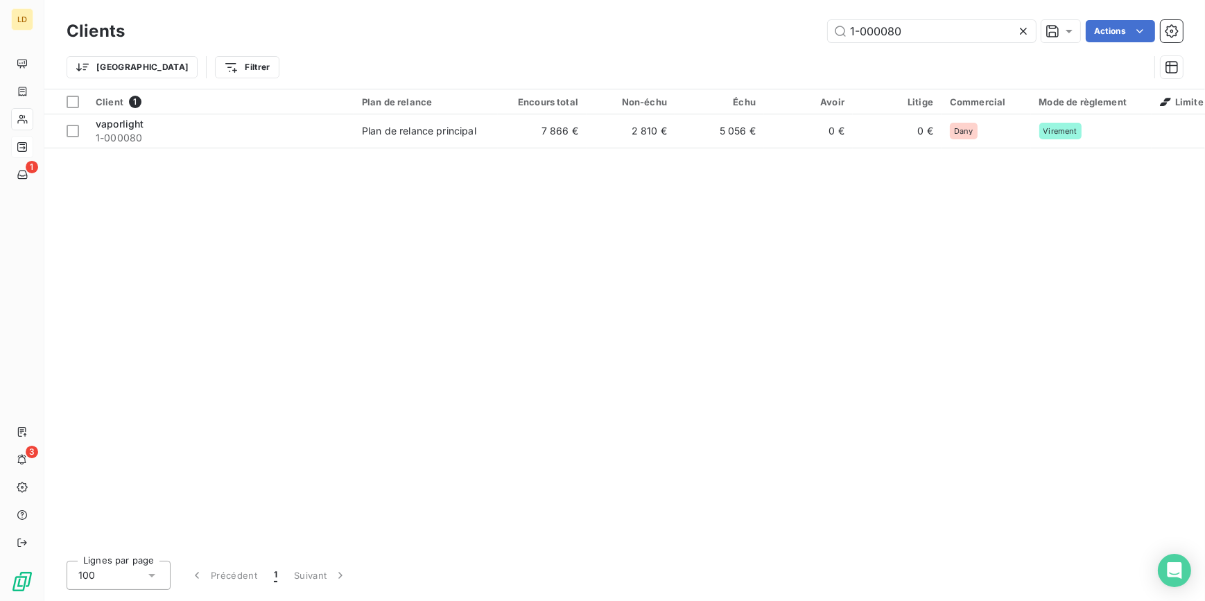
drag, startPoint x: 940, startPoint y: 30, endPoint x: 740, endPoint y: 35, distance: 199.7
click at [777, 29] on div "1-000080 Actions" at bounding box center [661, 31] width 1041 height 22
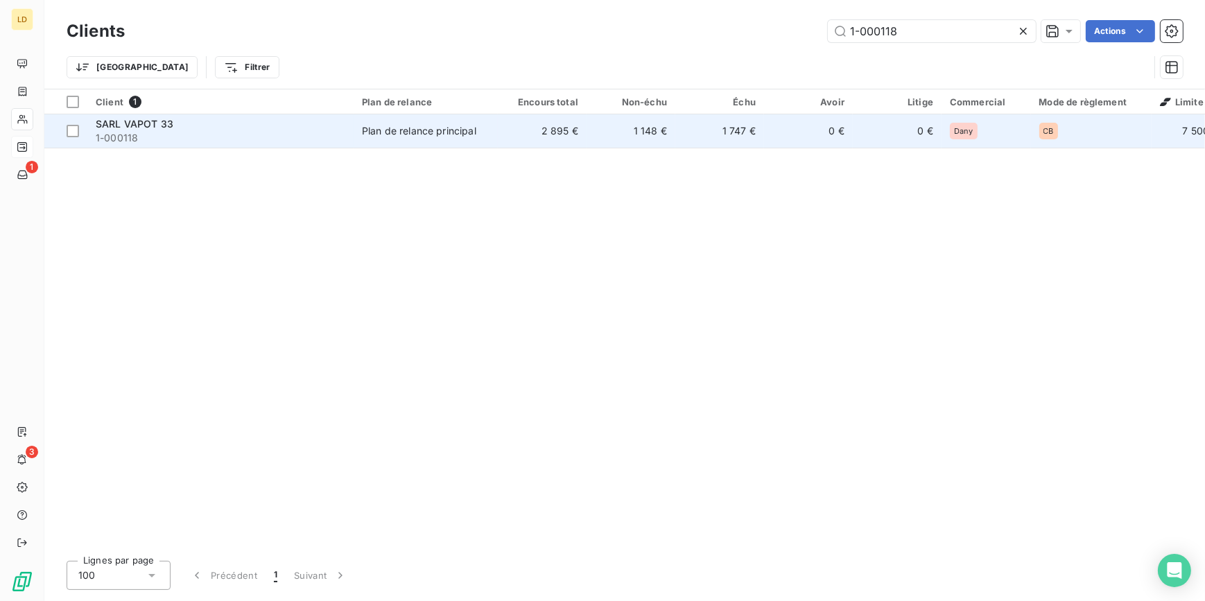
type input "1-000118"
click at [400, 140] on td "Plan de relance principal" at bounding box center [425, 130] width 144 height 33
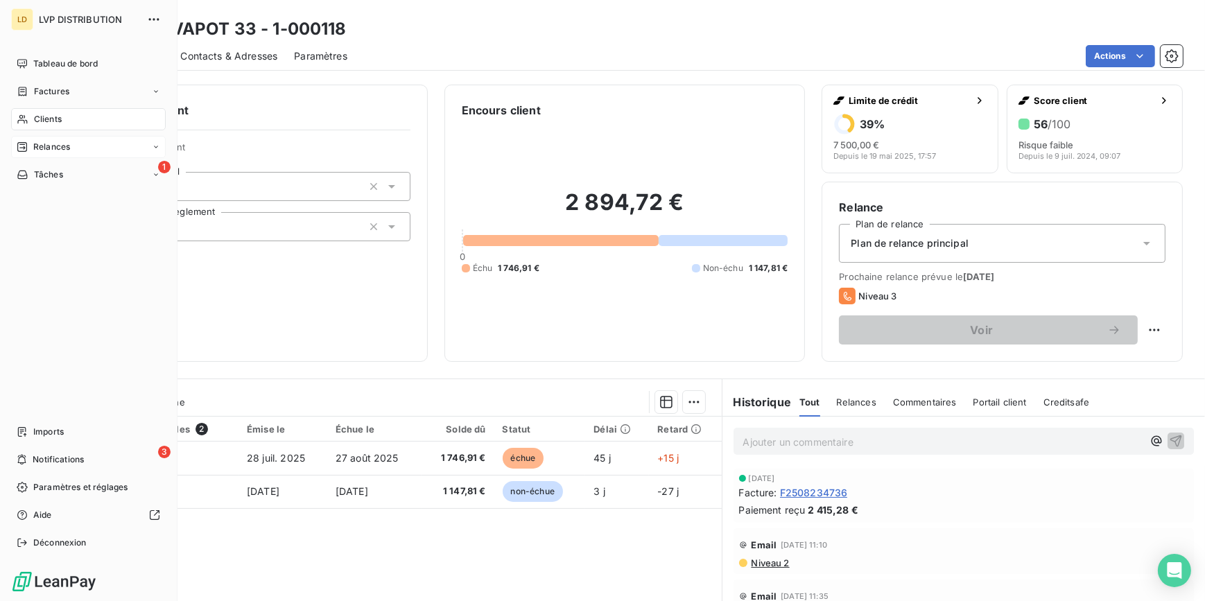
drag, startPoint x: 33, startPoint y: 114, endPoint x: 119, endPoint y: 111, distance: 86.7
click at [33, 114] on div "Clients" at bounding box center [88, 119] width 155 height 22
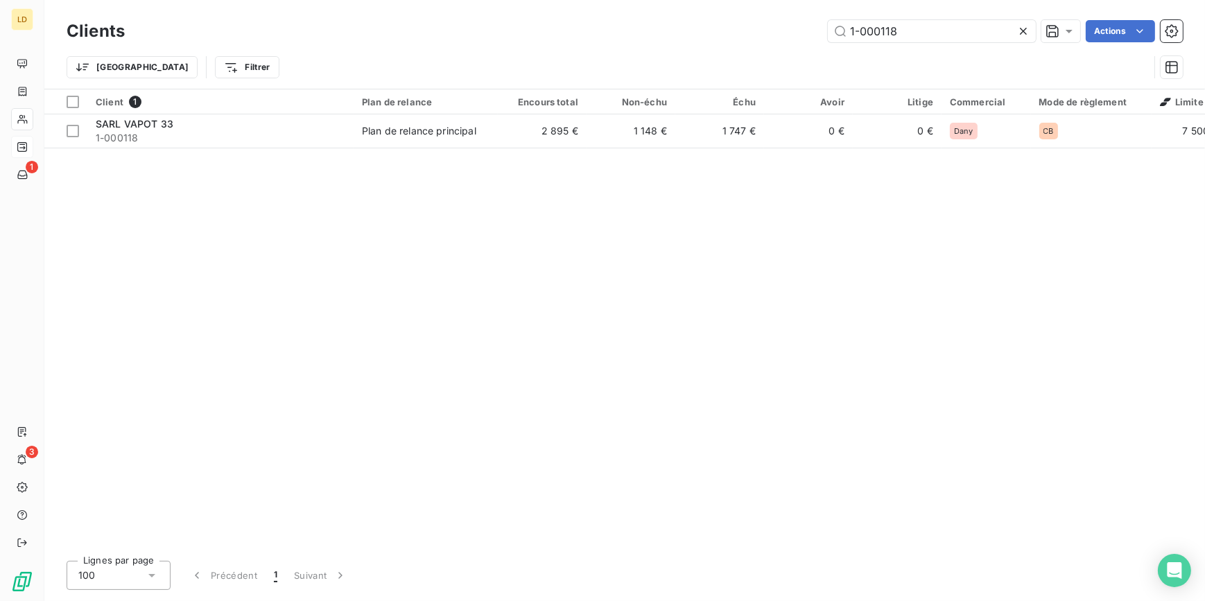
drag, startPoint x: 891, startPoint y: 29, endPoint x: 697, endPoint y: 29, distance: 194.1
click at [746, 27] on div "1-000118 Actions" at bounding box center [661, 31] width 1041 height 22
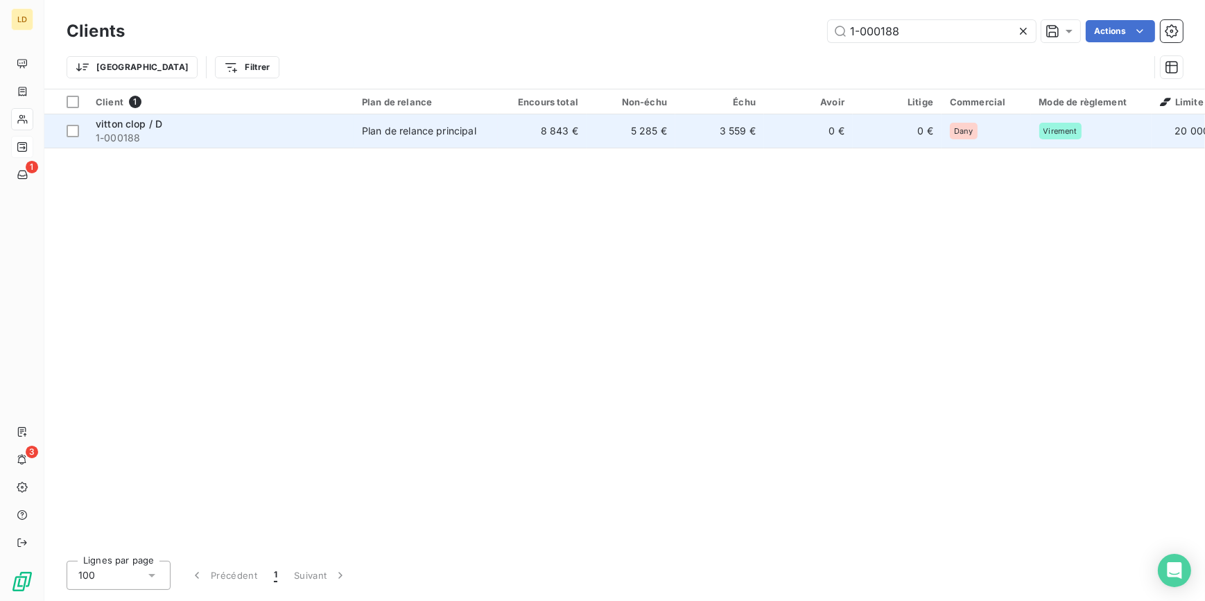
type input "1-000188"
click at [453, 133] on div "Plan de relance principal" at bounding box center [419, 131] width 114 height 14
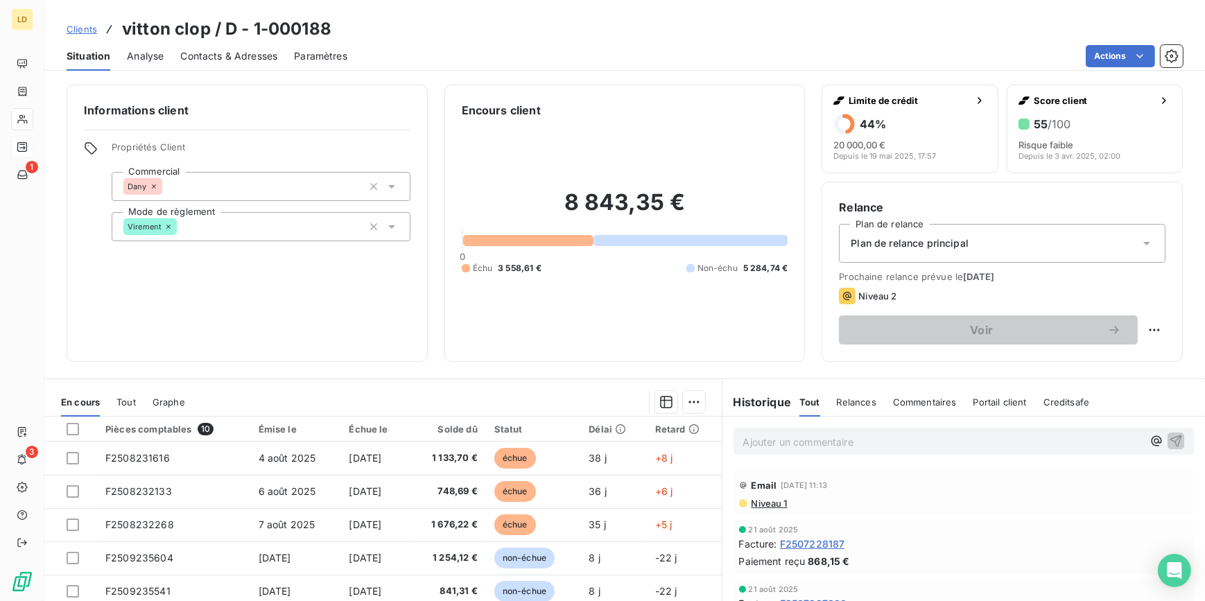
click at [45, 121] on div "Informations client Propriétés Client Commercial Dany Mode de règlement Viremen…" at bounding box center [624, 223] width 1160 height 277
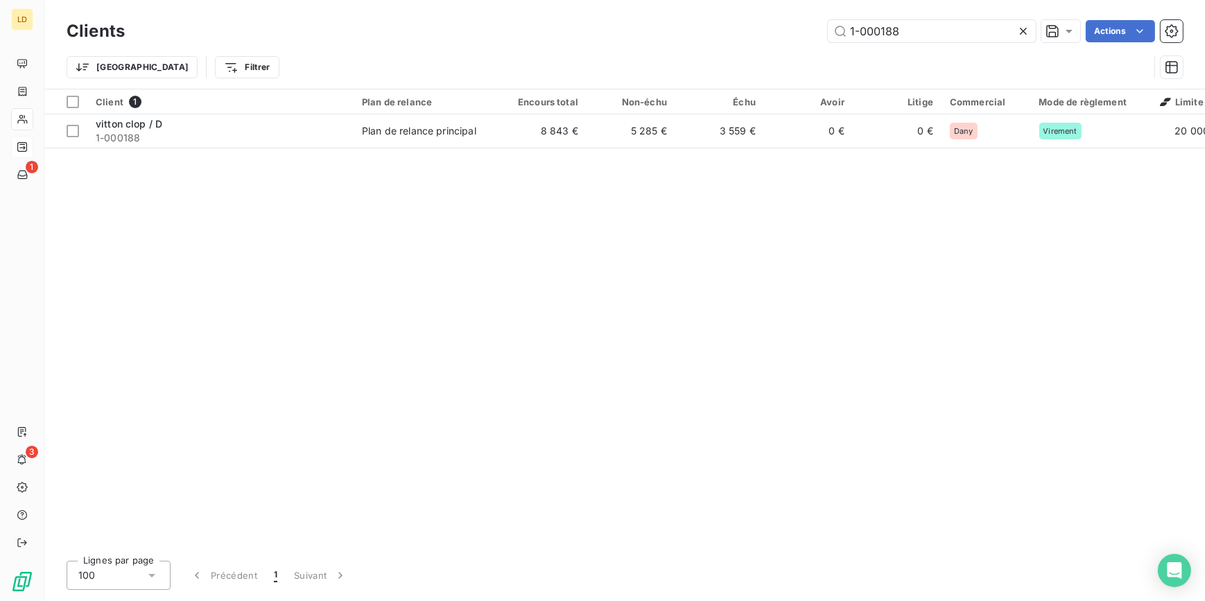
drag, startPoint x: 929, startPoint y: 40, endPoint x: 734, endPoint y: 34, distance: 195.5
click at [760, 34] on div "1-000188 Actions" at bounding box center [661, 31] width 1041 height 22
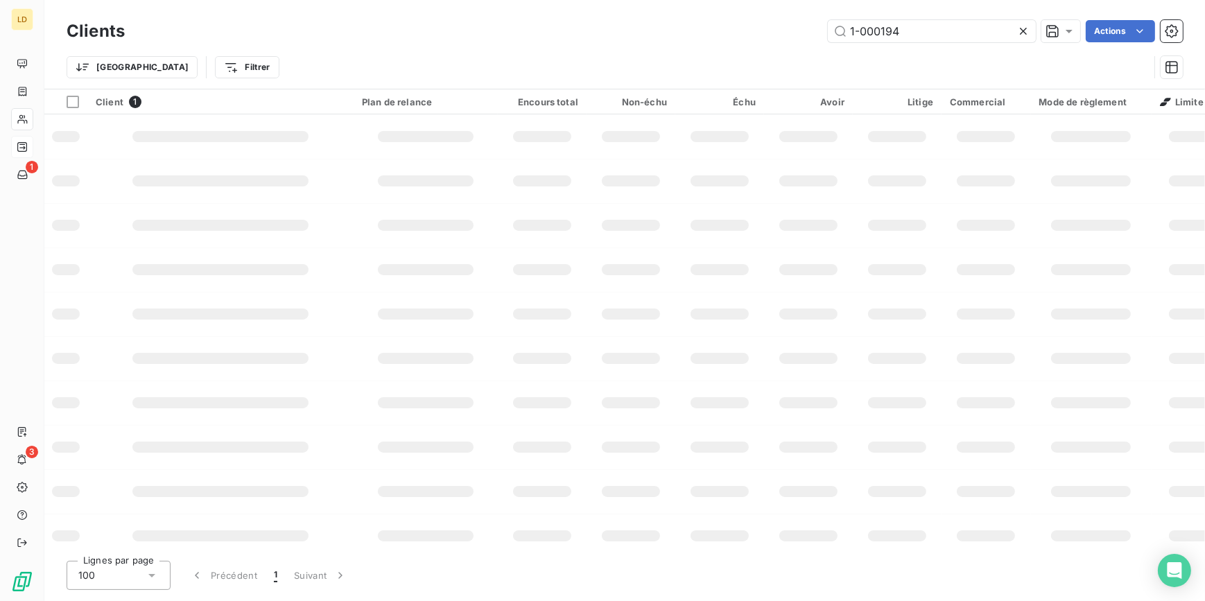
type input "1-000194"
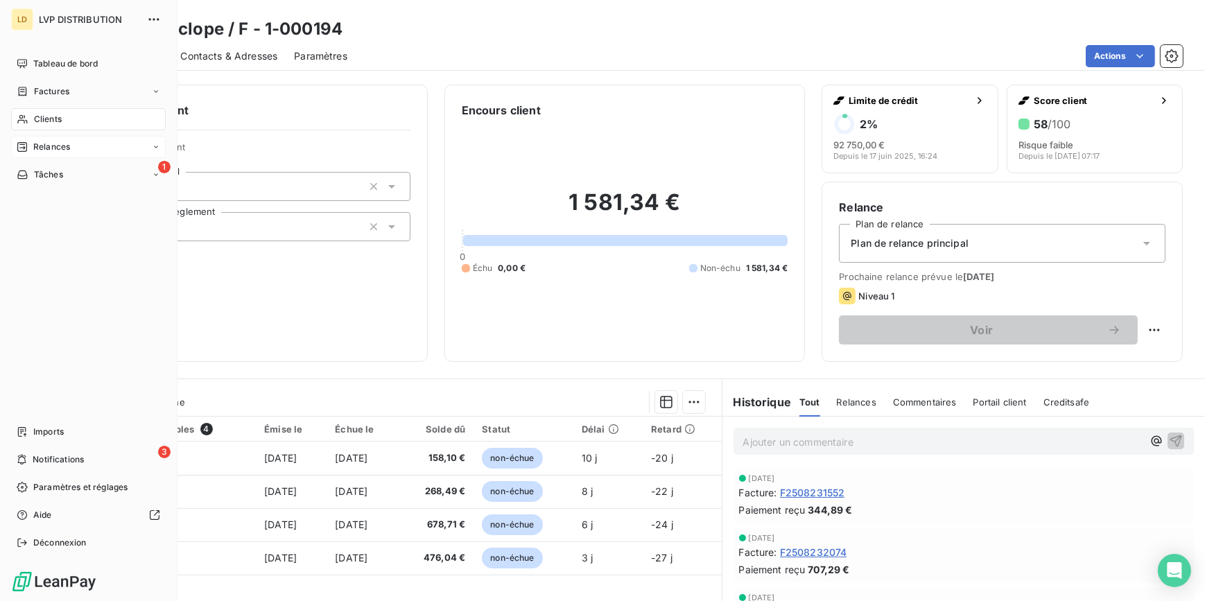
drag, startPoint x: 37, startPoint y: 118, endPoint x: 149, endPoint y: 110, distance: 112.6
click at [37, 118] on span "Clients" at bounding box center [48, 119] width 28 height 12
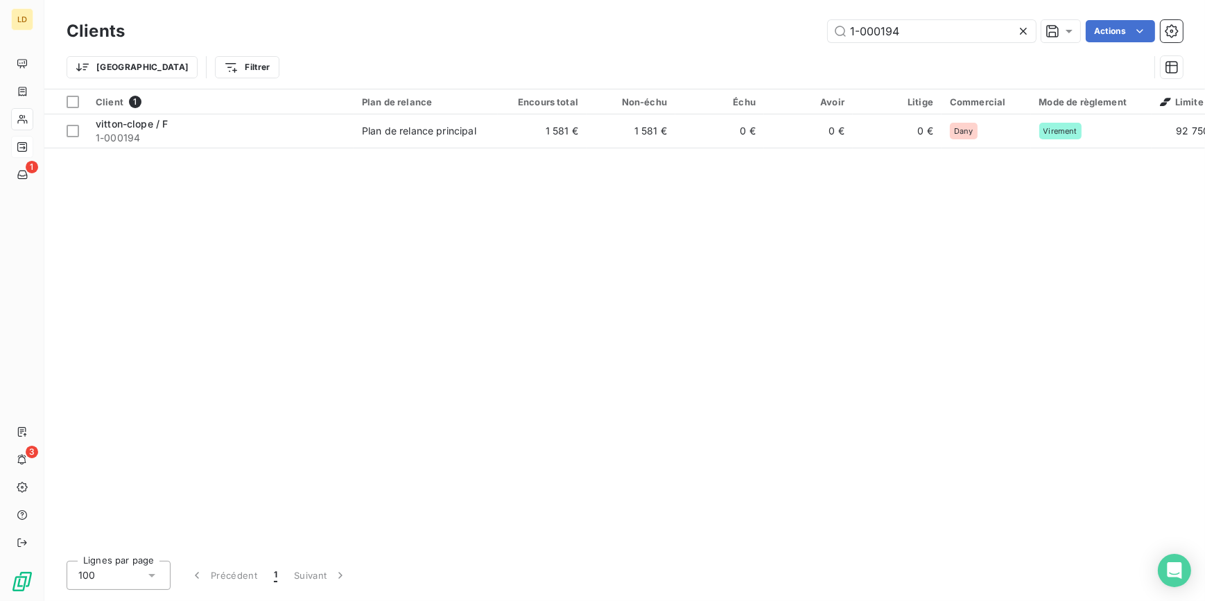
drag, startPoint x: 902, startPoint y: 30, endPoint x: 704, endPoint y: 33, distance: 198.2
click at [738, 32] on div "1-000194 Actions" at bounding box center [661, 31] width 1041 height 22
type input "1-000247"
click at [317, 148] on div "Client 1 Plan de relance Encours total Non-échu Échu Avoir Litige Commercial Mo…" at bounding box center [624, 319] width 1160 height 460
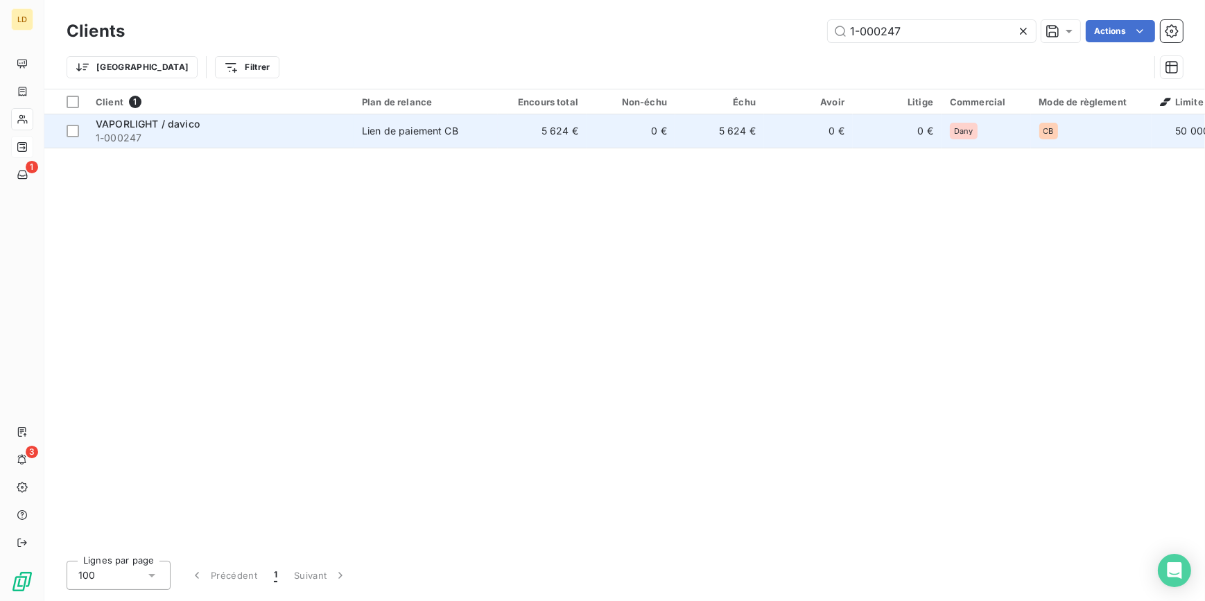
click at [320, 131] on span "1-000247" at bounding box center [221, 138] width 250 height 14
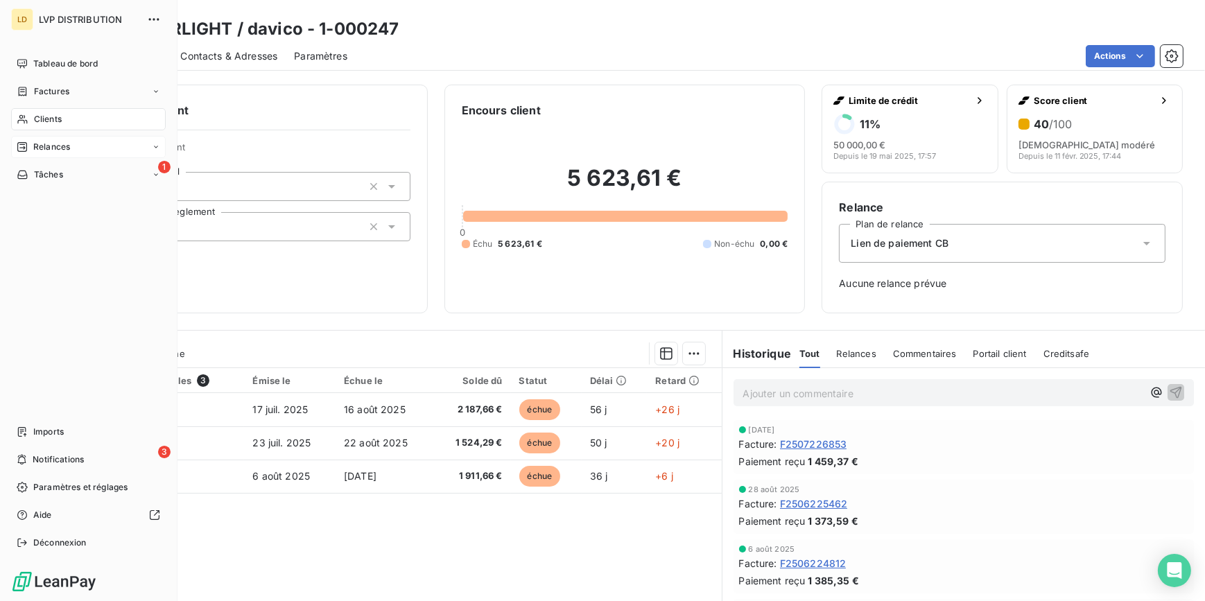
click at [48, 115] on span "Clients" at bounding box center [48, 119] width 28 height 12
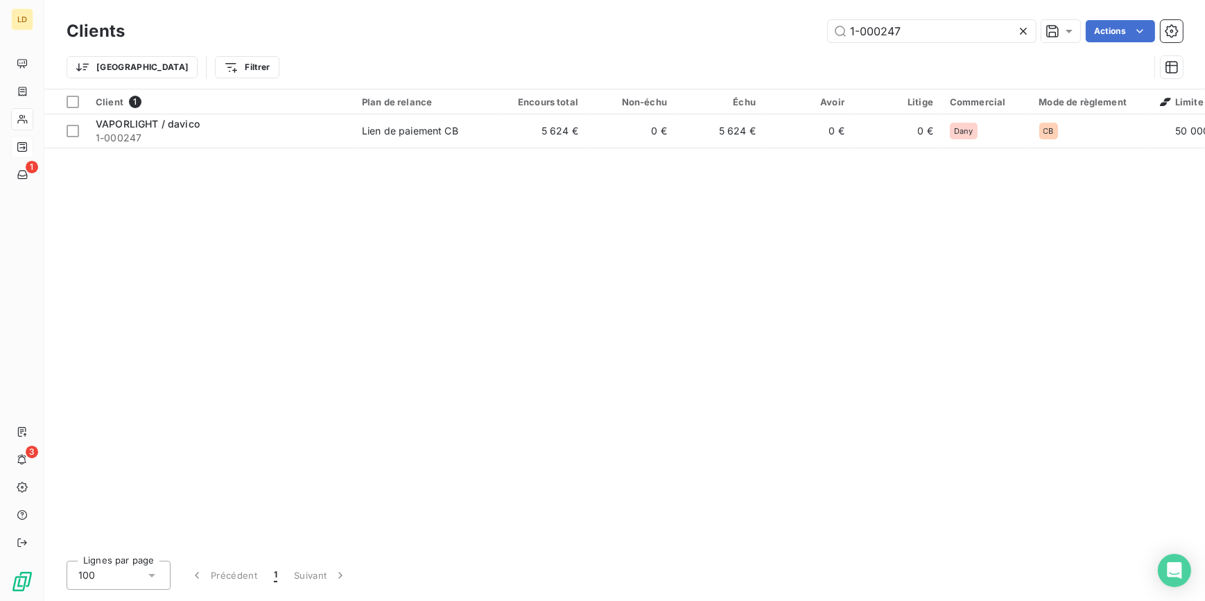
drag, startPoint x: 832, startPoint y: 26, endPoint x: 773, endPoint y: 27, distance: 58.9
click at [773, 27] on div "Clients 1-000247 Actions" at bounding box center [625, 31] width 1116 height 29
click at [927, 33] on input "1-000247" at bounding box center [932, 31] width 208 height 22
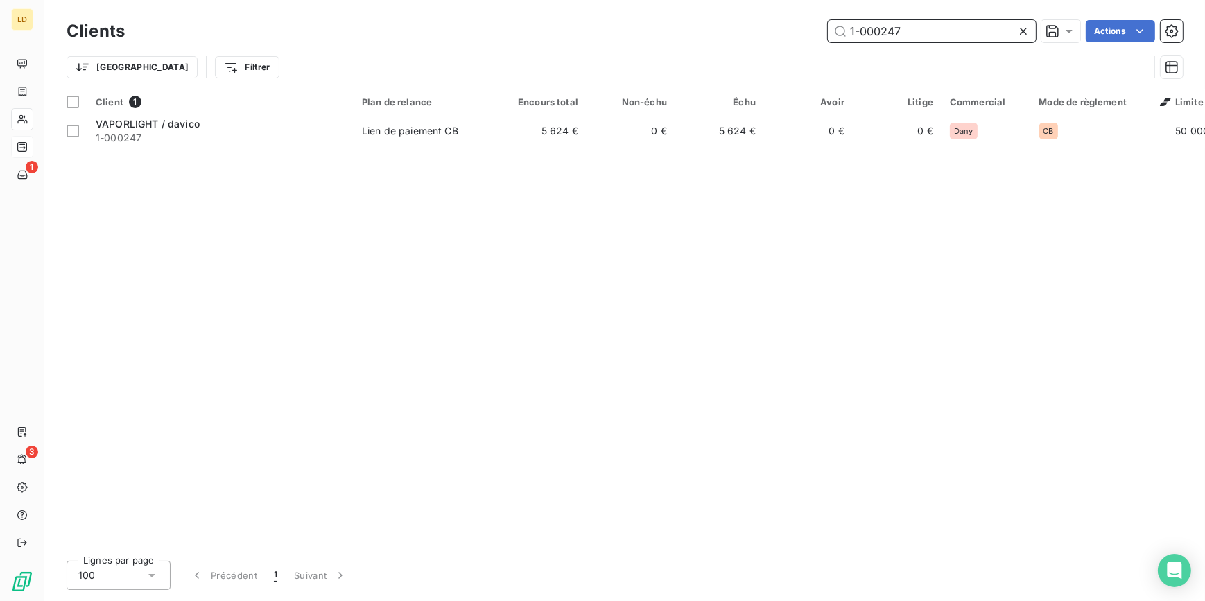
paste input "61"
type input "1-000261"
click at [460, 139] on td "Ne pas relancer" at bounding box center [425, 130] width 144 height 33
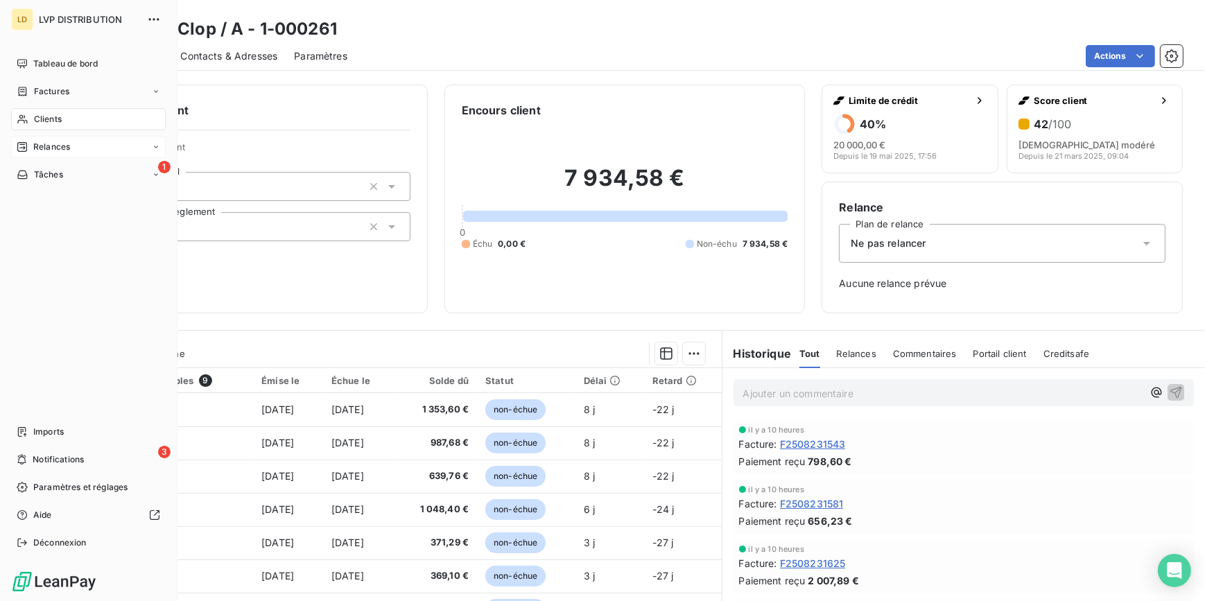
click at [33, 114] on div "Clients" at bounding box center [88, 119] width 155 height 22
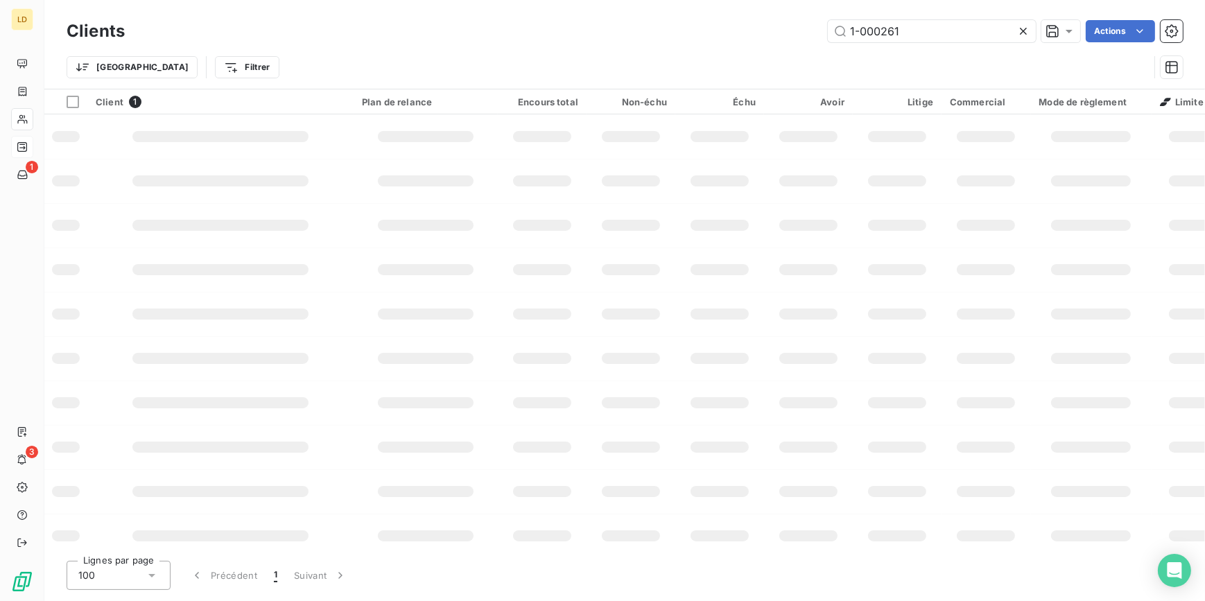
drag, startPoint x: 909, startPoint y: 37, endPoint x: 719, endPoint y: 41, distance: 190.6
click at [764, 36] on div "1-000261 Actions" at bounding box center [661, 31] width 1041 height 22
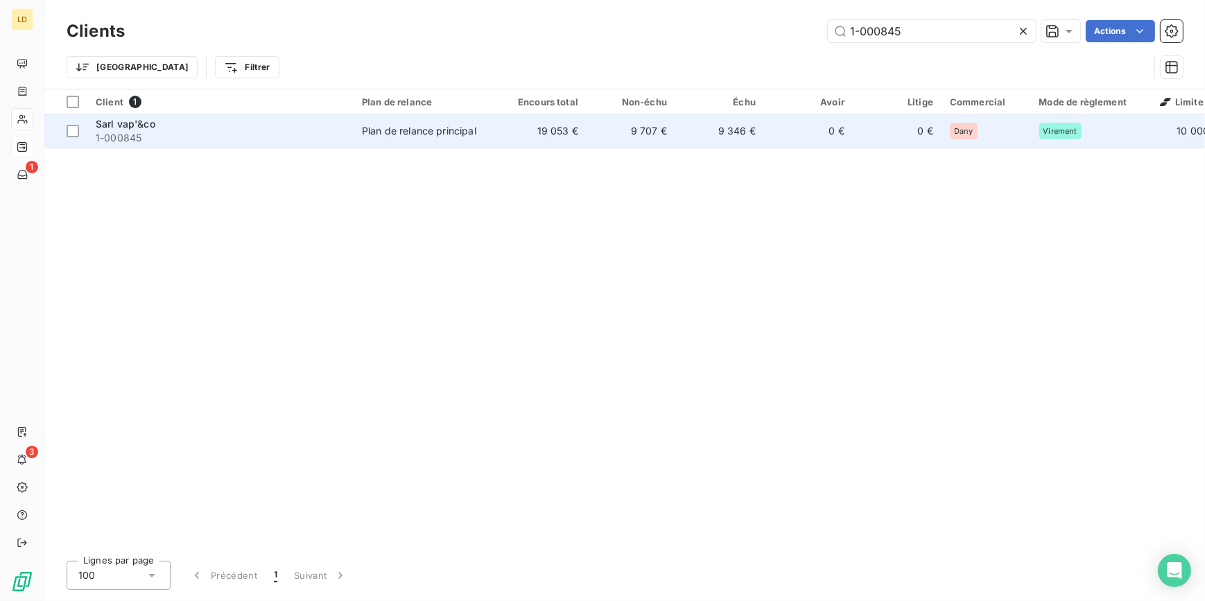
type input "1-000845"
click at [428, 137] on td "Plan de relance principal" at bounding box center [425, 130] width 144 height 33
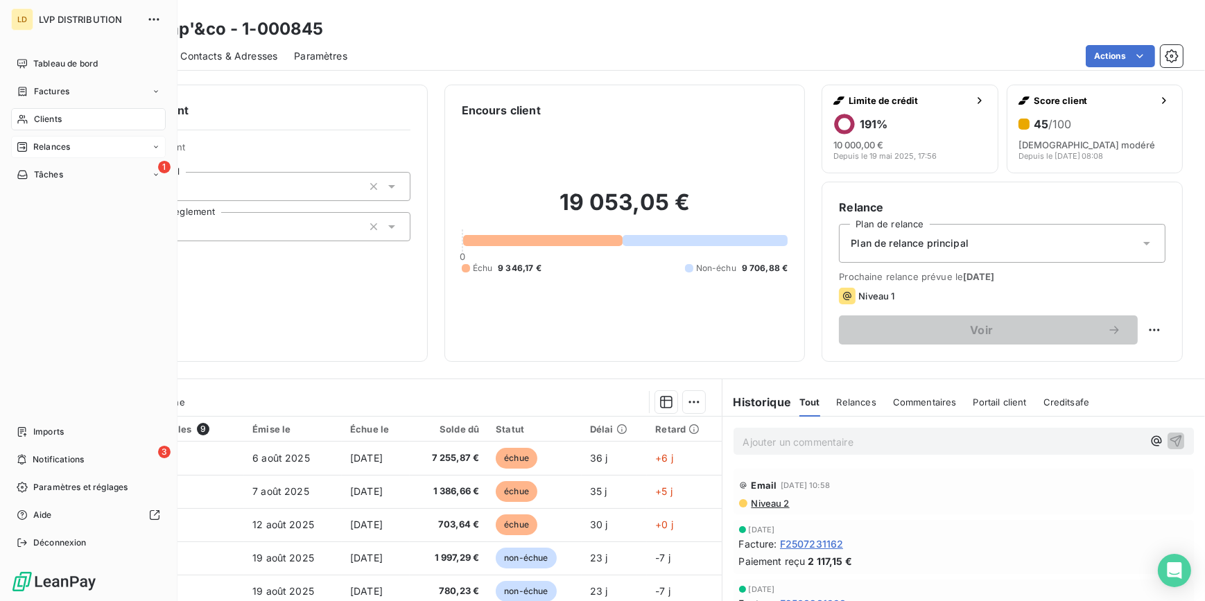
click at [30, 122] on div "Clients" at bounding box center [88, 119] width 155 height 22
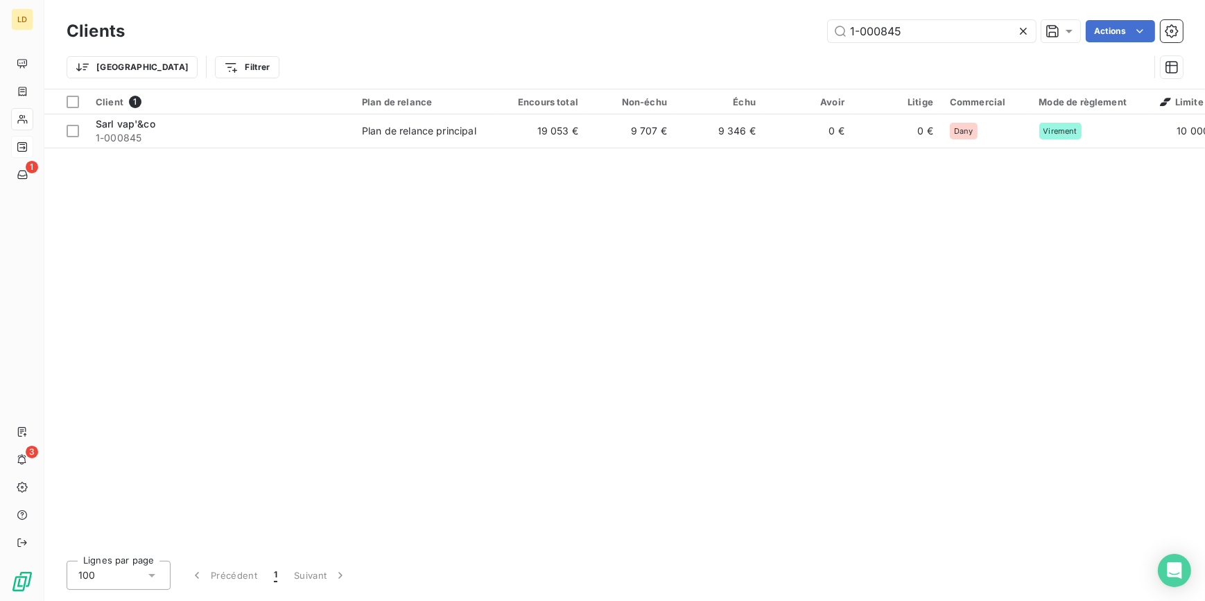
drag, startPoint x: 921, startPoint y: 33, endPoint x: 753, endPoint y: 33, distance: 168.4
click at [764, 33] on div "1-000845 Actions" at bounding box center [661, 31] width 1041 height 22
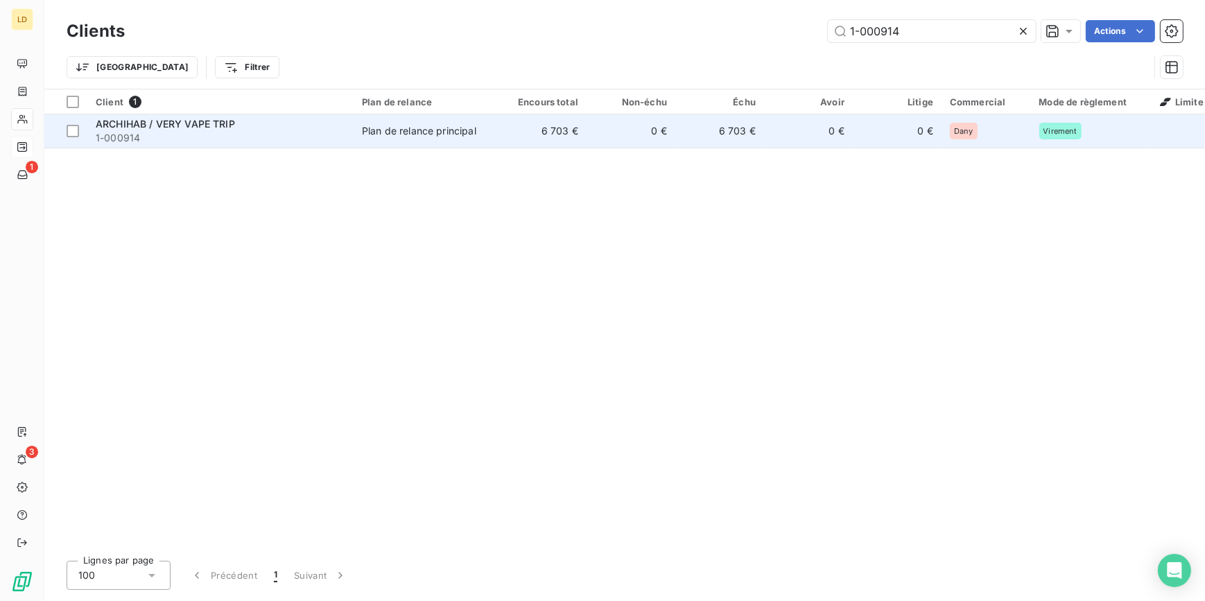
type input "1-000914"
click at [414, 129] on div "Plan de relance principal" at bounding box center [419, 131] width 114 height 14
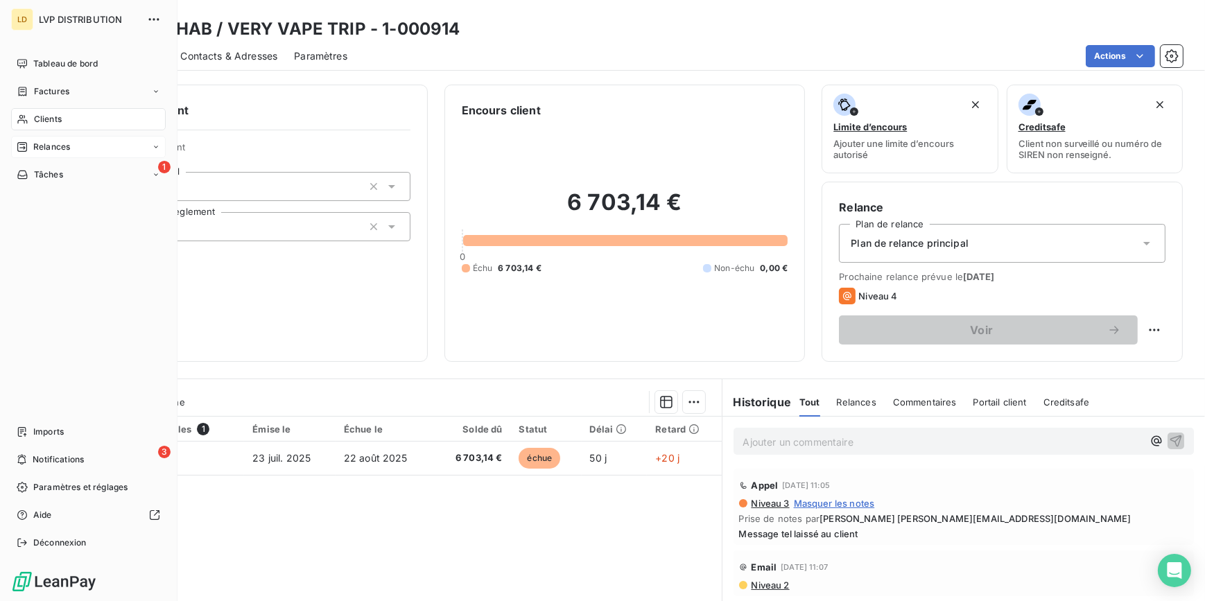
click at [41, 113] on span "Clients" at bounding box center [48, 119] width 28 height 12
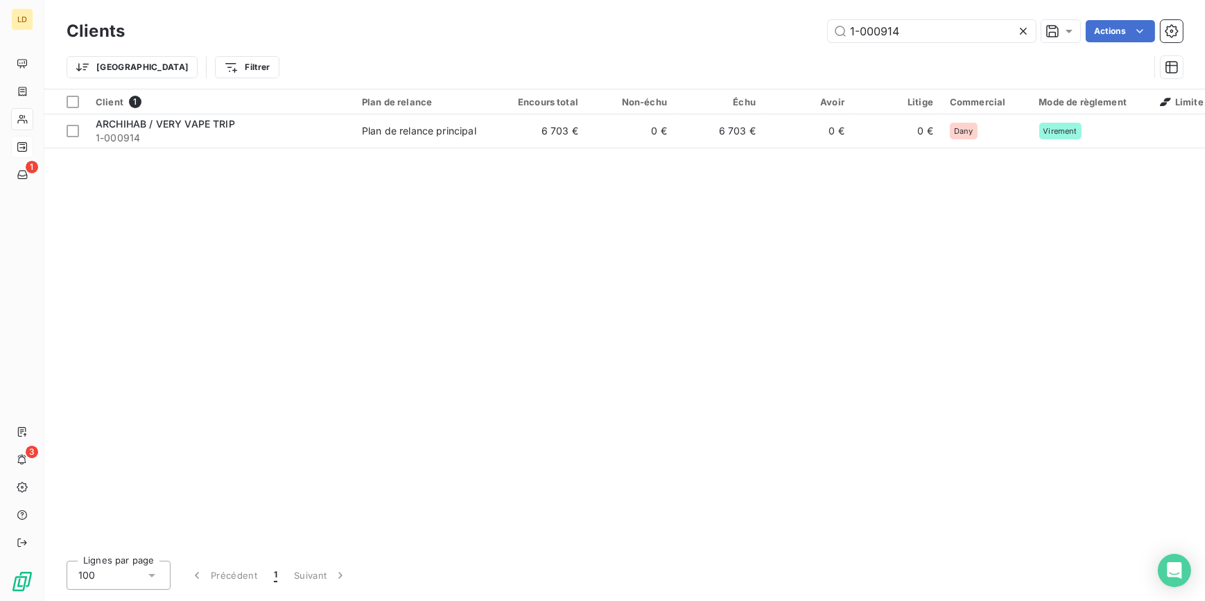
drag, startPoint x: 915, startPoint y: 29, endPoint x: 749, endPoint y: 35, distance: 166.5
click at [775, 35] on div "1-000914 Actions" at bounding box center [661, 31] width 1041 height 22
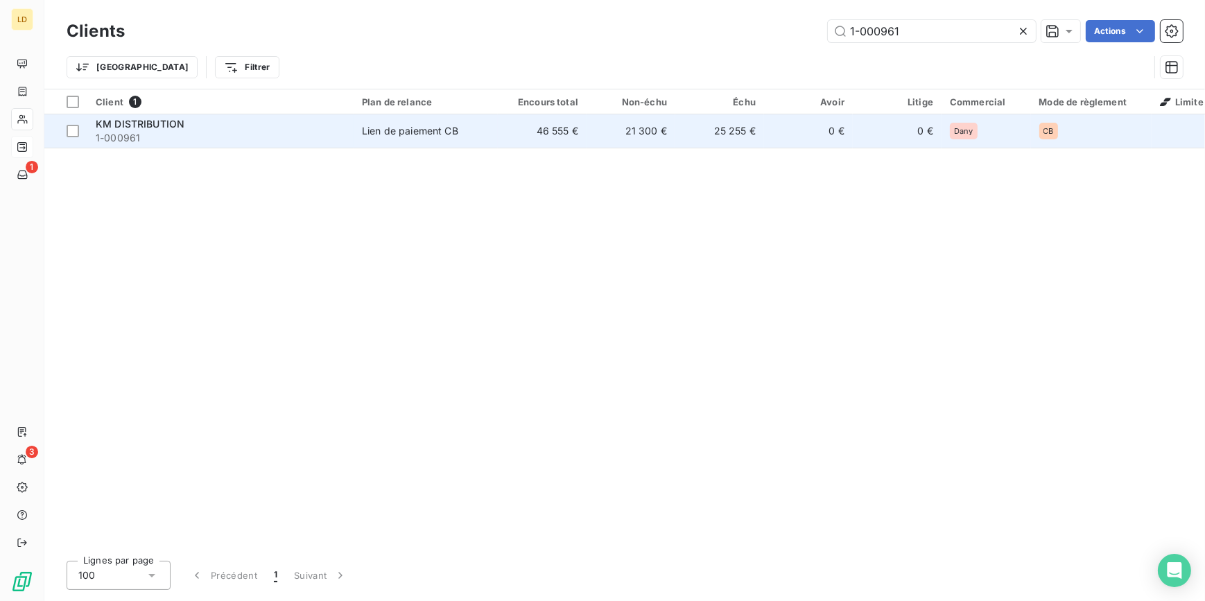
type input "1-000961"
click at [306, 132] on span "1-000961" at bounding box center [221, 138] width 250 height 14
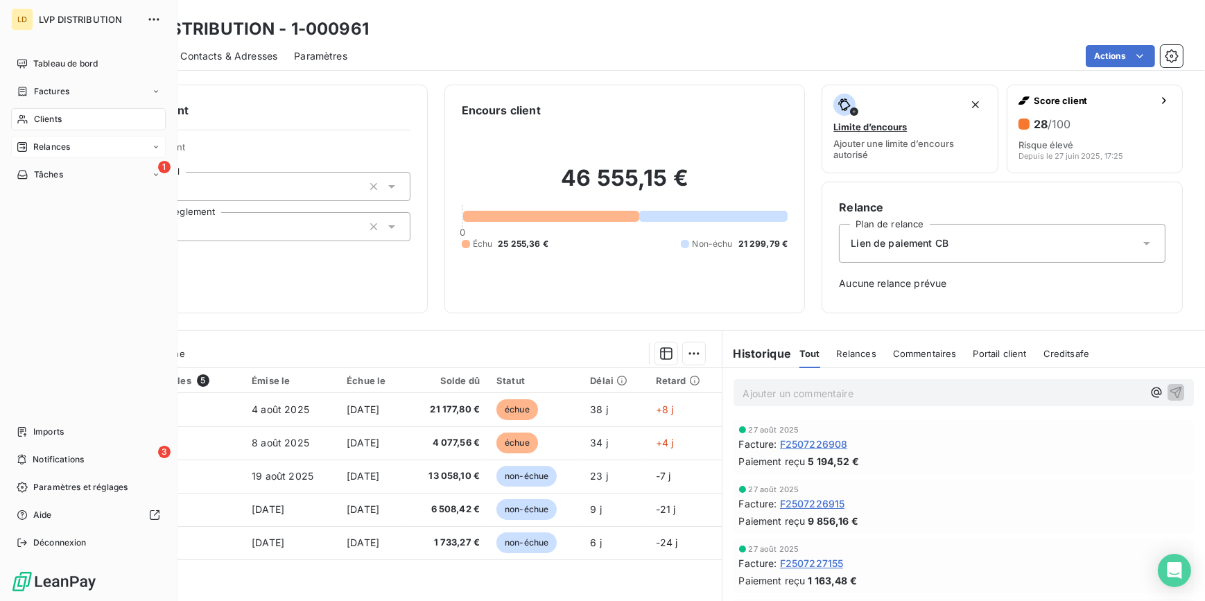
click at [41, 110] on div "Clients" at bounding box center [88, 119] width 155 height 22
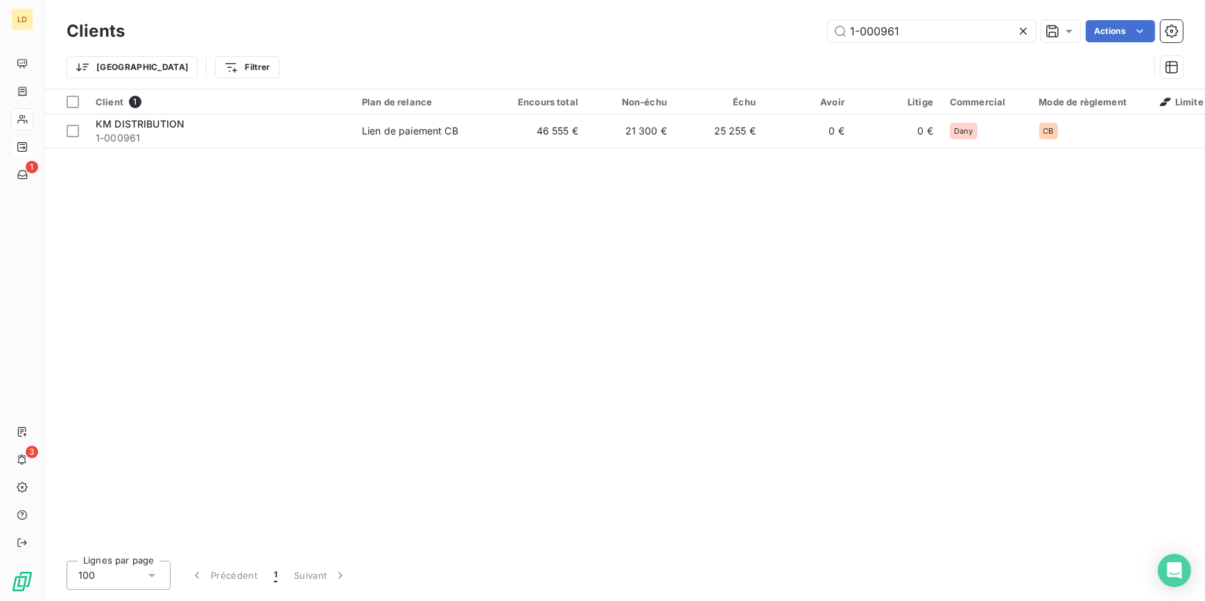
drag, startPoint x: 804, startPoint y: 17, endPoint x: 745, endPoint y: 17, distance: 58.9
click at [760, 17] on div "Clients 1-000961 Actions" at bounding box center [625, 31] width 1116 height 29
type input "1-001443"
click at [505, 118] on td "334 €" at bounding box center [542, 130] width 89 height 33
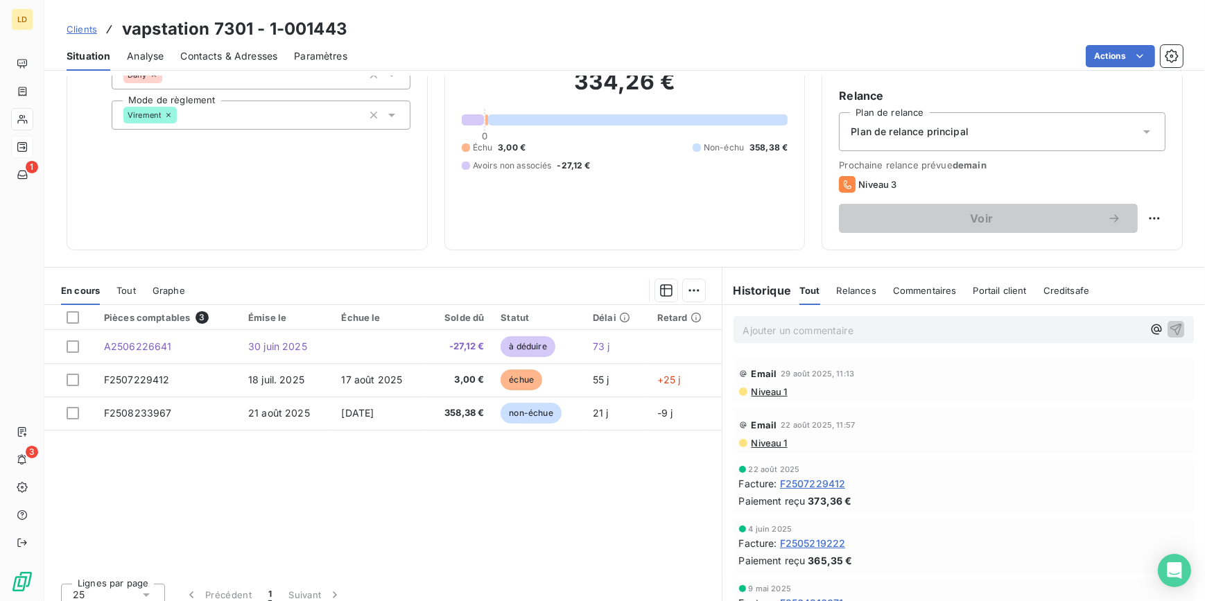
scroll to position [123, 0]
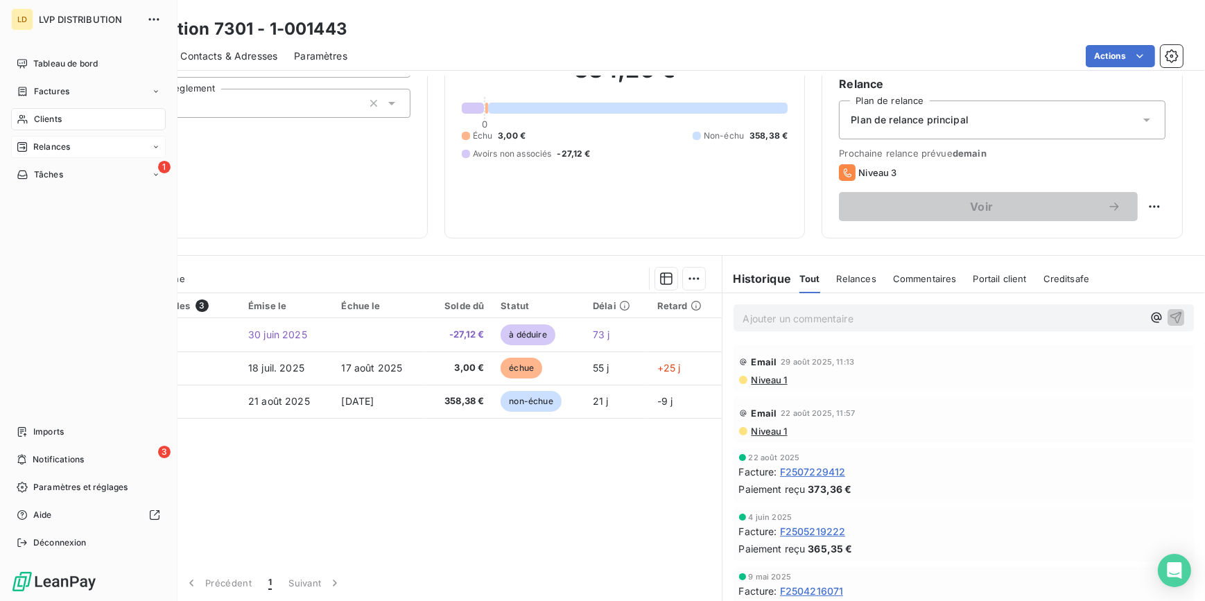
click at [19, 118] on icon at bounding box center [23, 119] width 12 height 11
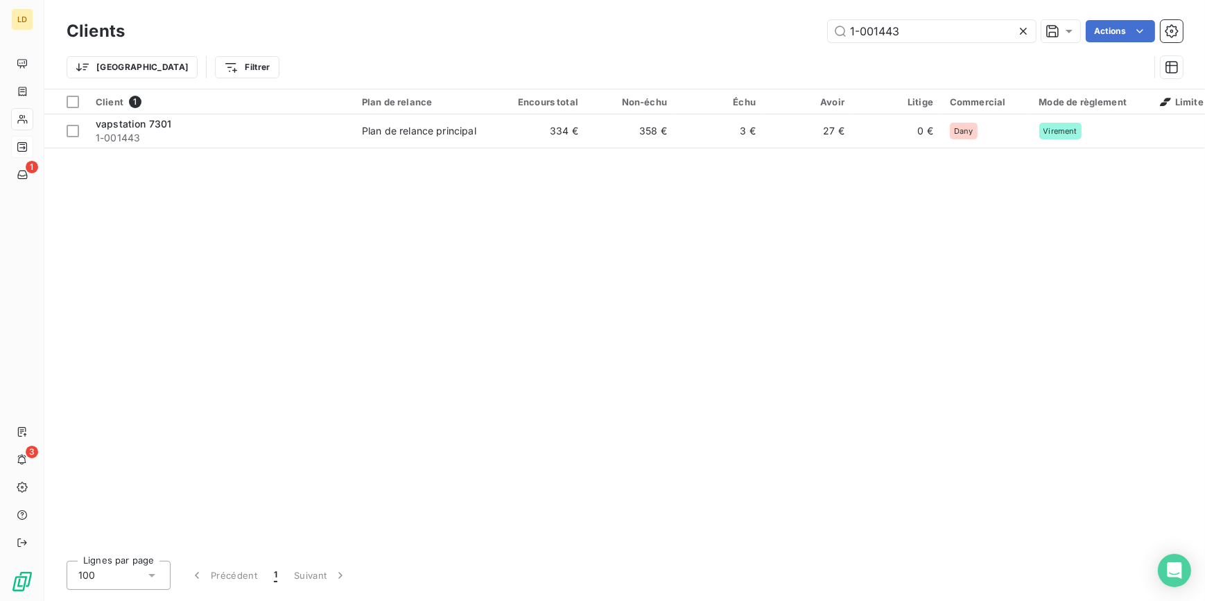
drag, startPoint x: 957, startPoint y: 33, endPoint x: 762, endPoint y: 35, distance: 194.8
click at [769, 35] on div "1-001443 Actions" at bounding box center [661, 31] width 1041 height 22
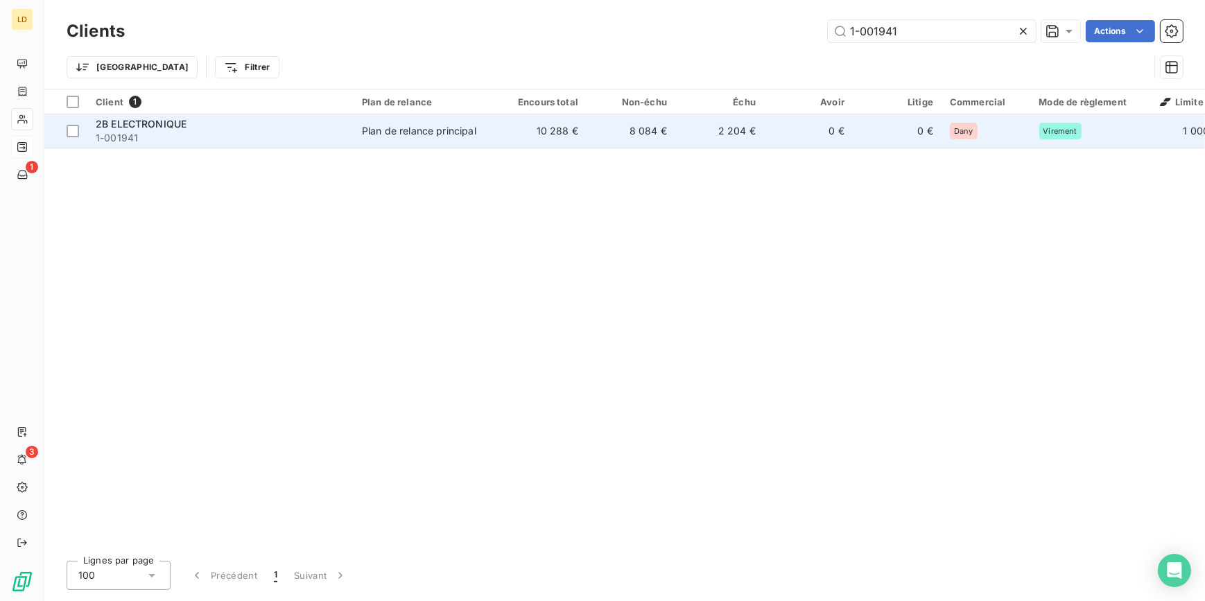
type input "1-001941"
click at [498, 135] on td "10 288 €" at bounding box center [542, 130] width 89 height 33
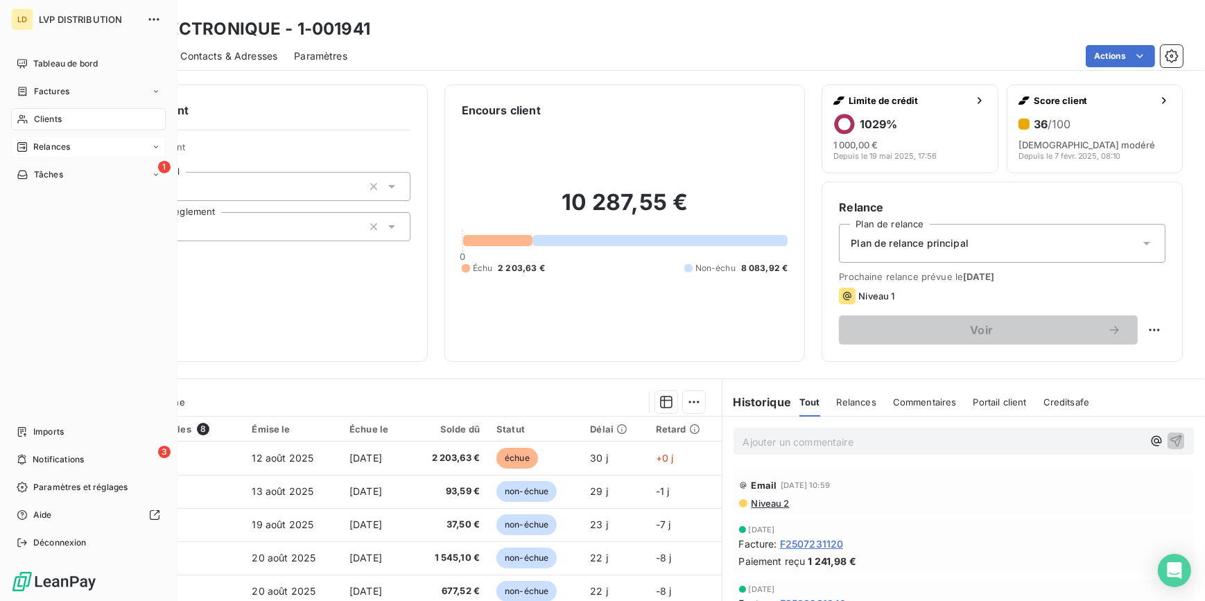
drag, startPoint x: 55, startPoint y: 119, endPoint x: 177, endPoint y: 116, distance: 121.3
click at [55, 119] on span "Clients" at bounding box center [48, 119] width 28 height 12
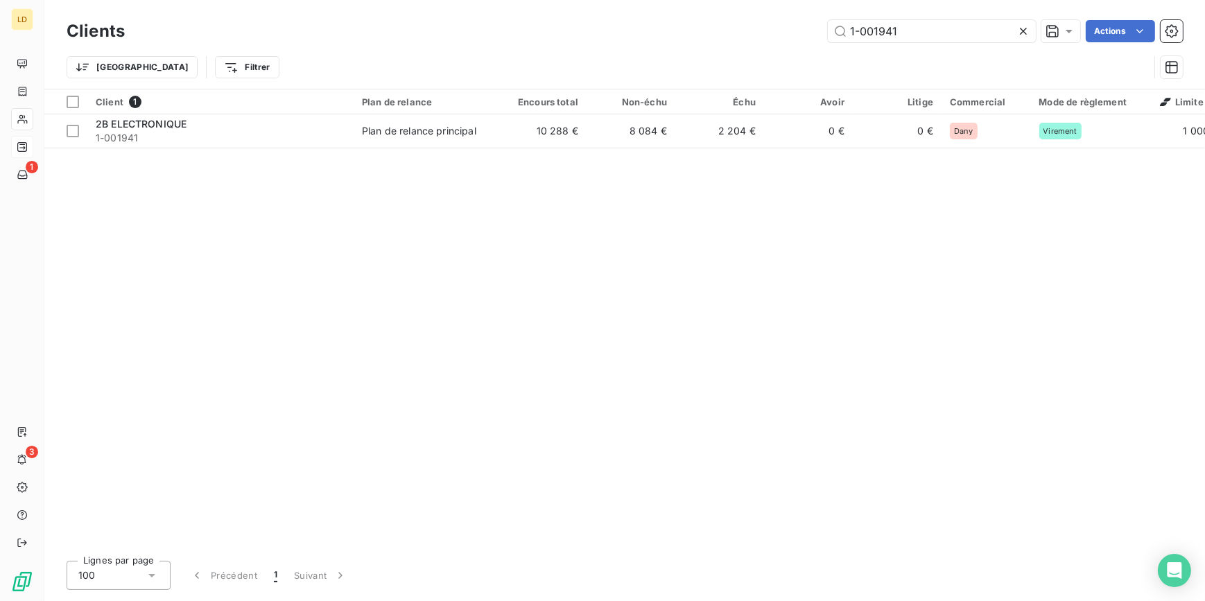
drag, startPoint x: 960, startPoint y: 29, endPoint x: 761, endPoint y: 24, distance: 199.0
click at [803, 25] on div "1-001941 Actions" at bounding box center [661, 31] width 1041 height 22
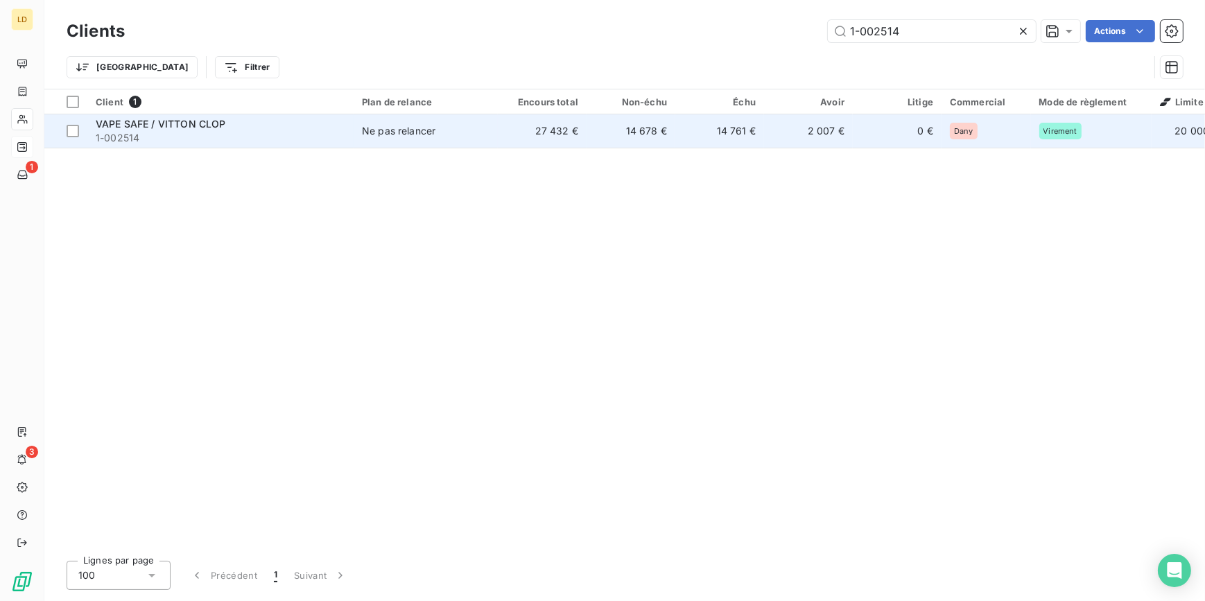
type input "1-002514"
click at [468, 116] on td "Ne pas relancer" at bounding box center [425, 130] width 144 height 33
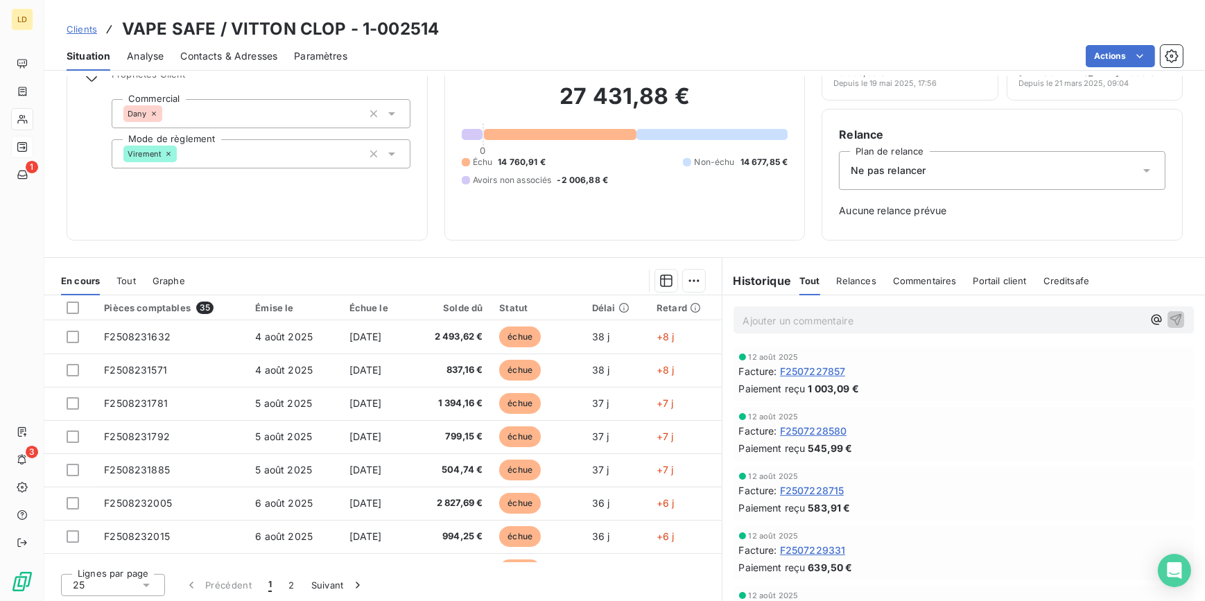
scroll to position [75, 0]
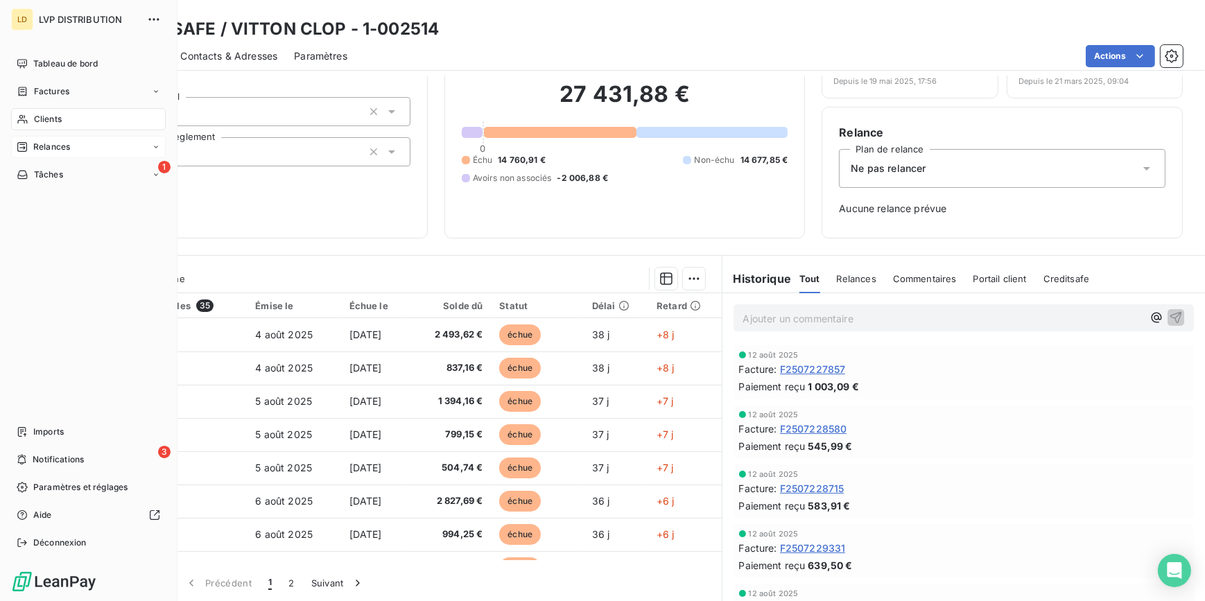
click at [35, 118] on span "Clients" at bounding box center [48, 119] width 28 height 12
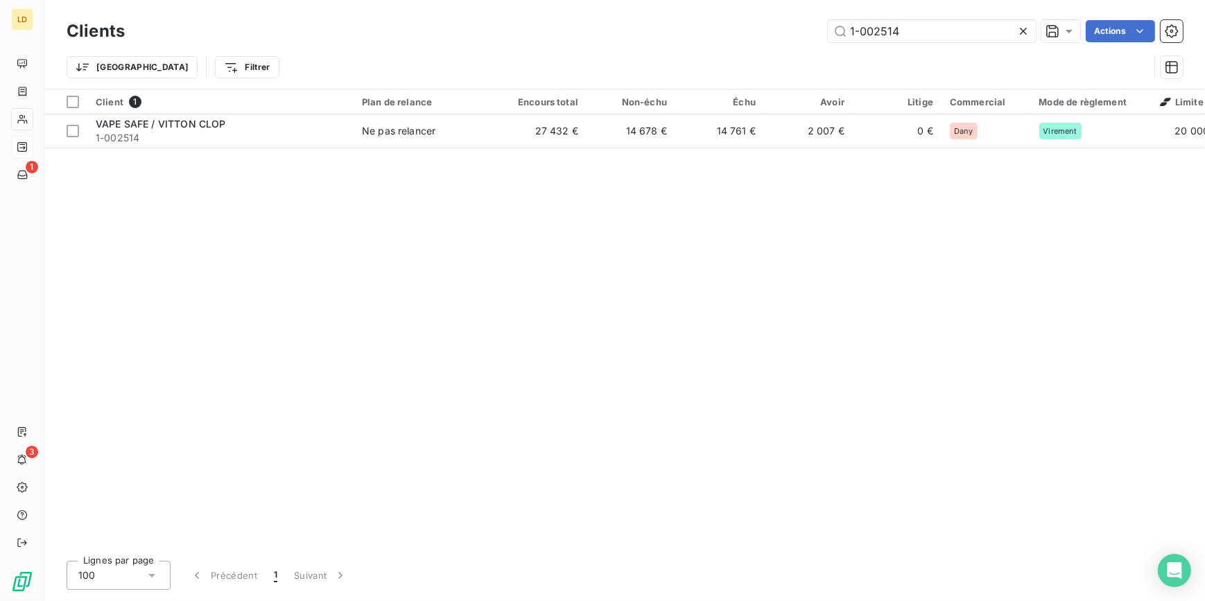
drag, startPoint x: 938, startPoint y: 29, endPoint x: 718, endPoint y: 25, distance: 220.4
click at [742, 24] on div "1-002514 Actions" at bounding box center [661, 31] width 1041 height 22
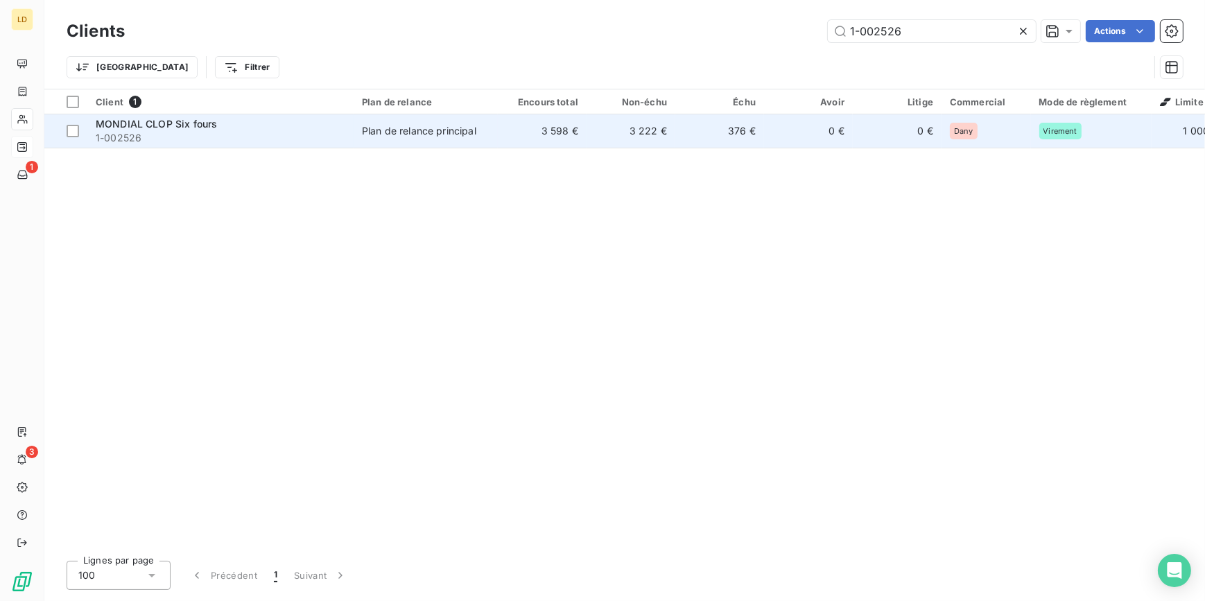
type input "1-002526"
click at [496, 125] on td "Plan de relance principal" at bounding box center [425, 130] width 144 height 33
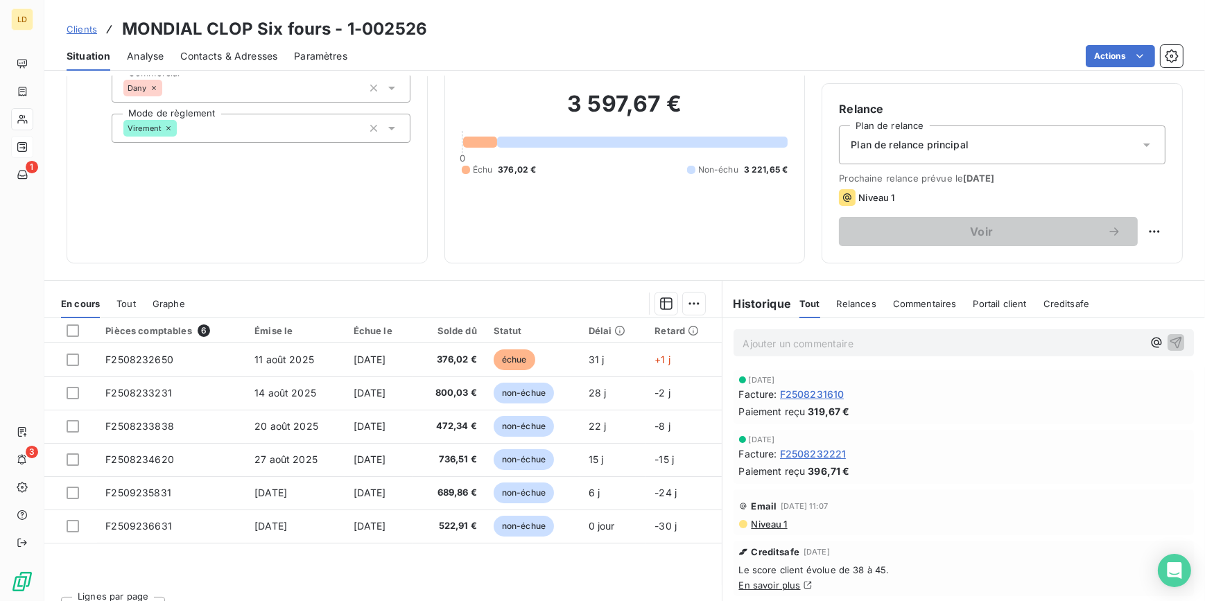
scroll to position [123, 0]
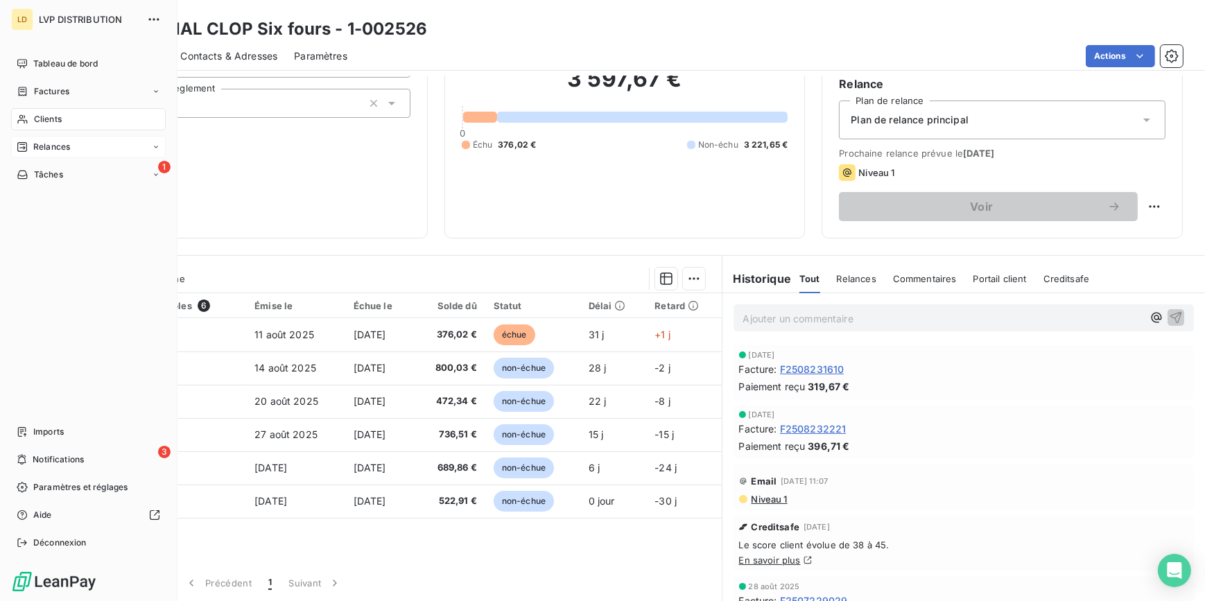
drag, startPoint x: 11, startPoint y: 87, endPoint x: 31, endPoint y: 85, distance: 20.2
click at [11, 87] on div "Factures" at bounding box center [88, 91] width 155 height 22
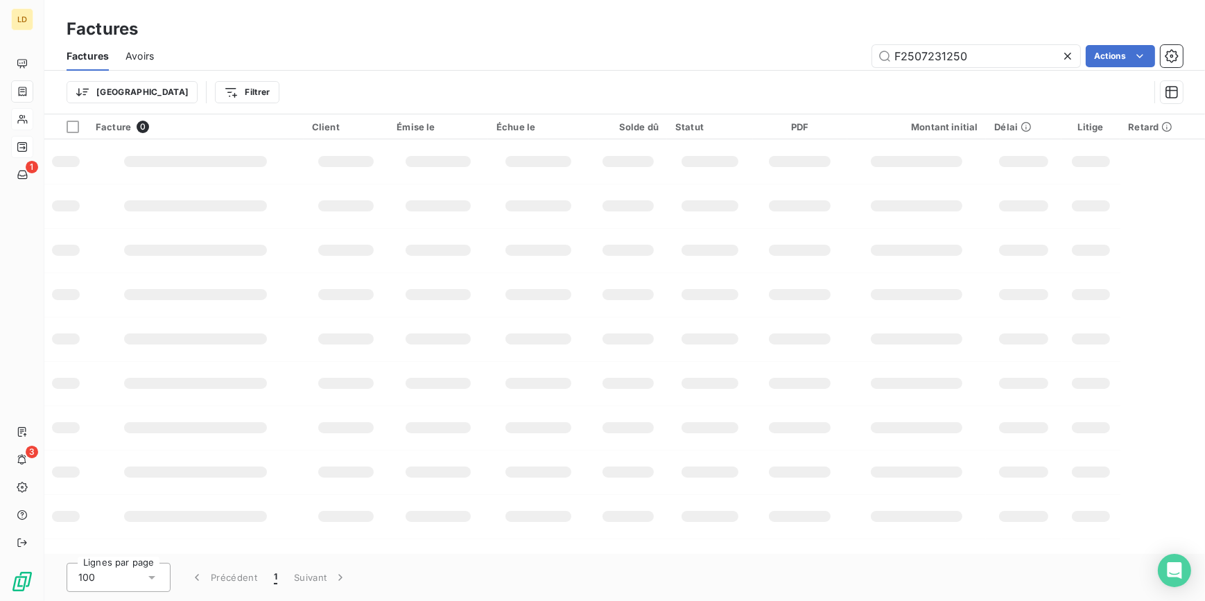
drag, startPoint x: 972, startPoint y: 58, endPoint x: 793, endPoint y: 53, distance: 179.6
click at [803, 53] on div "F2507231250 Actions" at bounding box center [676, 56] width 1012 height 22
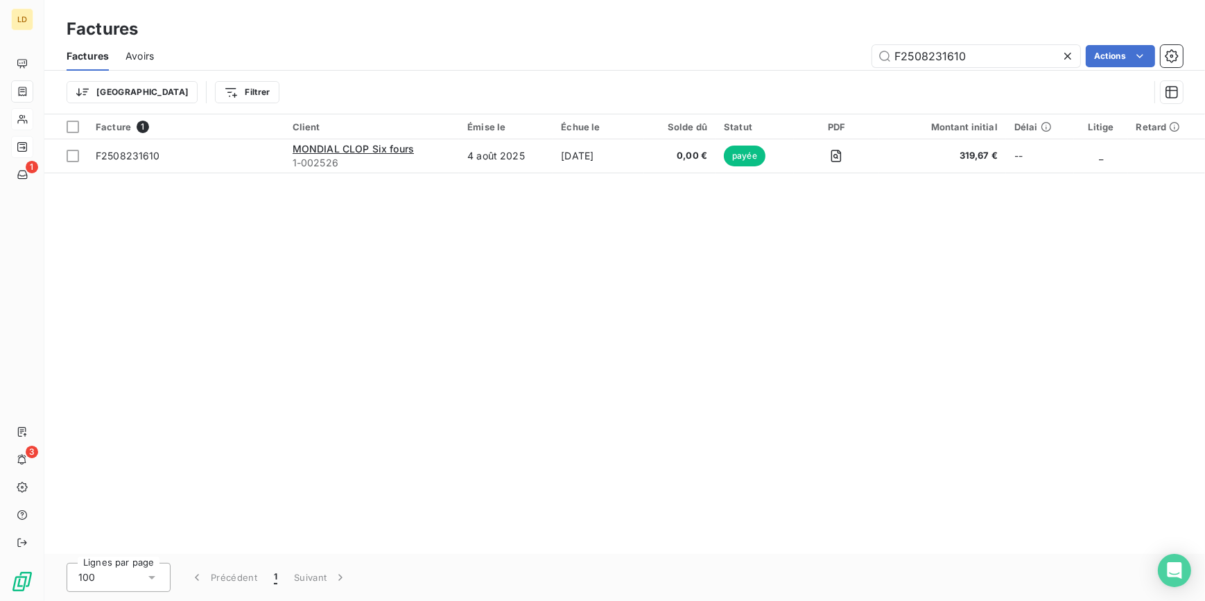
type input "F2508231610"
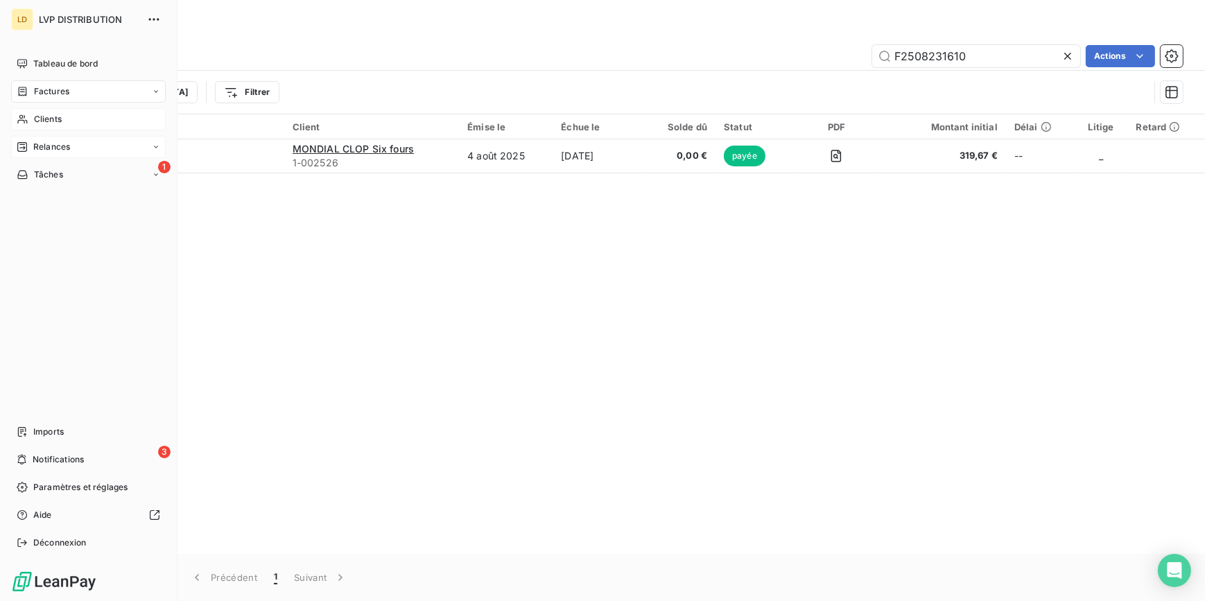
click at [31, 121] on div "Clients" at bounding box center [88, 119] width 155 height 22
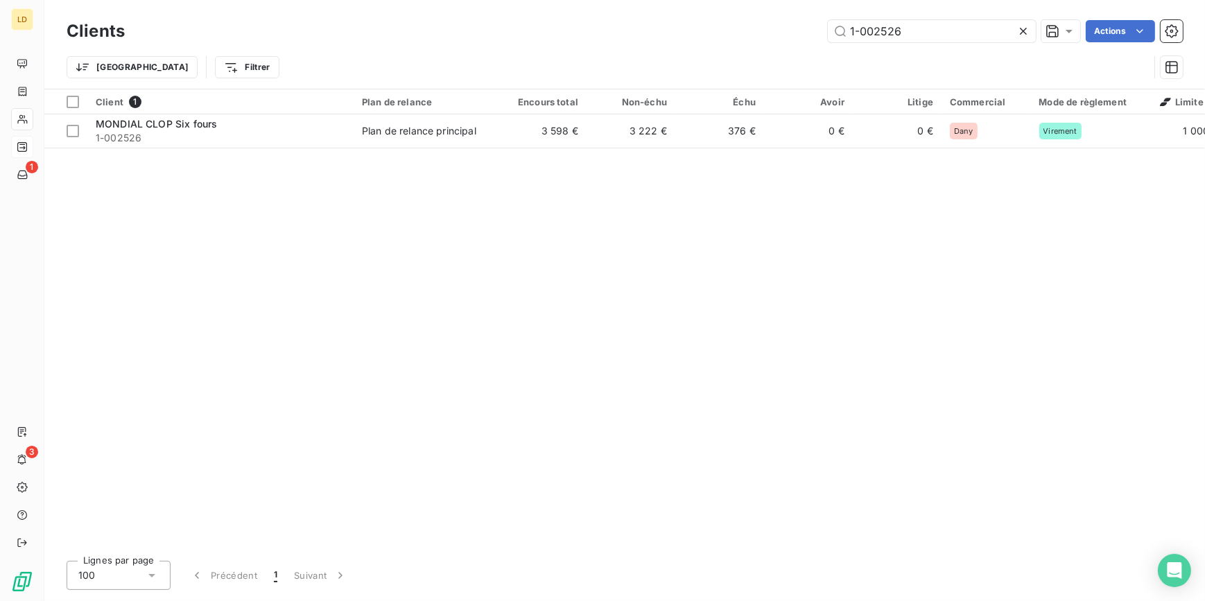
drag, startPoint x: 944, startPoint y: 29, endPoint x: 758, endPoint y: 29, distance: 185.7
click at [761, 28] on div "1-002526 Actions" at bounding box center [661, 31] width 1041 height 22
type input "1-002692"
click at [468, 116] on td "Ne pas relancer" at bounding box center [425, 130] width 144 height 33
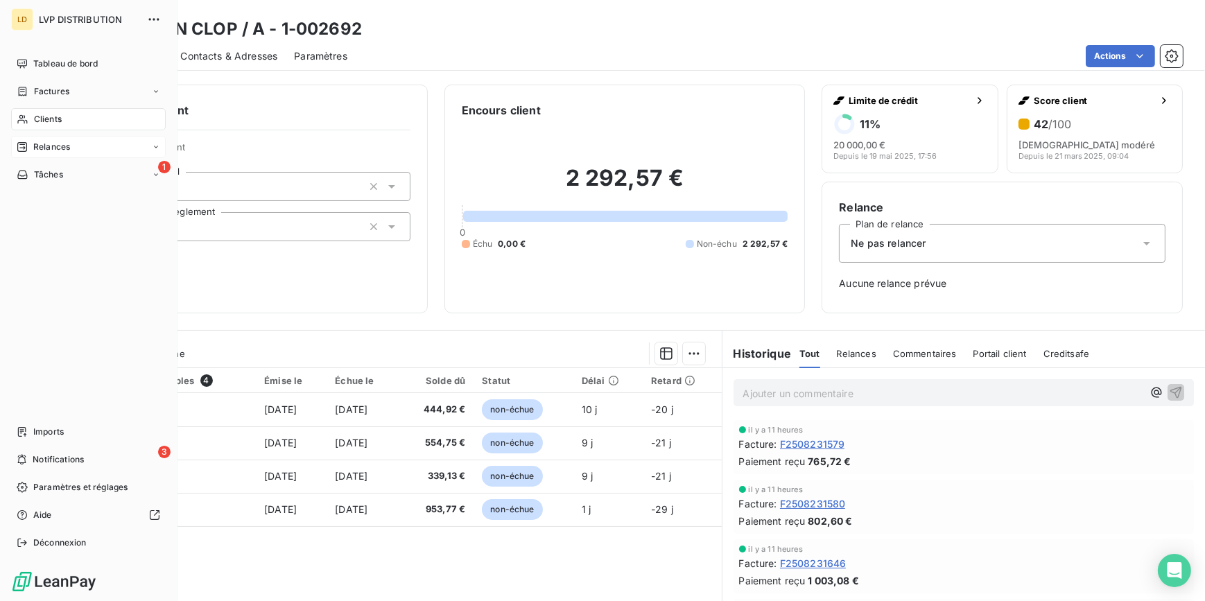
drag, startPoint x: 28, startPoint y: 114, endPoint x: 118, endPoint y: 110, distance: 89.5
click at [28, 114] on div "Clients" at bounding box center [88, 119] width 155 height 22
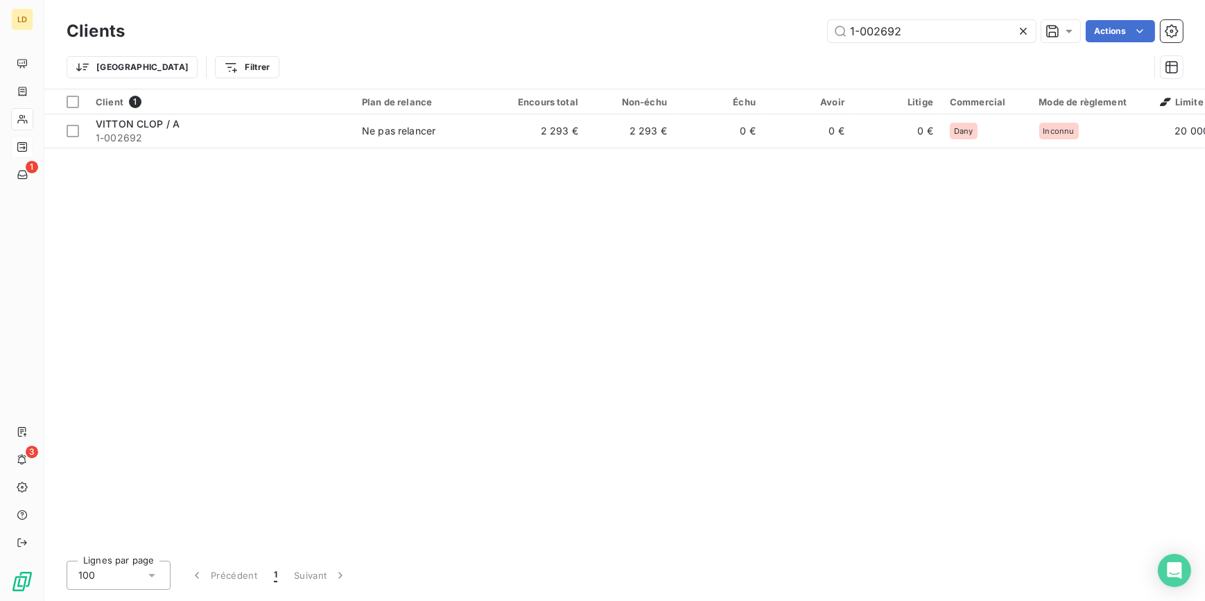
drag, startPoint x: 856, startPoint y: 38, endPoint x: 746, endPoint y: 39, distance: 109.5
click at [753, 39] on div "1-002692 Actions" at bounding box center [661, 31] width 1041 height 22
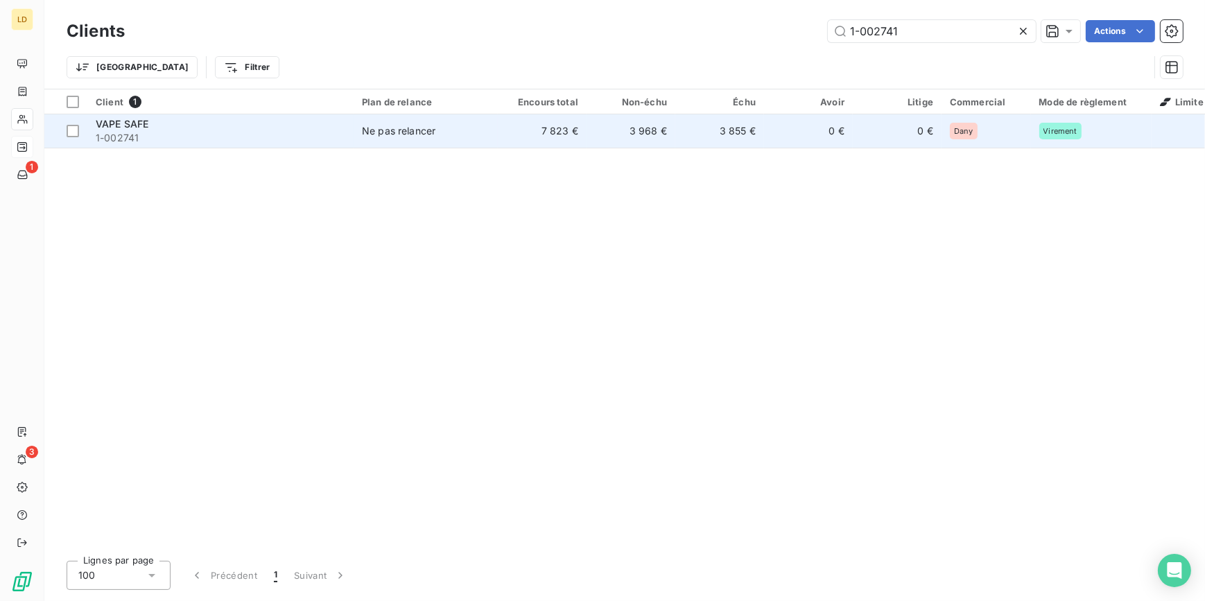
type input "1-002741"
click at [471, 147] on td "Ne pas relancer" at bounding box center [425, 130] width 144 height 33
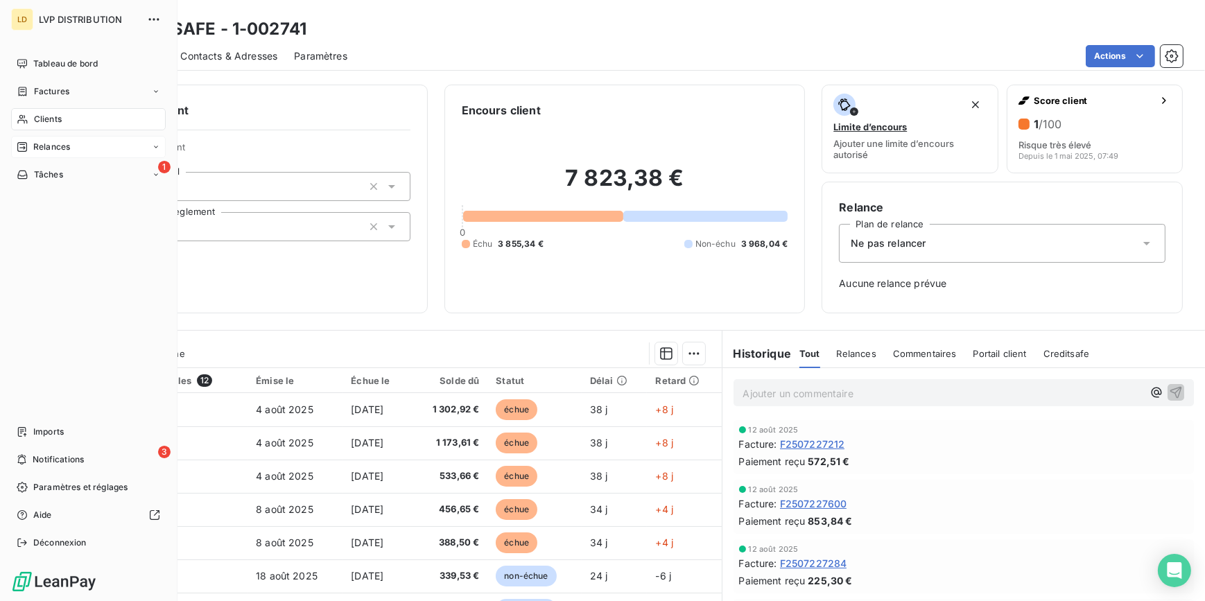
click at [32, 117] on div "Clients" at bounding box center [88, 119] width 155 height 22
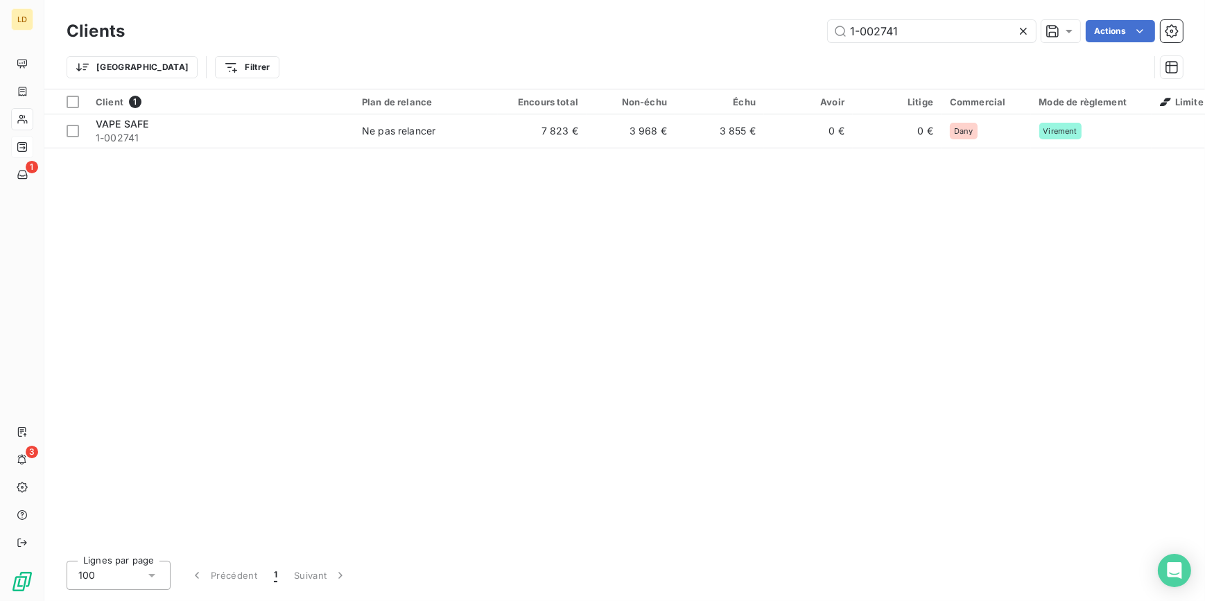
drag, startPoint x: 891, startPoint y: 29, endPoint x: 692, endPoint y: 31, distance: 198.9
click at [706, 30] on div "1-002741 Actions" at bounding box center [661, 31] width 1041 height 22
type input "1-002782"
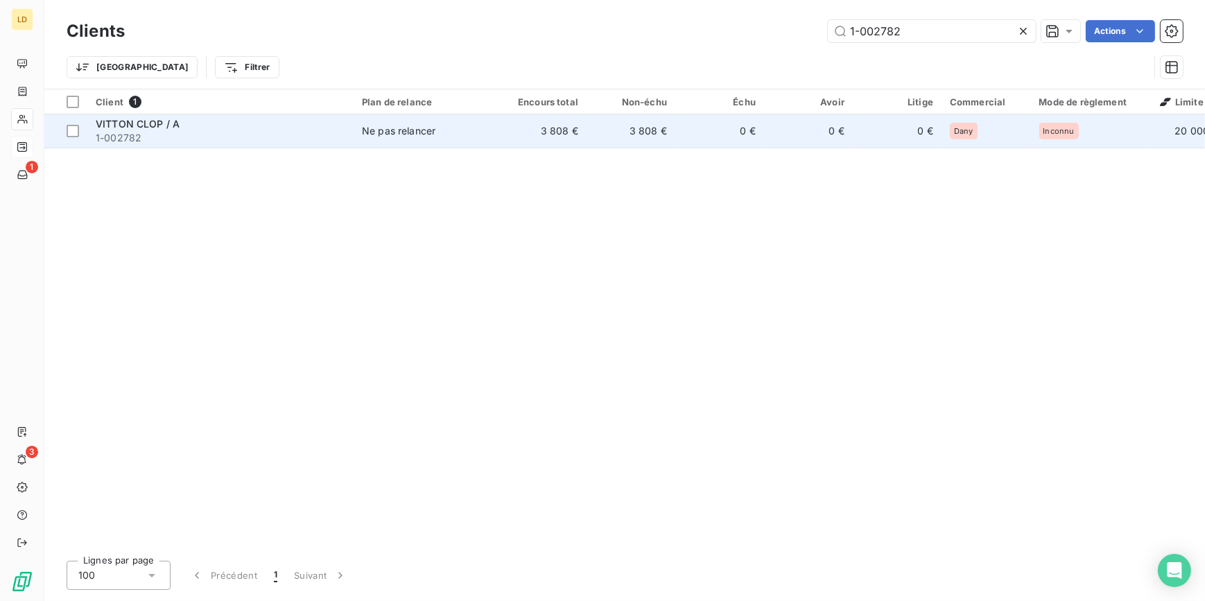
click at [603, 119] on td "3 808 €" at bounding box center [630, 130] width 89 height 33
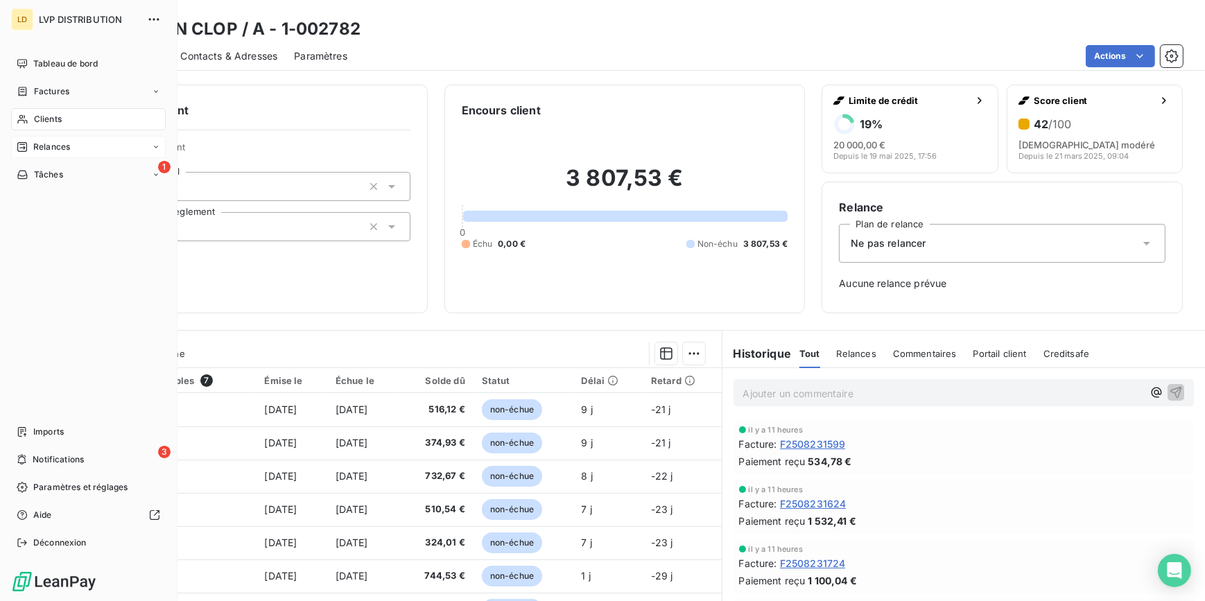
click at [45, 116] on span "Clients" at bounding box center [48, 119] width 28 height 12
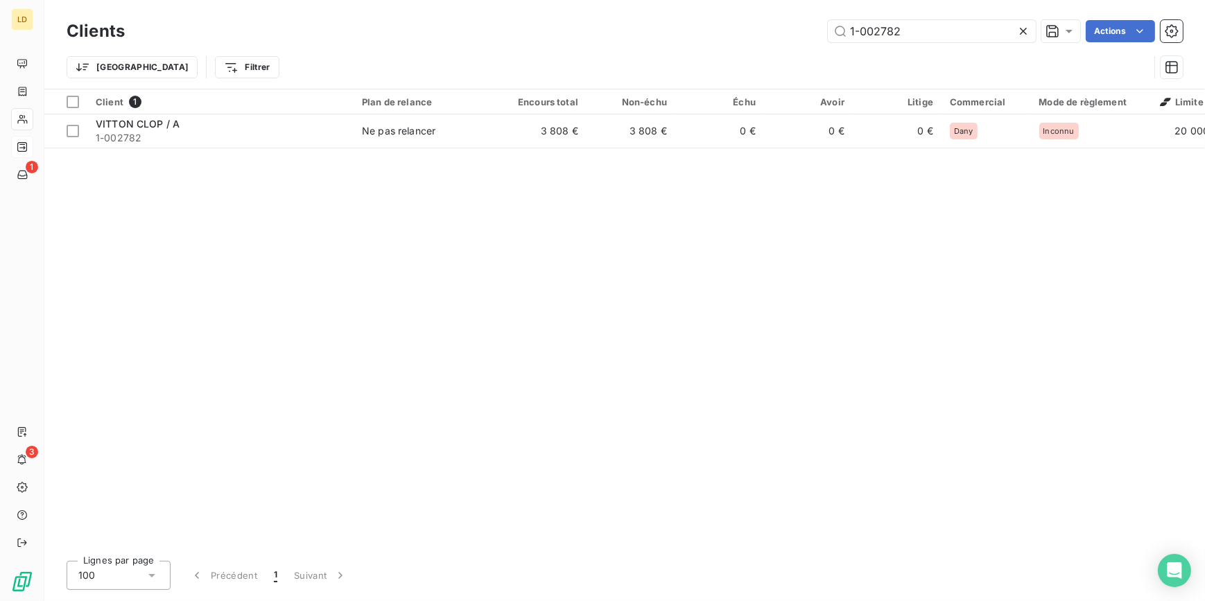
drag, startPoint x: 935, startPoint y: 35, endPoint x: 710, endPoint y: 35, distance: 225.2
click at [727, 35] on div "1-002782 Actions" at bounding box center [661, 31] width 1041 height 22
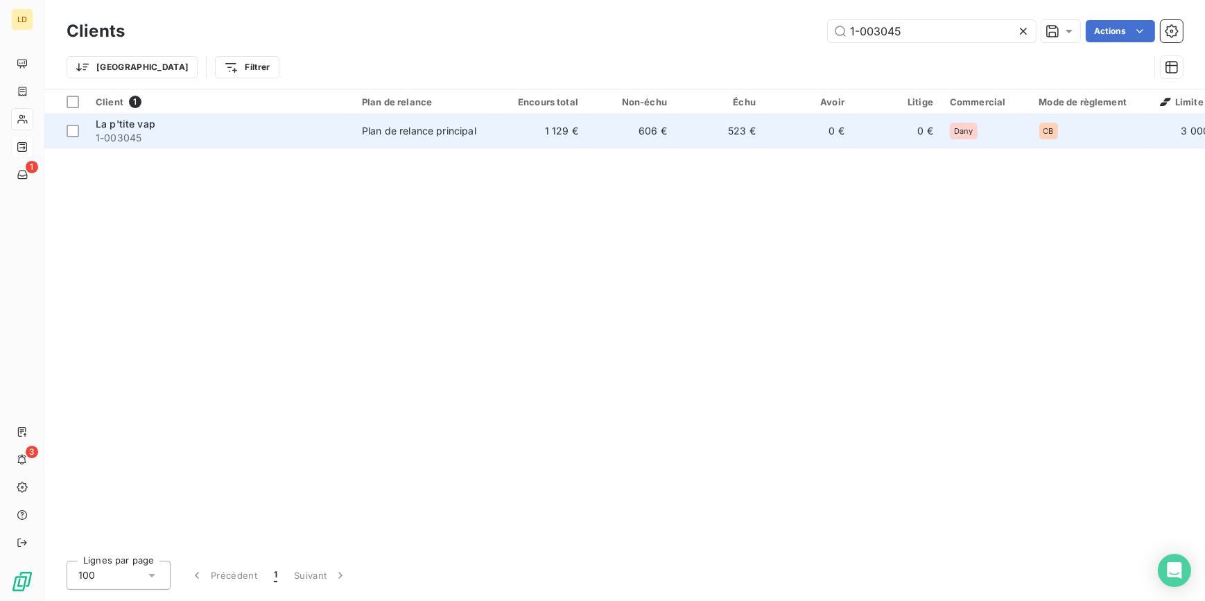
type input "1-003045"
click at [418, 124] on div "Plan de relance principal" at bounding box center [419, 131] width 114 height 14
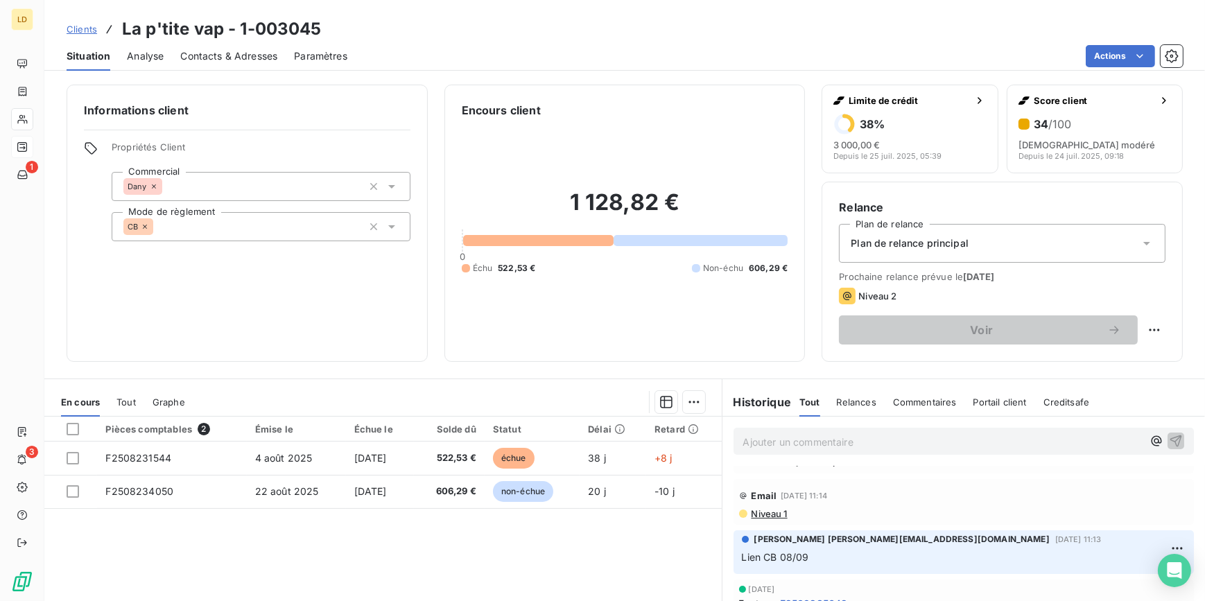
scroll to position [125, 0]
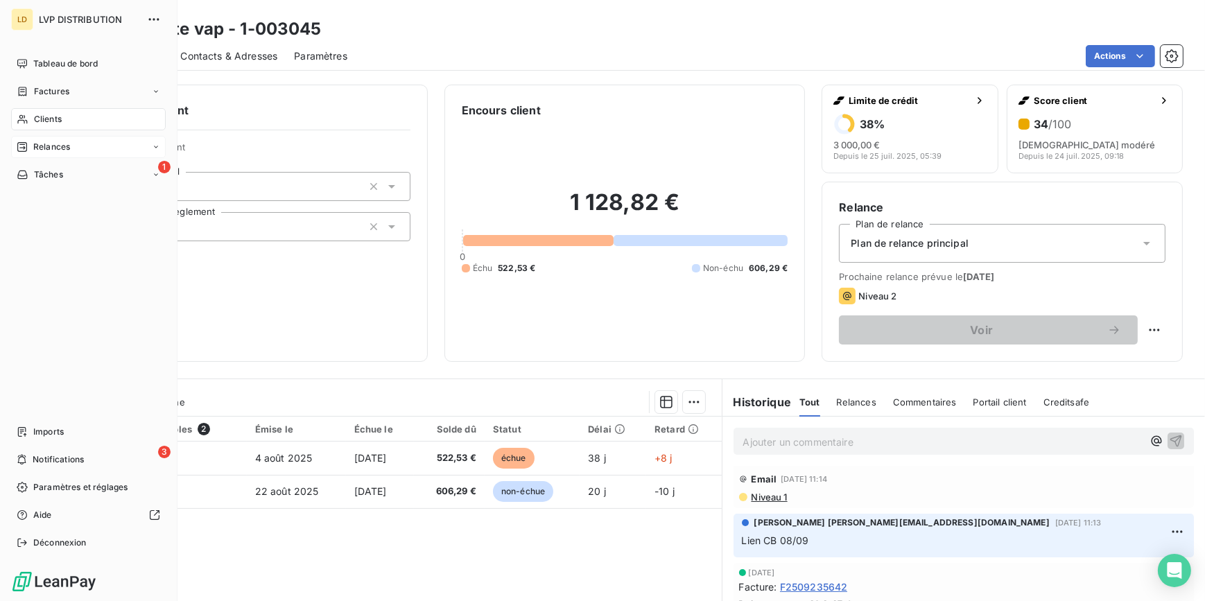
drag, startPoint x: 28, startPoint y: 116, endPoint x: 78, endPoint y: 116, distance: 50.6
click at [28, 116] on div "Clients" at bounding box center [88, 119] width 155 height 22
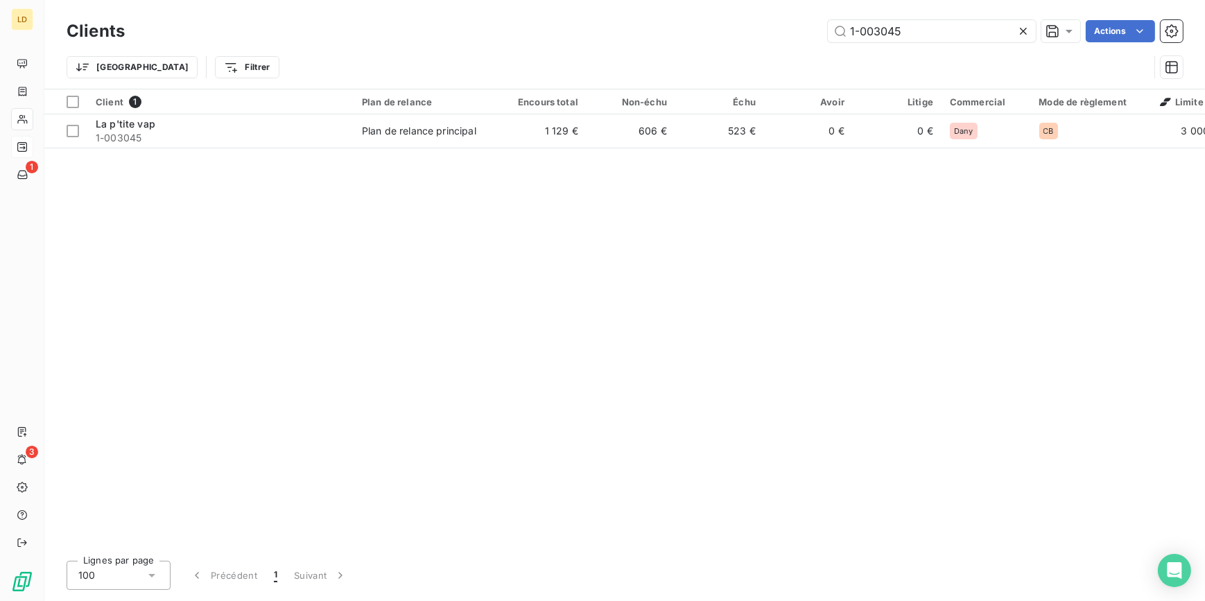
drag, startPoint x: 938, startPoint y: 25, endPoint x: 755, endPoint y: 27, distance: 182.3
click at [757, 26] on div "1-003045 Actions" at bounding box center [661, 31] width 1041 height 22
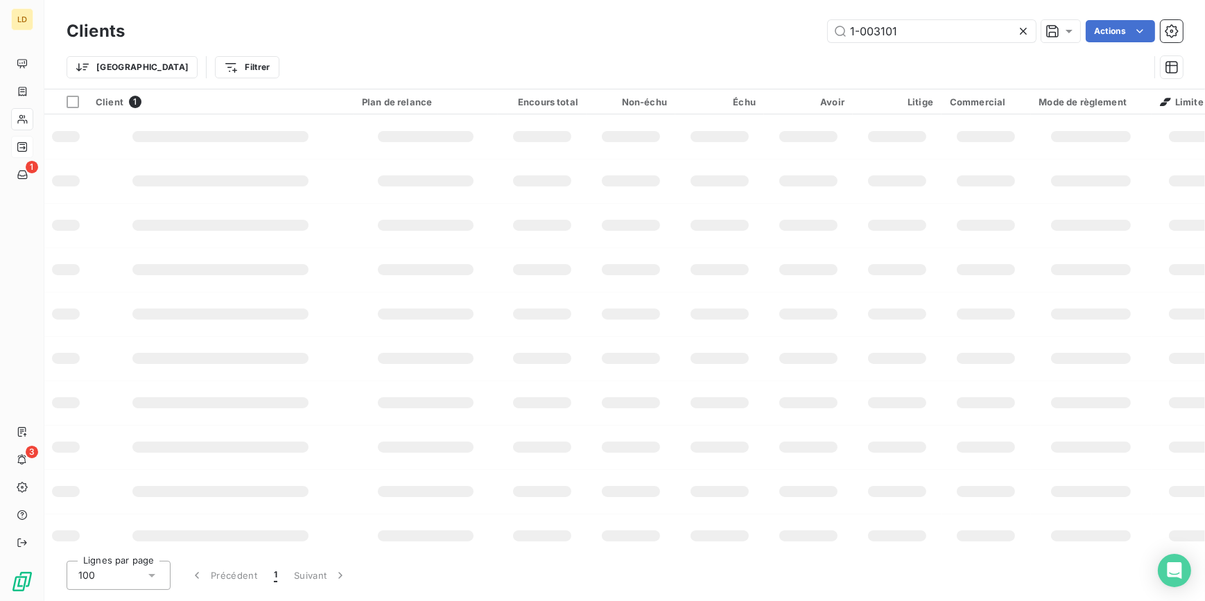
type input "1-003101"
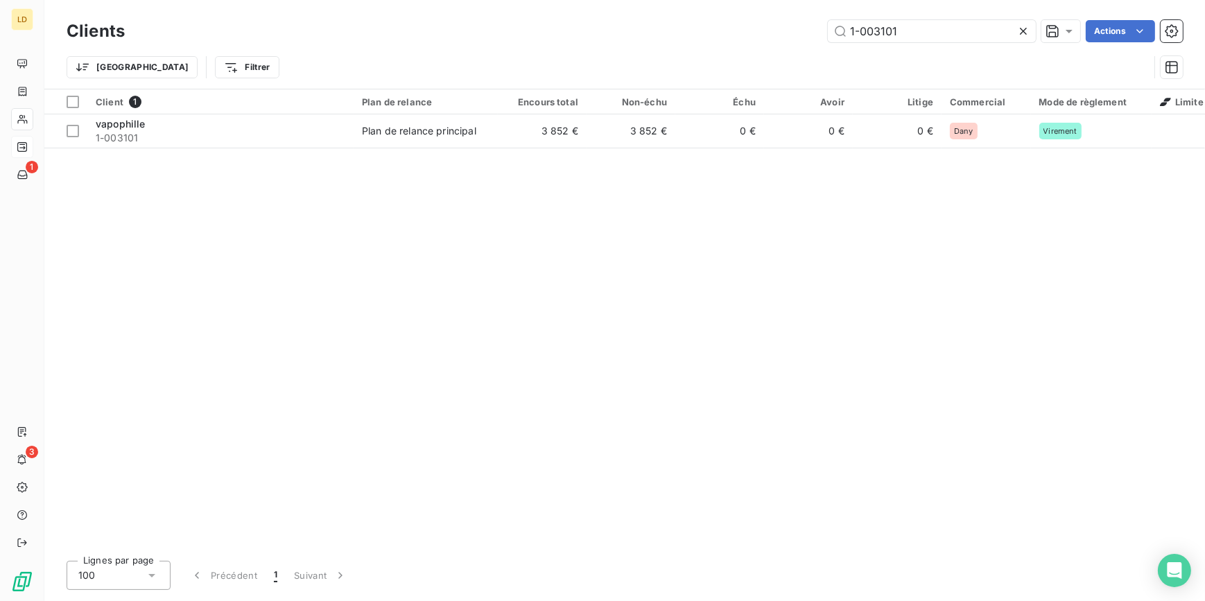
click at [548, 127] on td "3 852 €" at bounding box center [542, 130] width 89 height 33
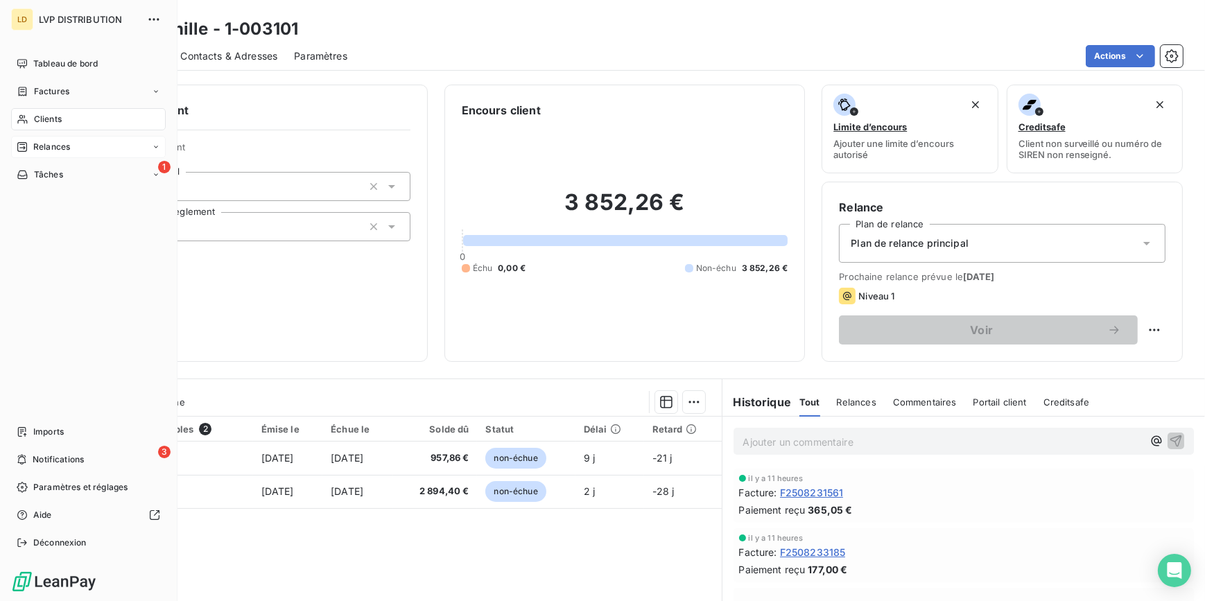
drag, startPoint x: 37, startPoint y: 113, endPoint x: 94, endPoint y: 108, distance: 57.0
click at [36, 113] on span "Clients" at bounding box center [48, 119] width 28 height 12
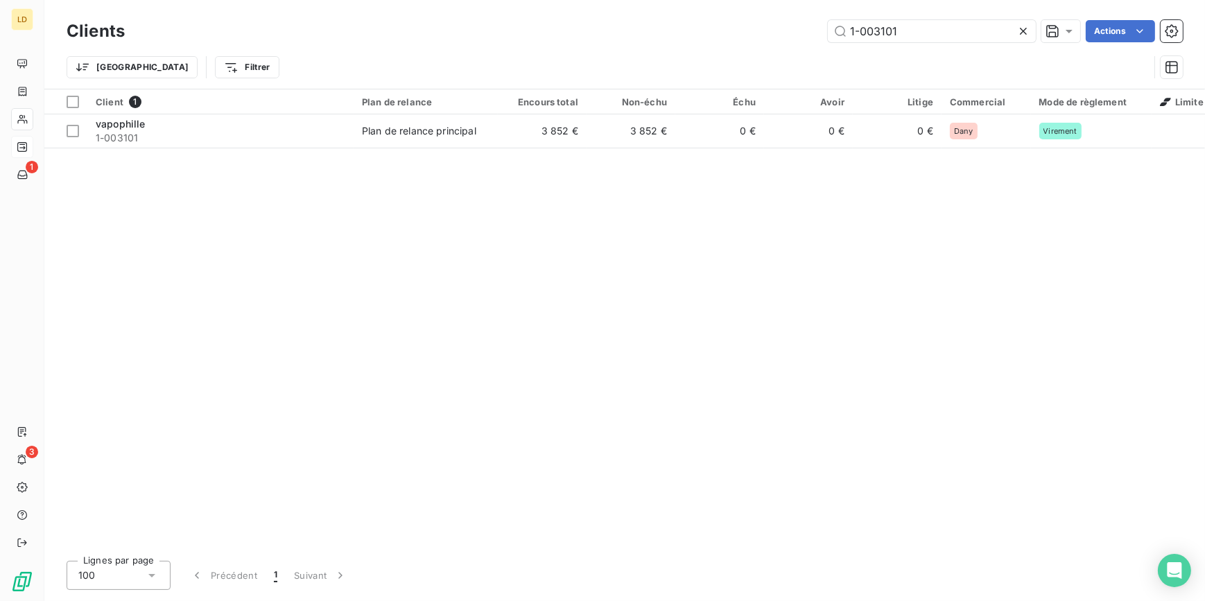
drag, startPoint x: 764, startPoint y: 33, endPoint x: 753, endPoint y: 34, distance: 10.4
click at [762, 34] on div "1-003101 Actions" at bounding box center [661, 31] width 1041 height 22
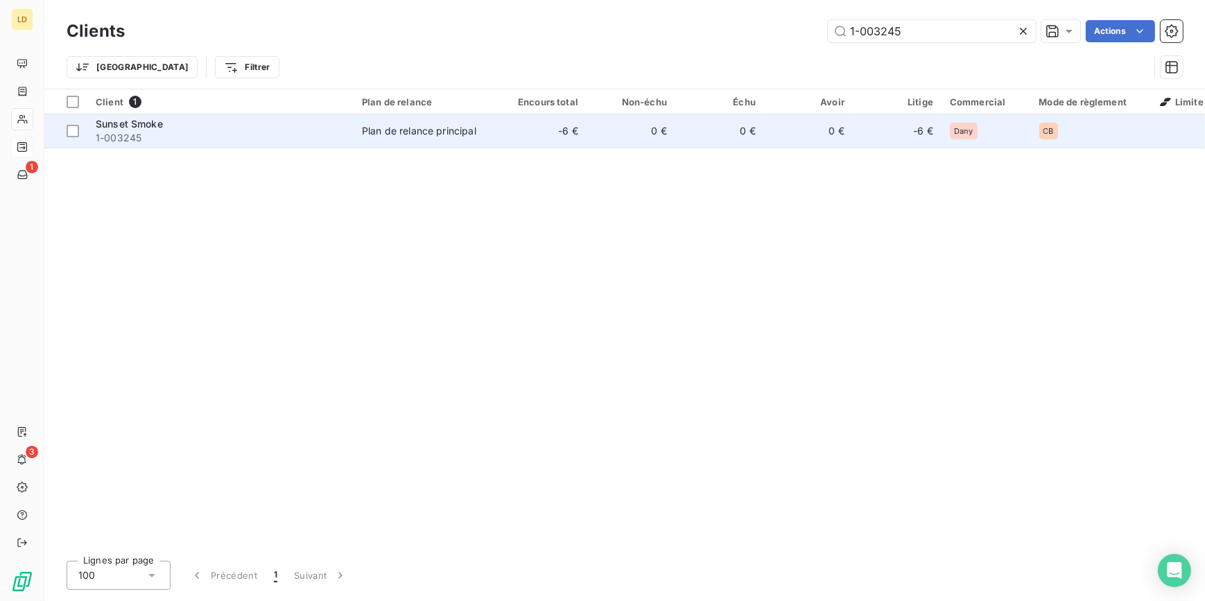
type input "1-003245"
click at [279, 144] on span "1-003245" at bounding box center [221, 138] width 250 height 14
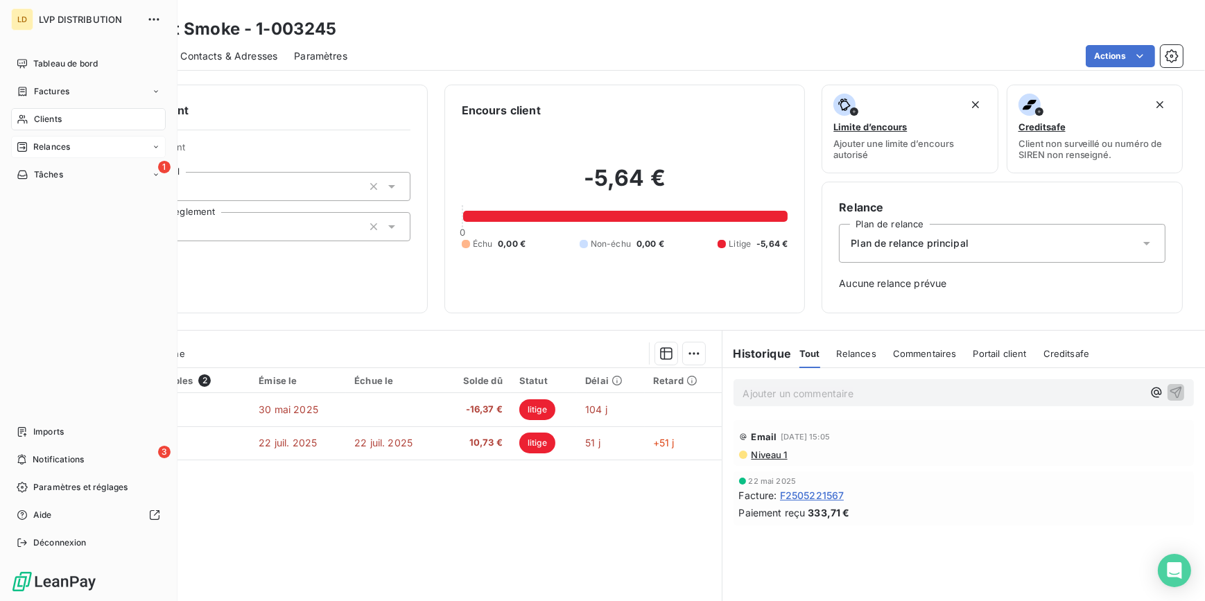
drag, startPoint x: 41, startPoint y: 122, endPoint x: 128, endPoint y: 115, distance: 87.6
click at [37, 121] on span "Clients" at bounding box center [48, 119] width 28 height 12
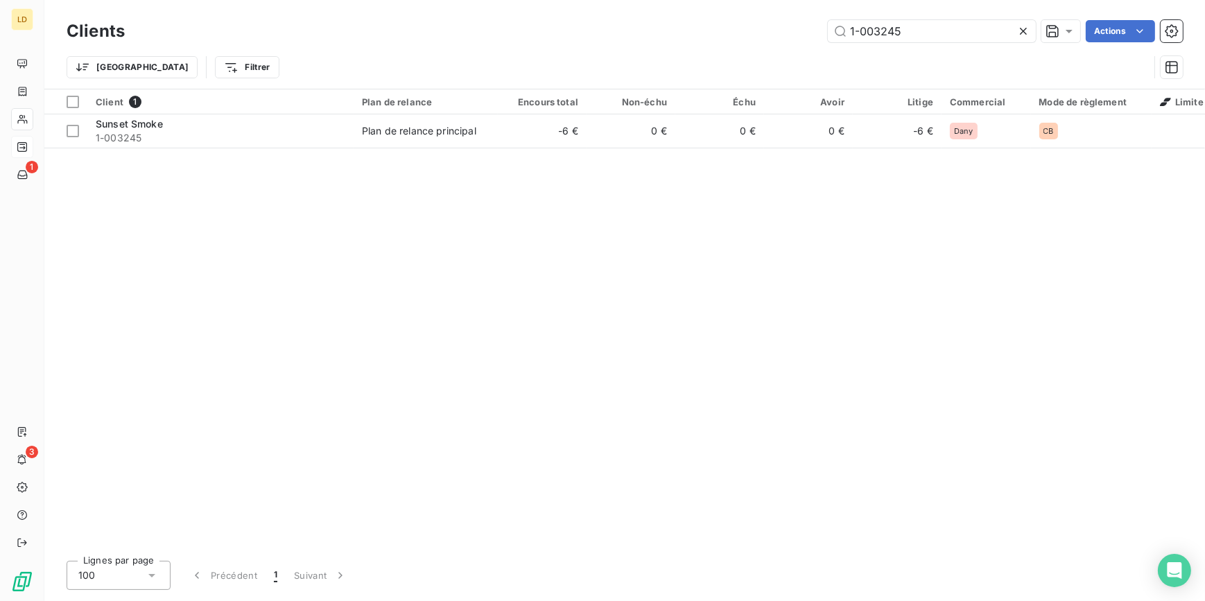
drag, startPoint x: 952, startPoint y: 41, endPoint x: 758, endPoint y: 26, distance: 194.6
click at [762, 26] on div "1-003245 Actions" at bounding box center [661, 31] width 1041 height 22
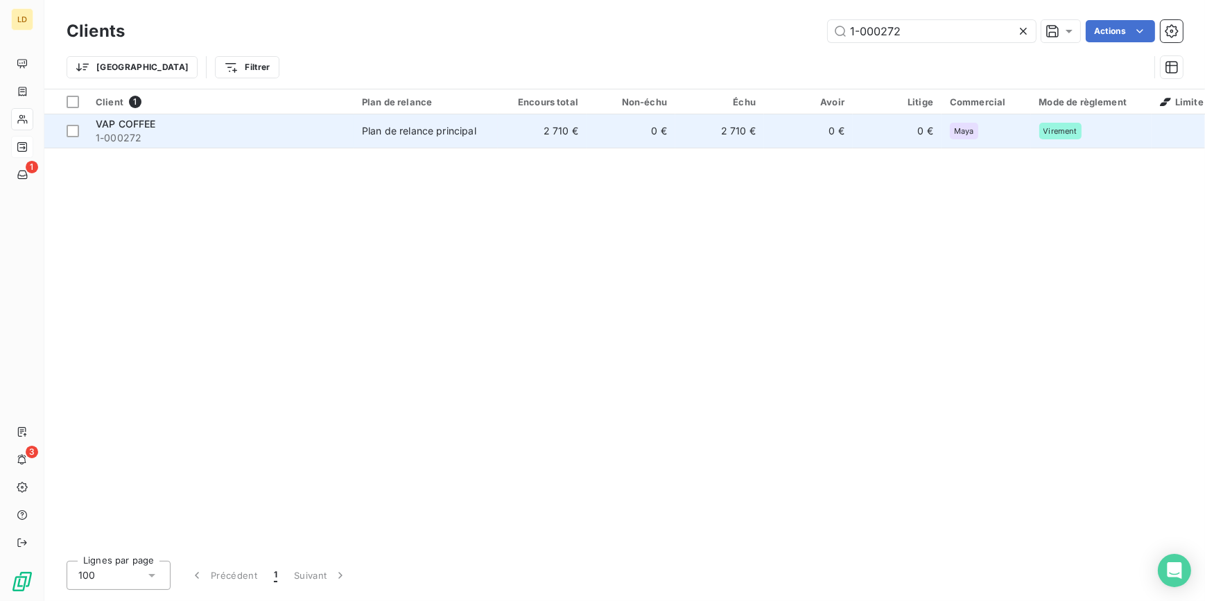
type input "1-000272"
click at [563, 146] on td "2 710 €" at bounding box center [542, 130] width 89 height 33
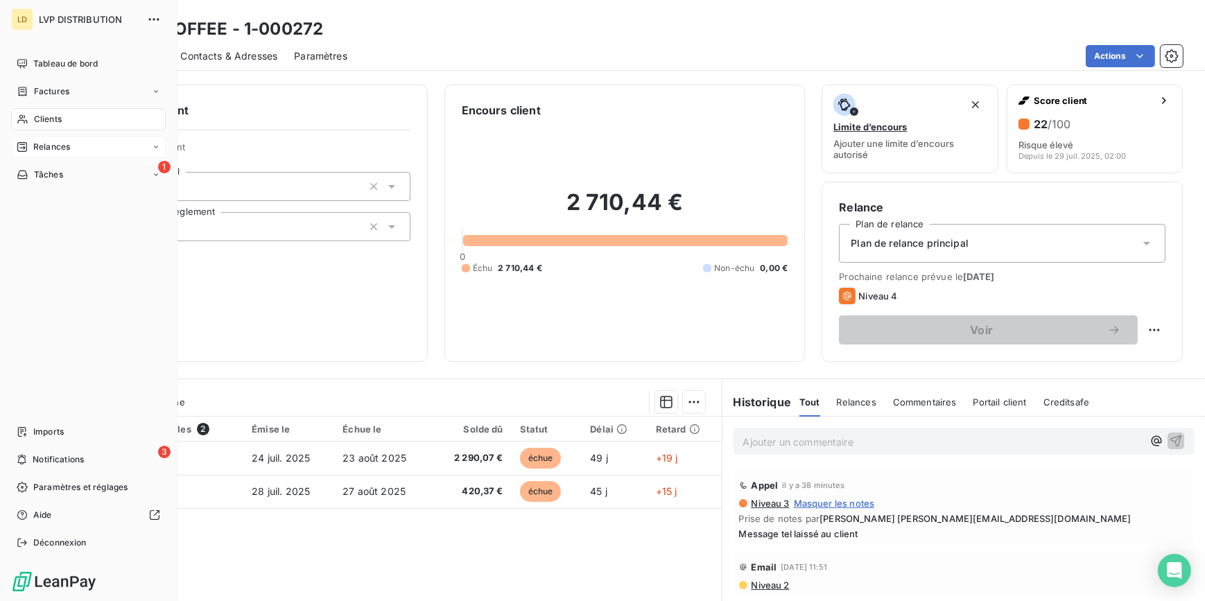
drag, startPoint x: 31, startPoint y: 116, endPoint x: 58, endPoint y: 114, distance: 26.4
click at [31, 114] on div "Clients" at bounding box center [88, 119] width 155 height 22
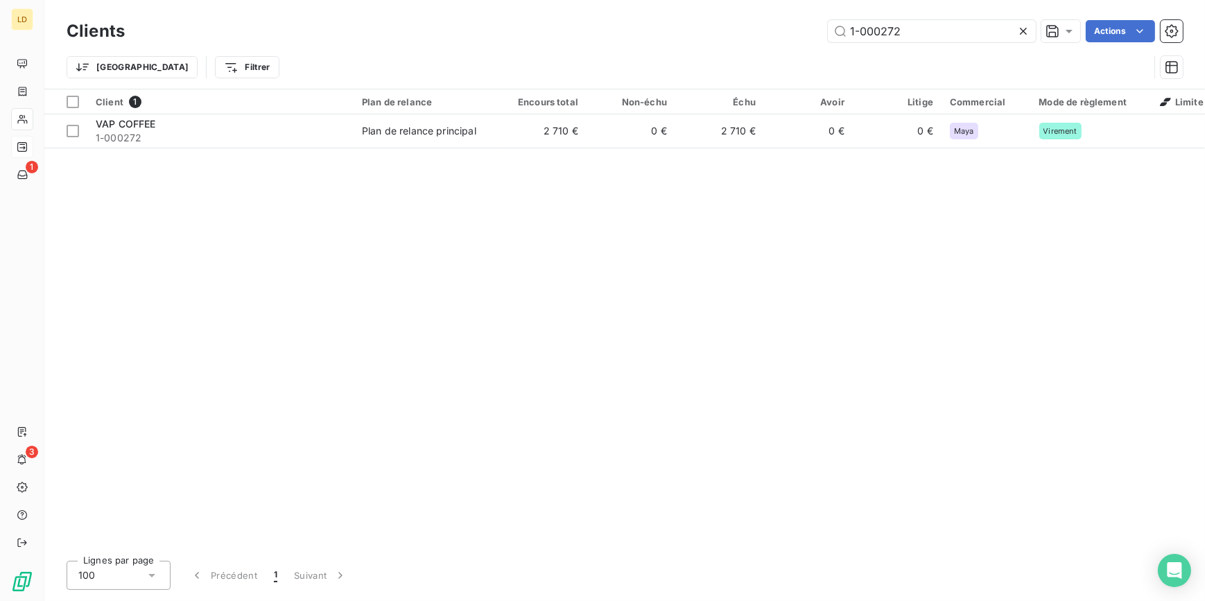
drag, startPoint x: 923, startPoint y: 37, endPoint x: 764, endPoint y: 34, distance: 159.4
click at [768, 33] on div "1-000272 Actions" at bounding box center [661, 31] width 1041 height 22
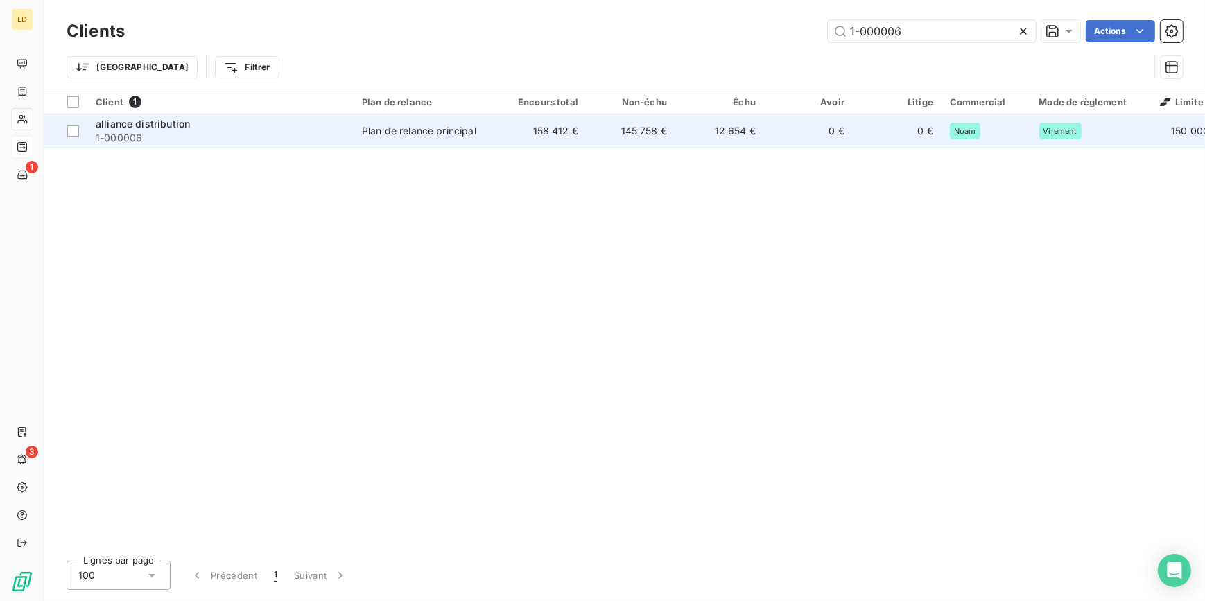
type input "1-000006"
click at [381, 134] on div "Plan de relance principal" at bounding box center [419, 131] width 114 height 14
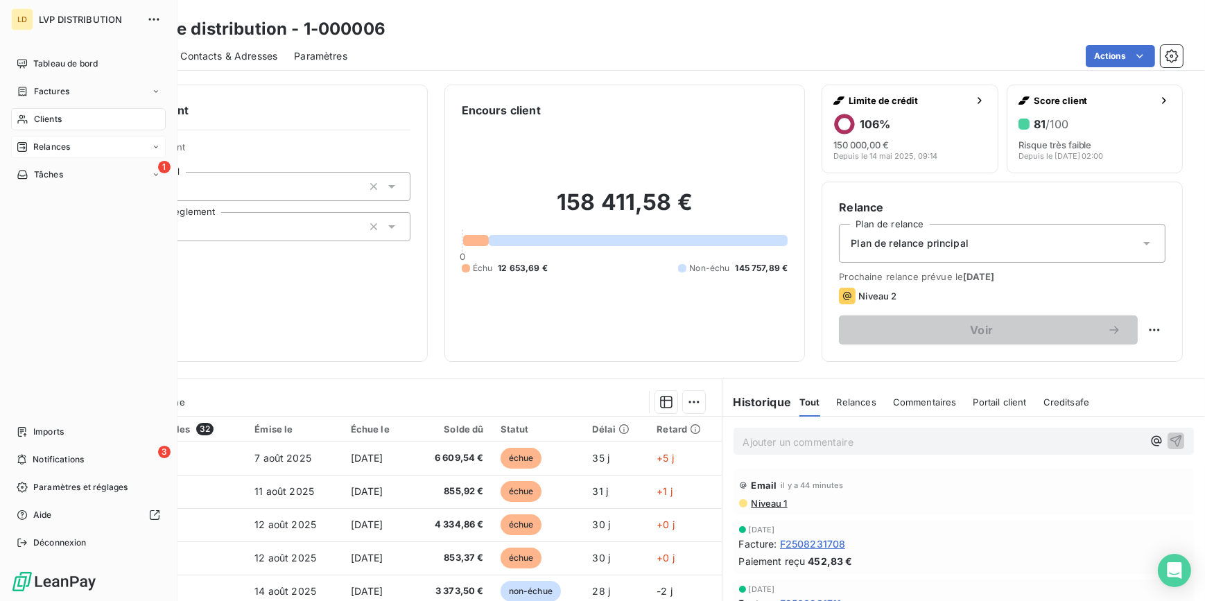
click at [53, 121] on span "Clients" at bounding box center [48, 119] width 28 height 12
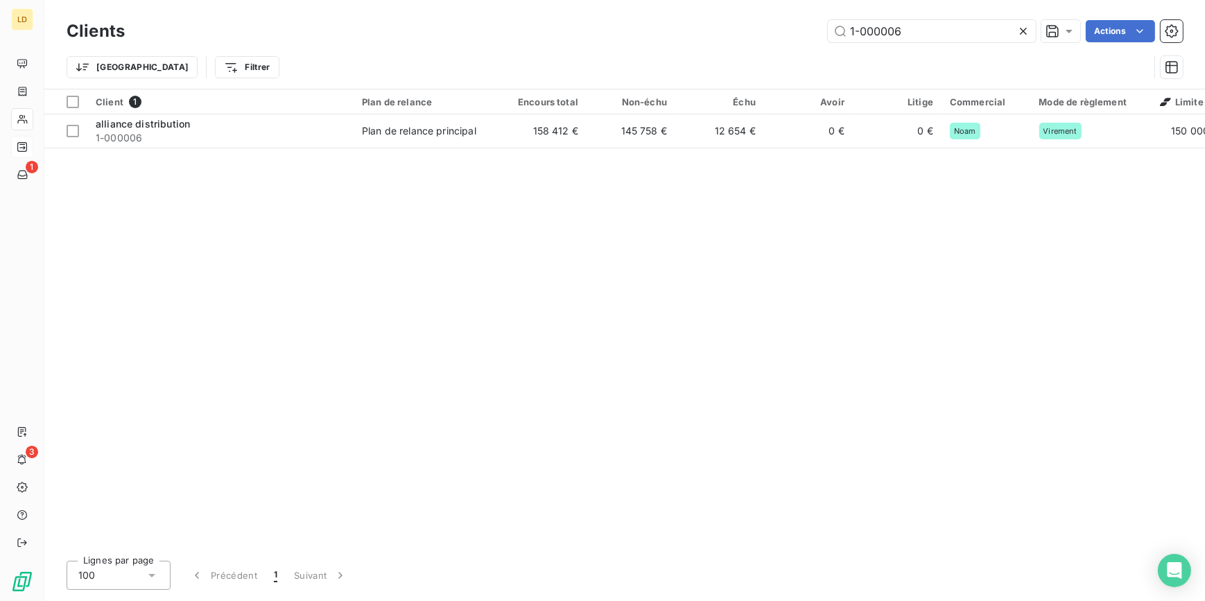
drag, startPoint x: 936, startPoint y: 38, endPoint x: 807, endPoint y: 29, distance: 128.5
click at [808, 29] on div "Clients 1-000006 Actions" at bounding box center [625, 31] width 1116 height 29
click at [934, 33] on input "1-000006" at bounding box center [932, 31] width 208 height 22
drag, startPoint x: 934, startPoint y: 33, endPoint x: 755, endPoint y: 31, distance: 179.5
click at [761, 28] on div "1-000006 Actions" at bounding box center [661, 31] width 1041 height 22
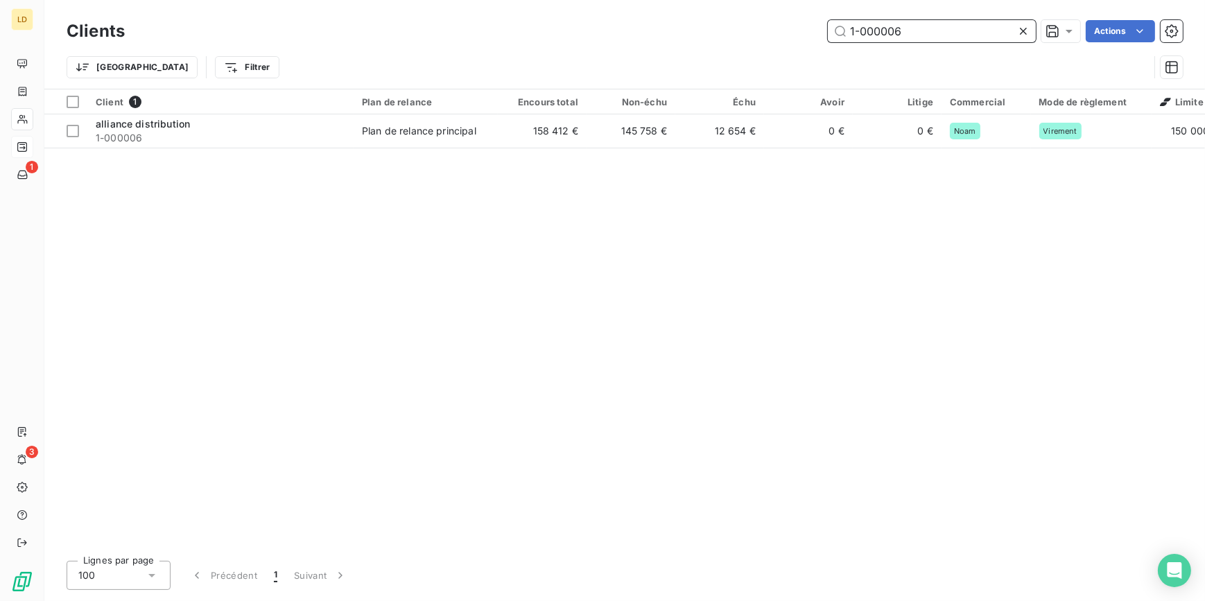
paste input "62"
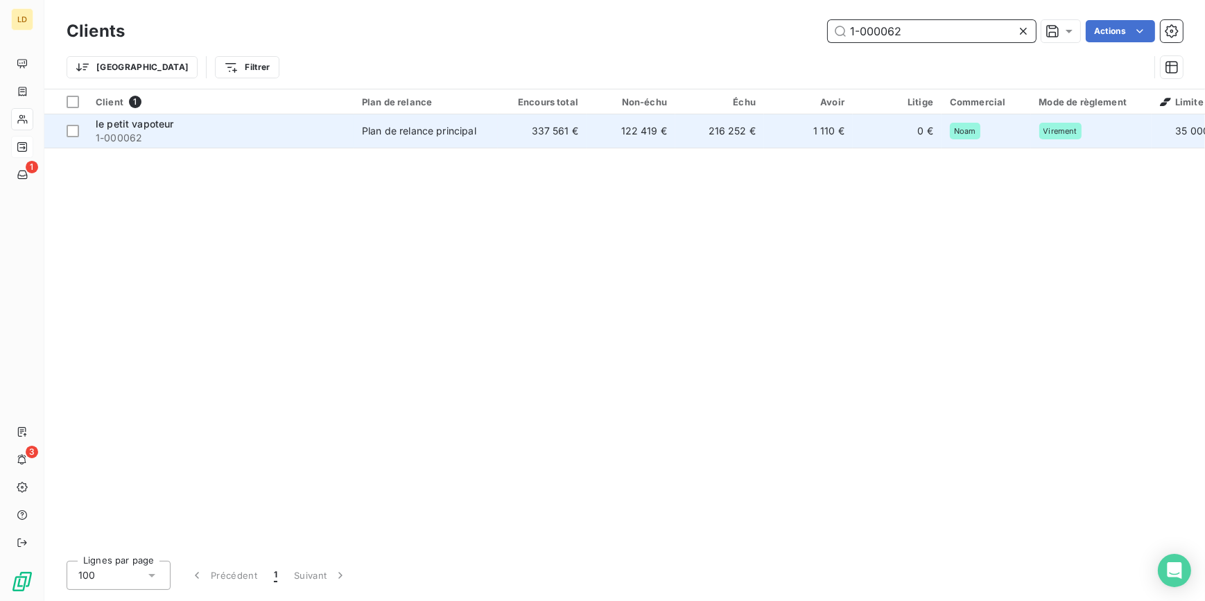
type input "1-000062"
click at [559, 132] on td "337 561 €" at bounding box center [542, 130] width 89 height 33
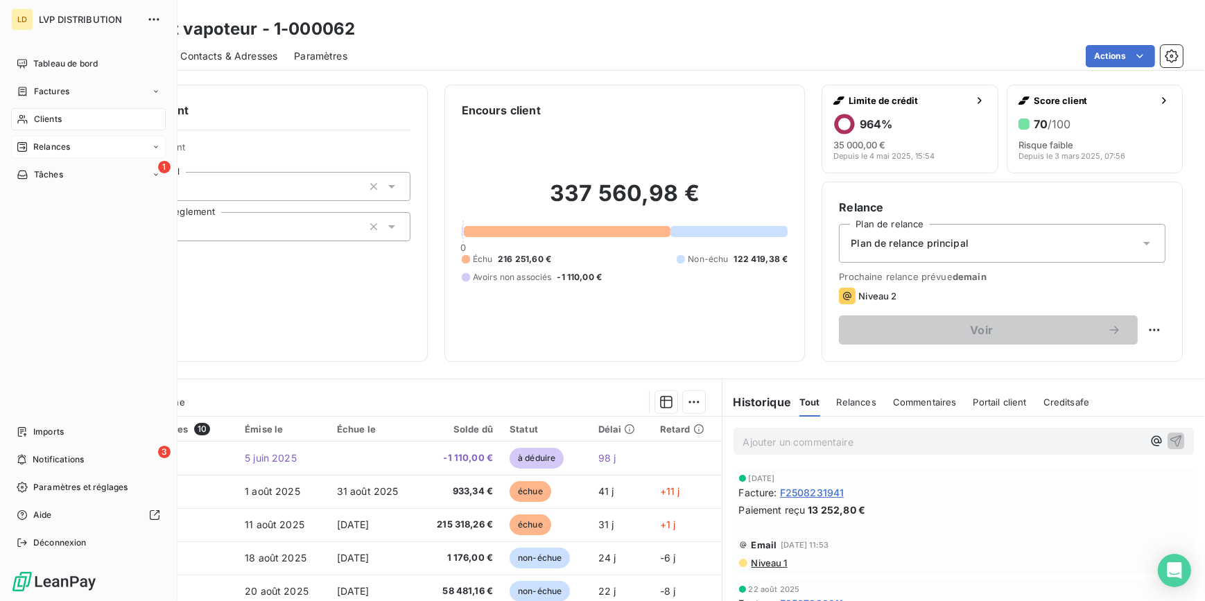
click at [46, 114] on span "Clients" at bounding box center [48, 119] width 28 height 12
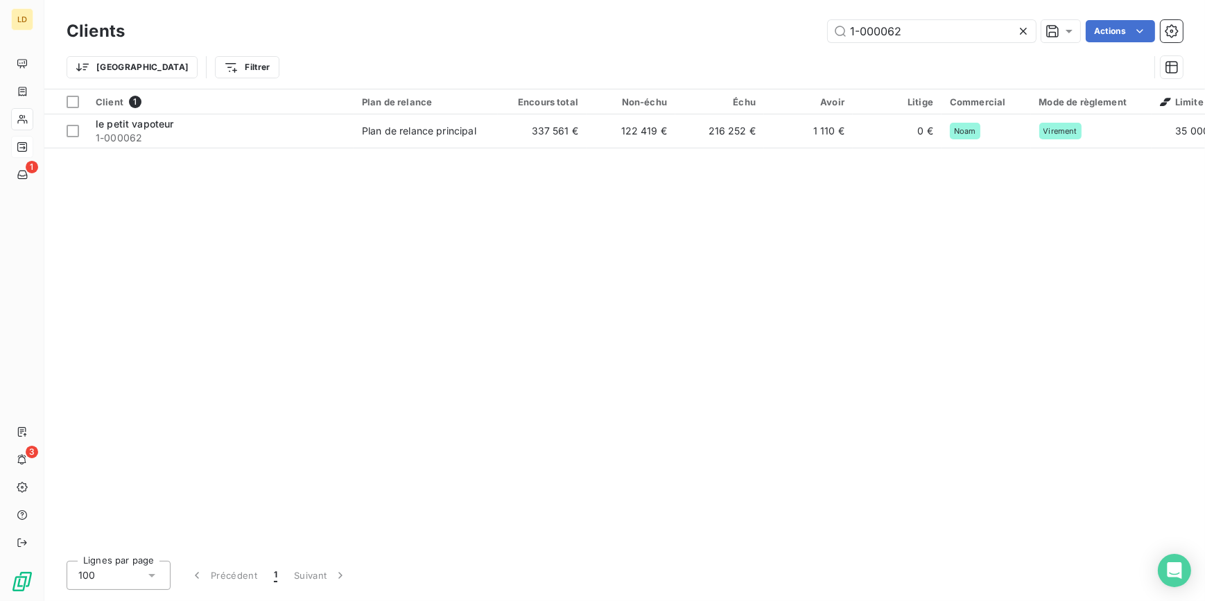
drag, startPoint x: 903, startPoint y: 35, endPoint x: 715, endPoint y: 18, distance: 188.6
click at [731, 19] on div "Clients 1-000062 Actions" at bounding box center [625, 31] width 1116 height 29
type input "1-000075"
click at [548, 134] on td "13 057 €" at bounding box center [542, 130] width 89 height 33
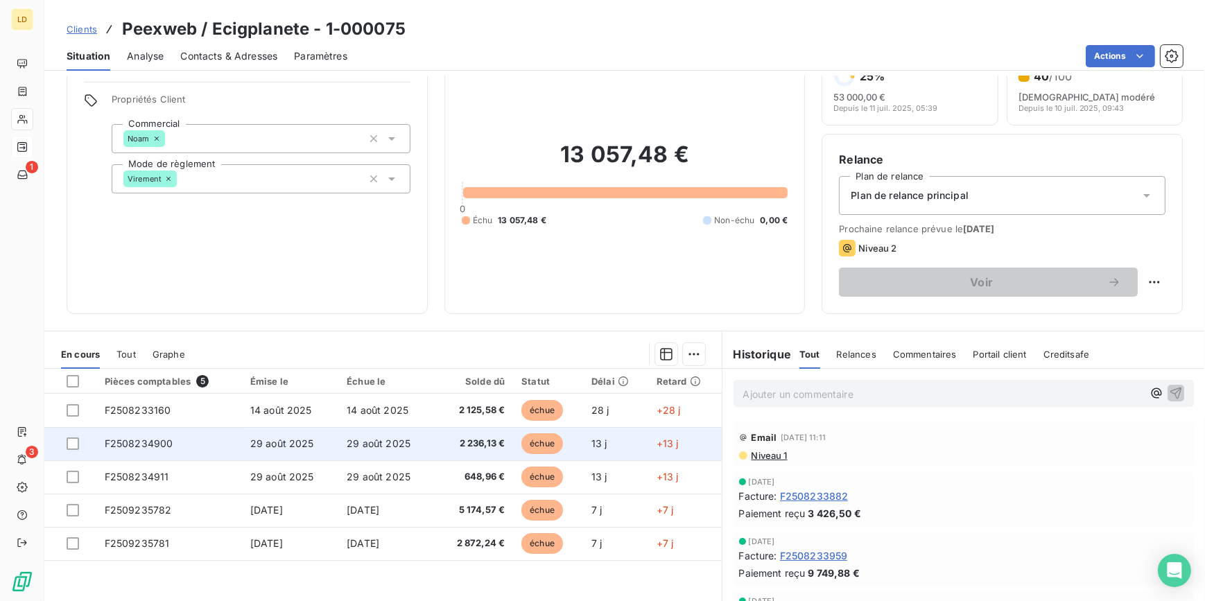
scroll to position [123, 0]
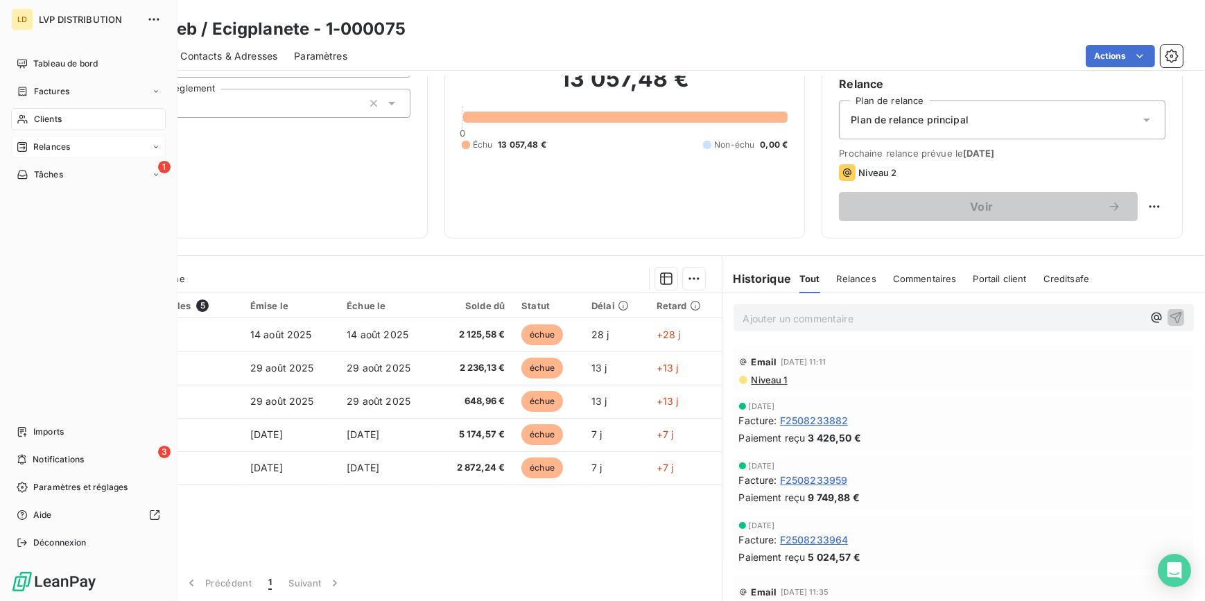
drag, startPoint x: 63, startPoint y: 116, endPoint x: 128, endPoint y: 106, distance: 65.9
click at [63, 116] on div "Clients" at bounding box center [88, 119] width 155 height 22
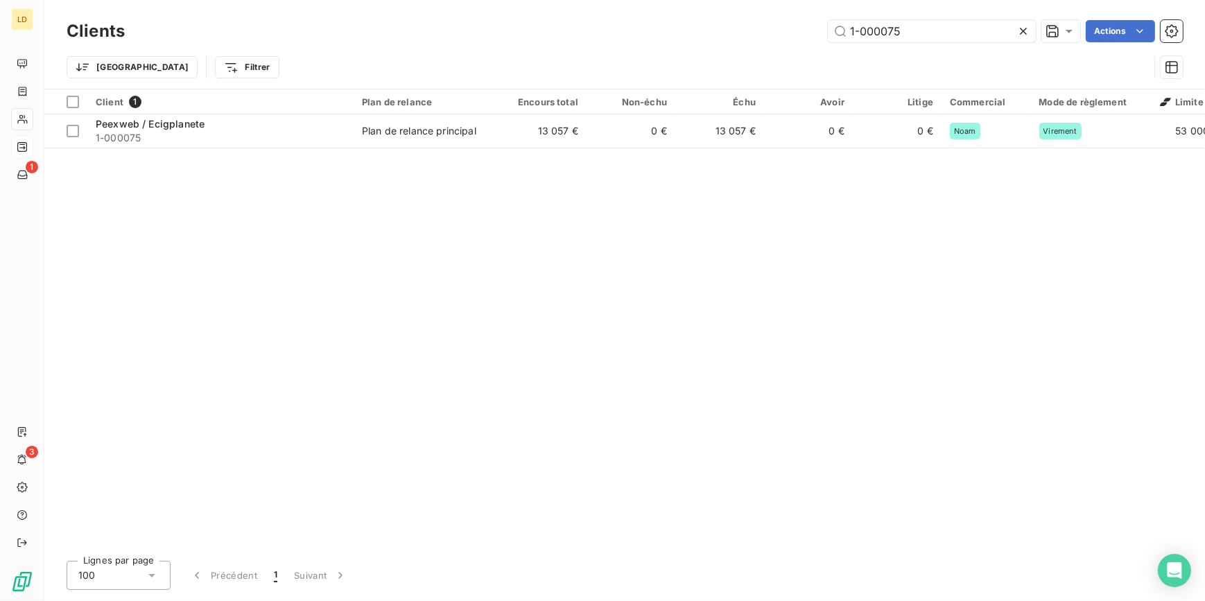
drag, startPoint x: 735, startPoint y: 24, endPoint x: 716, endPoint y: 24, distance: 18.7
click at [730, 24] on div "1-000075 Actions" at bounding box center [661, 31] width 1041 height 22
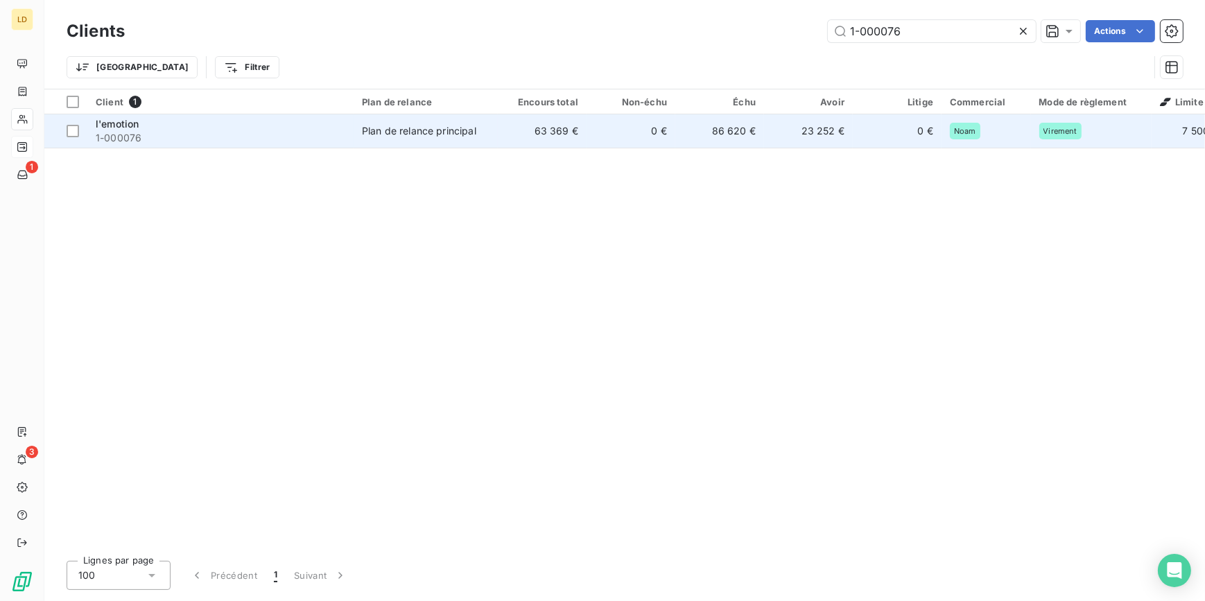
type input "1-000076"
click at [545, 145] on td "63 369 €" at bounding box center [542, 130] width 89 height 33
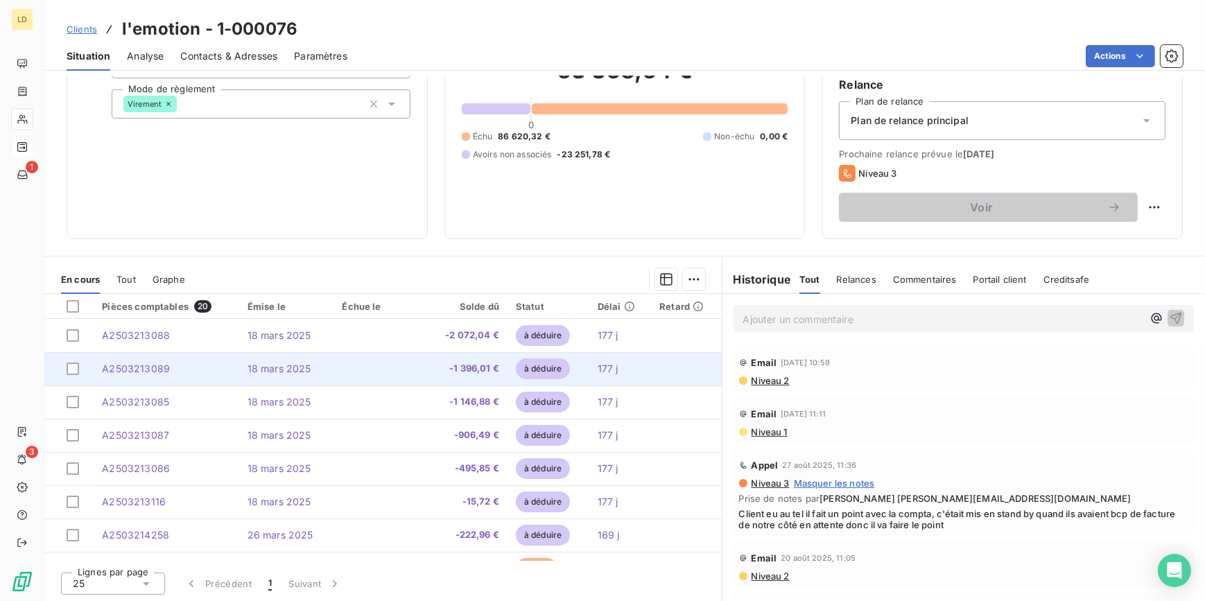
scroll to position [123, 0]
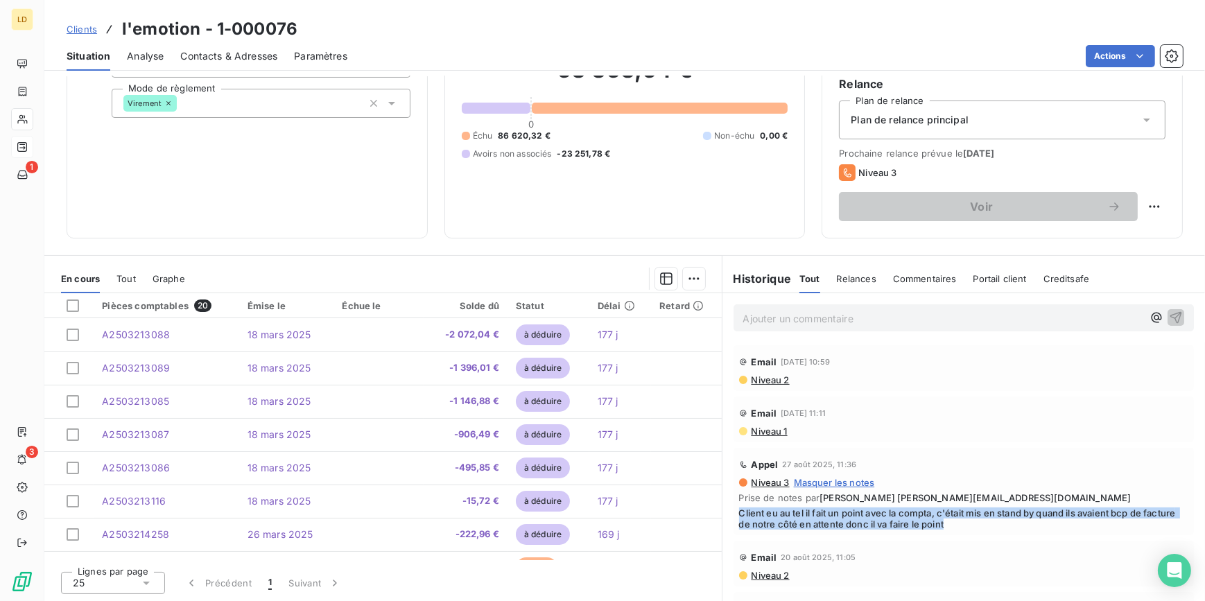
drag, startPoint x: 983, startPoint y: 520, endPoint x: 731, endPoint y: 512, distance: 251.7
click at [733, 512] on div "[PERSON_NAME] 27 août 2025, 11:36 Niveau 3 Masquer les notes Prise de notes par…" at bounding box center [963, 491] width 461 height 87
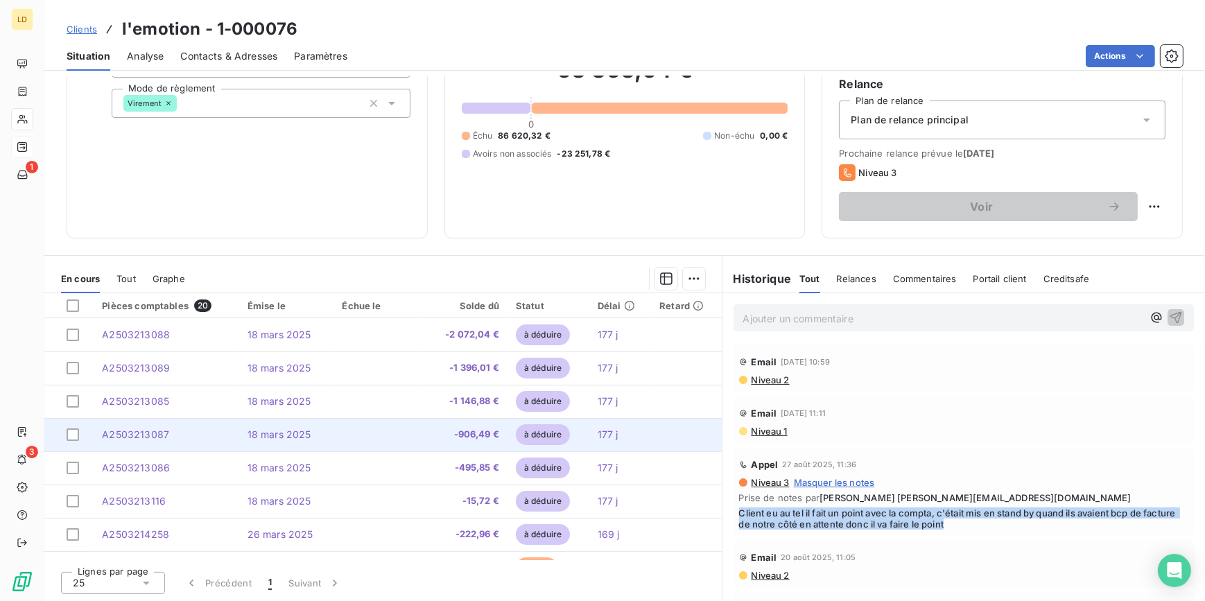
copy span "Client eu au tel il fait un point avec la compta, c'était mis en stand by quand…"
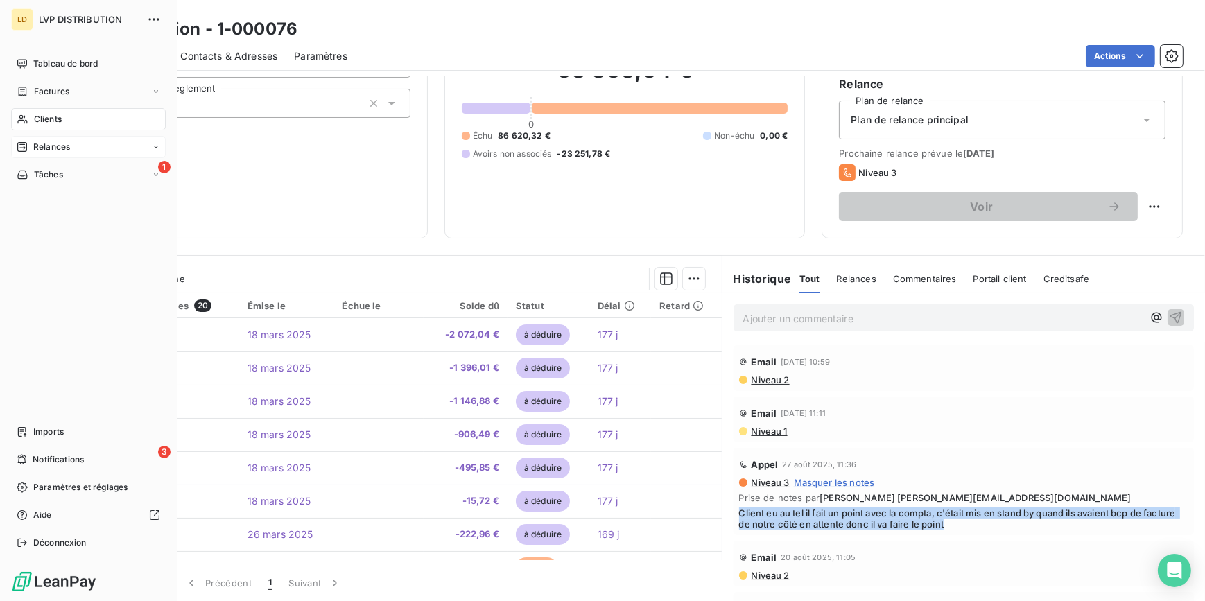
click at [34, 121] on span "Clients" at bounding box center [48, 119] width 28 height 12
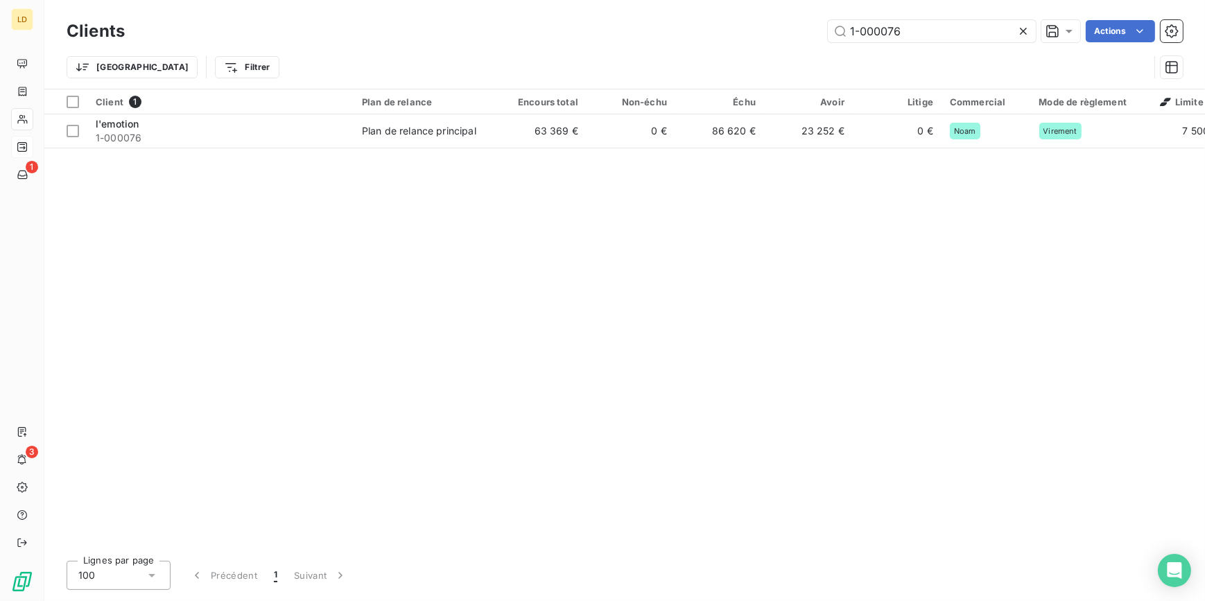
drag, startPoint x: 932, startPoint y: 33, endPoint x: 762, endPoint y: 33, distance: 169.8
click at [764, 33] on div "1-000076 Actions" at bounding box center [661, 31] width 1041 height 22
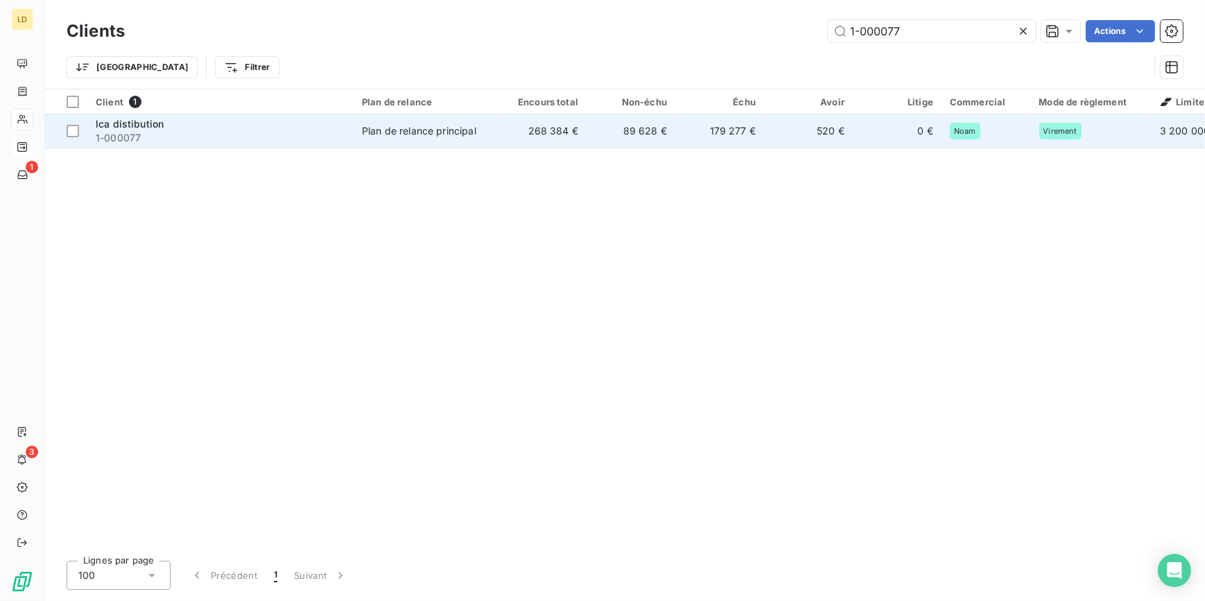
type input "1-000077"
click at [207, 133] on span "1-000077" at bounding box center [221, 138] width 250 height 14
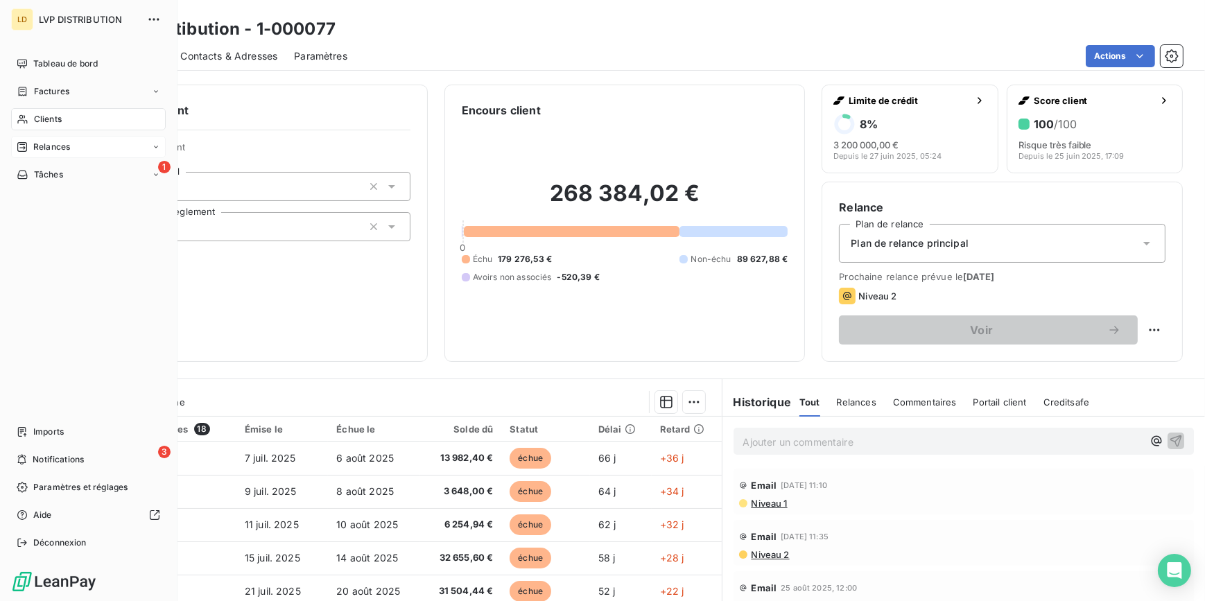
click at [60, 120] on span "Clients" at bounding box center [48, 119] width 28 height 12
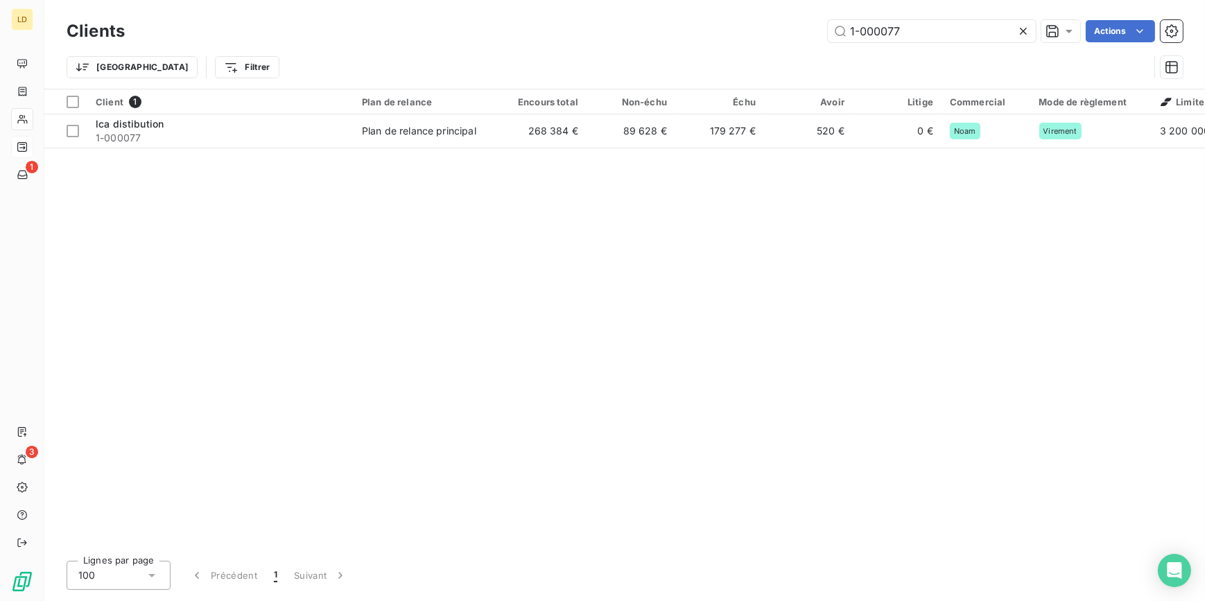
drag, startPoint x: 917, startPoint y: 35, endPoint x: 701, endPoint y: 28, distance: 216.3
click at [737, 28] on div "1-000077 Actions" at bounding box center [661, 31] width 1041 height 22
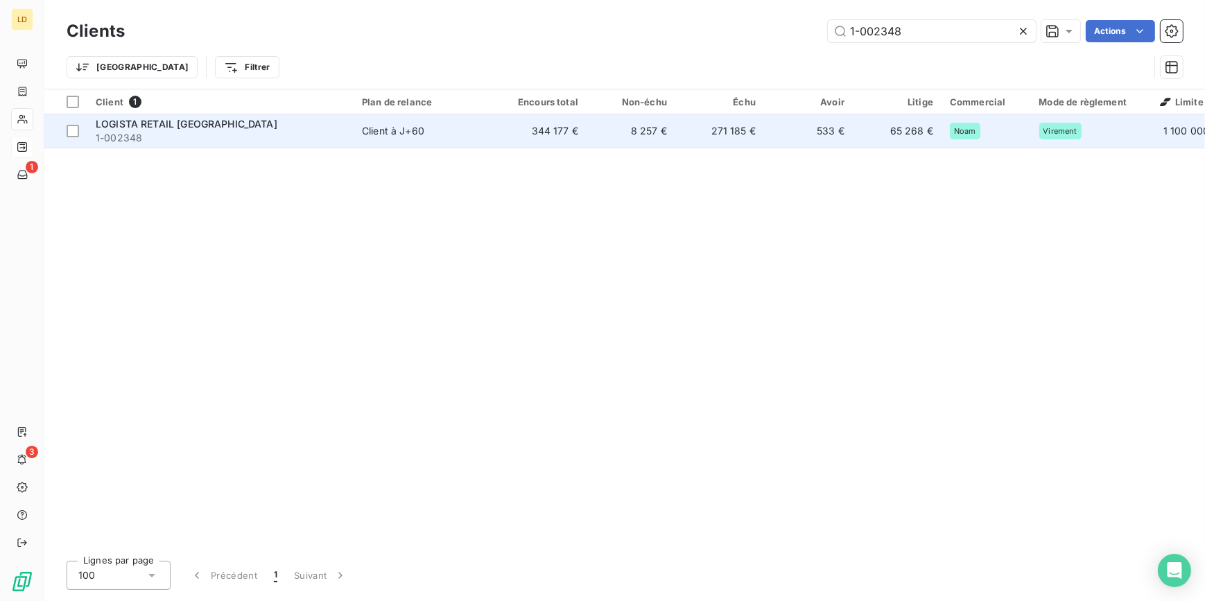
type input "1-002348"
click at [399, 128] on div "Client à J+60" at bounding box center [393, 131] width 62 height 14
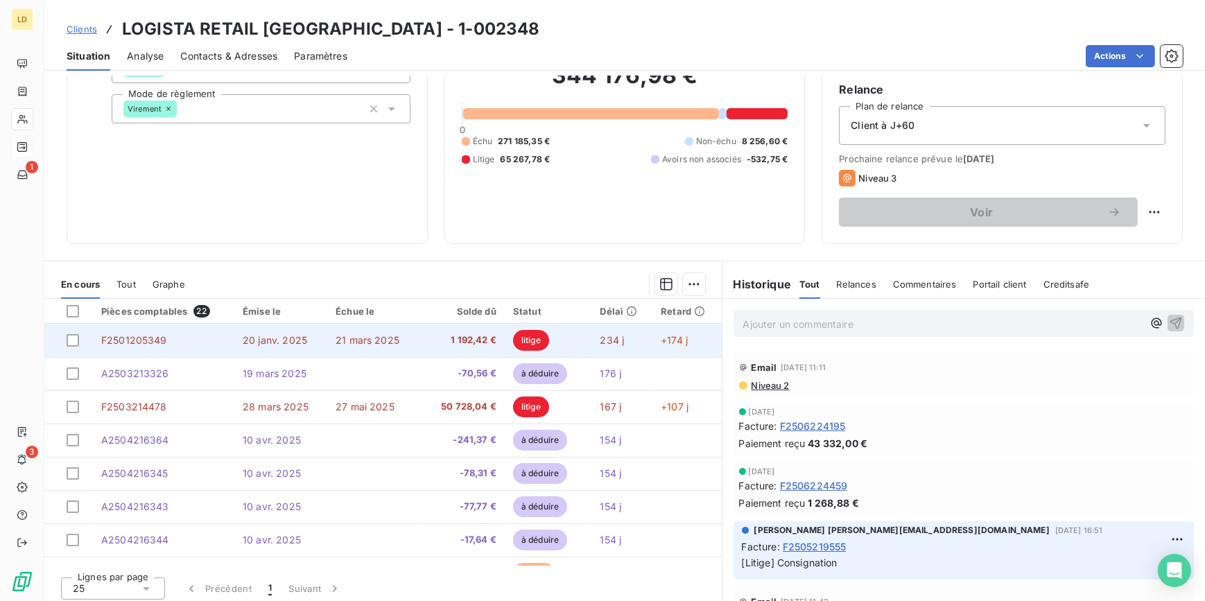
scroll to position [123, 0]
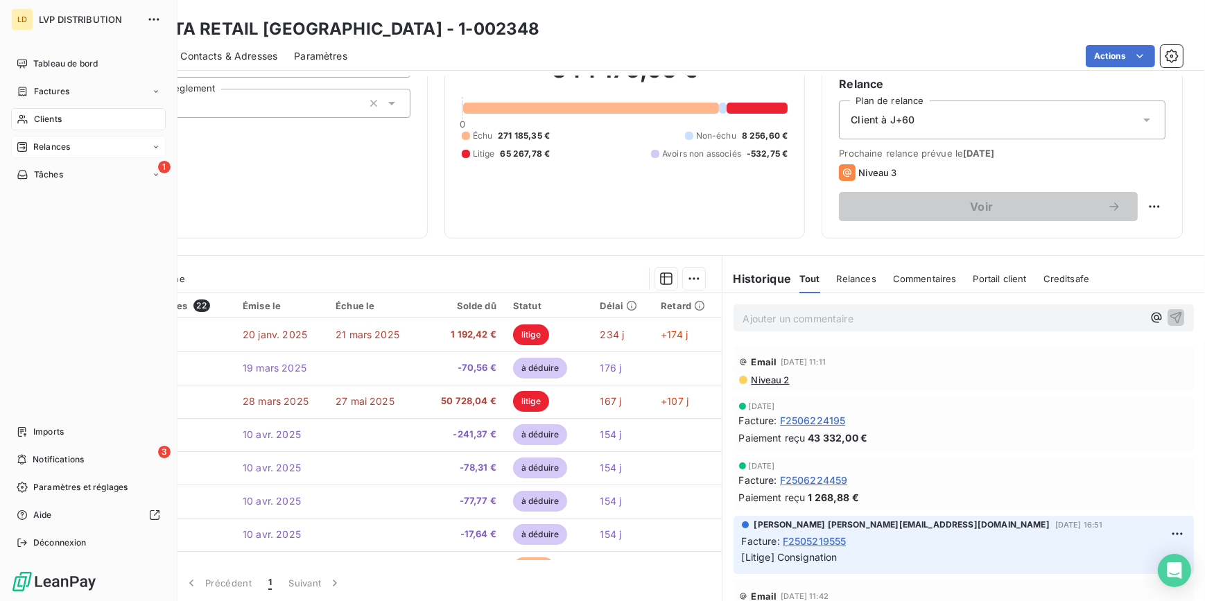
drag, startPoint x: 38, startPoint y: 121, endPoint x: 129, endPoint y: 112, distance: 91.2
click at [38, 121] on span "Clients" at bounding box center [48, 119] width 28 height 12
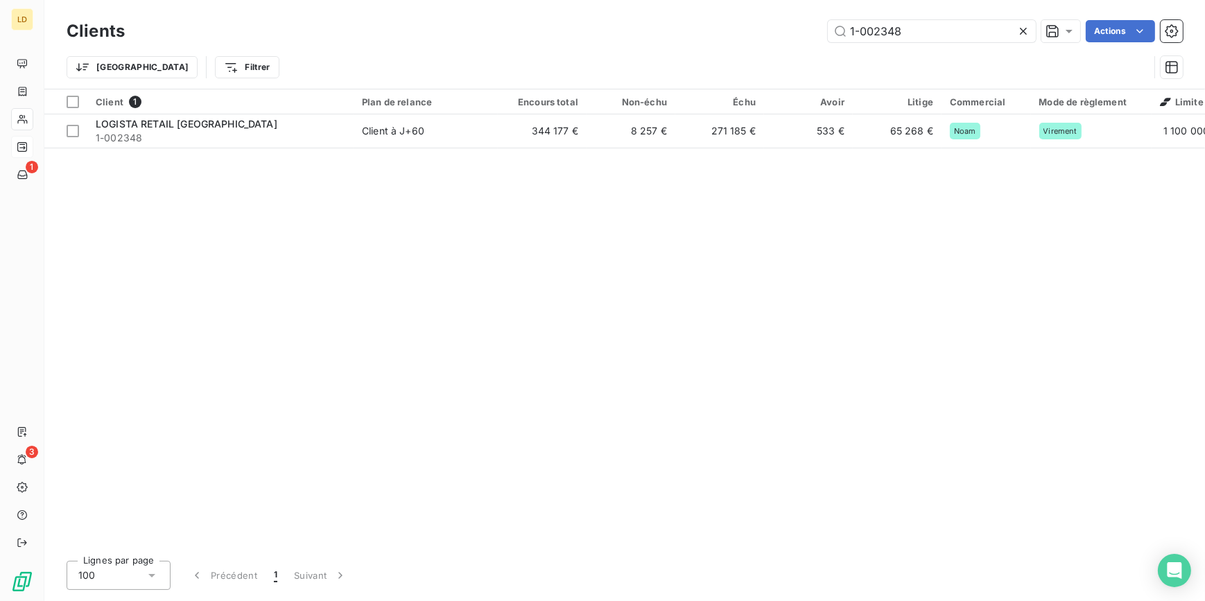
drag, startPoint x: 934, startPoint y: 29, endPoint x: 737, endPoint y: 35, distance: 196.9
click at [755, 34] on div "1-002348 Actions" at bounding box center [661, 31] width 1041 height 22
type input "1-003295"
click at [534, 132] on td "1 260 €" at bounding box center [542, 130] width 89 height 33
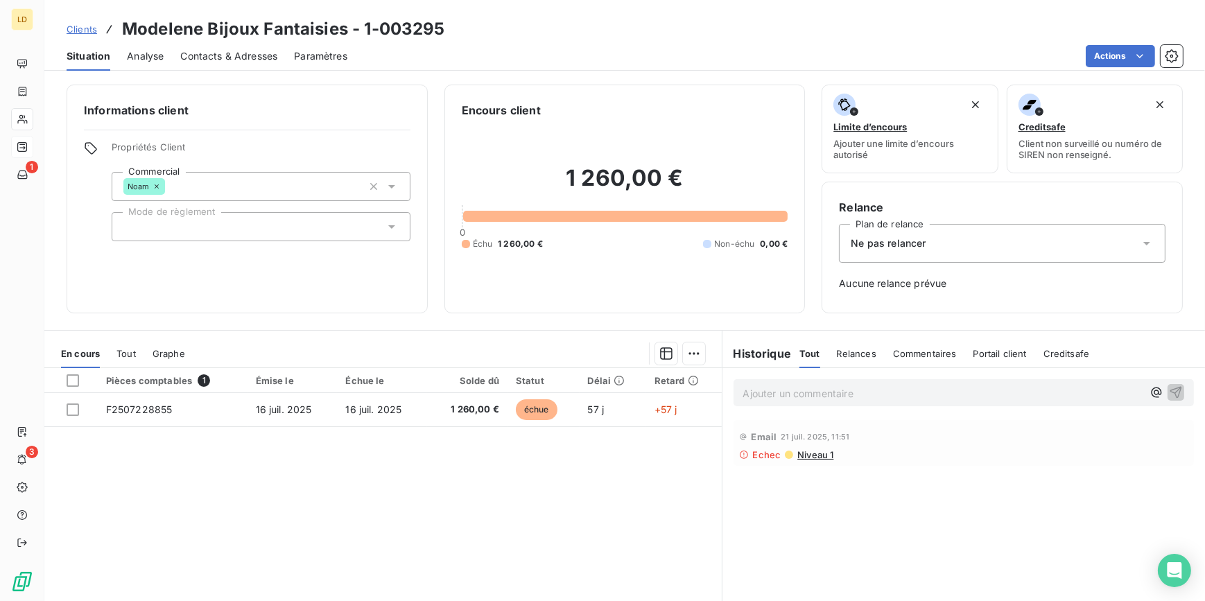
click at [208, 55] on span "Contacts & Adresses" at bounding box center [228, 56] width 97 height 14
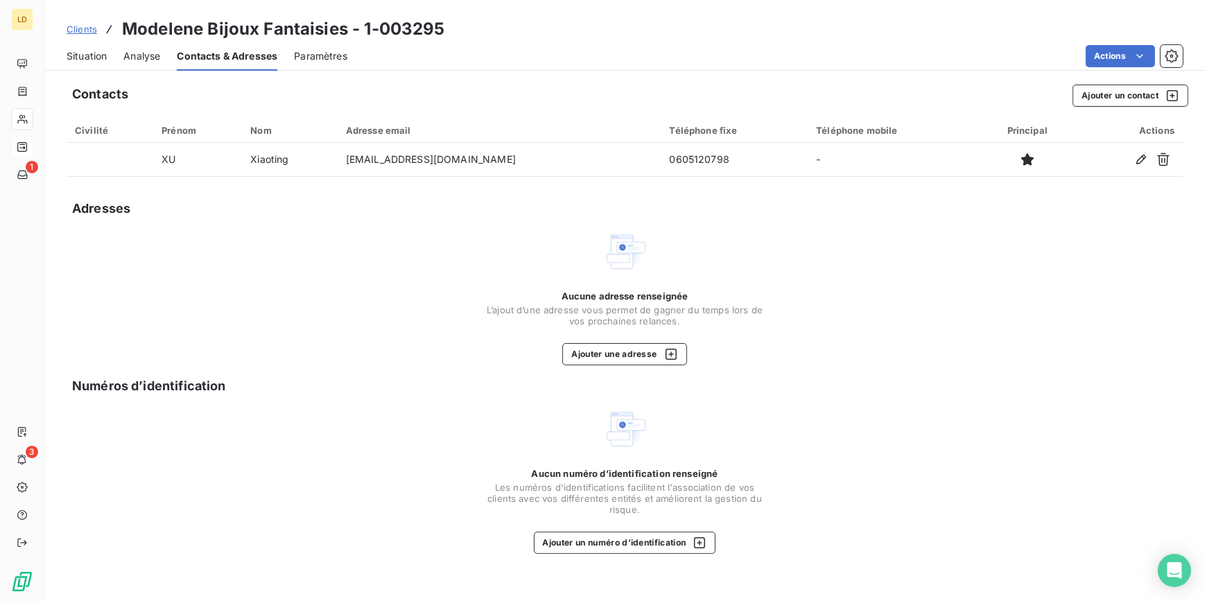
click at [96, 57] on span "Situation" at bounding box center [87, 56] width 40 height 14
